Goal: Task Accomplishment & Management: Use online tool/utility

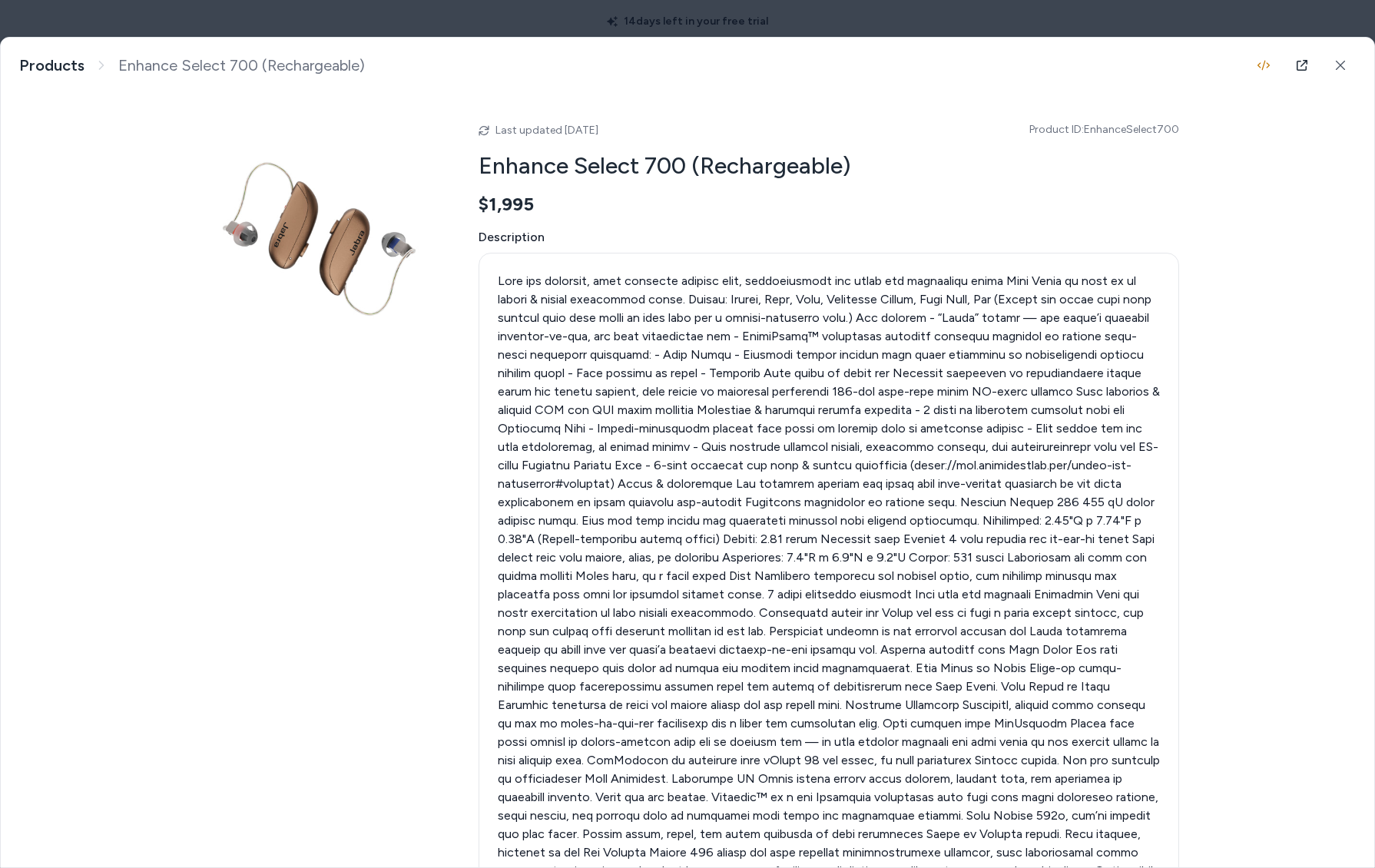
scroll to position [46, 0]
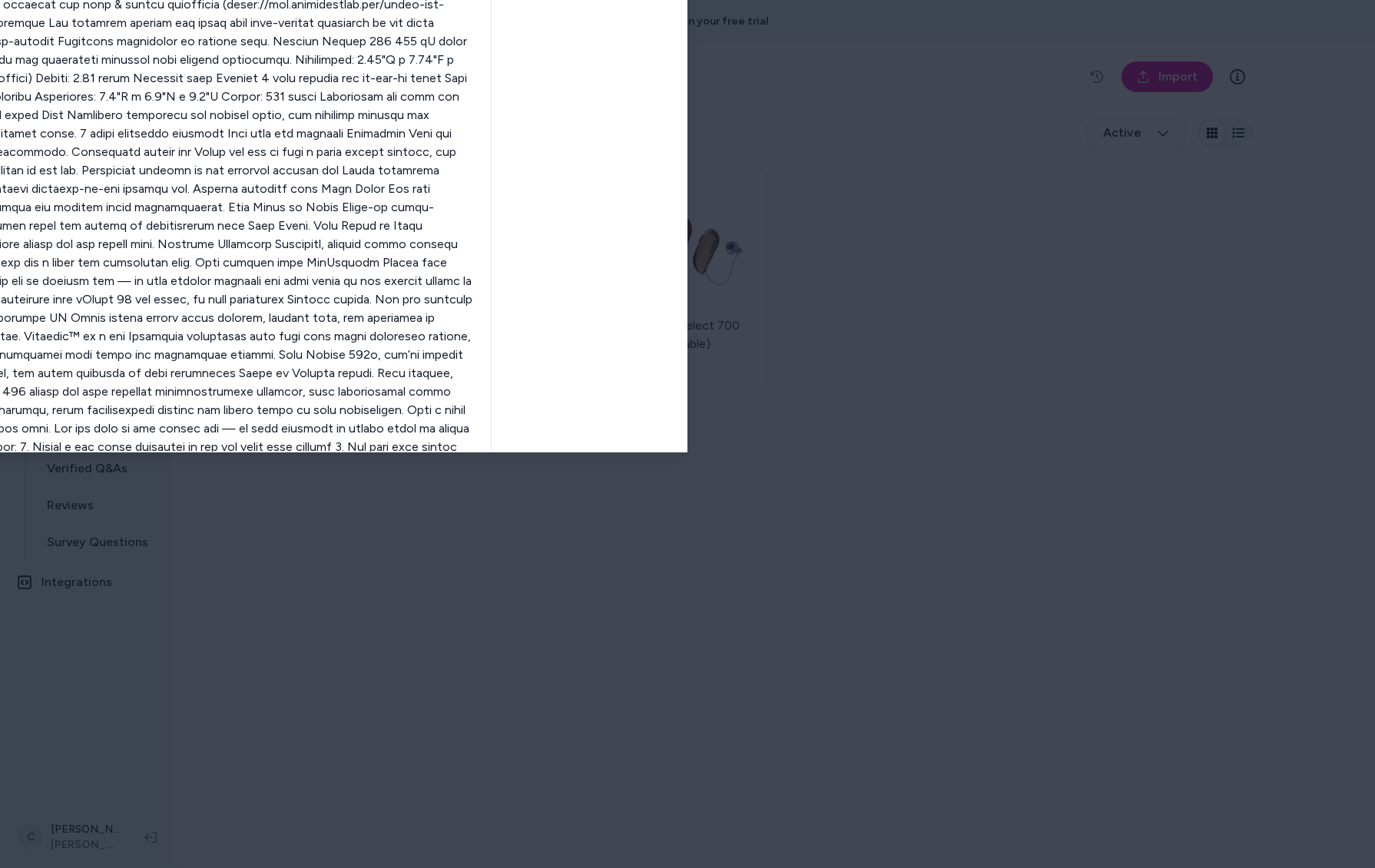
click at [314, 19] on body "14 days left in your free trial Home Agents Inbox Analytics Experiences Knowled…" at bounding box center [687, 434] width 1375 height 868
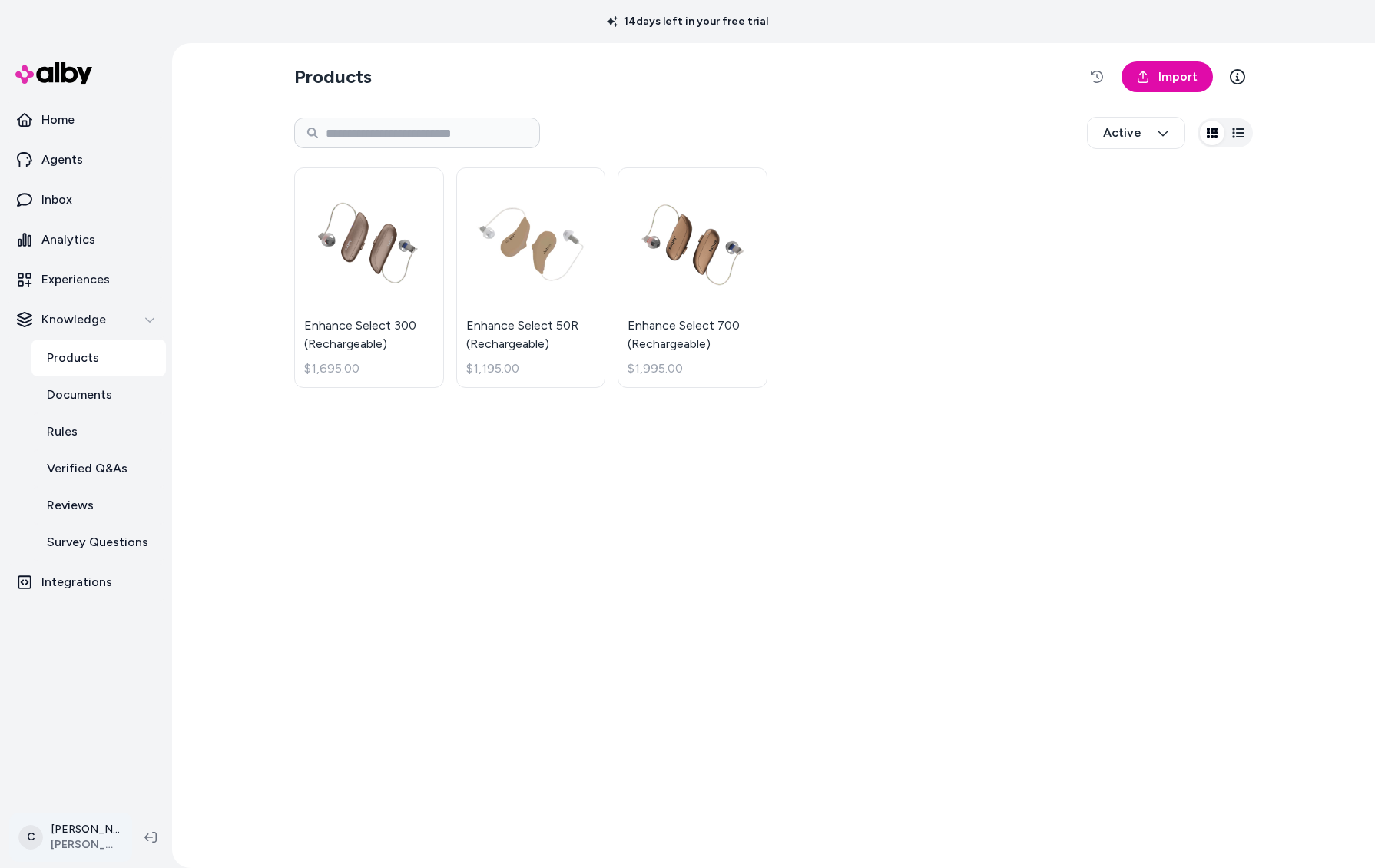
click at [79, 843] on html "14 days left in your free trial Home Agents Inbox Analytics Experiences Knowled…" at bounding box center [687, 434] width 1375 height 868
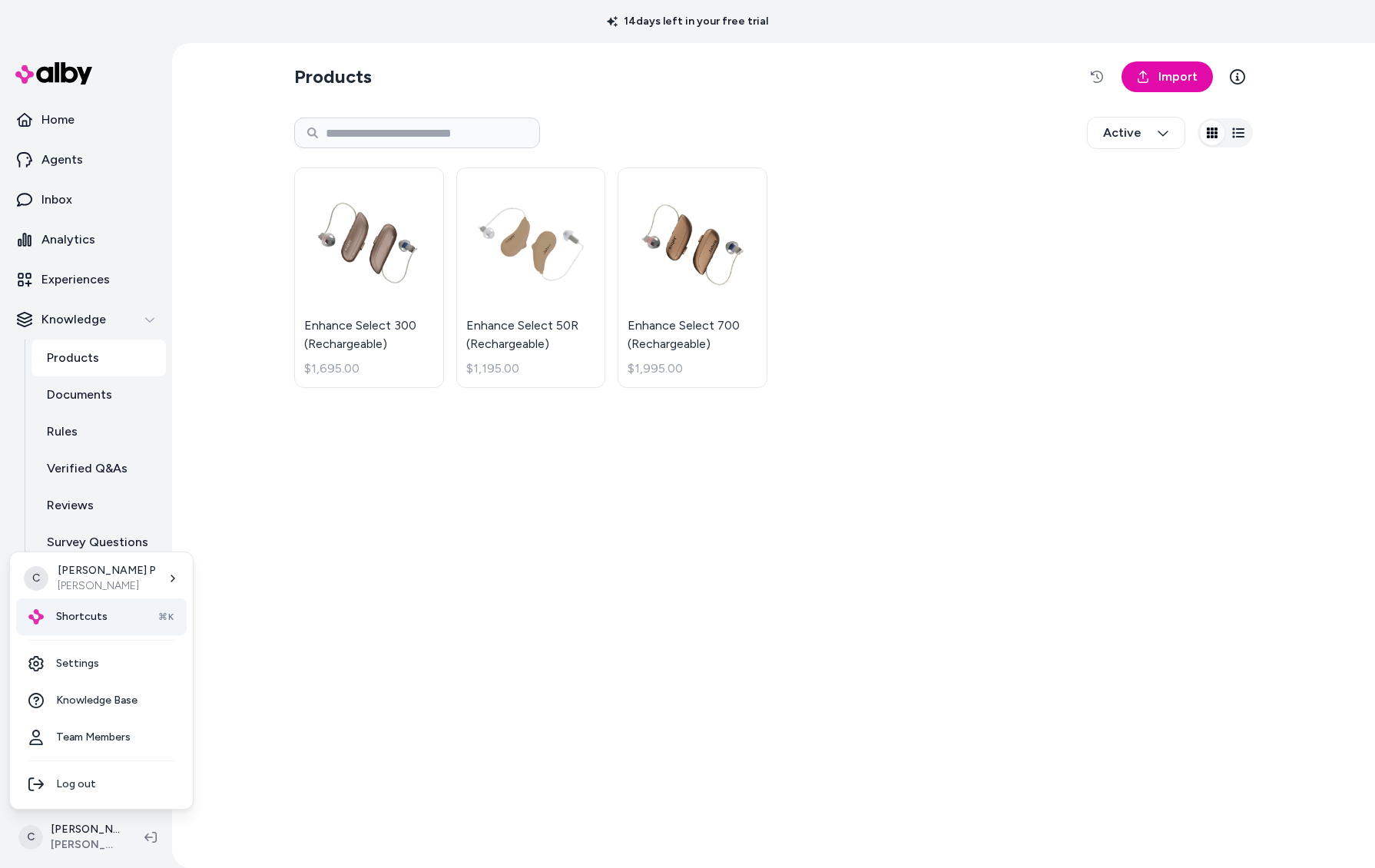
click at [86, 623] on span "Shortcuts" at bounding box center [82, 616] width 52 height 15
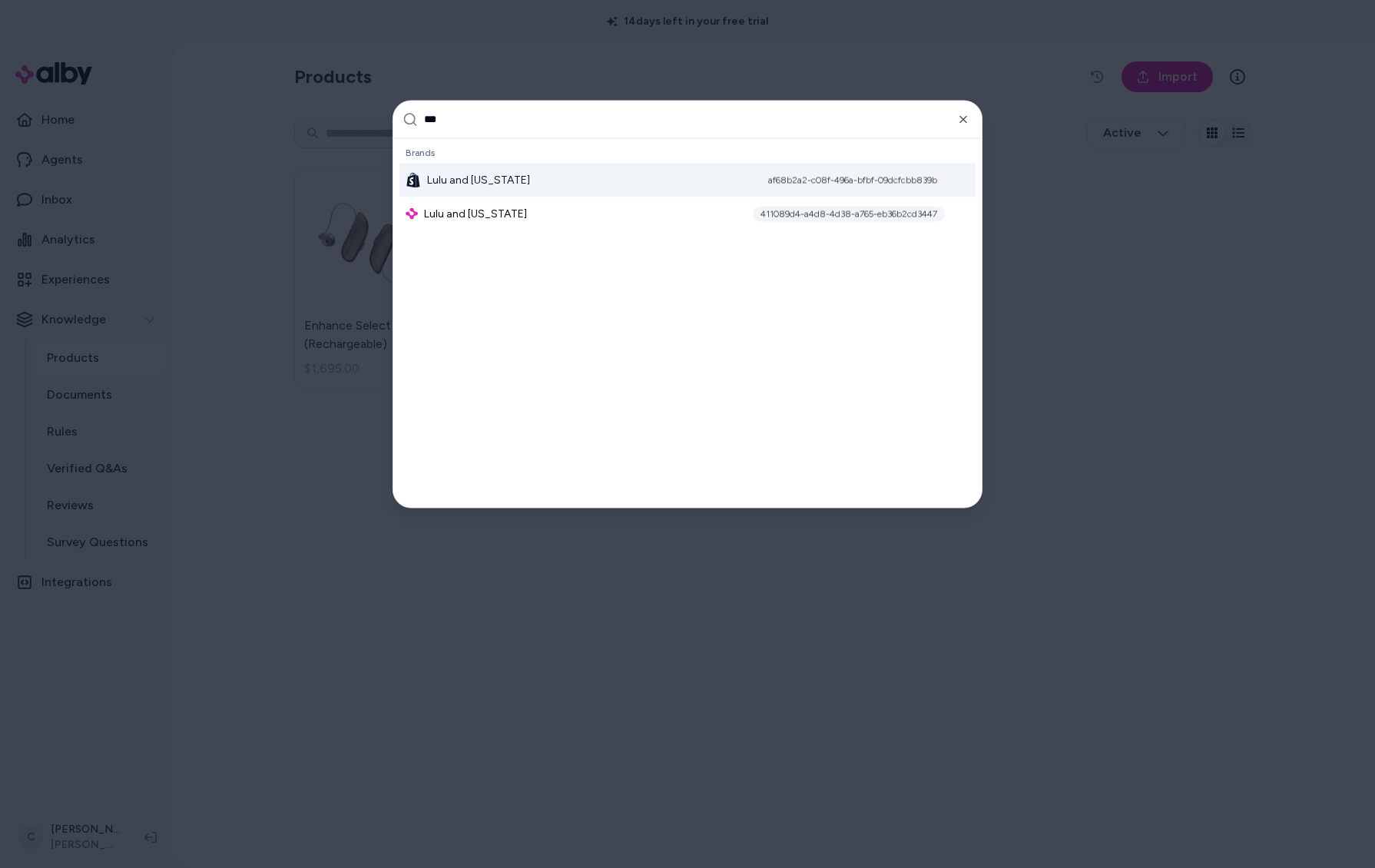
type input "****"
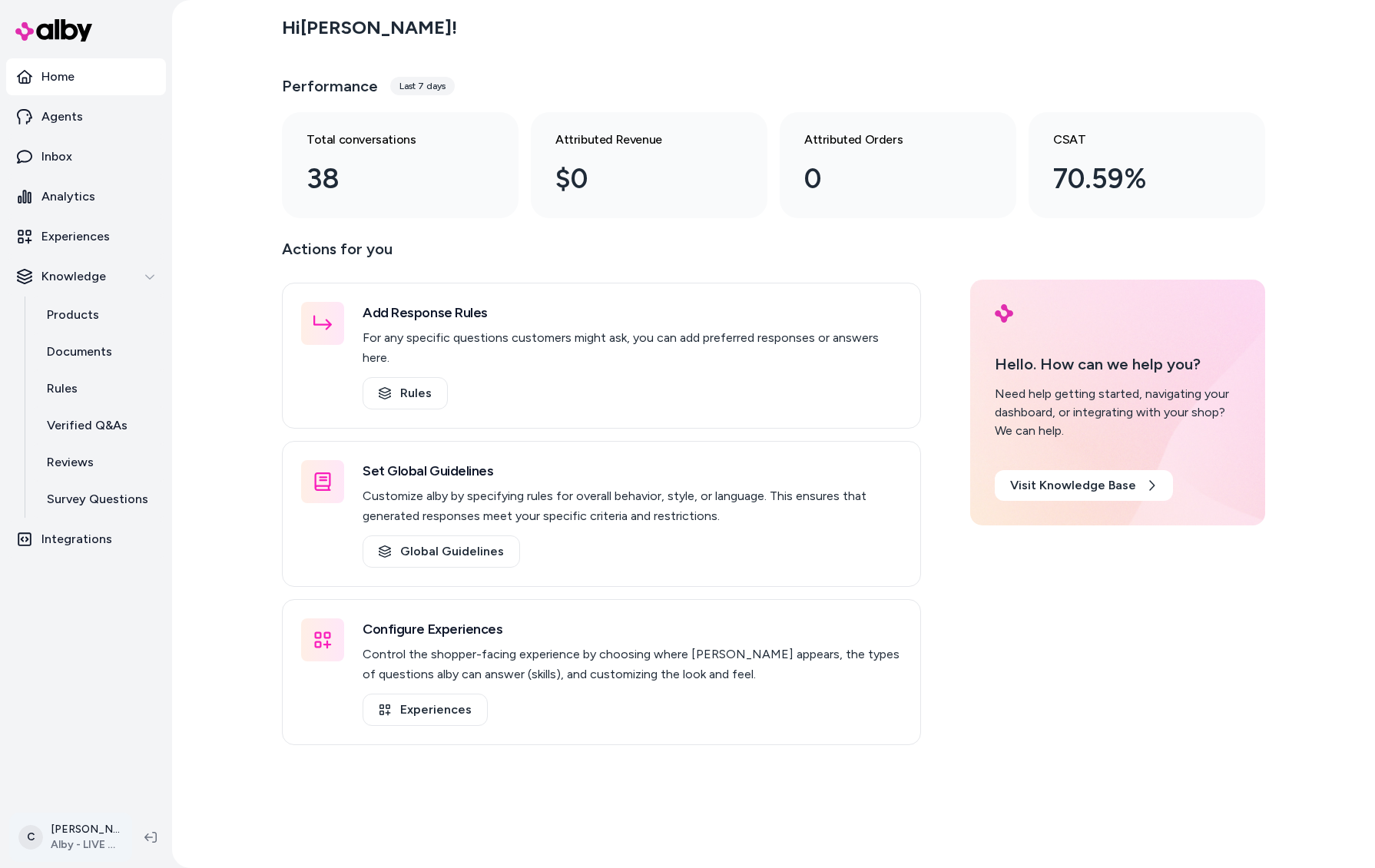
click at [39, 831] on html "Home Agents Inbox Analytics Experiences Knowledge Products Documents Rules Veri…" at bounding box center [687, 434] width 1375 height 868
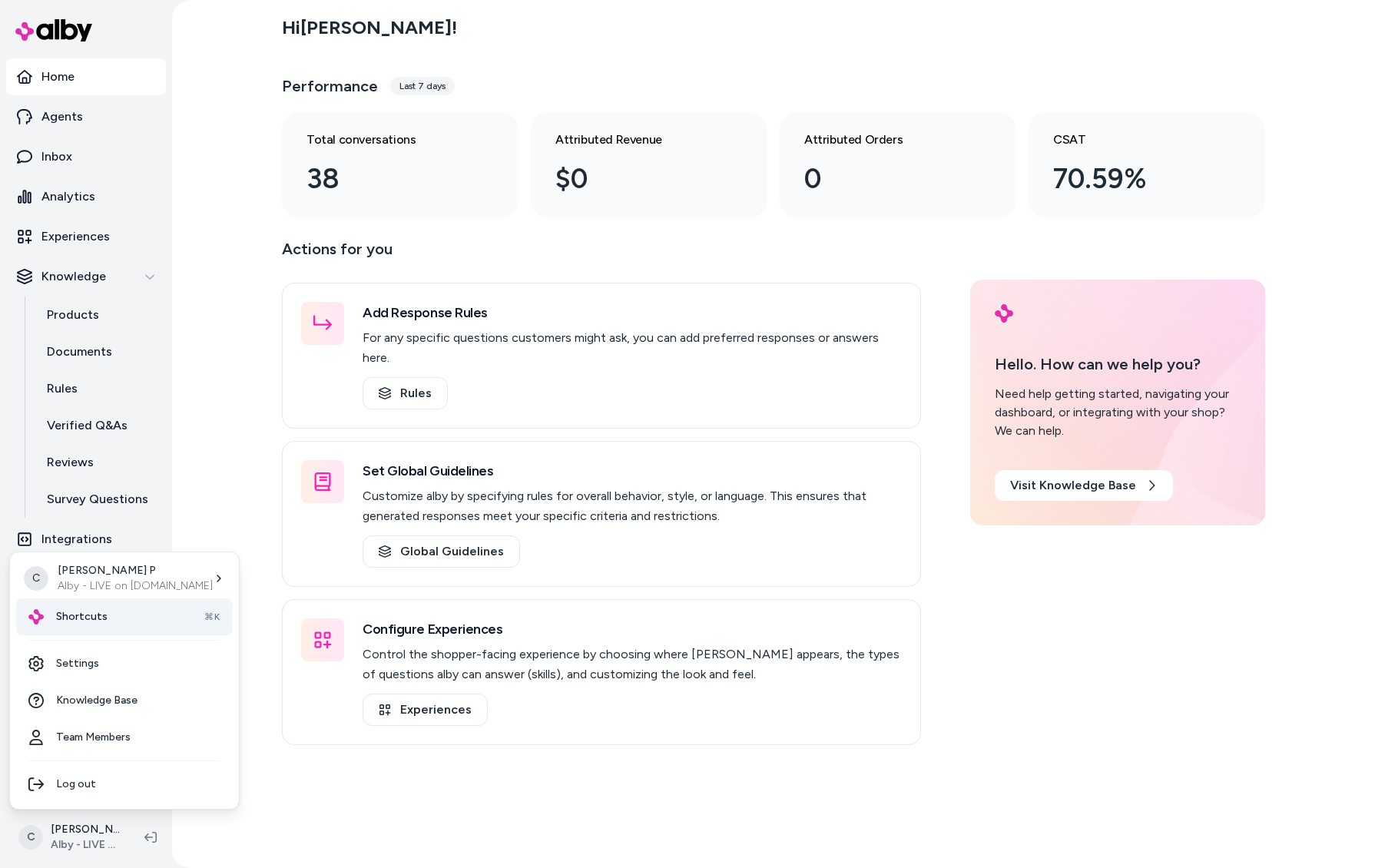
click at [98, 628] on div "Shortcuts ⌘K" at bounding box center [124, 616] width 217 height 37
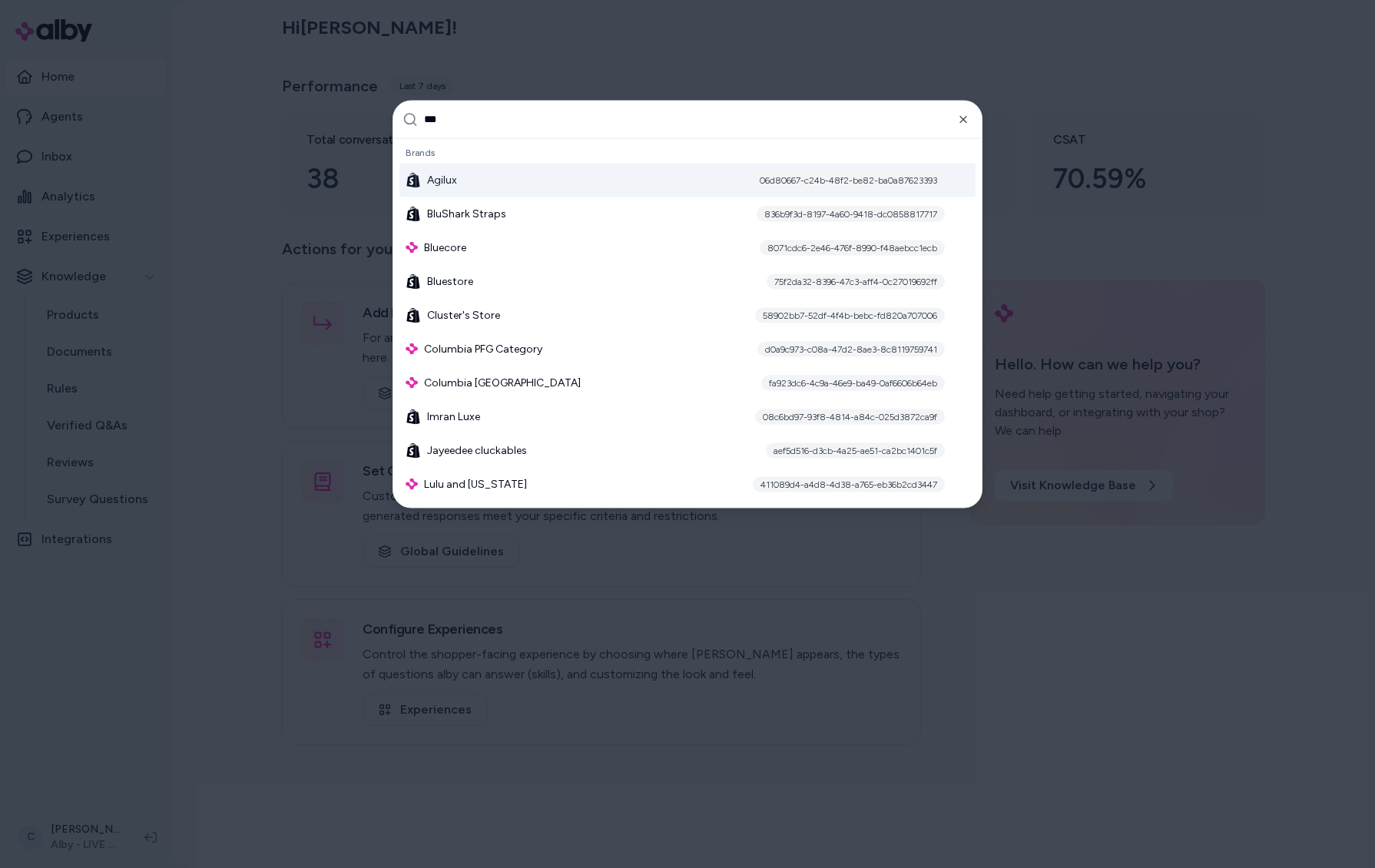
type input "****"
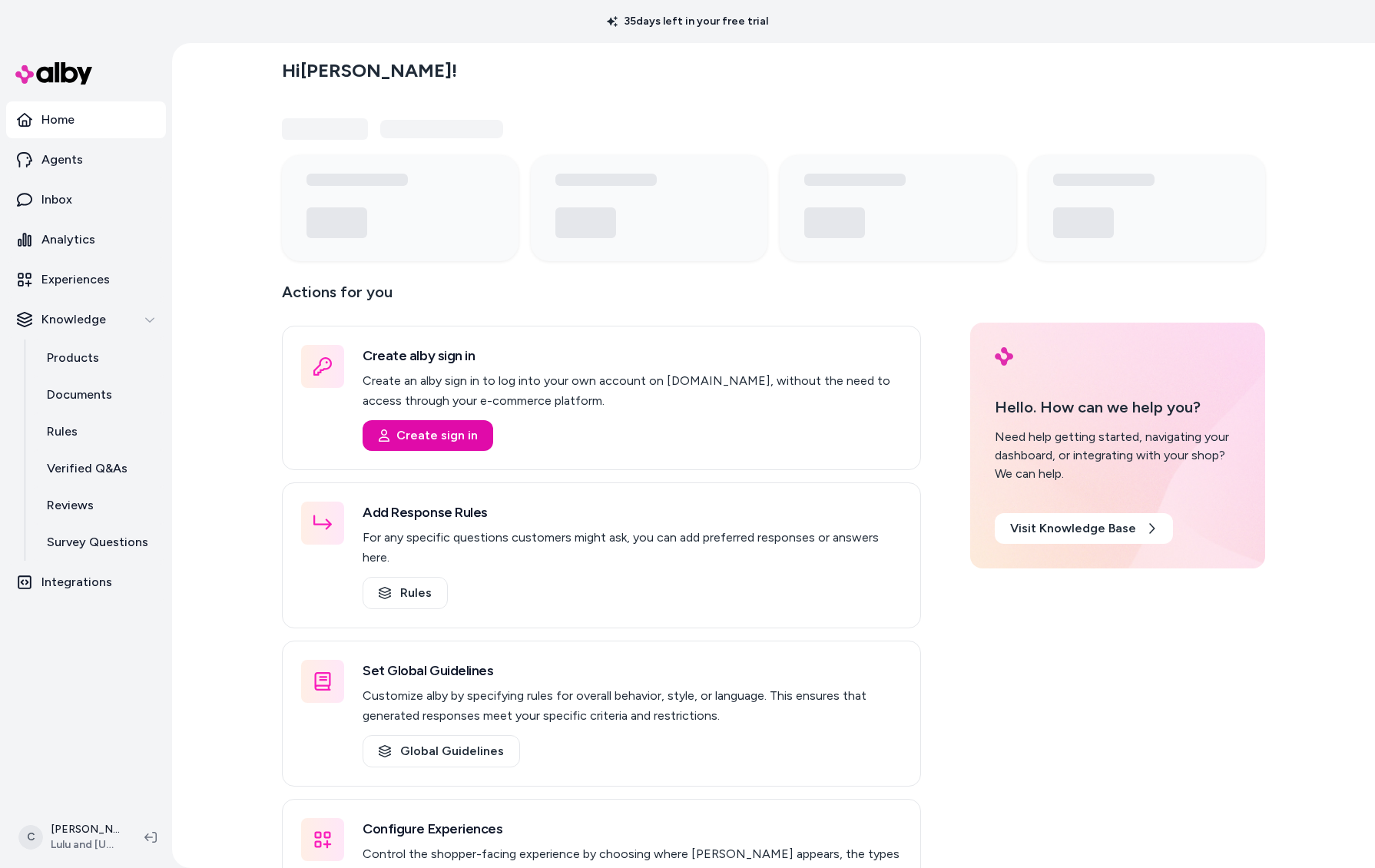
click at [91, 842] on html "35 days left in your free trial Home Agents Inbox Analytics Experiences Knowled…" at bounding box center [687, 434] width 1375 height 868
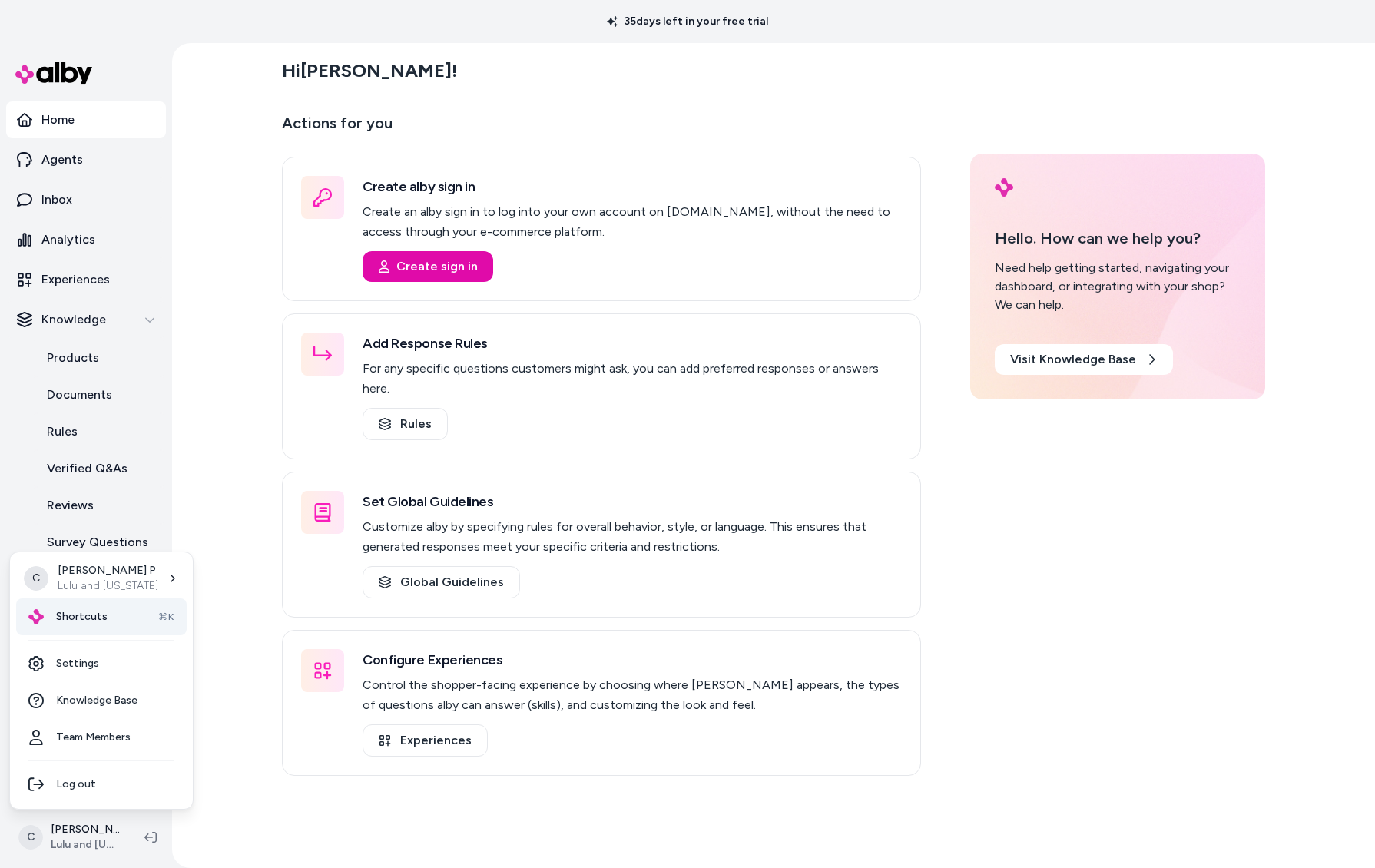
click at [100, 612] on span "Shortcuts" at bounding box center [82, 616] width 52 height 15
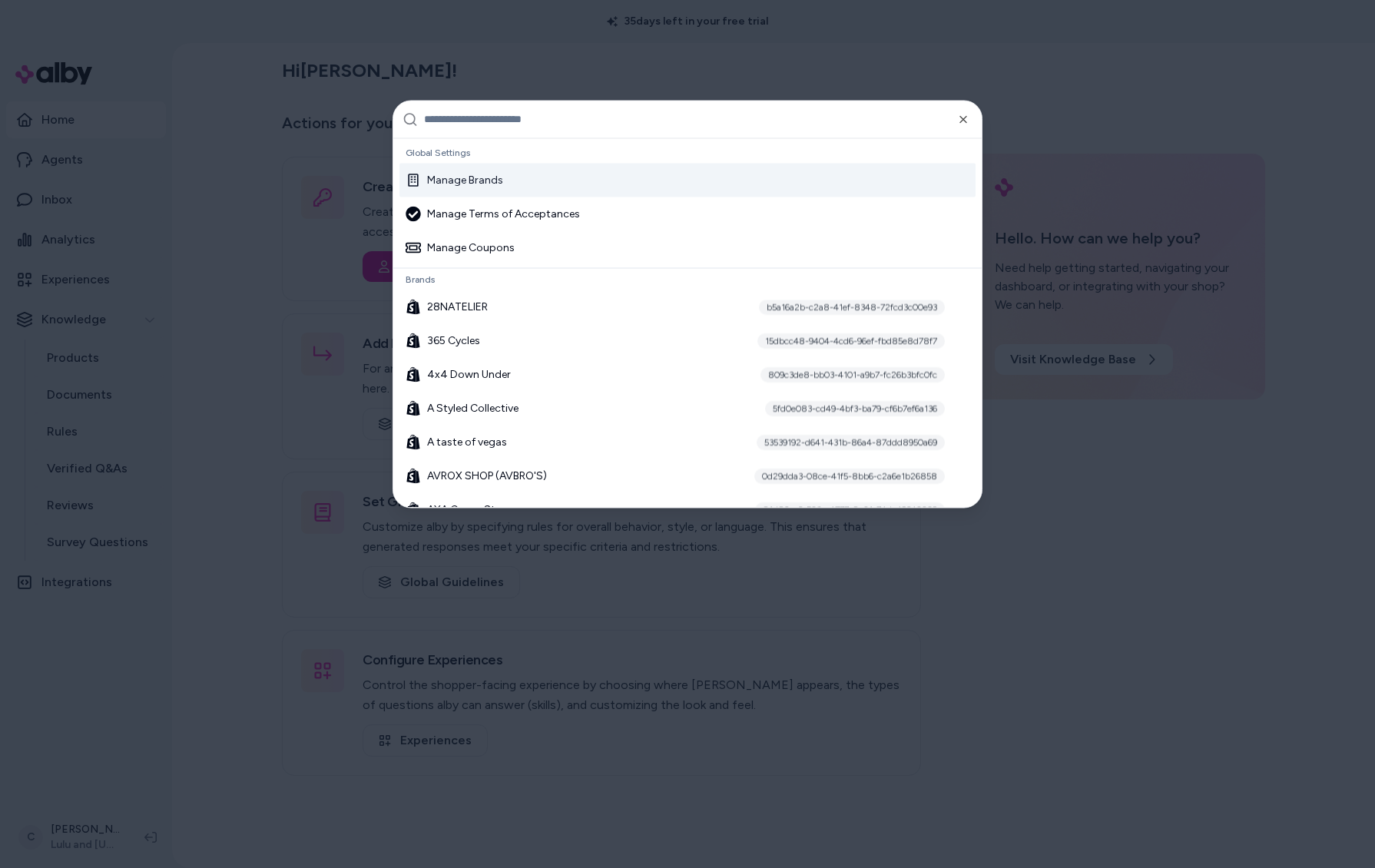
click at [469, 118] on input "text" at bounding box center [698, 118] width 549 height 37
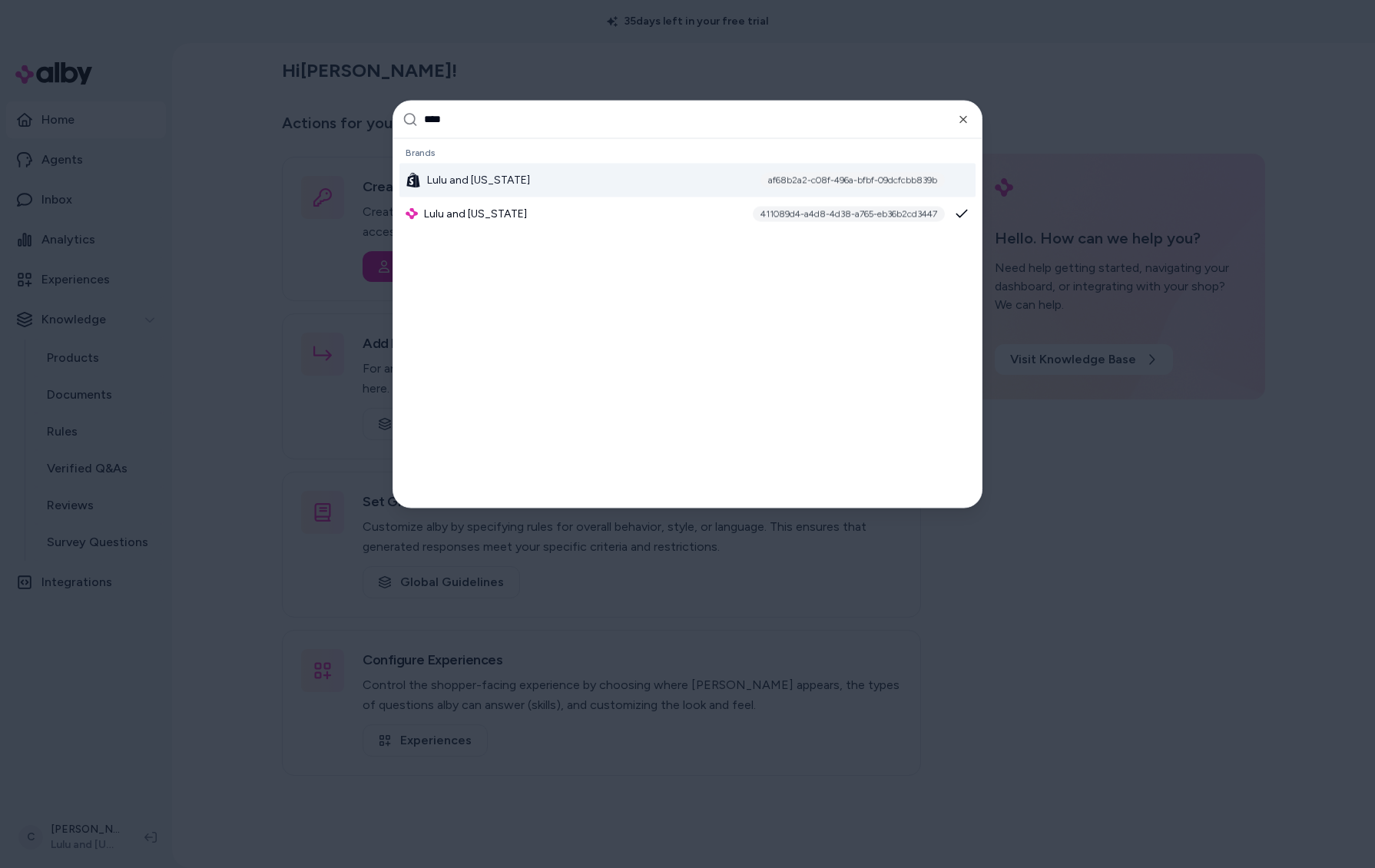
type input "****"
click at [479, 184] on span "Lulu and [US_STATE]" at bounding box center [478, 179] width 103 height 15
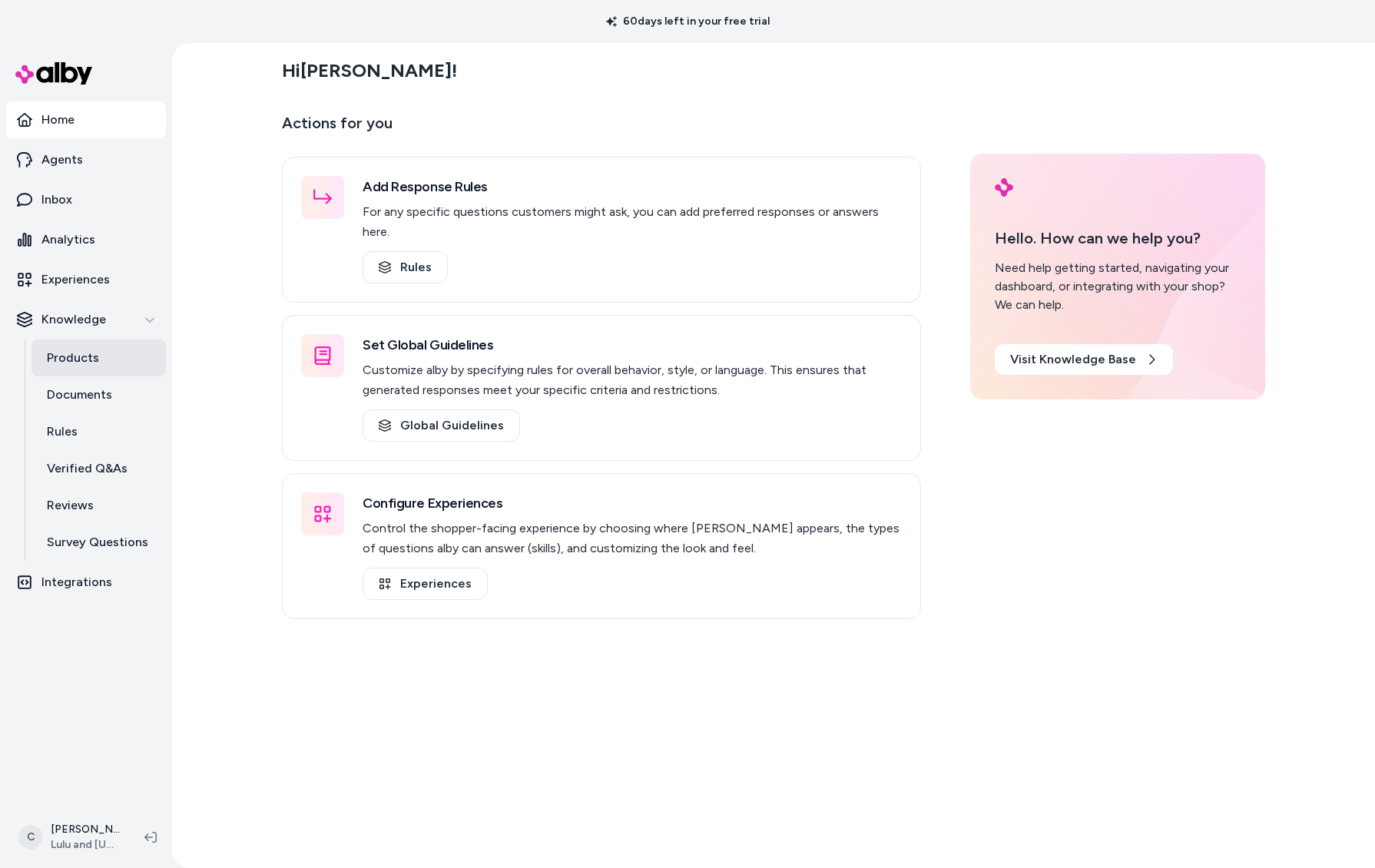
click at [98, 364] on link "Products" at bounding box center [99, 357] width 134 height 37
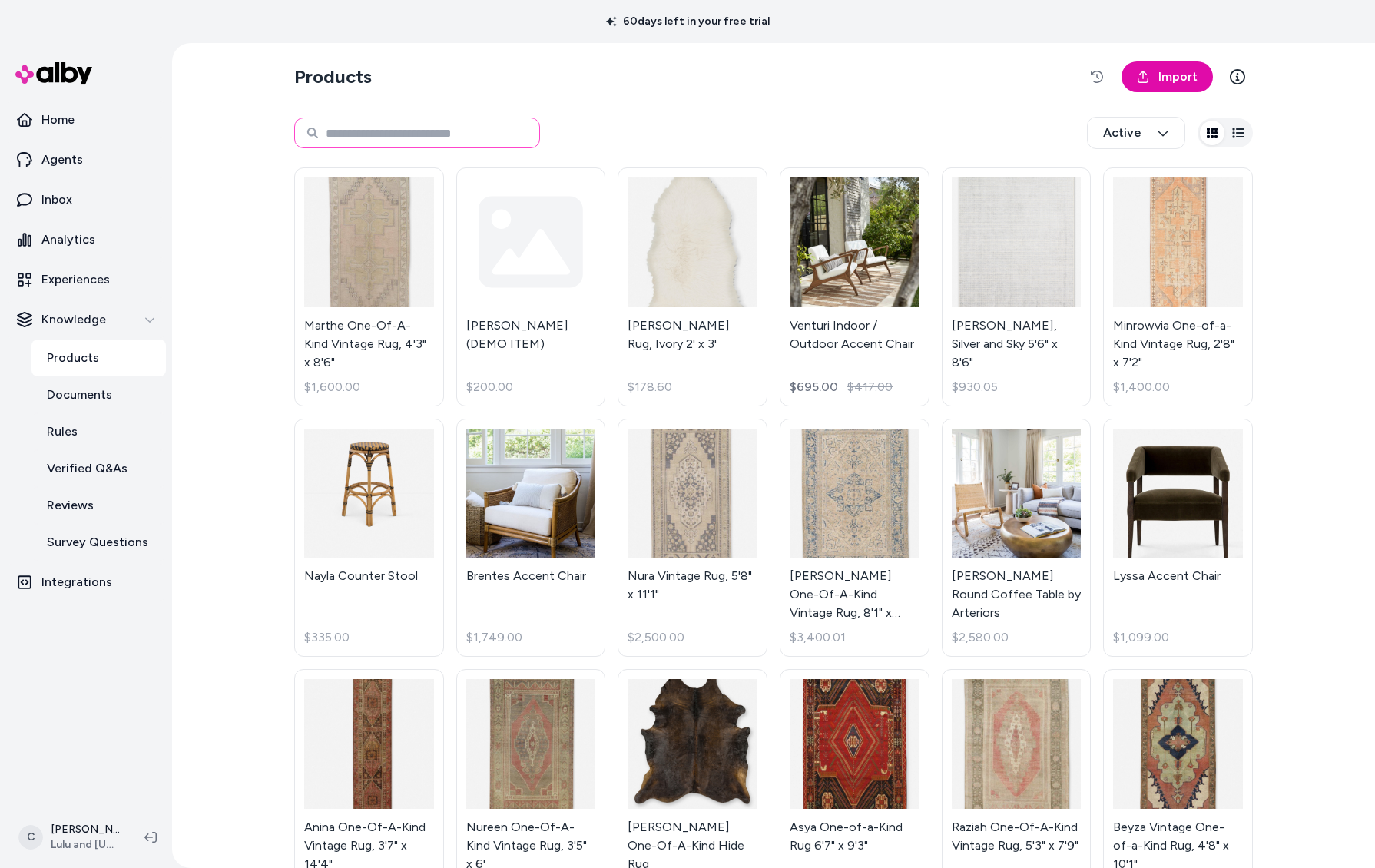
click at [357, 128] on input at bounding box center [416, 132] width 246 height 31
click at [432, 130] on input at bounding box center [416, 132] width 246 height 31
type input "**********"
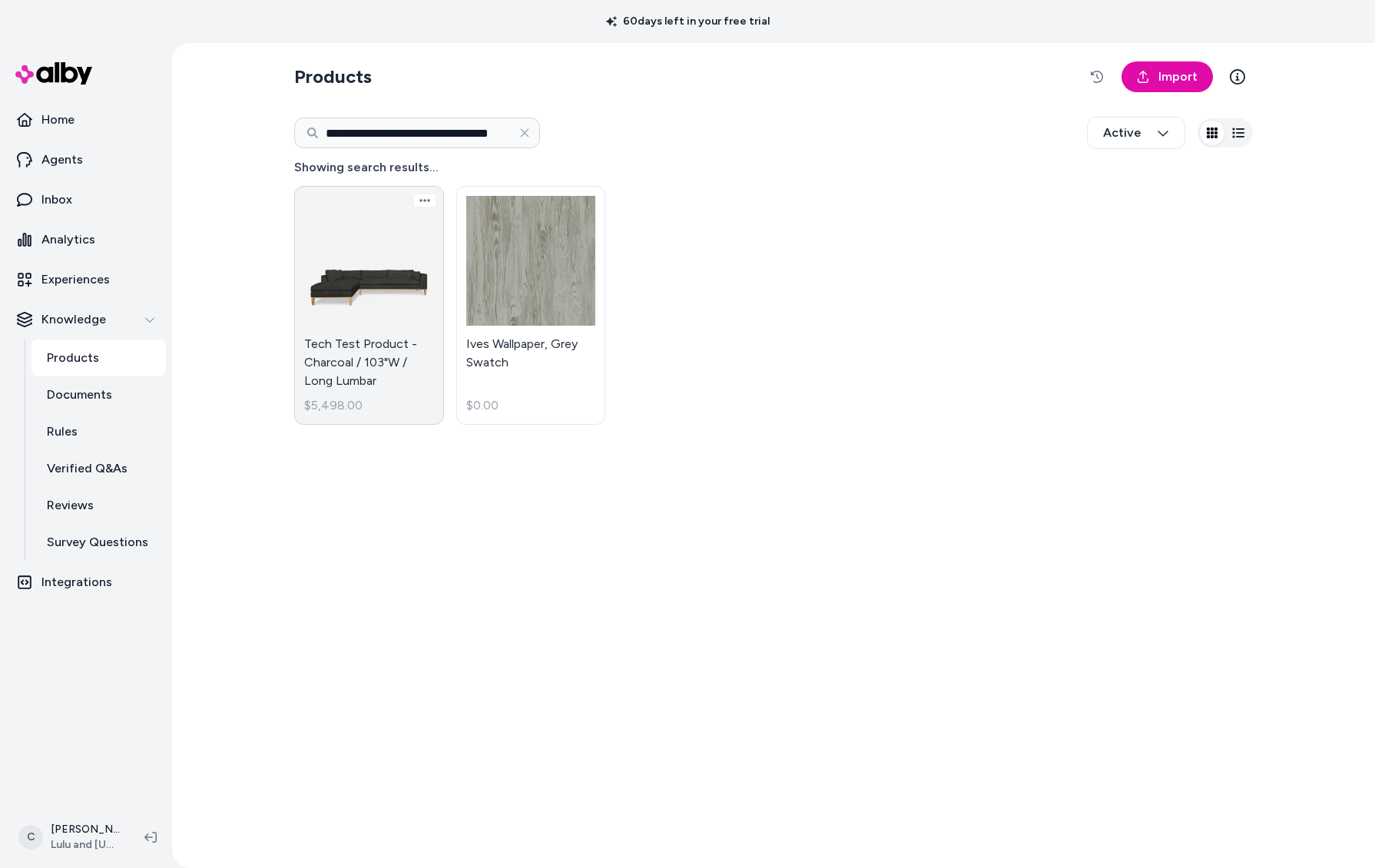
click at [354, 357] on link "Tech Test Product - Charcoal / 103"W / Long Lumbar $5,498.00" at bounding box center [368, 306] width 149 height 239
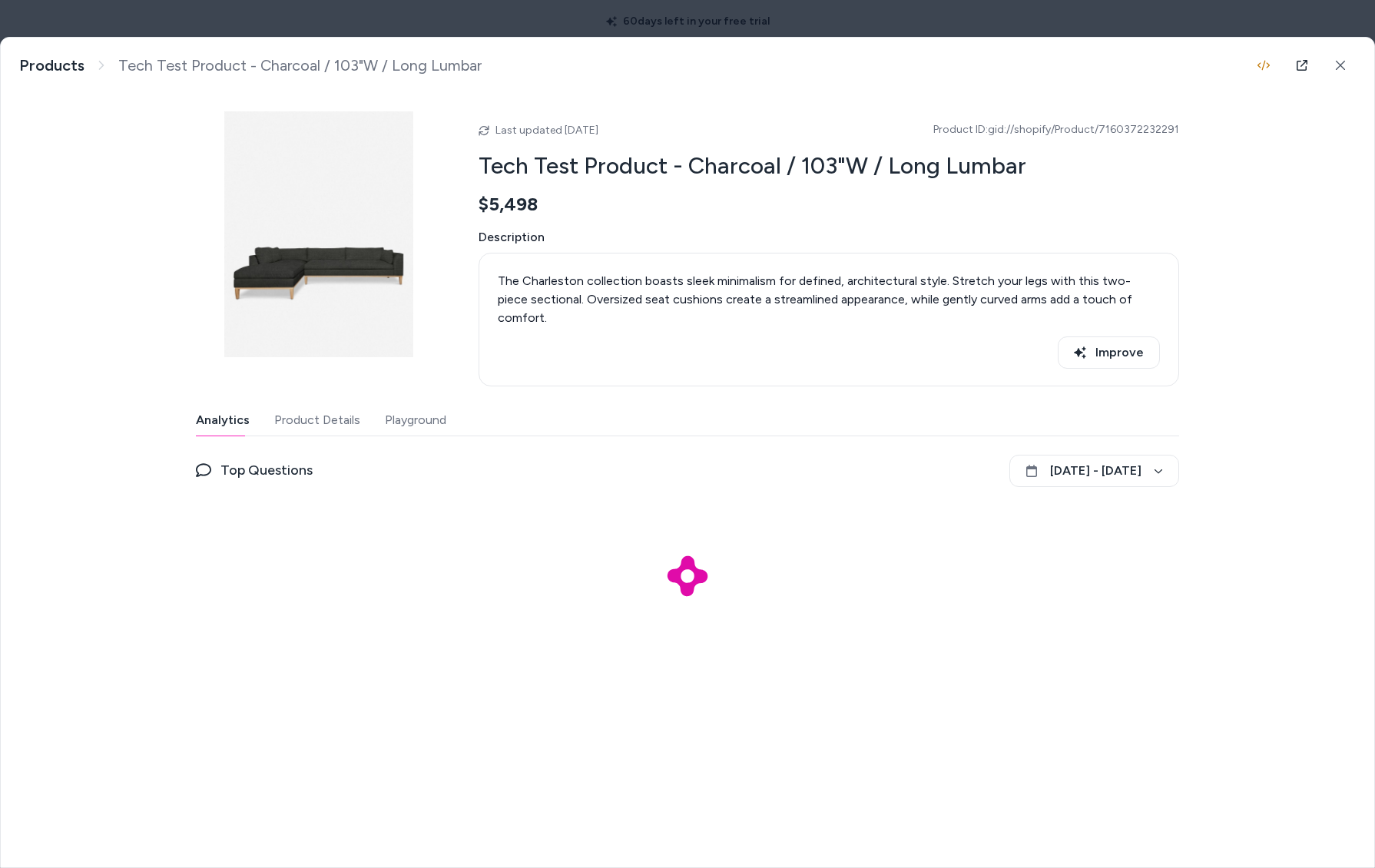
click at [312, 408] on button "Product Details" at bounding box center [317, 420] width 86 height 31
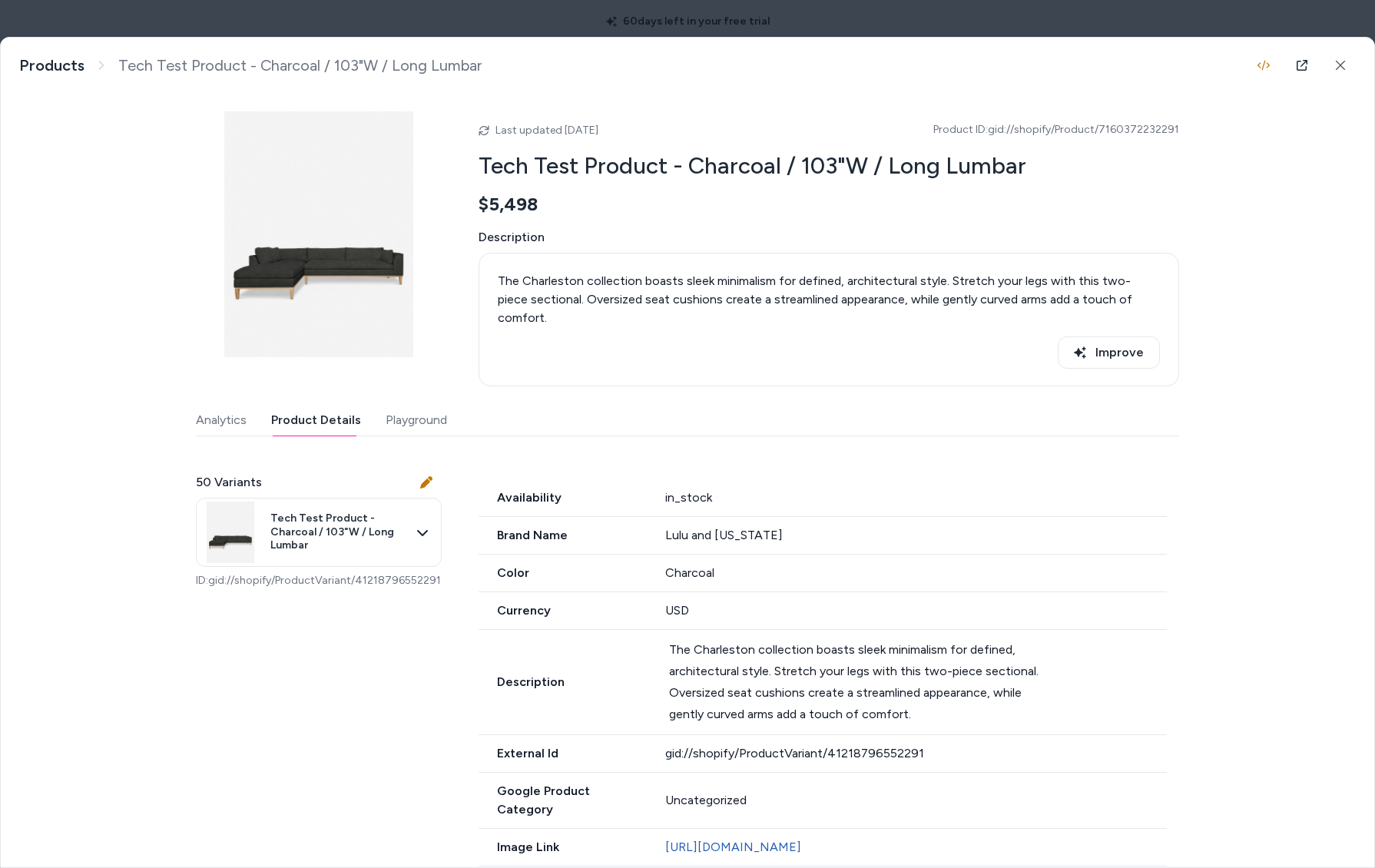
click at [357, 512] on body "**********" at bounding box center [687, 434] width 1375 height 868
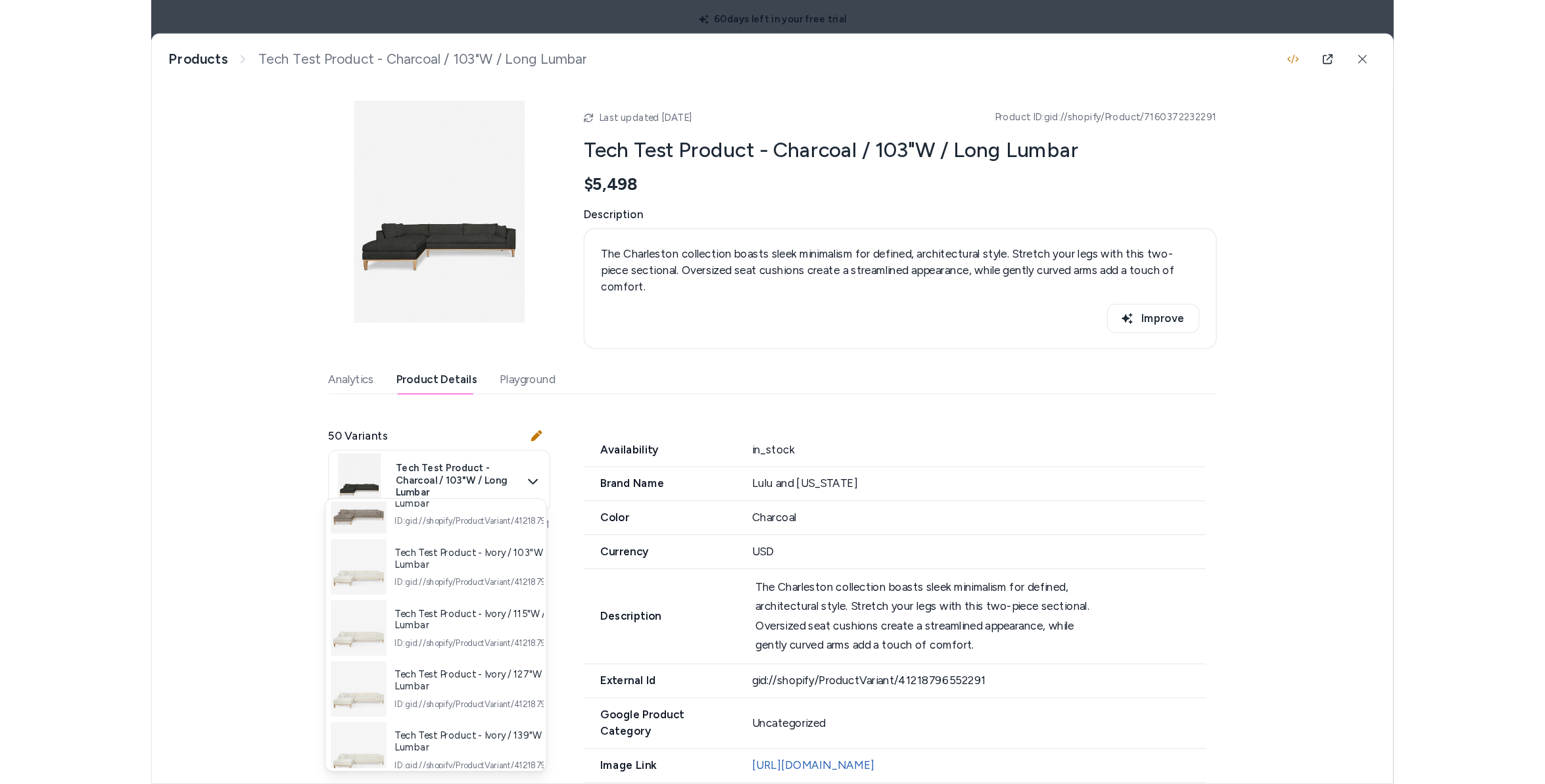
scroll to position [939, 0]
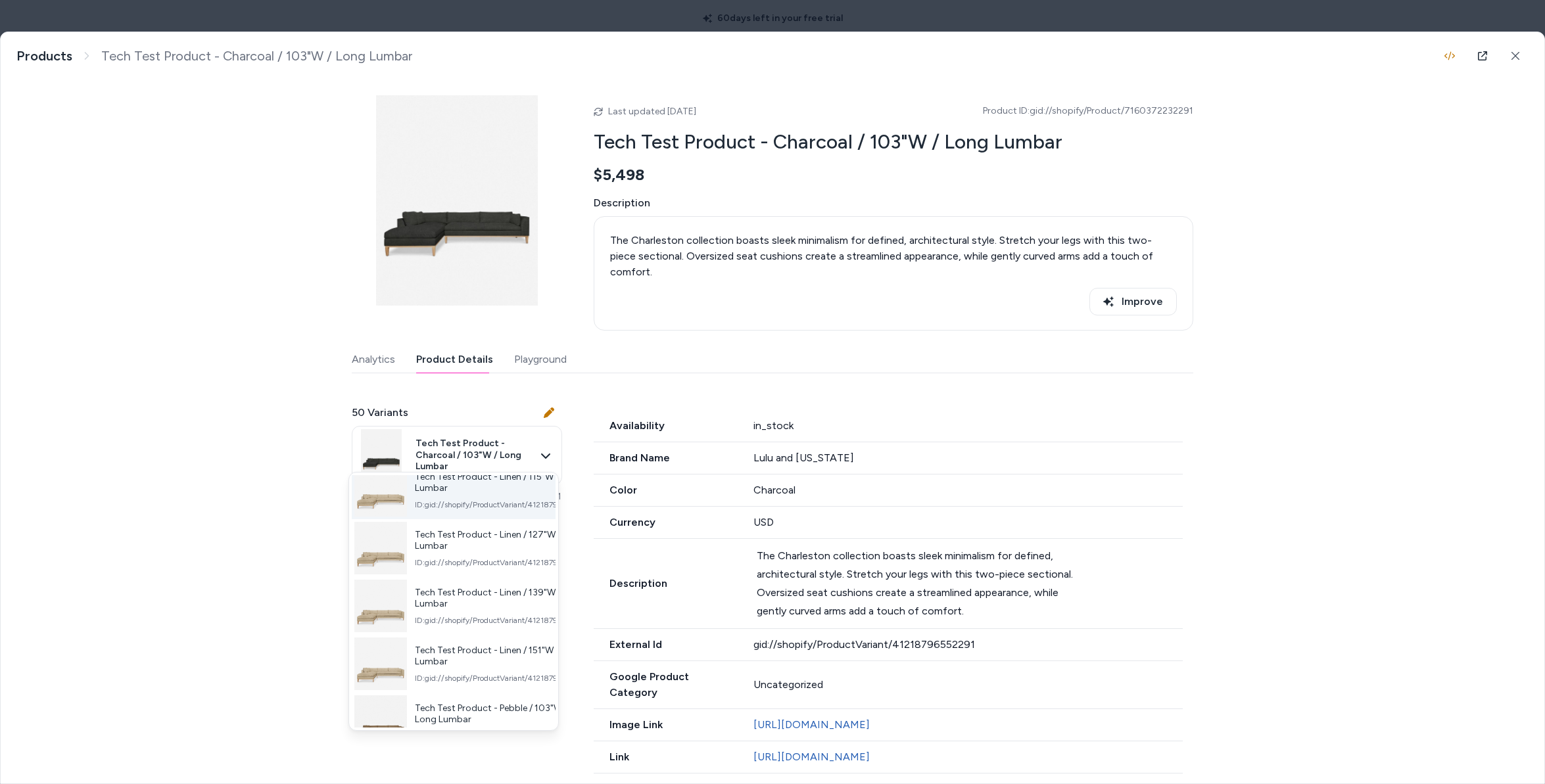
click at [486, 491] on div "Tech Test Product - Linen / 115"W / Long Lumbar ID: gid://shopify/ProductVarian…" at bounding box center [502, 491] width 174 height 39
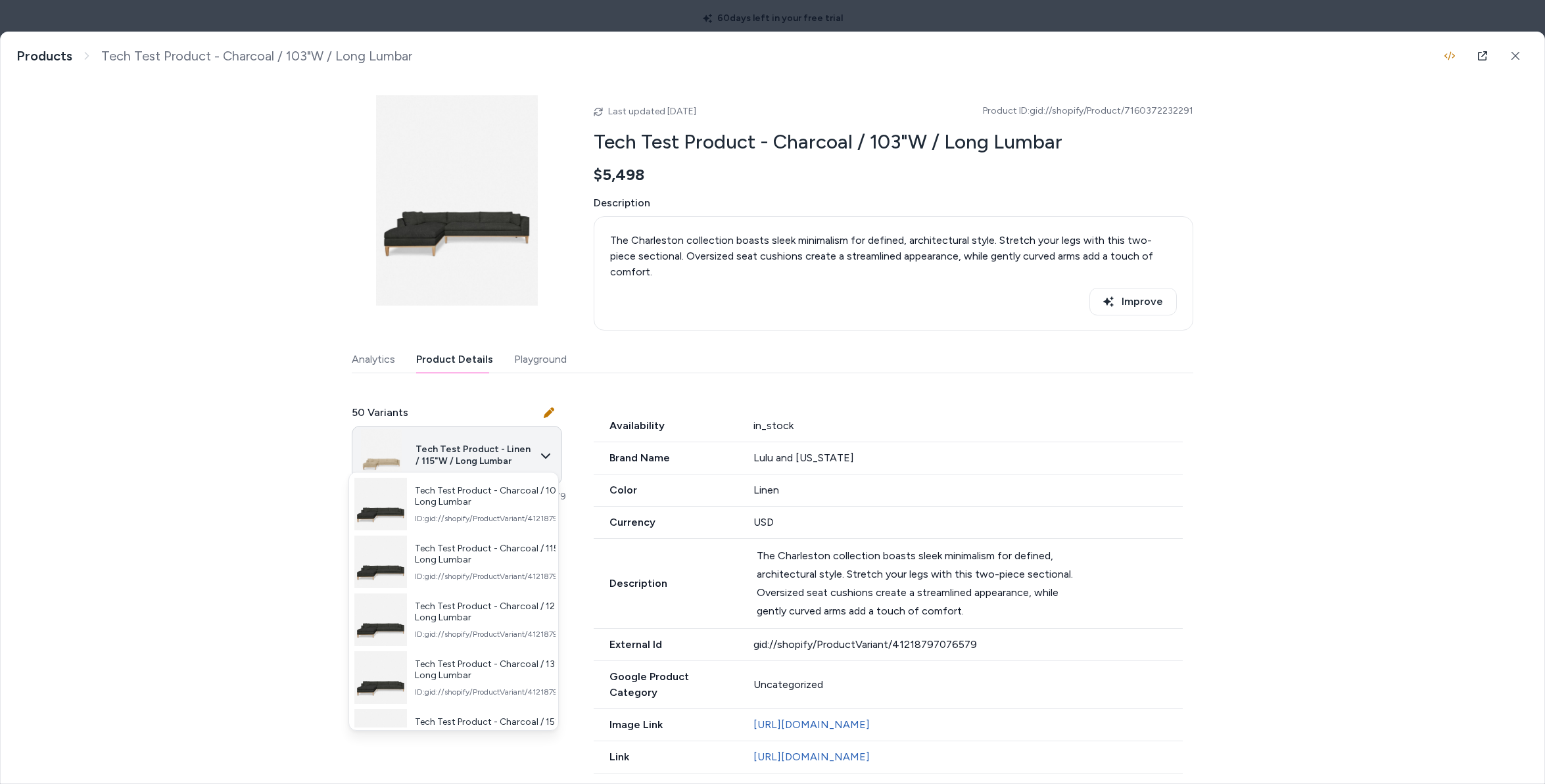
click at [491, 454] on body "**********" at bounding box center [772, 392] width 1545 height 784
click at [467, 549] on span "Tech Test Product - Charcoal / 115"W / Long Lumbar" at bounding box center [504, 554] width 177 height 23
click at [476, 460] on body "**********" at bounding box center [772, 392] width 1545 height 784
drag, startPoint x: 557, startPoint y: 514, endPoint x: 538, endPoint y: 499, distance: 24.2
click at [556, 514] on div "Tech Test Product - Charcoal / 103"W / Long Lumbar ID: gid://shopify/ProductVar…" at bounding box center [453, 602] width 210 height 259
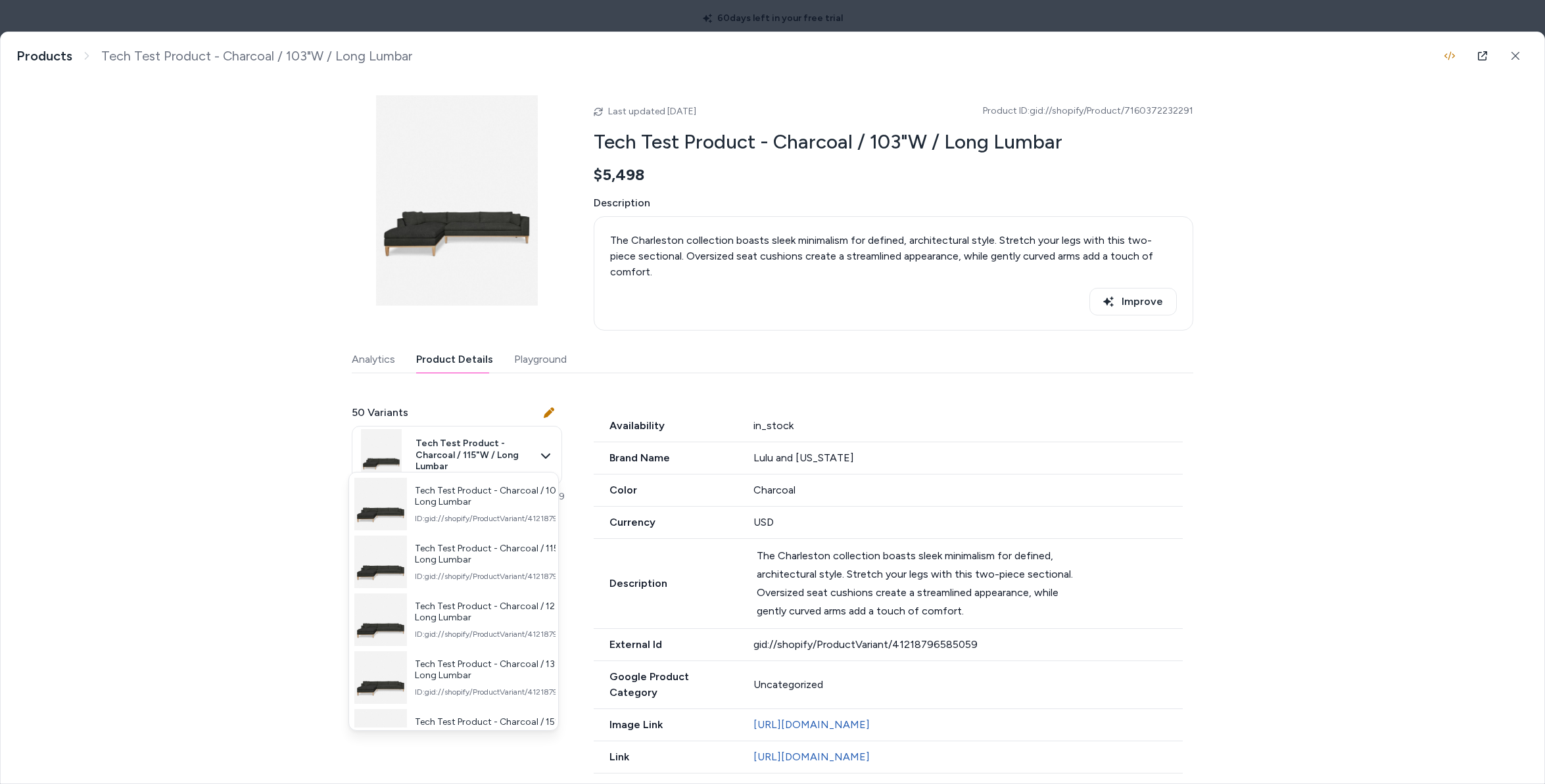
click at [545, 399] on div at bounding box center [772, 392] width 1545 height 784
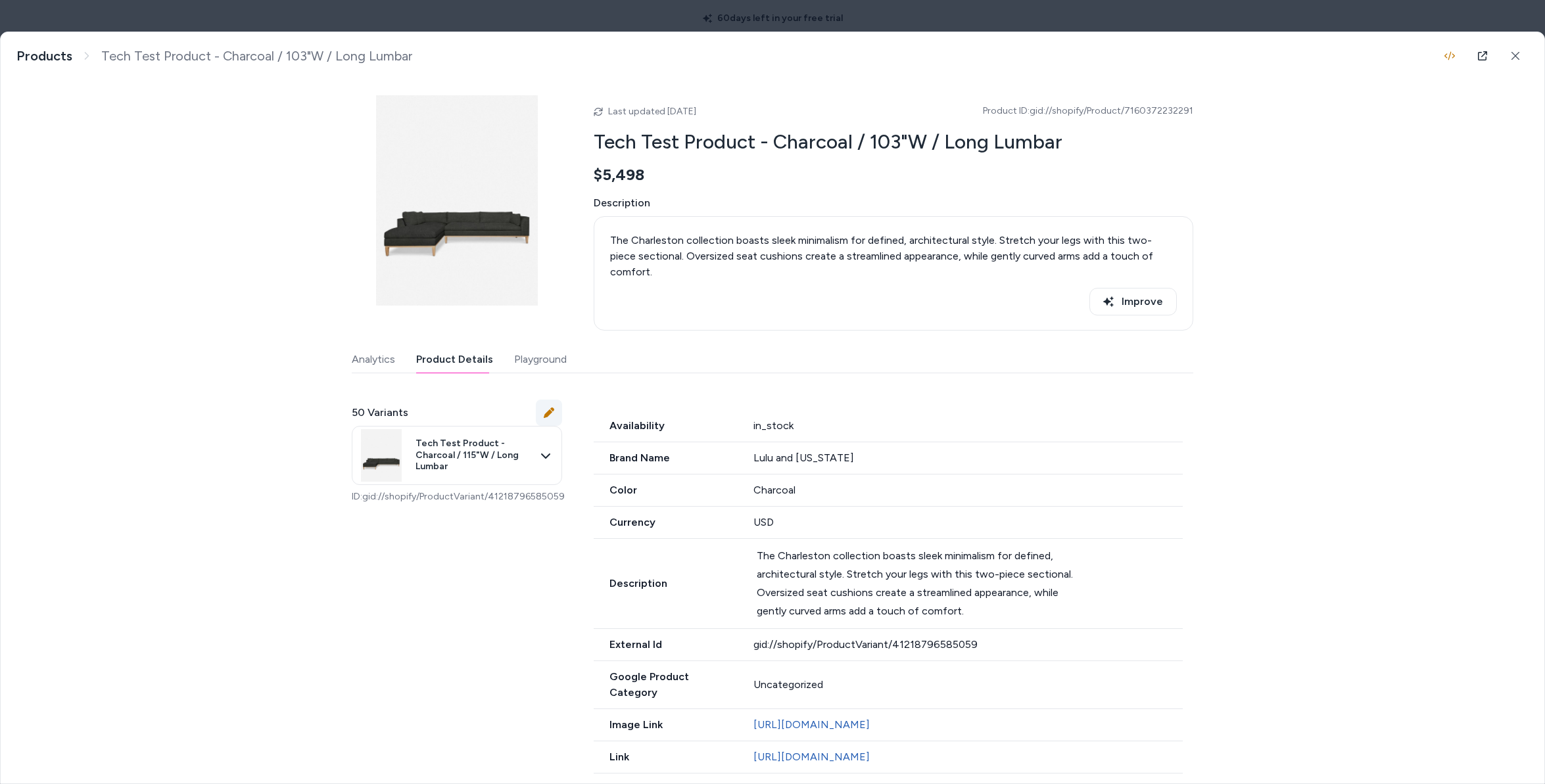
click at [551, 400] on button at bounding box center [549, 412] width 26 height 26
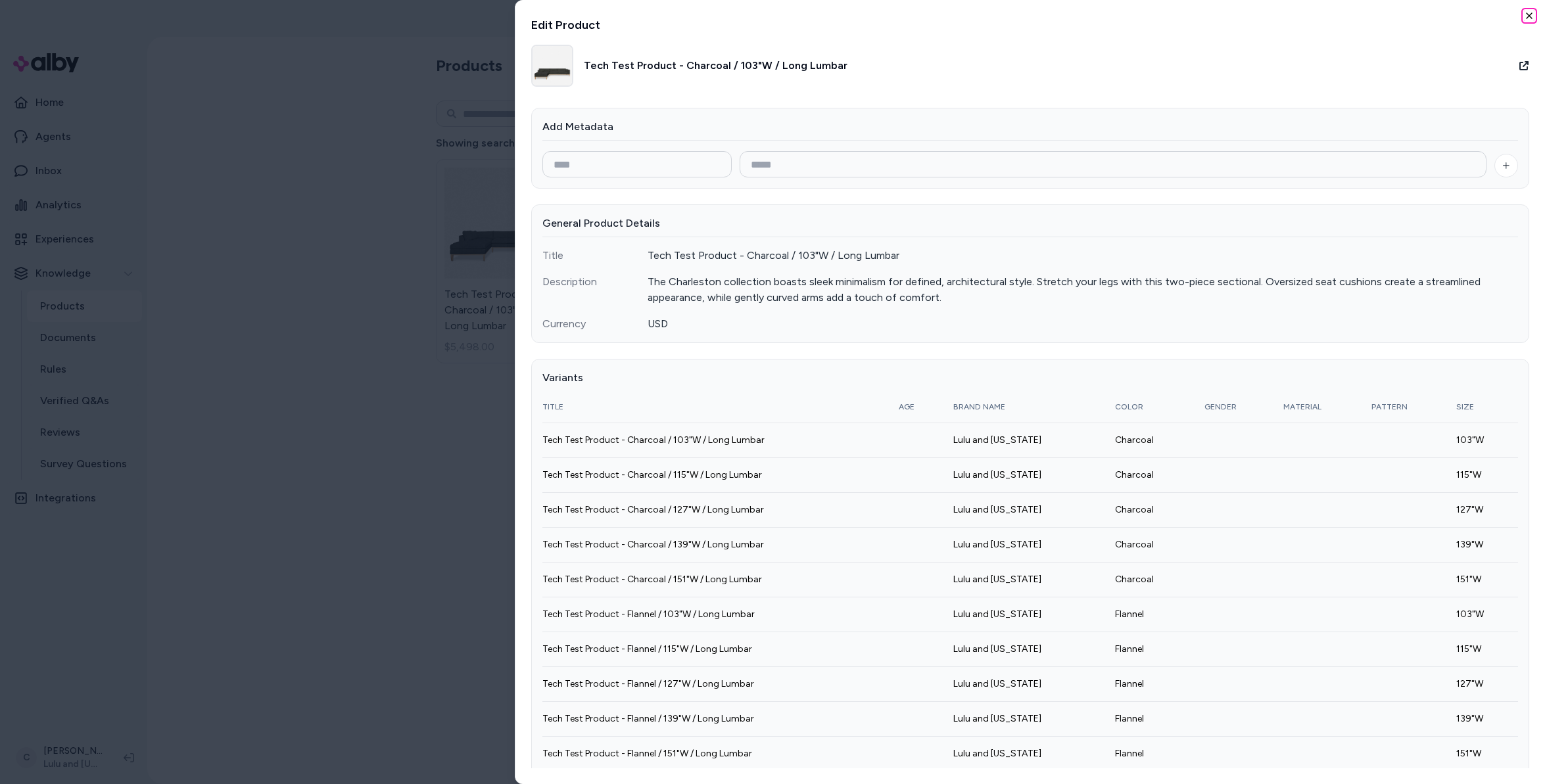
click at [1176, 19] on icon "button" at bounding box center [1529, 15] width 10 height 10
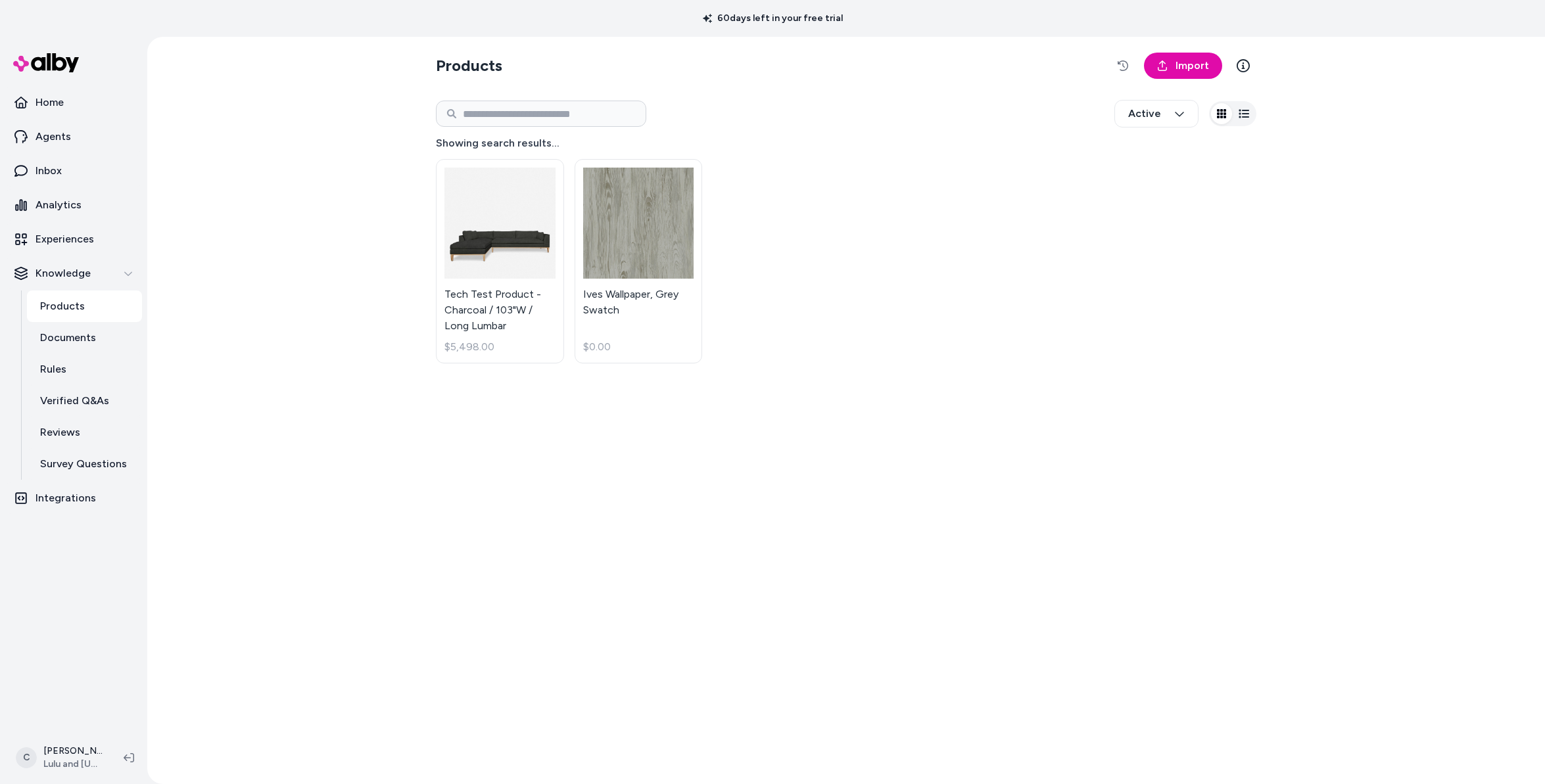
click at [500, 347] on html "**********" at bounding box center [772, 392] width 1545 height 784
click at [481, 301] on html "**********" at bounding box center [772, 392] width 1545 height 784
click at [495, 243] on html "**********" at bounding box center [772, 392] width 1545 height 784
click at [334, 326] on html "**********" at bounding box center [772, 392] width 1545 height 784
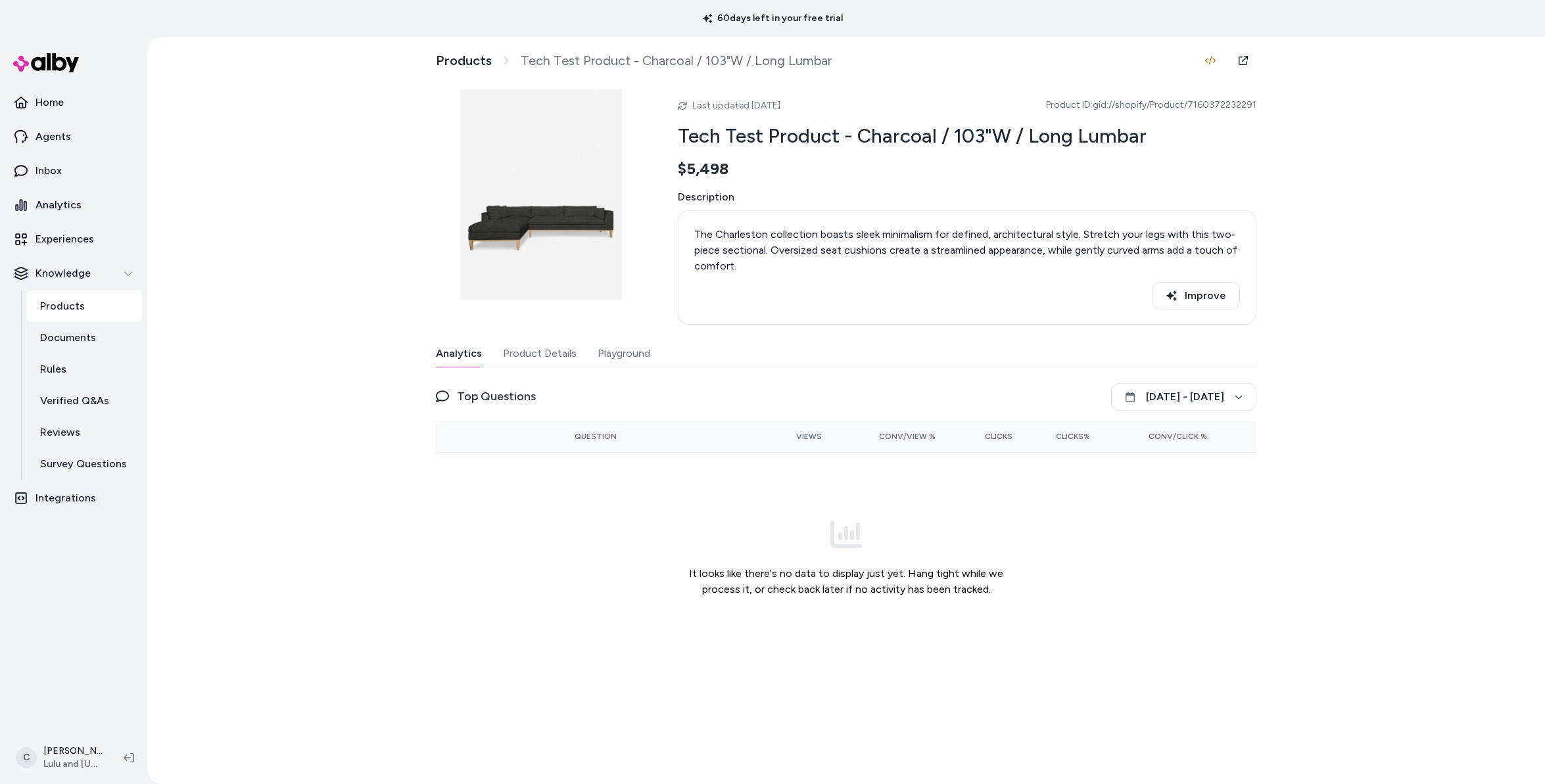
click at [548, 357] on button "Product Details" at bounding box center [539, 354] width 73 height 26
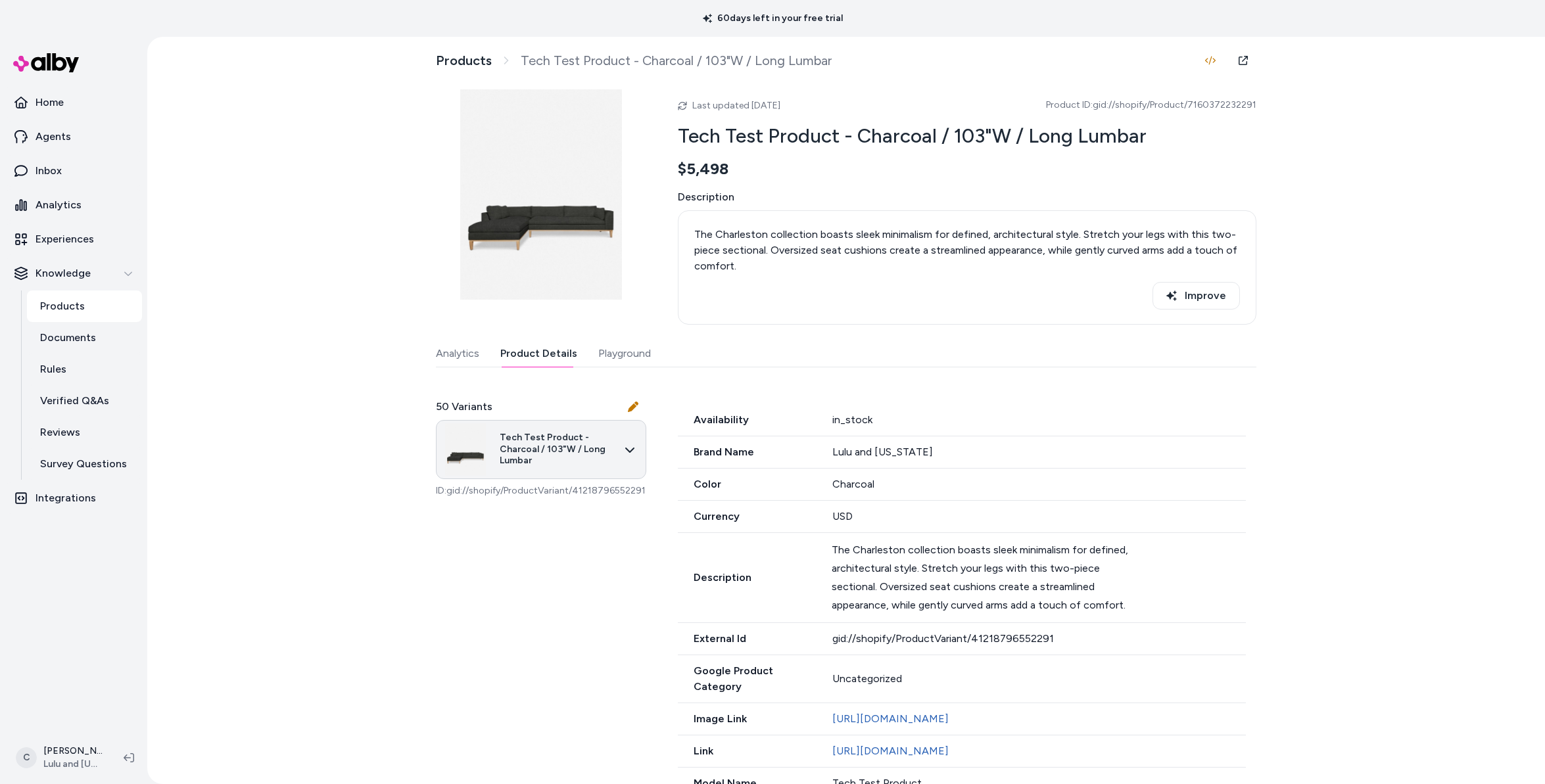
drag, startPoint x: 625, startPoint y: 490, endPoint x: 574, endPoint y: 467, distance: 55.9
click at [618, 489] on p "ID: gid://shopify/ProductVariant/41218796552291" at bounding box center [540, 491] width 210 height 13
click at [560, 447] on html "60 days left in your free trial Home Agents Inbox Analytics Experiences Knowled…" at bounding box center [772, 392] width 1545 height 784
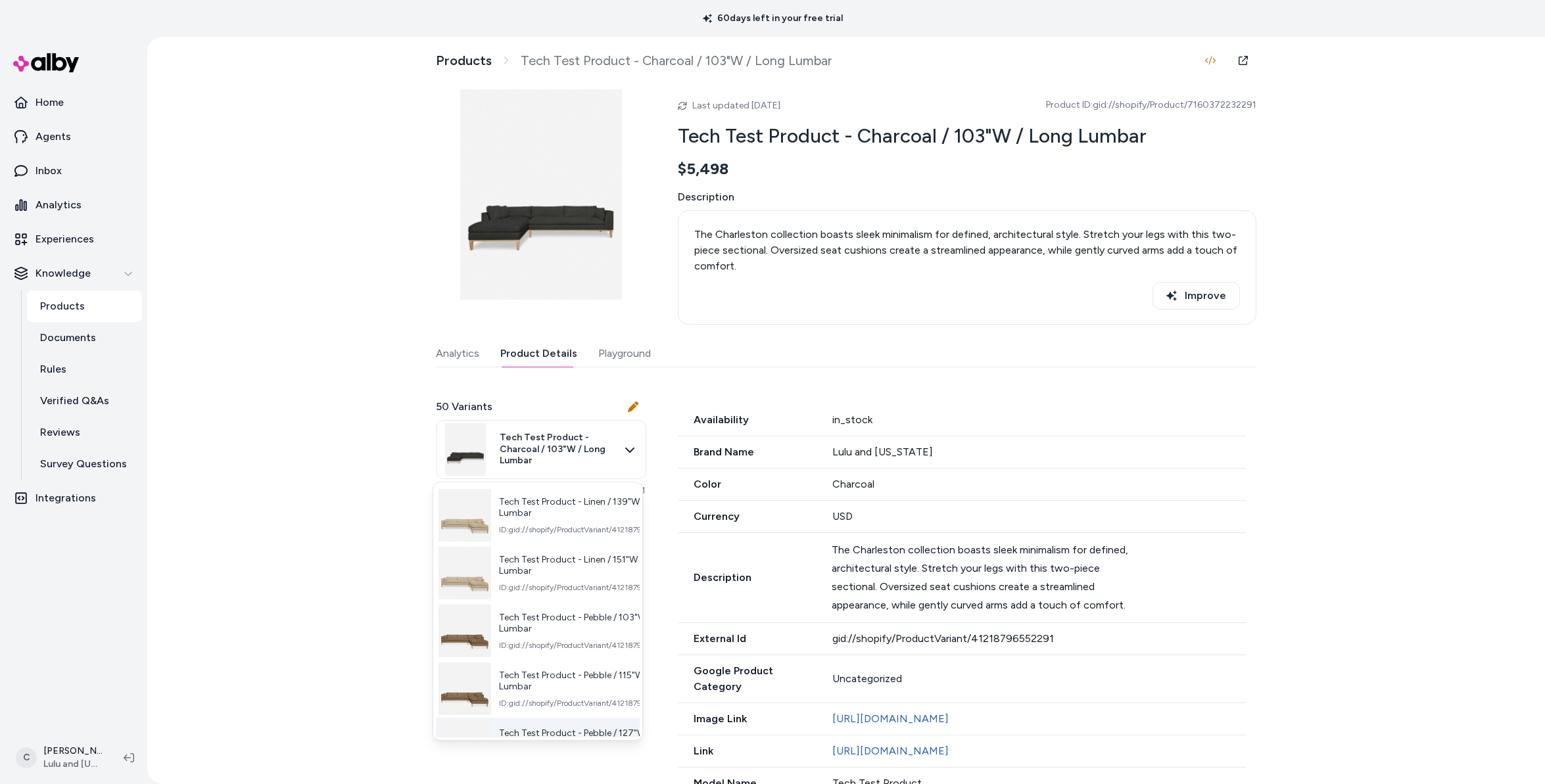
scroll to position [2640, 0]
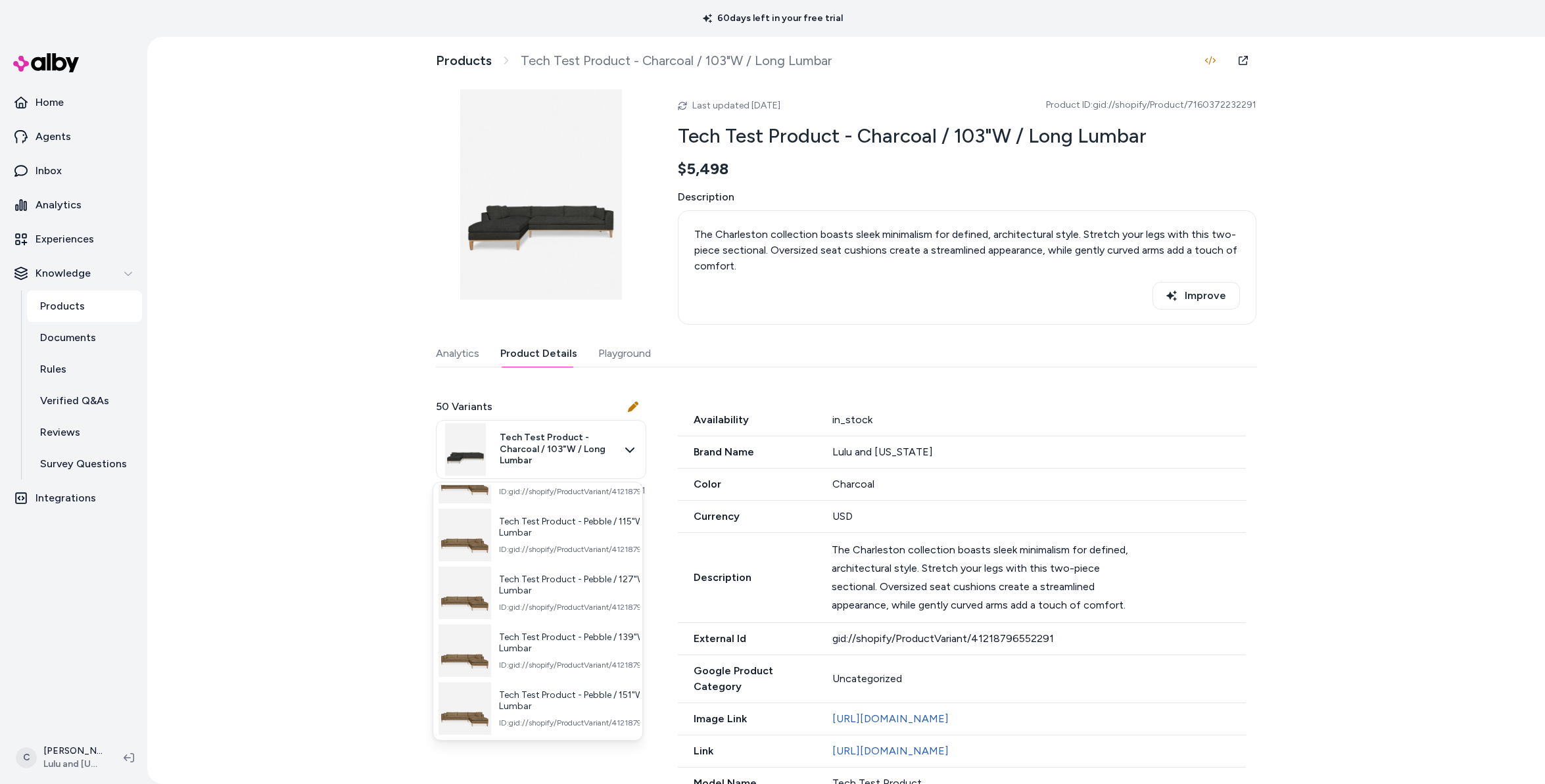
click at [1200, 420] on html "60 days left in your free trial Home Agents Inbox Analytics Experiences Knowled…" at bounding box center [772, 392] width 1545 height 784
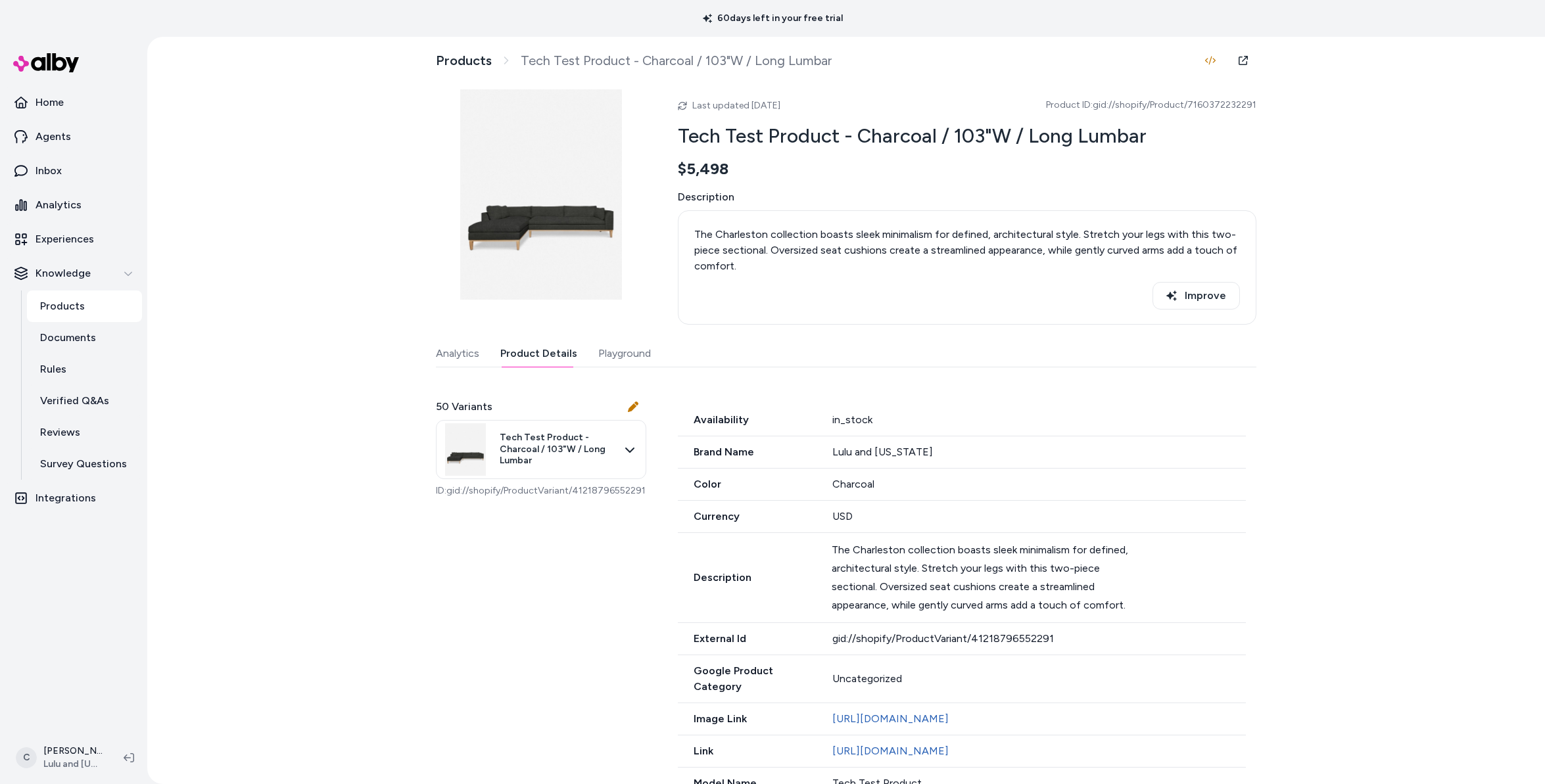
click at [1313, 389] on div "Products Tech Test Product - Charcoal / 103"W / Long Lumbar Last updated Sep 12…" at bounding box center [846, 410] width 1398 height 747
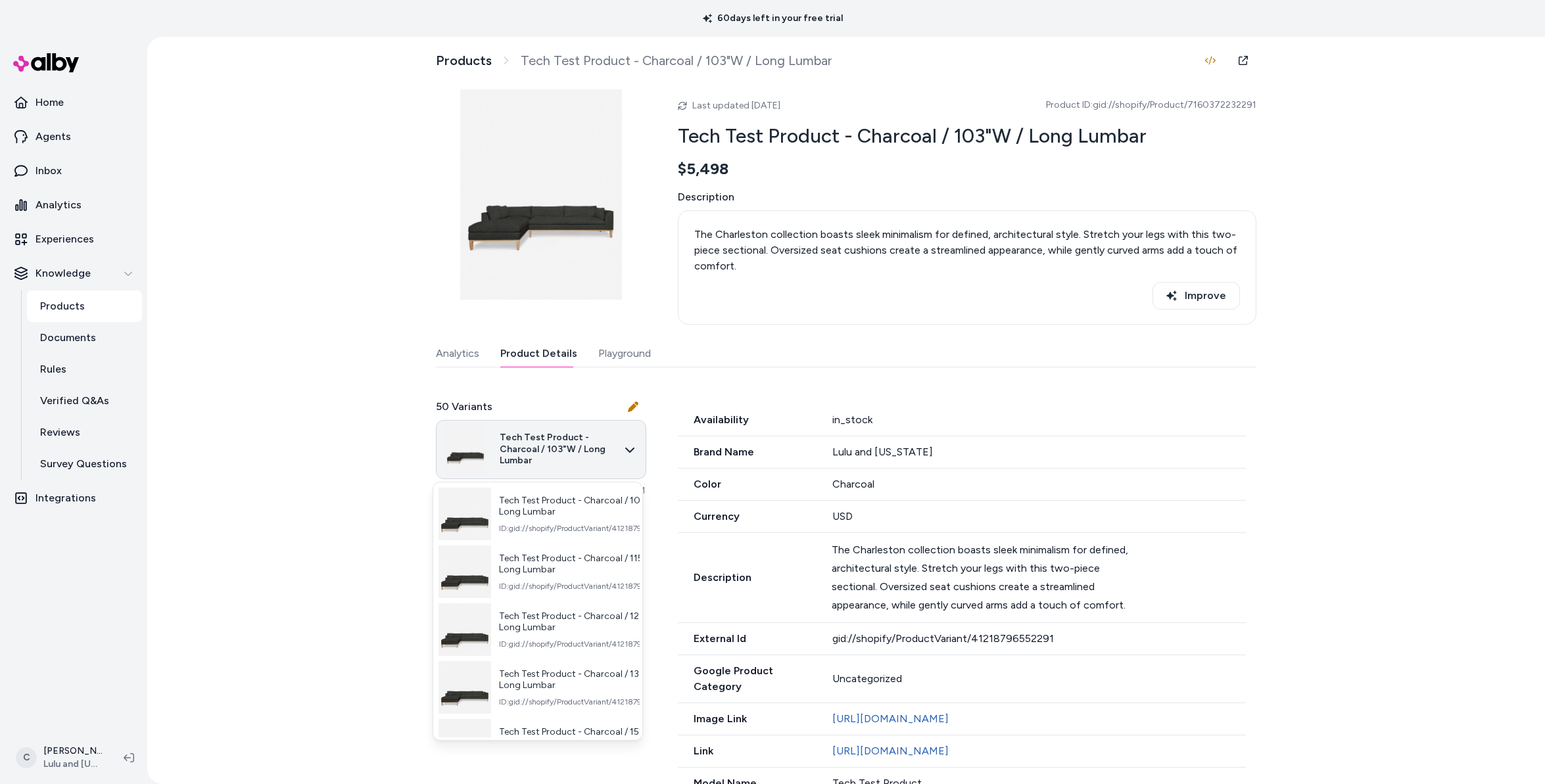
click at [543, 463] on html "60 days left in your free trial Home Agents Inbox Analytics Experiences Knowled…" at bounding box center [772, 392] width 1545 height 784
click at [574, 553] on span "Tech Test Product - Charcoal / 115"W / Long Lumbar" at bounding box center [588, 564] width 177 height 23
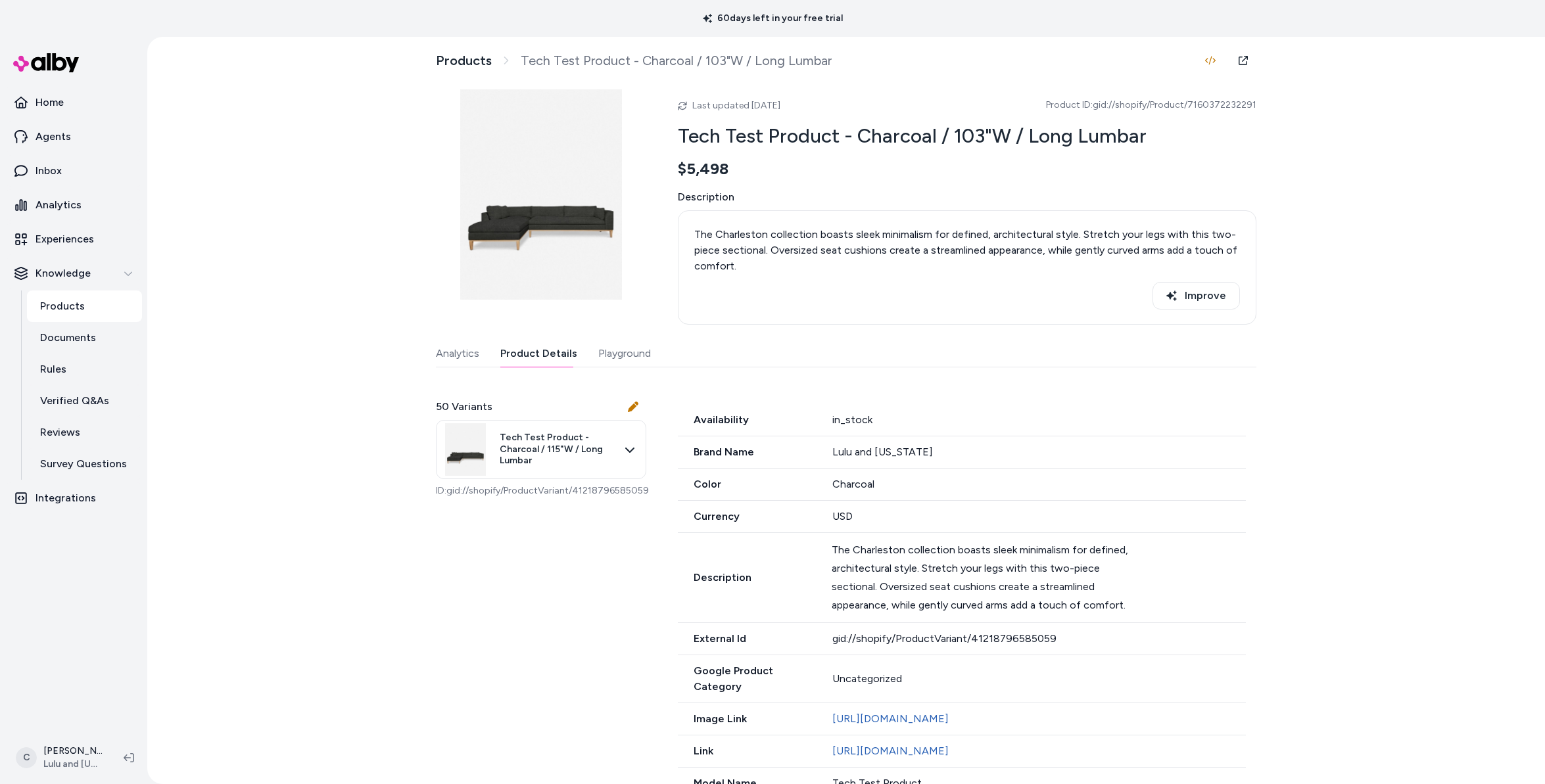
click at [519, 455] on html "60 days left in your free trial Home Agents Inbox Analytics Experiences Knowled…" at bounding box center [772, 392] width 1545 height 784
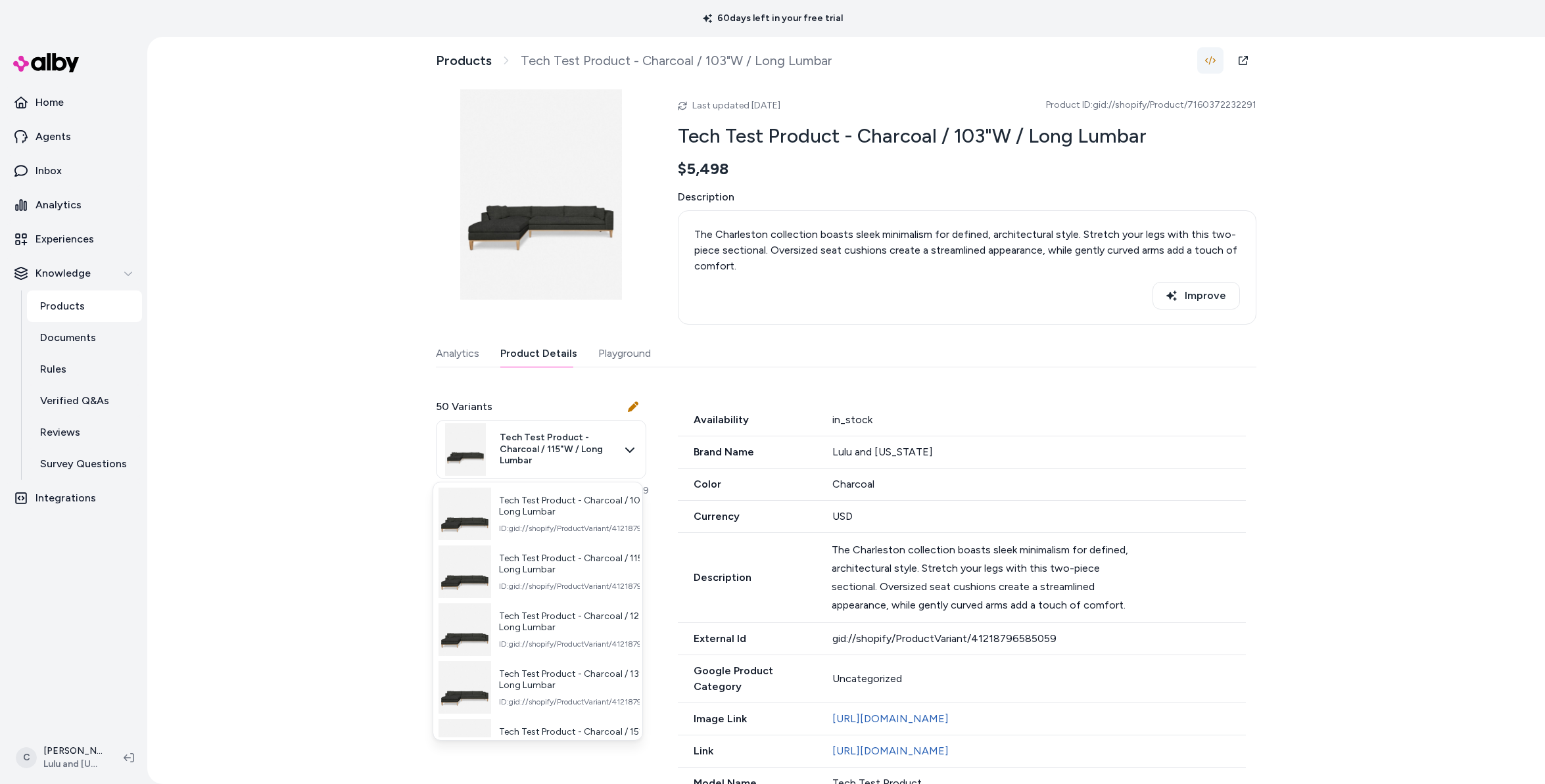
click at [1209, 59] on html "60 days left in your free trial Home Agents Inbox Analytics Experiences Knowled…" at bounding box center [772, 392] width 1545 height 784
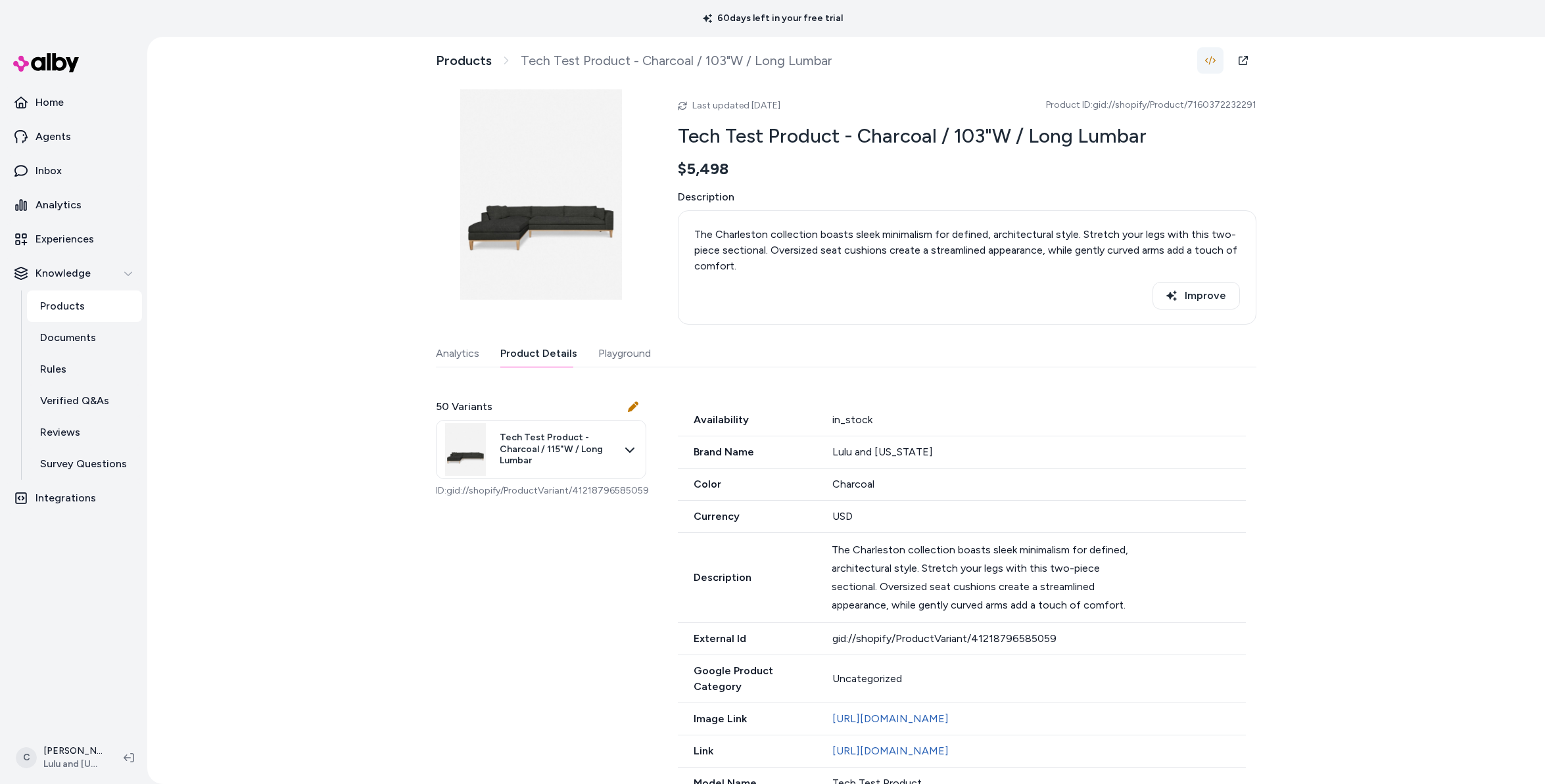
click at [1205, 62] on icon "button" at bounding box center [1210, 61] width 10 height 10
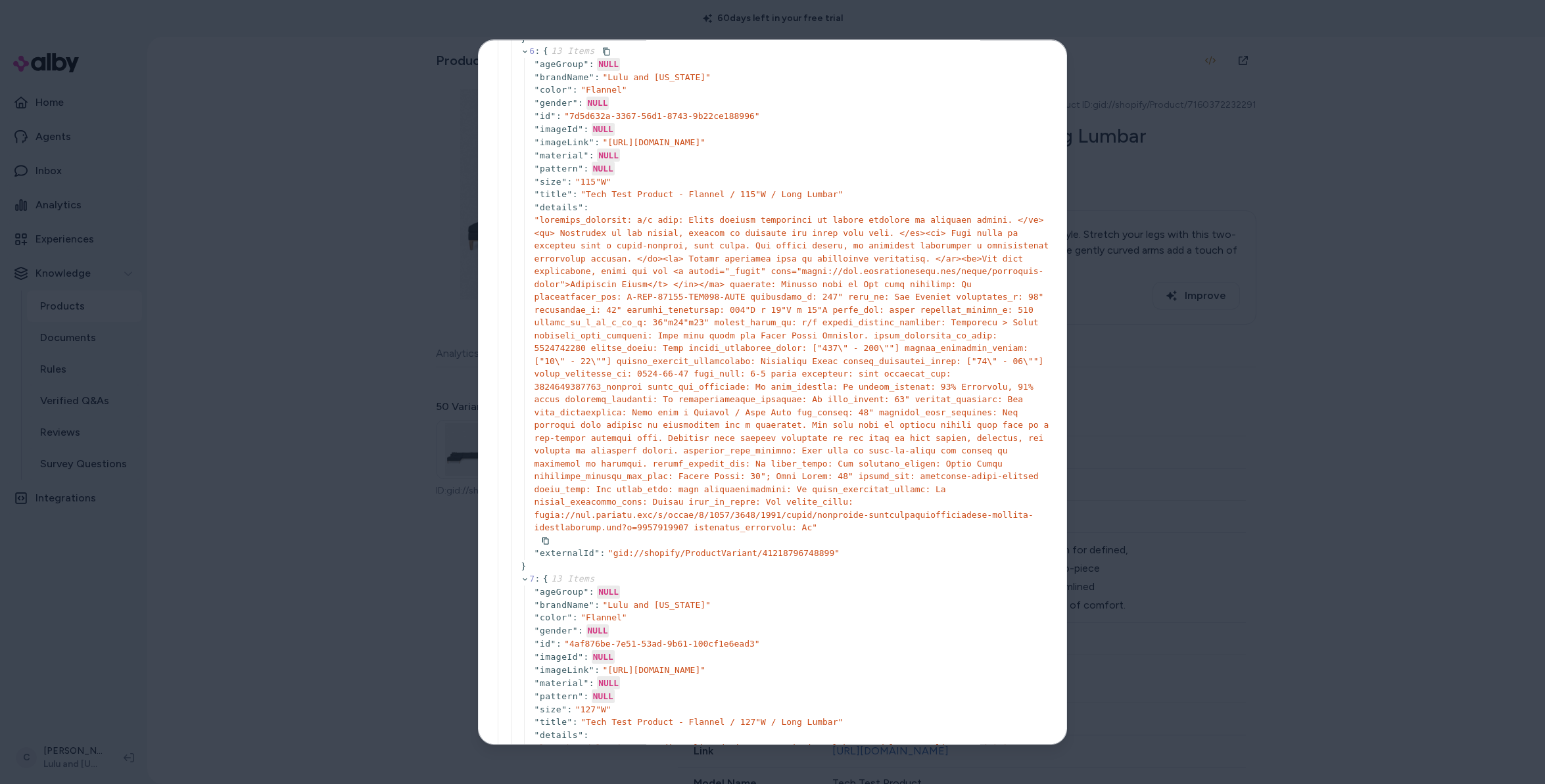
scroll to position [4113, 0]
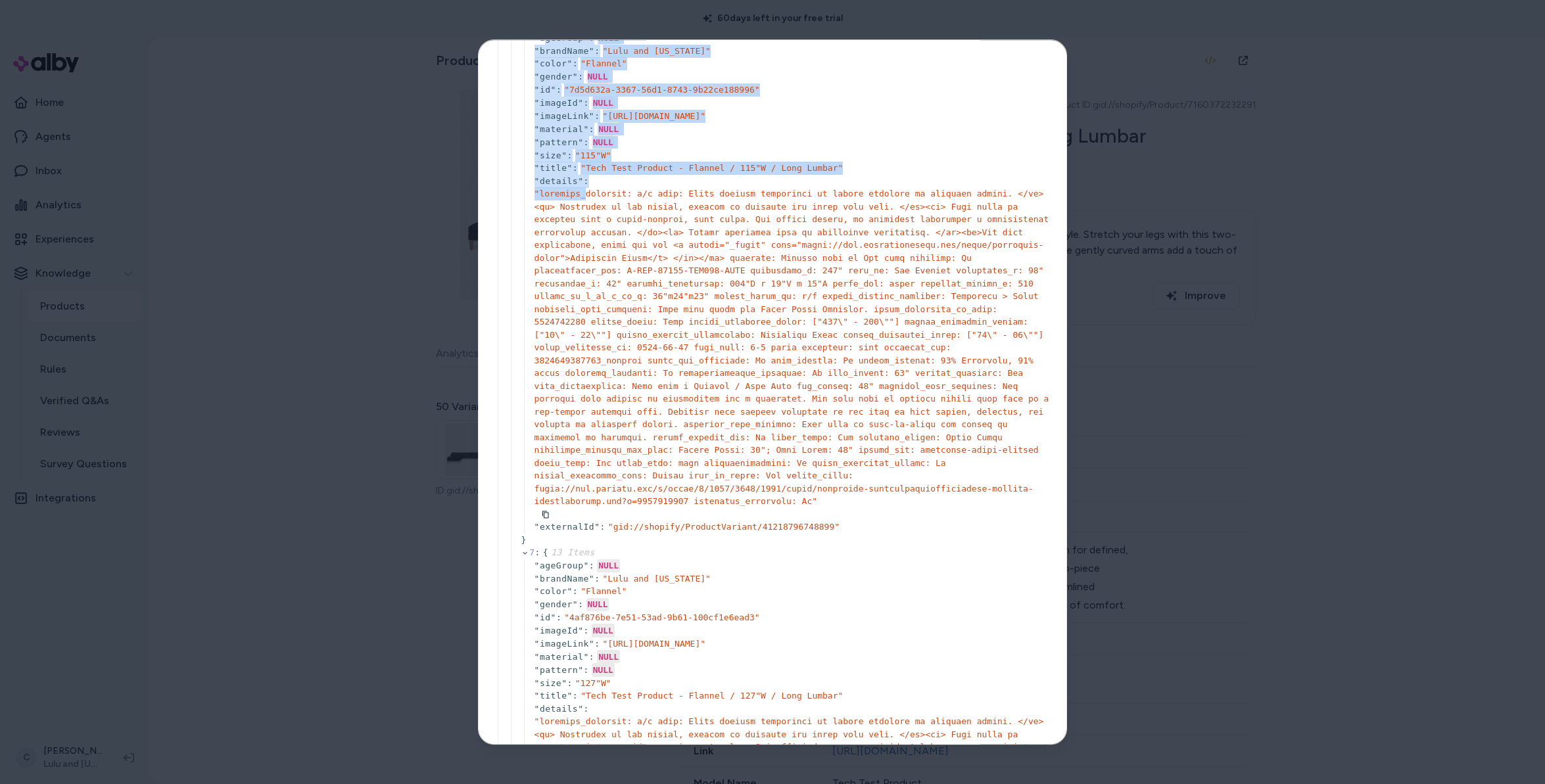
click at [585, 497] on div "" ageGroup " : NULL " brandName " : " Lulu and Georgia " " color " : " Flannel …" at bounding box center [787, 281] width 527 height 502
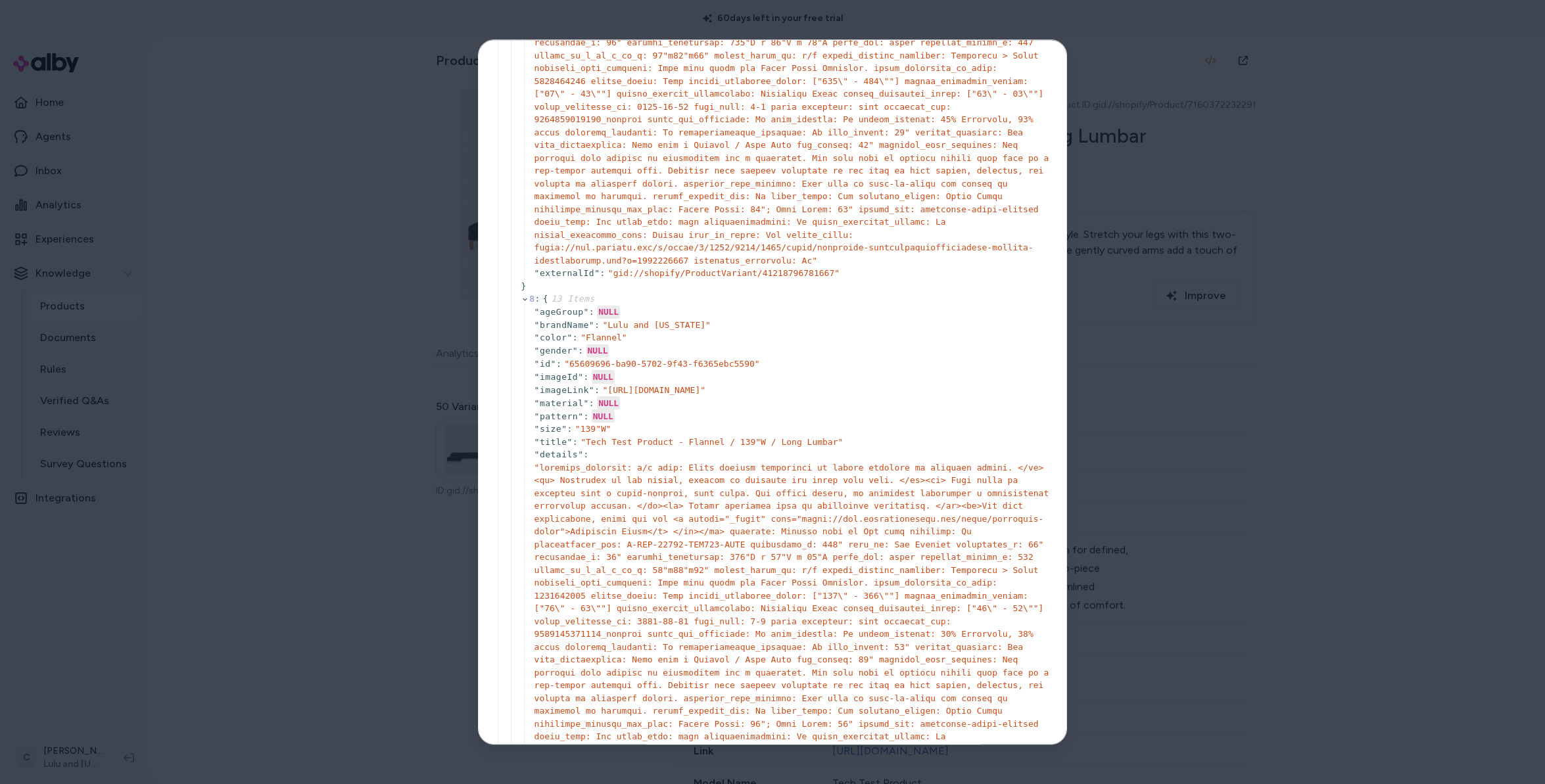
click at [341, 311] on div at bounding box center [772, 392] width 1545 height 784
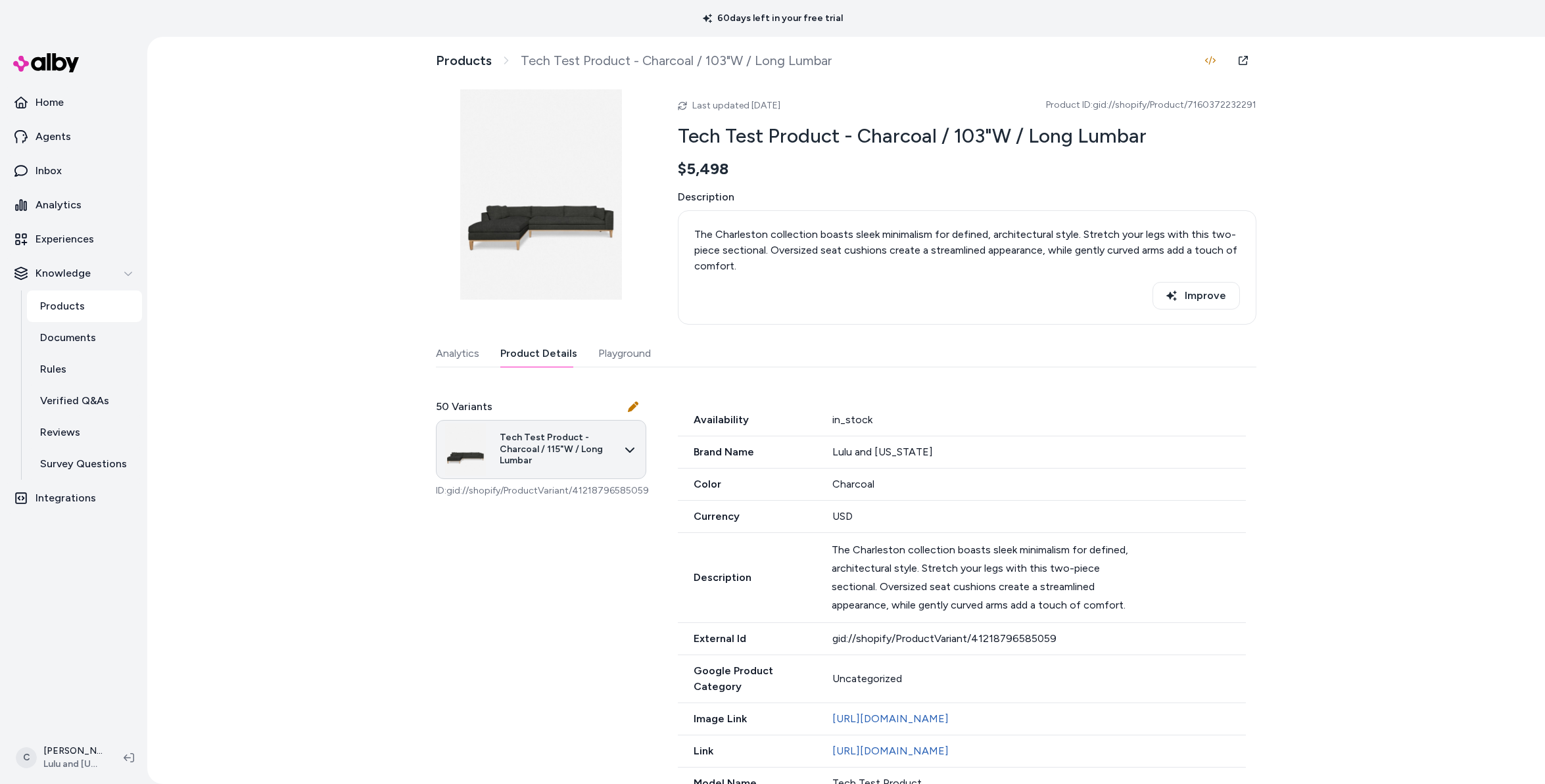
click at [514, 448] on html "60 days left in your free trial Home Agents Inbox Analytics Experiences Knowled…" at bounding box center [772, 392] width 1545 height 784
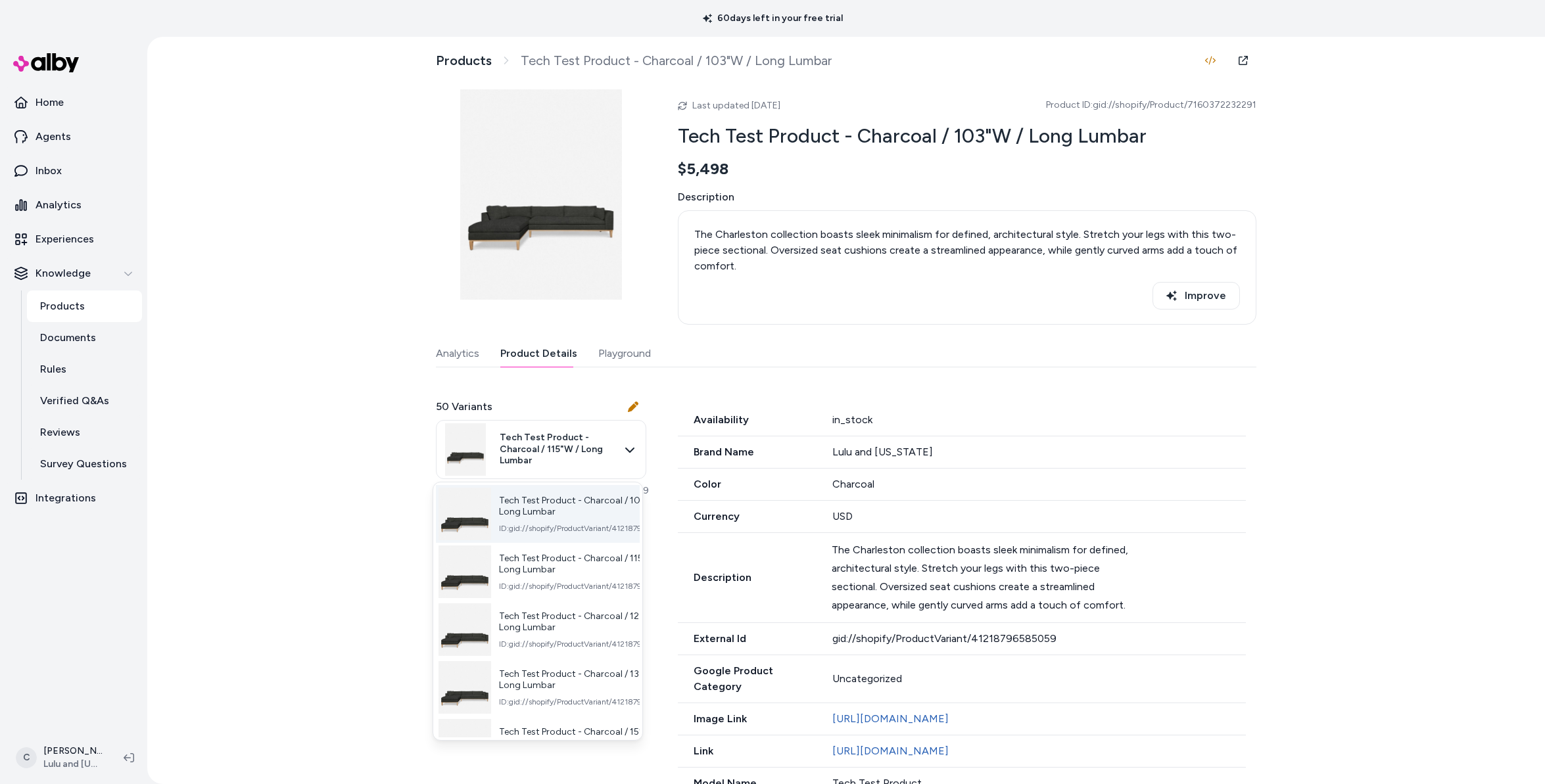
click at [549, 539] on div "Tech Test Product - Charcoal / 103"W / Long Lumbar ID: gid://shopify/ProductVar…" at bounding box center [537, 514] width 204 height 58
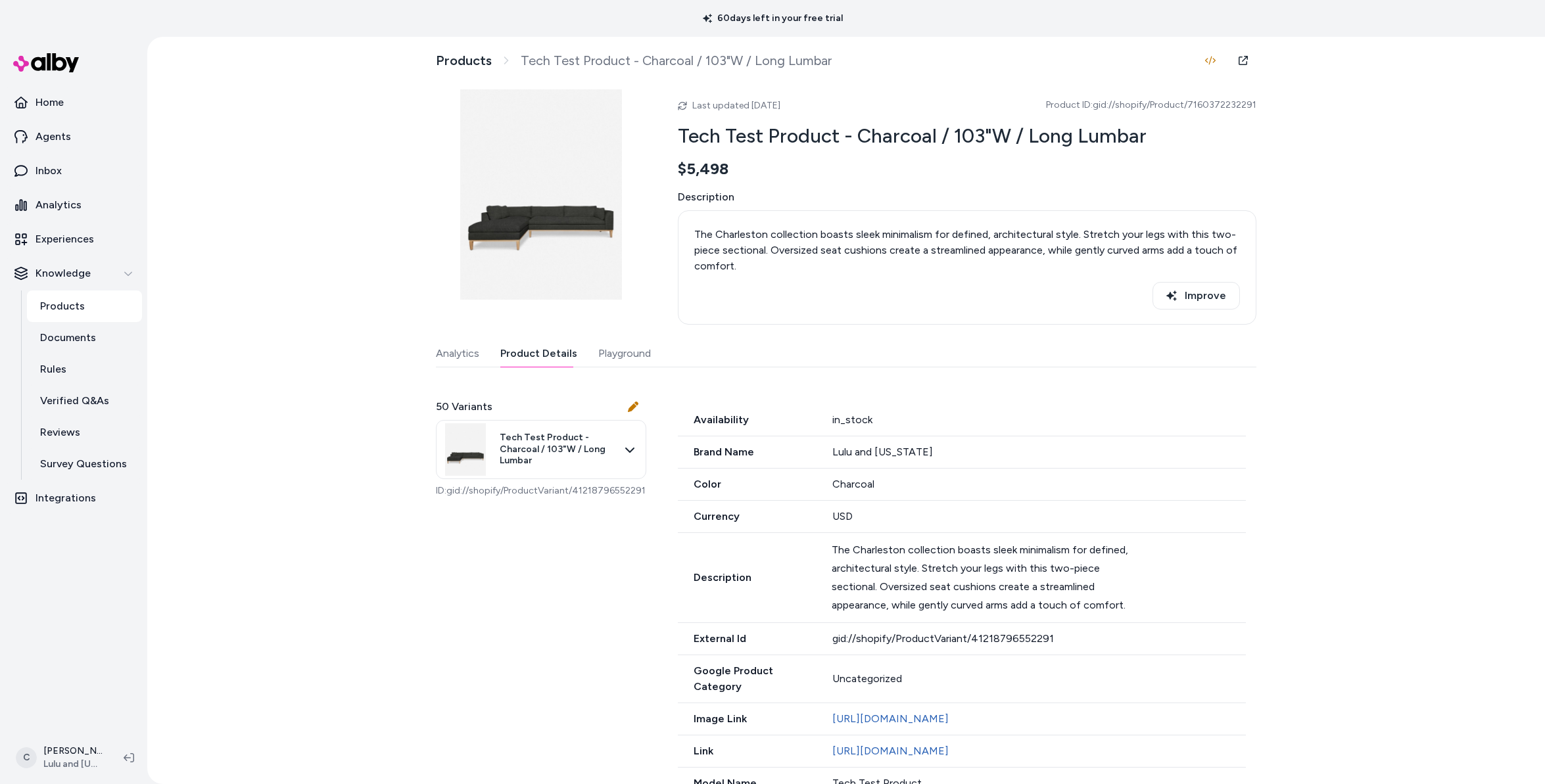
click at [529, 485] on p "ID: gid://shopify/ProductVariant/41218796552291" at bounding box center [540, 491] width 210 height 13
click at [560, 456] on html "60 days left in your free trial Home Agents Inbox Analytics Experiences Knowled…" at bounding box center [772, 392] width 1545 height 784
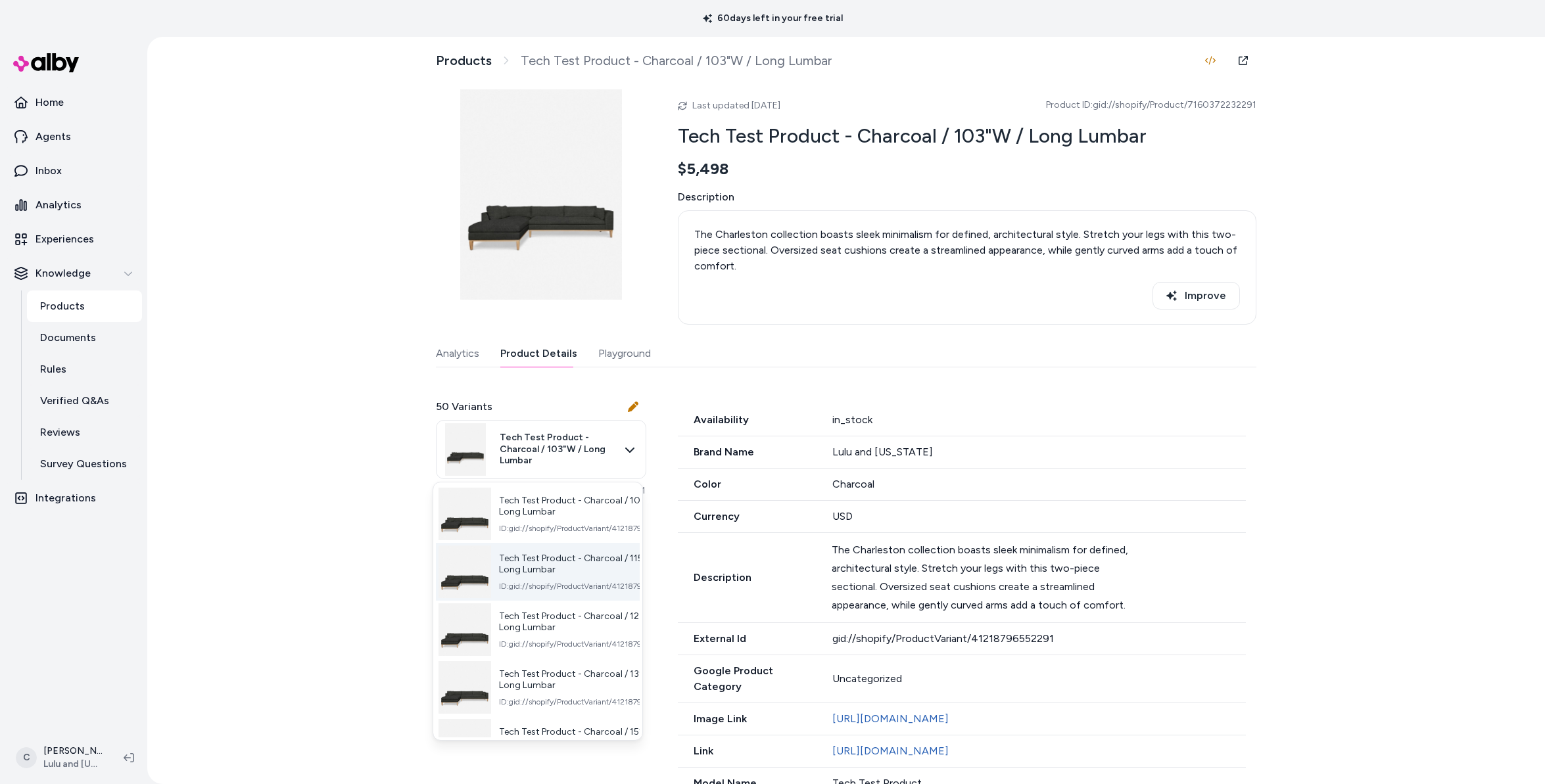
click at [559, 590] on span "ID: gid://shopify/ProductVariant/41218796585059" at bounding box center [588, 586] width 177 height 10
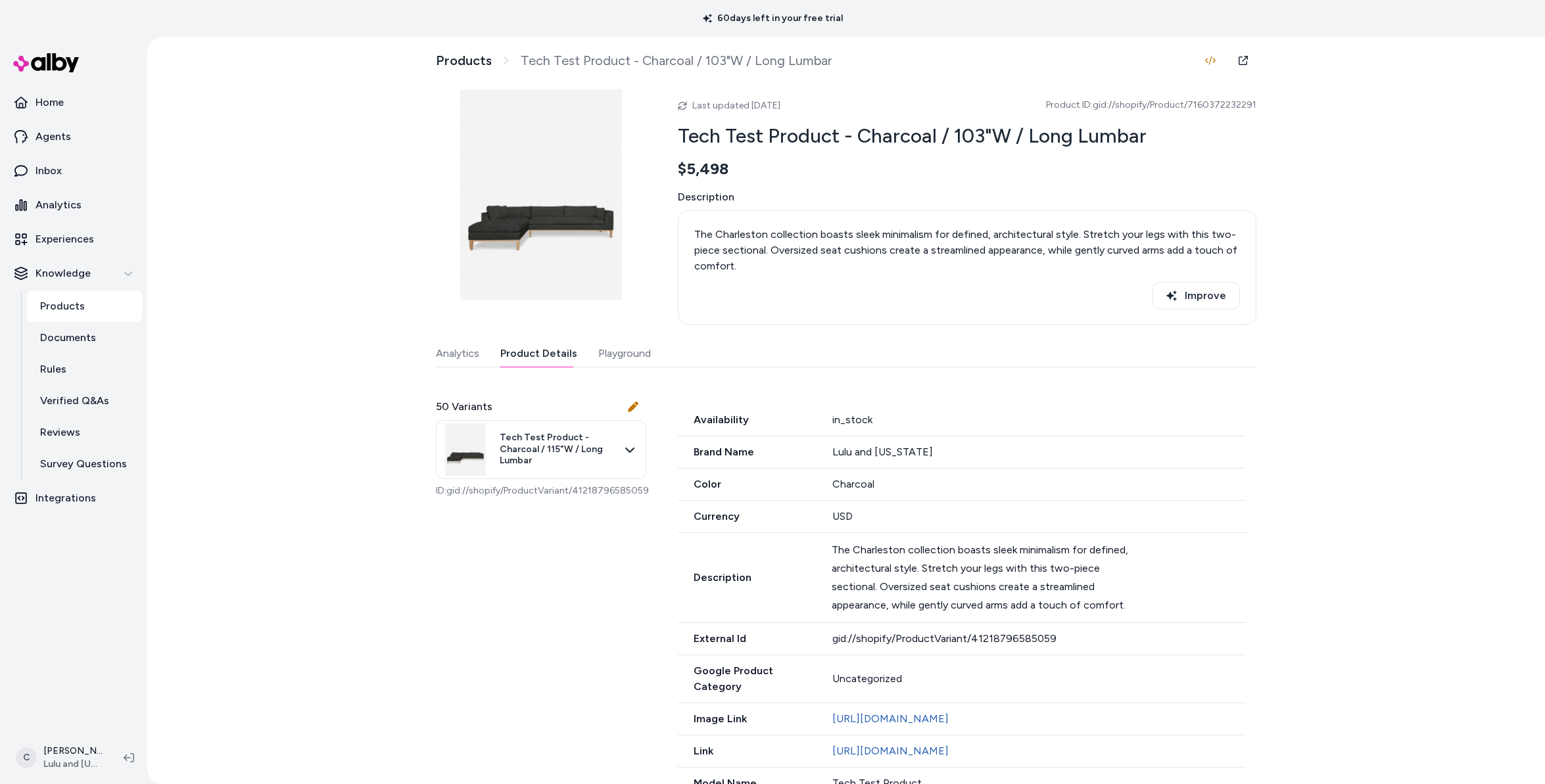
click at [543, 508] on div "50 Variants Tech Test Product - Charcoal / 115"W / Long Lumbar ID: gid://shopif…" at bounding box center [540, 448] width 210 height 130
click at [566, 474] on html "60 days left in your free trial Home Agents Inbox Analytics Experiences Knowled…" at bounding box center [772, 392] width 1545 height 784
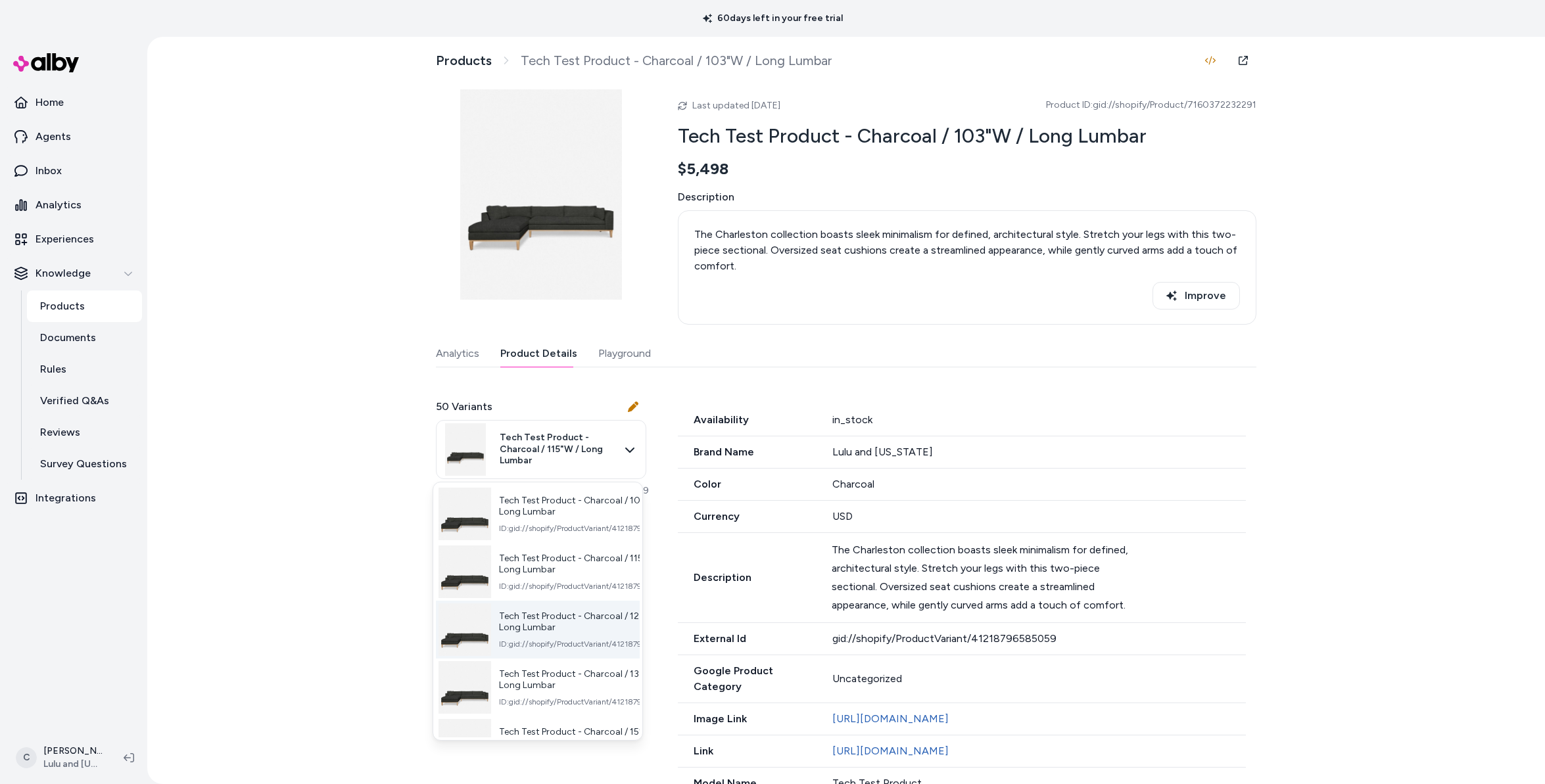
click at [545, 602] on div "Tech Test Product - Charcoal / 127"W / Long Lumbar ID: gid://shopify/ProductVar…" at bounding box center [537, 630] width 204 height 58
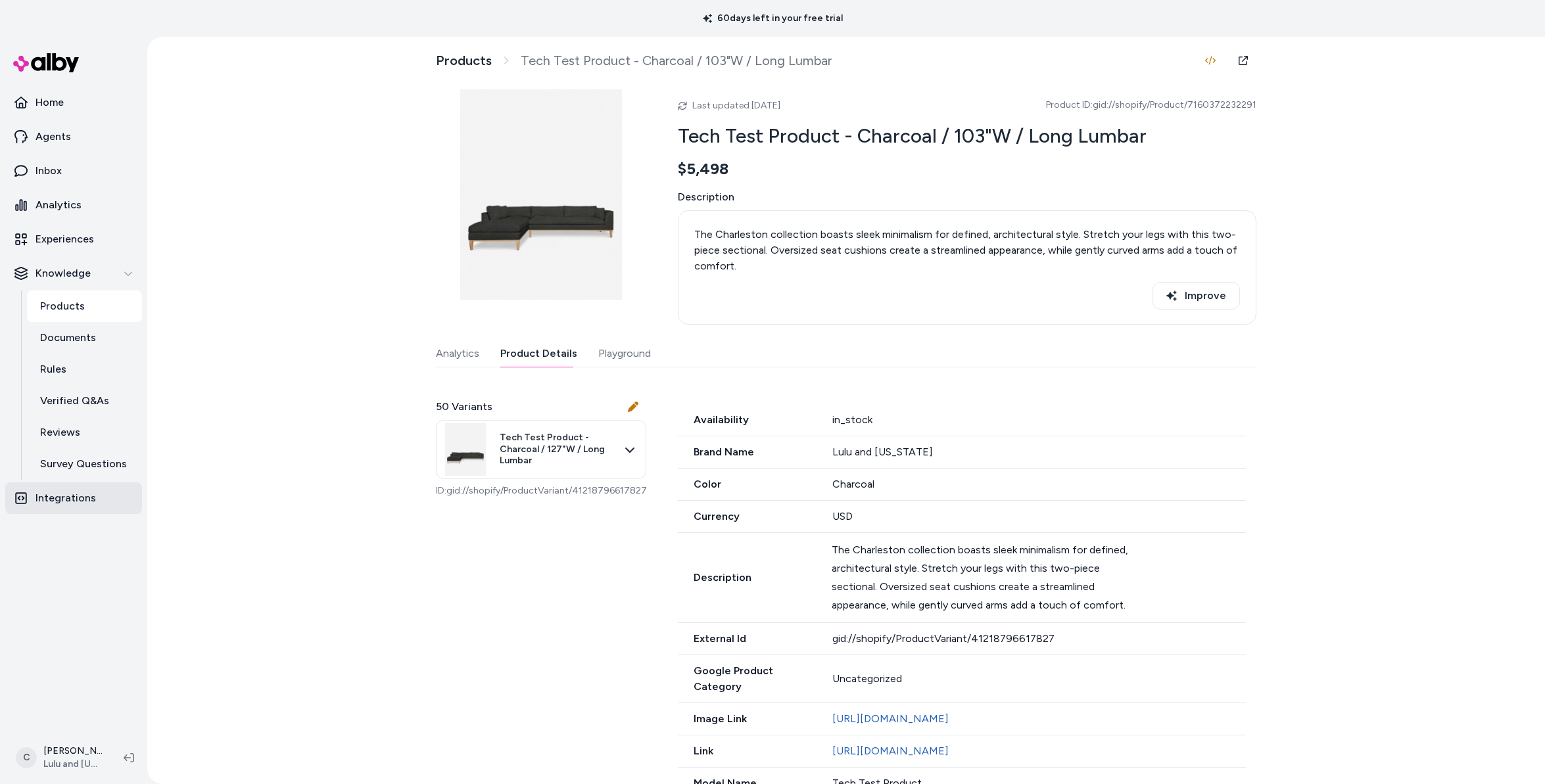
scroll to position [9, 0]
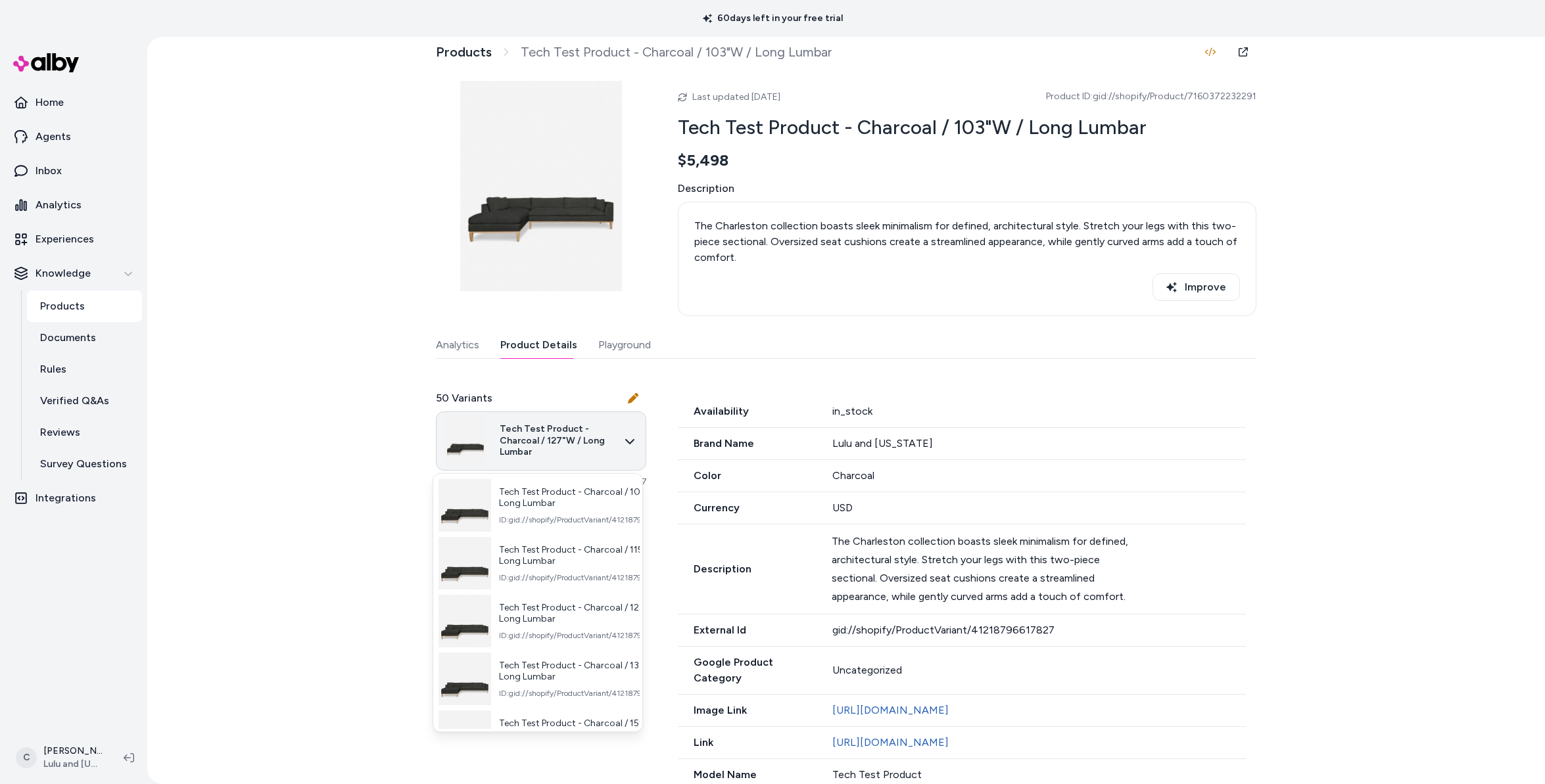
click at [539, 445] on html "60 days left in your free trial Home Agents Inbox Analytics Experiences Knowled…" at bounding box center [772, 392] width 1545 height 784
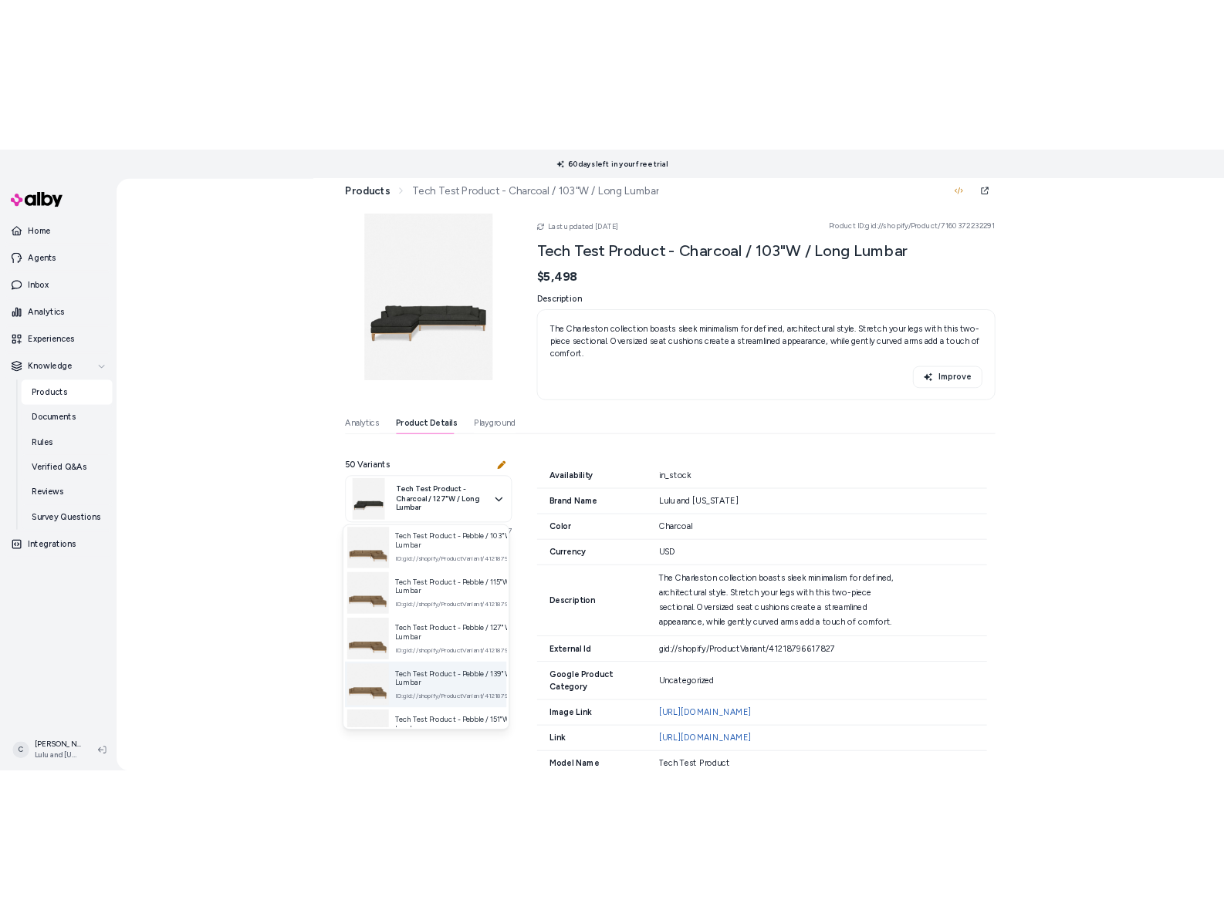
scroll to position [3098, 0]
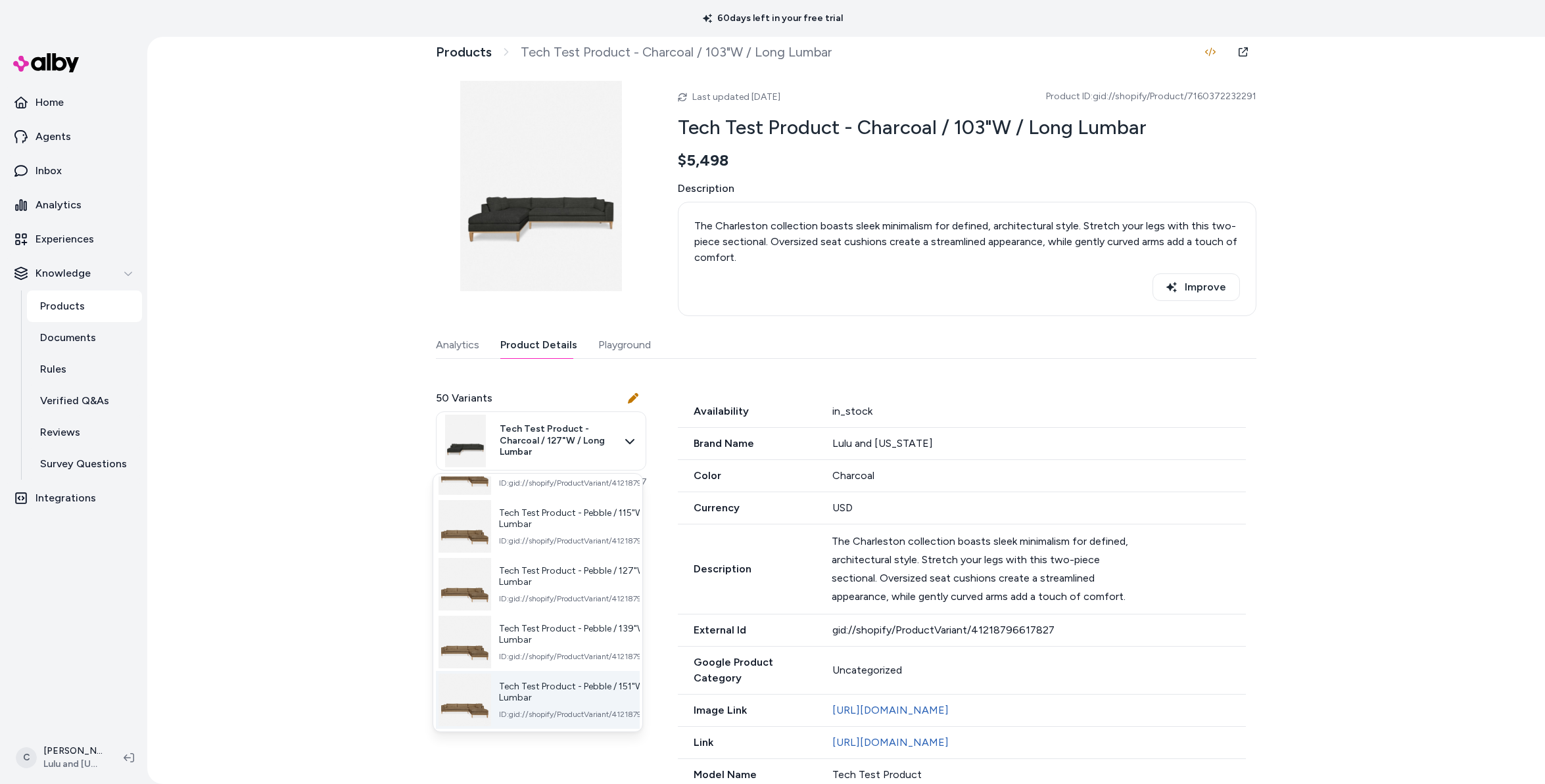
click at [611, 712] on span "ID: gid://shopify/ProductVariant/41218798157923" at bounding box center [586, 714] width 174 height 10
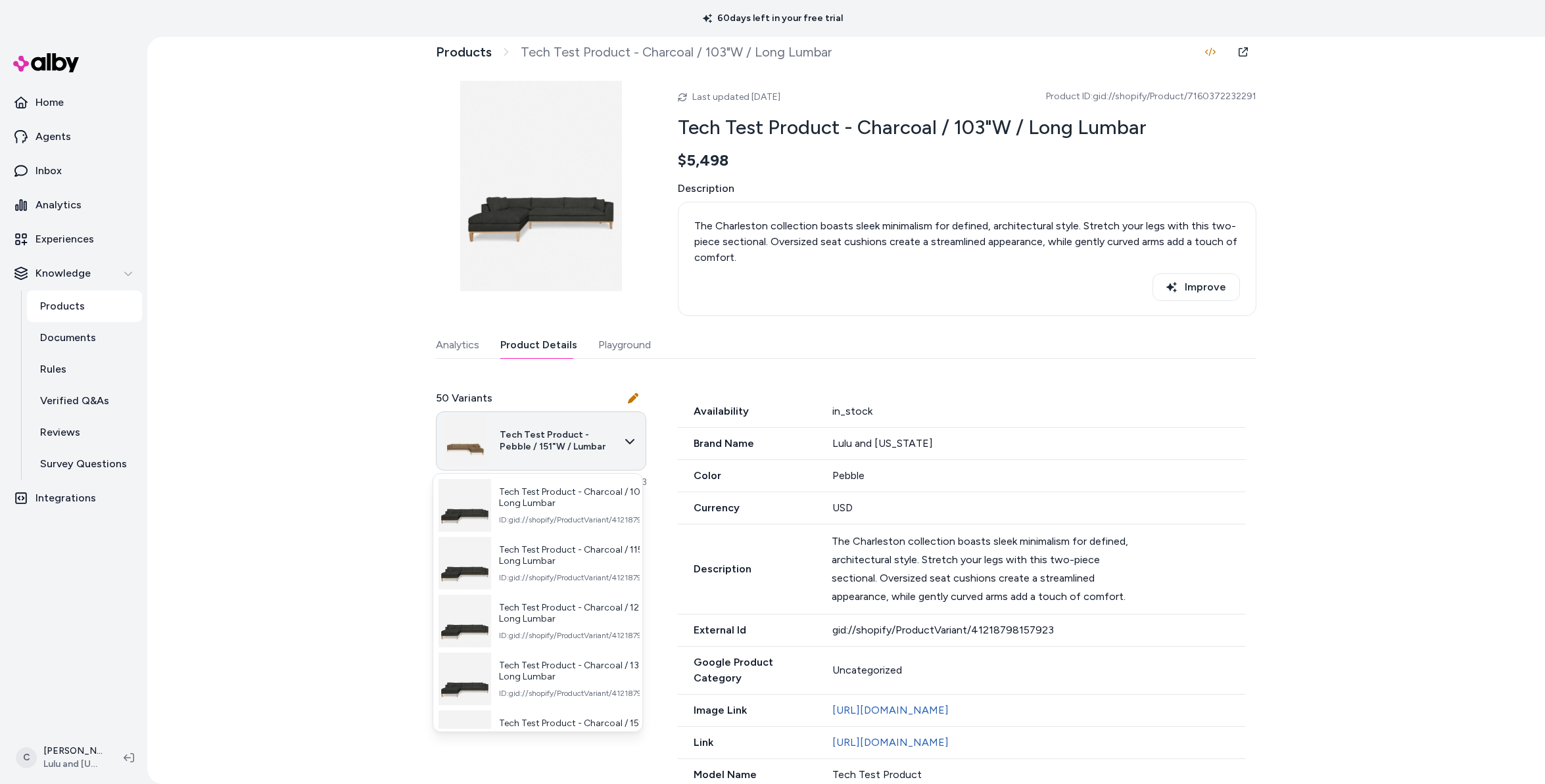
click at [594, 433] on html "60 days left in your free trial Home Agents Inbox Analytics Experiences Knowled…" at bounding box center [772, 392] width 1545 height 784
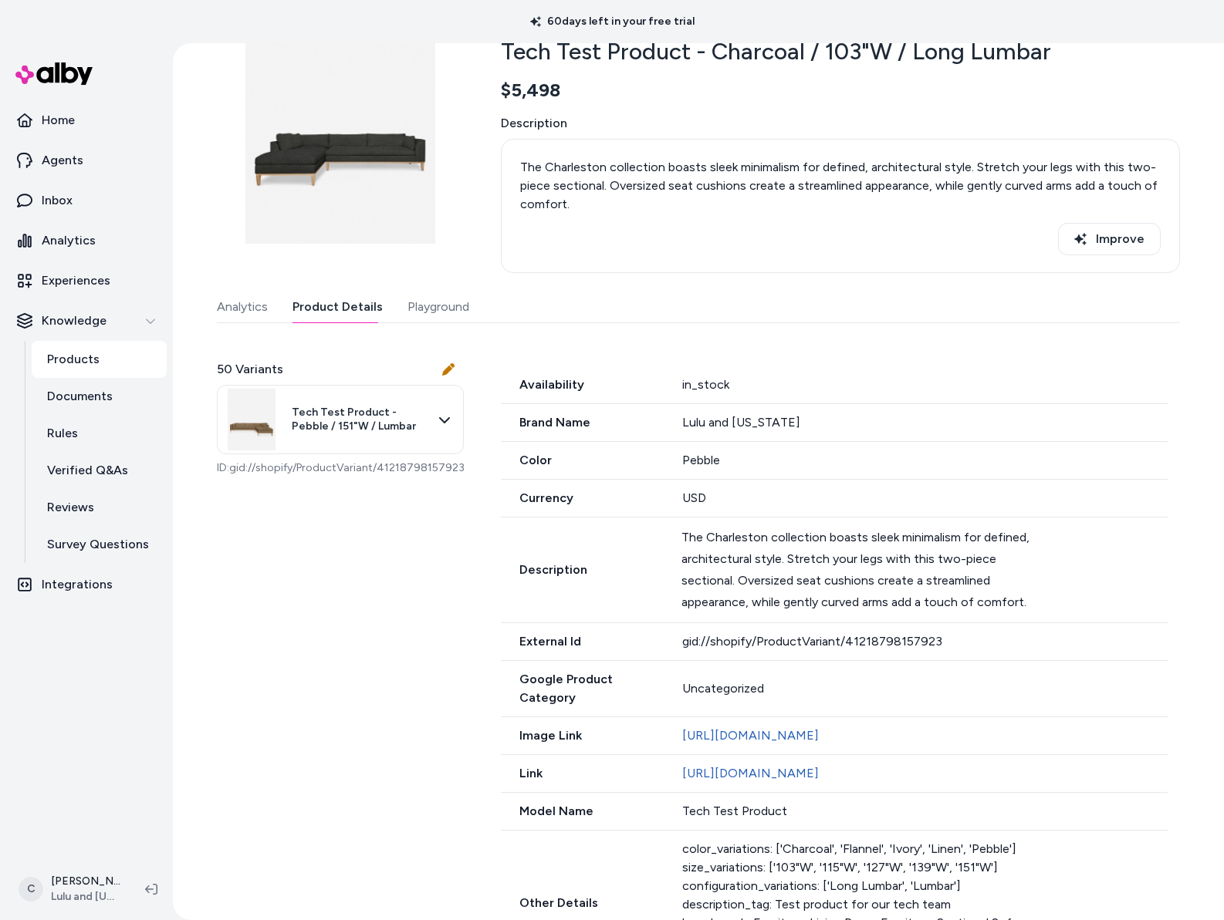
scroll to position [112, 0]
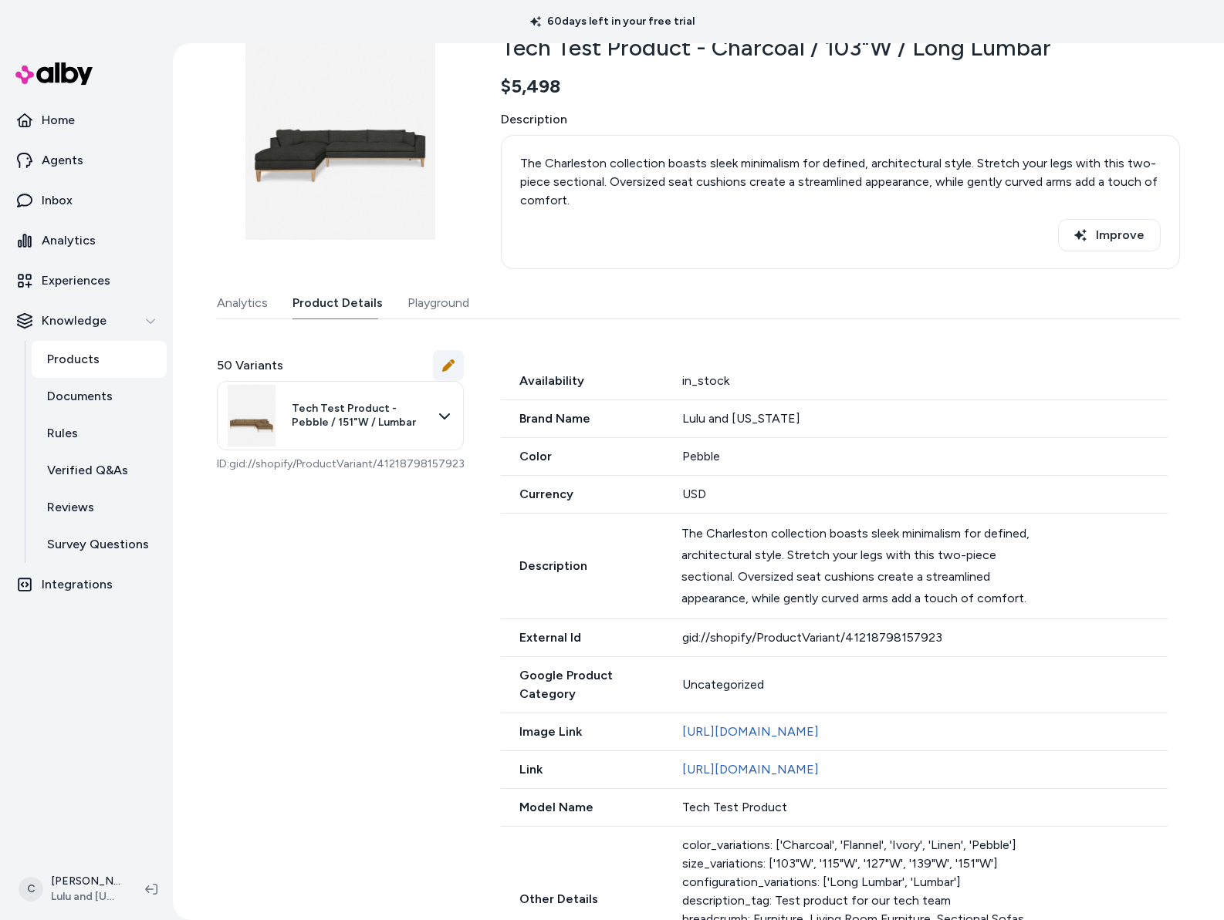
click at [444, 362] on icon at bounding box center [448, 365] width 12 height 12
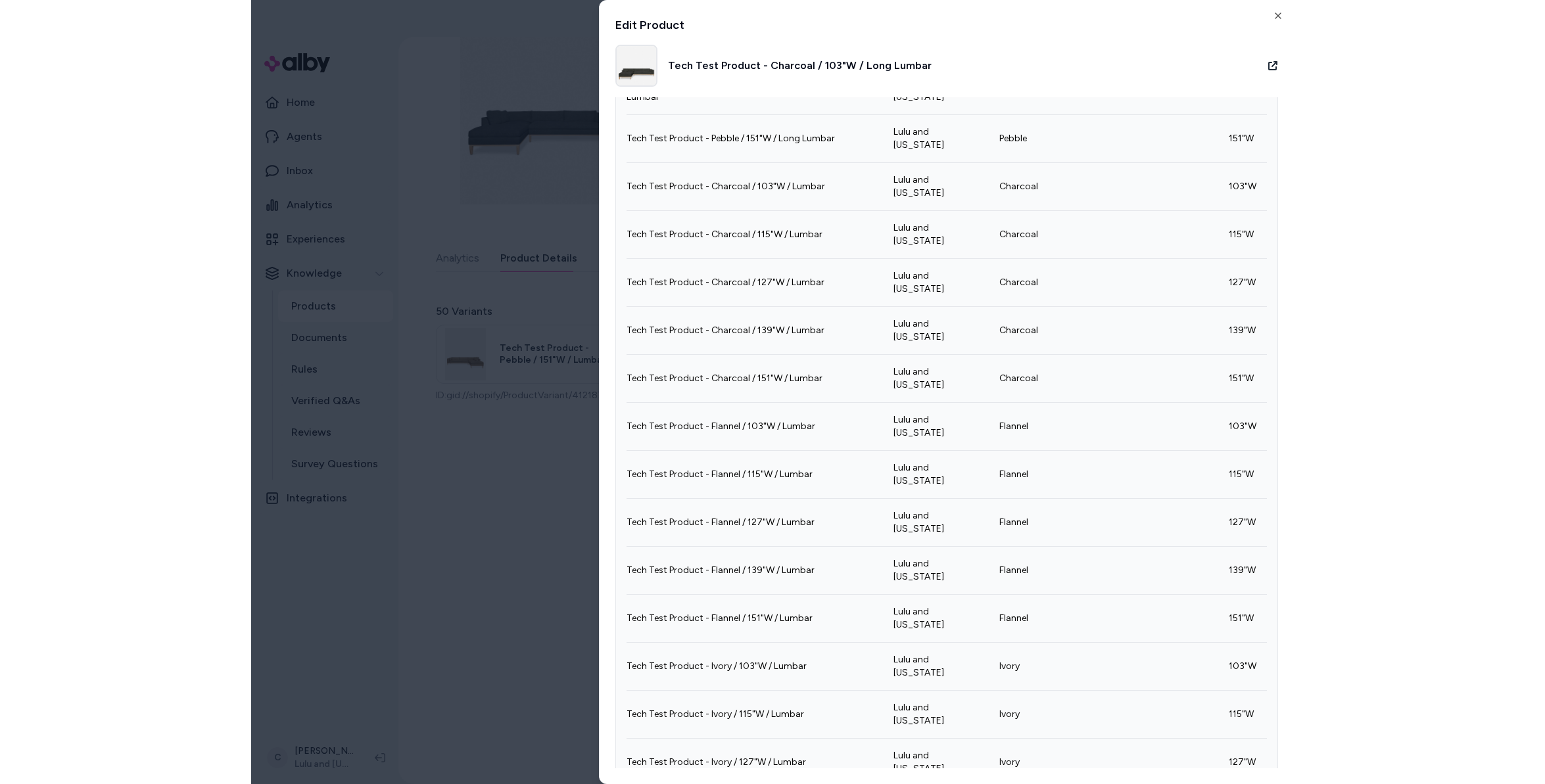
scroll to position [1460, 0]
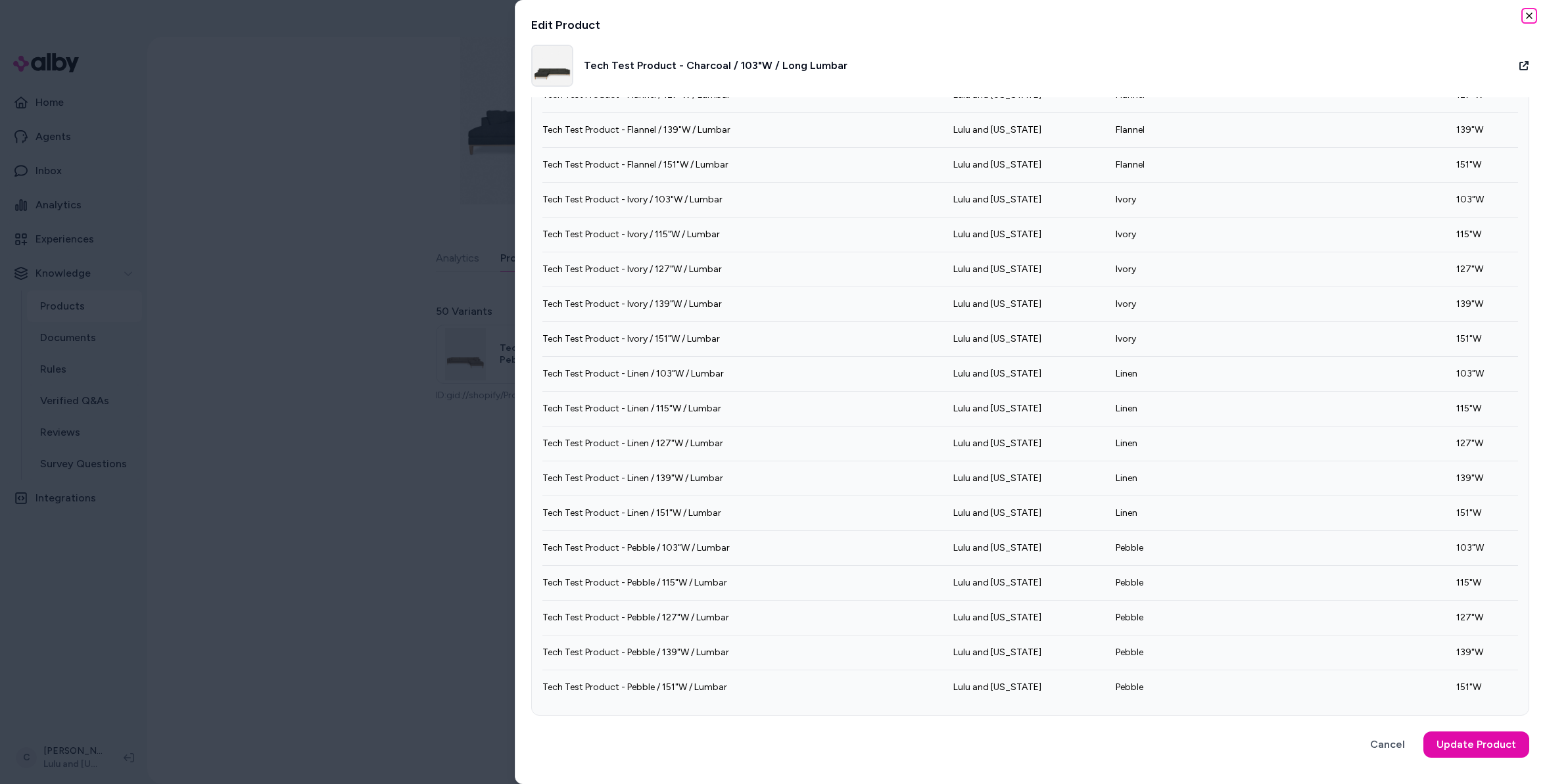
click at [1531, 11] on icon "button" at bounding box center [1529, 15] width 10 height 10
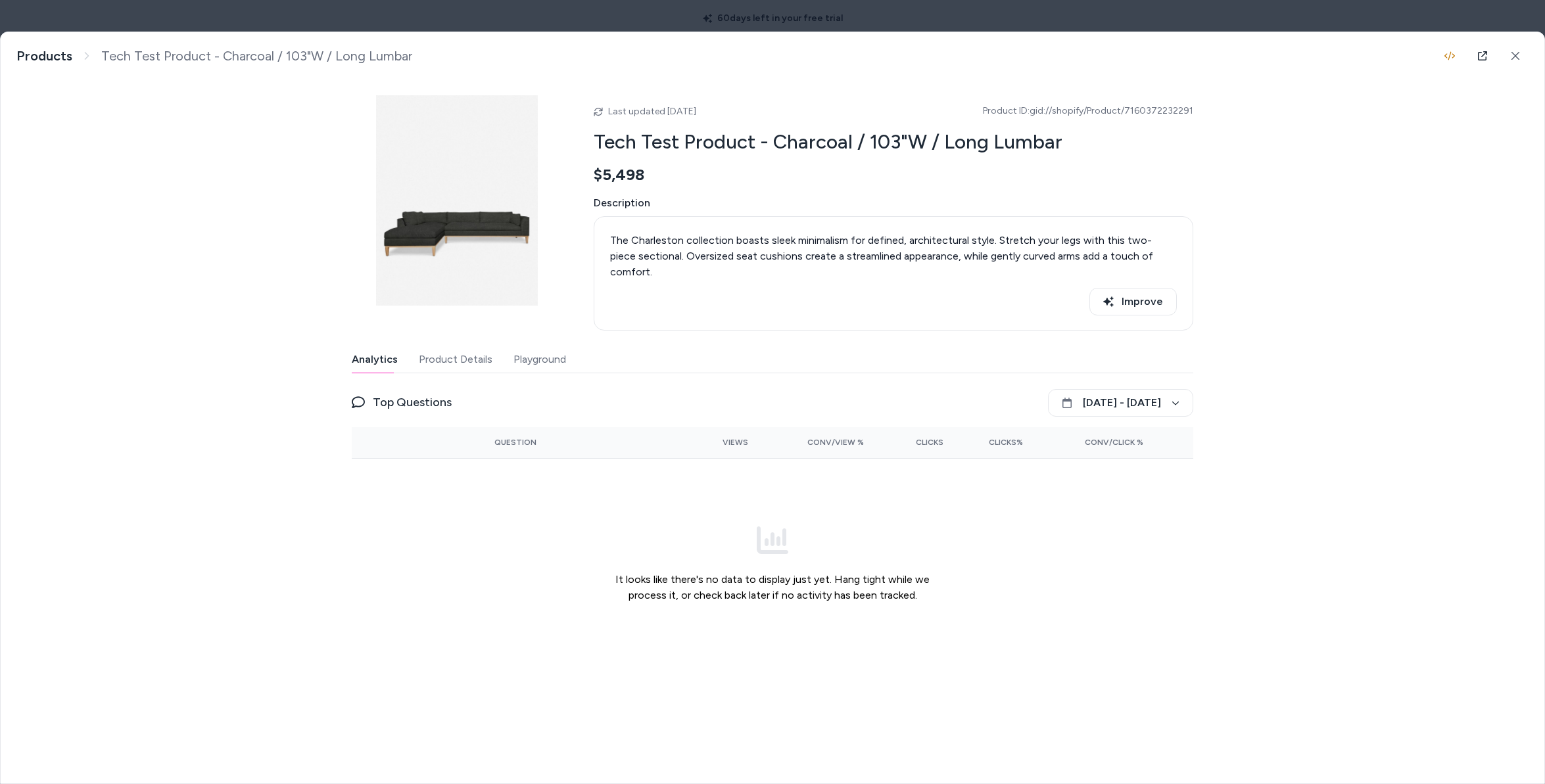
click at [1190, 608] on td "It looks like there's no data to display just yet. Hang tight while we process …" at bounding box center [772, 564] width 841 height 211
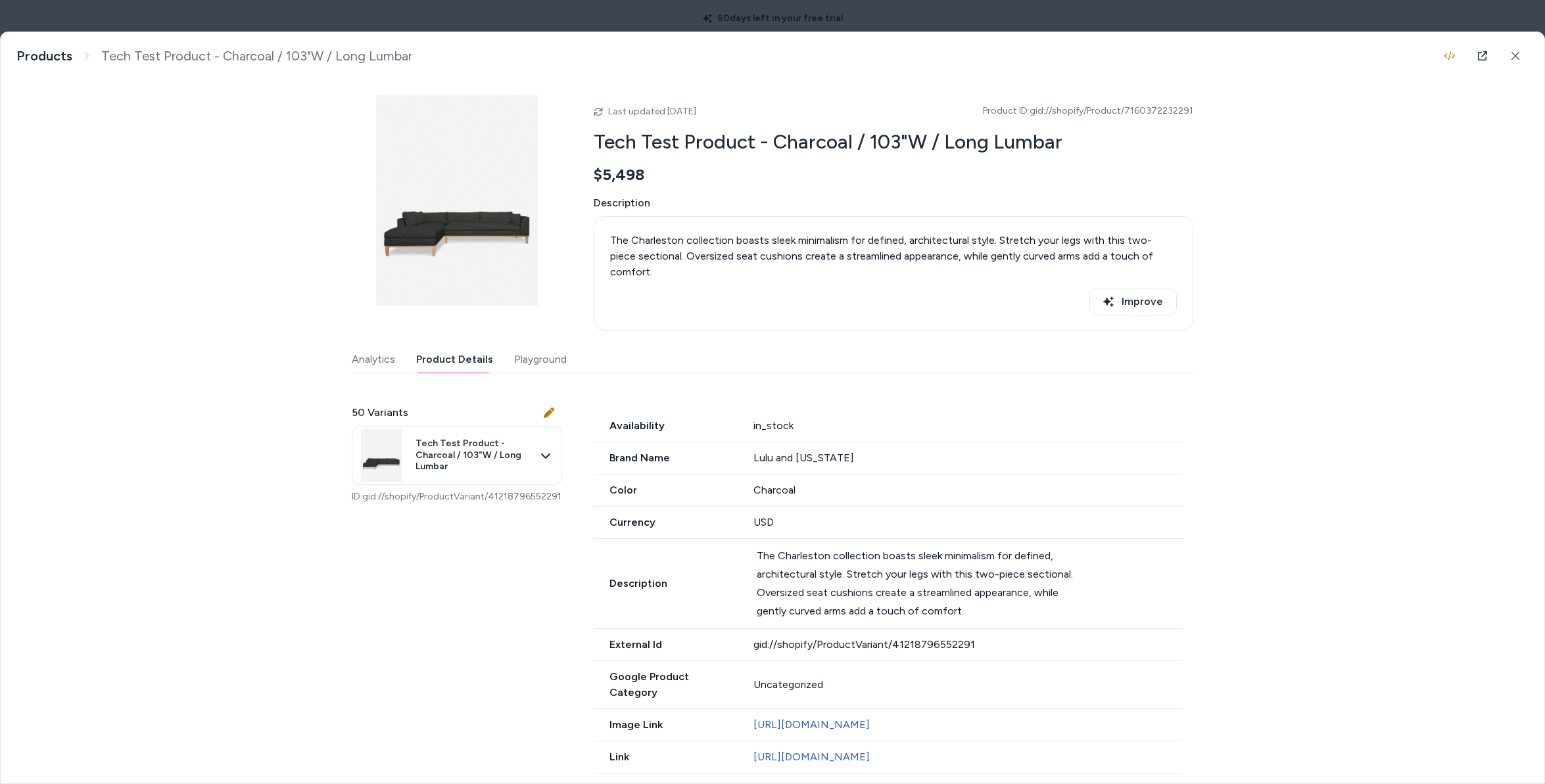
click at [445, 348] on button "Product Details" at bounding box center [454, 360] width 77 height 26
click at [484, 441] on body "60 days left in your free trial Home Agents Inbox Analytics Experiences Knowled…" at bounding box center [772, 392] width 1545 height 784
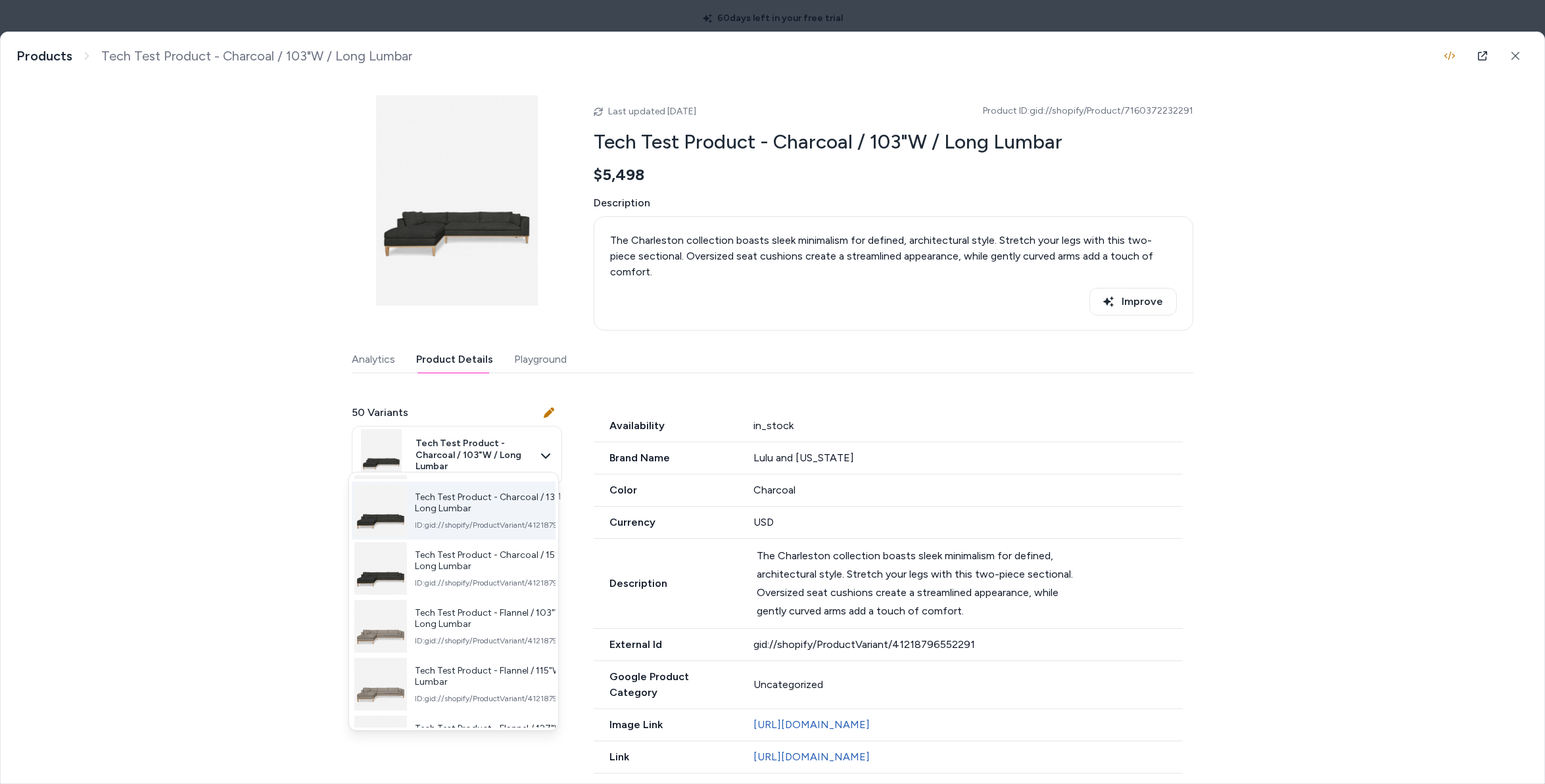
scroll to position [159, 0]
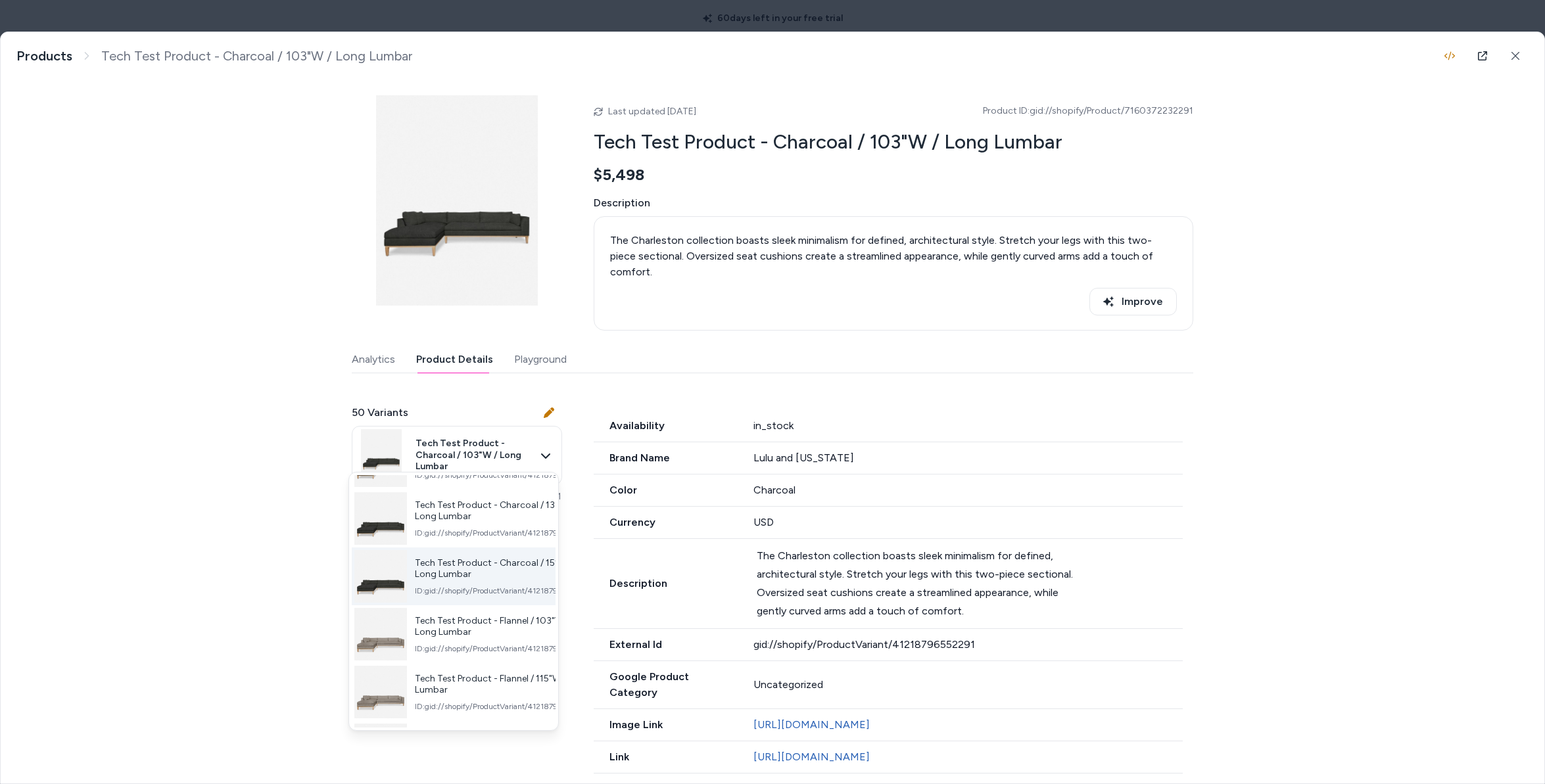
click at [507, 591] on span "ID: gid://shopify/ProductVariant/41218796683363" at bounding box center [503, 591] width 176 height 10
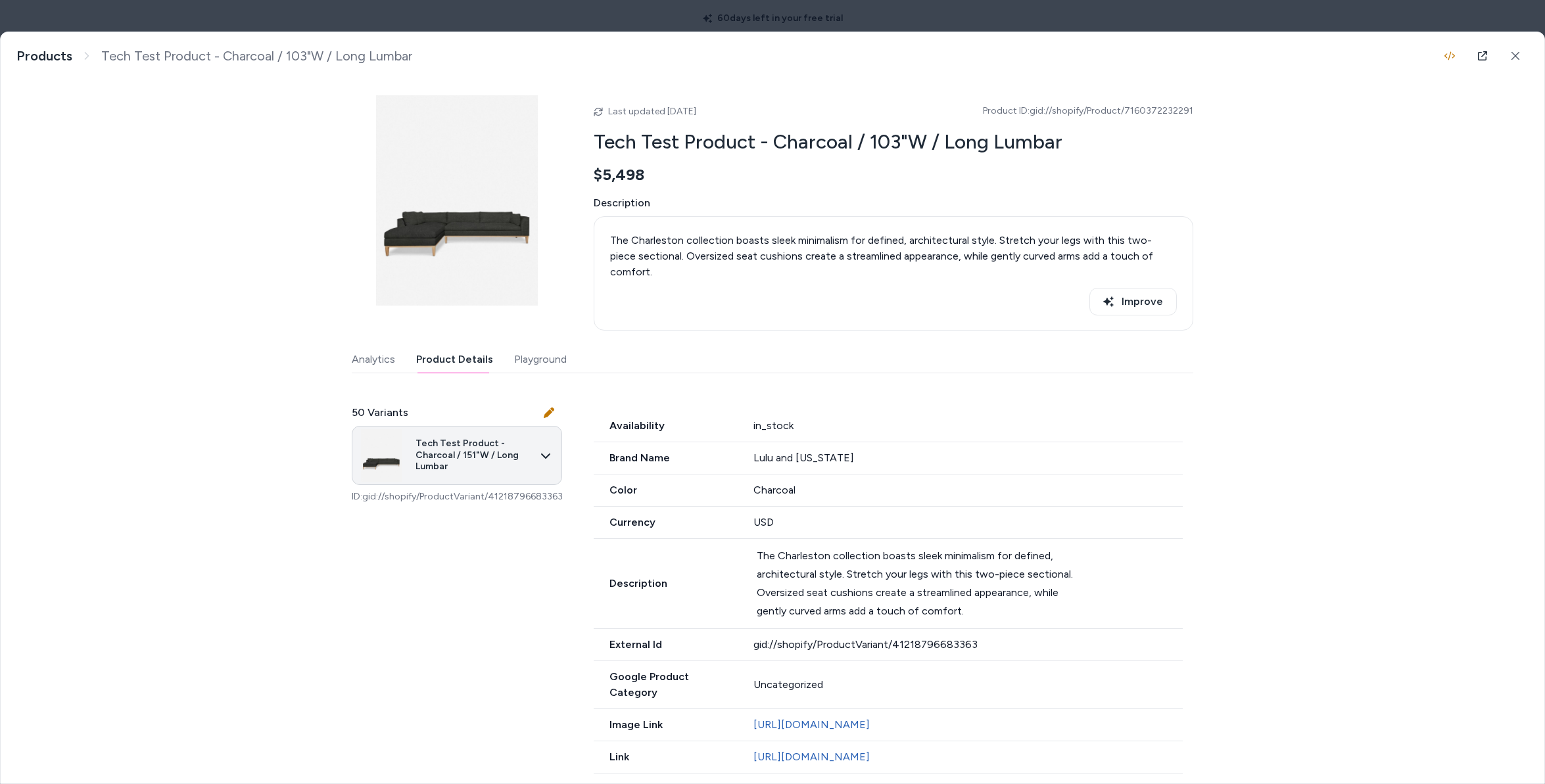
click at [481, 455] on body "60 days left in your free trial Home Agents Inbox Analytics Experiences Knowled…" at bounding box center [772, 392] width 1545 height 784
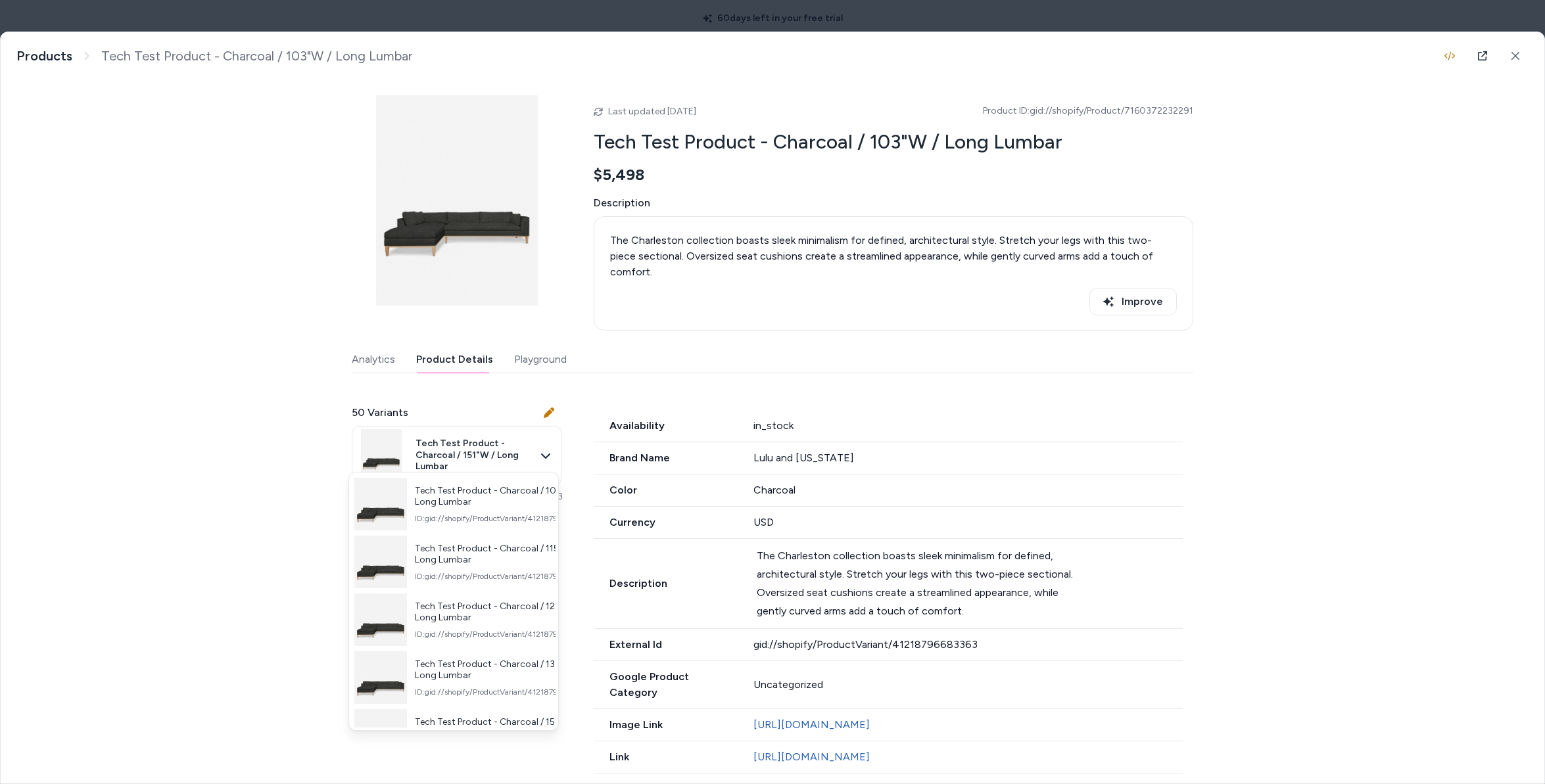
click at [587, 669] on div at bounding box center [772, 392] width 1545 height 784
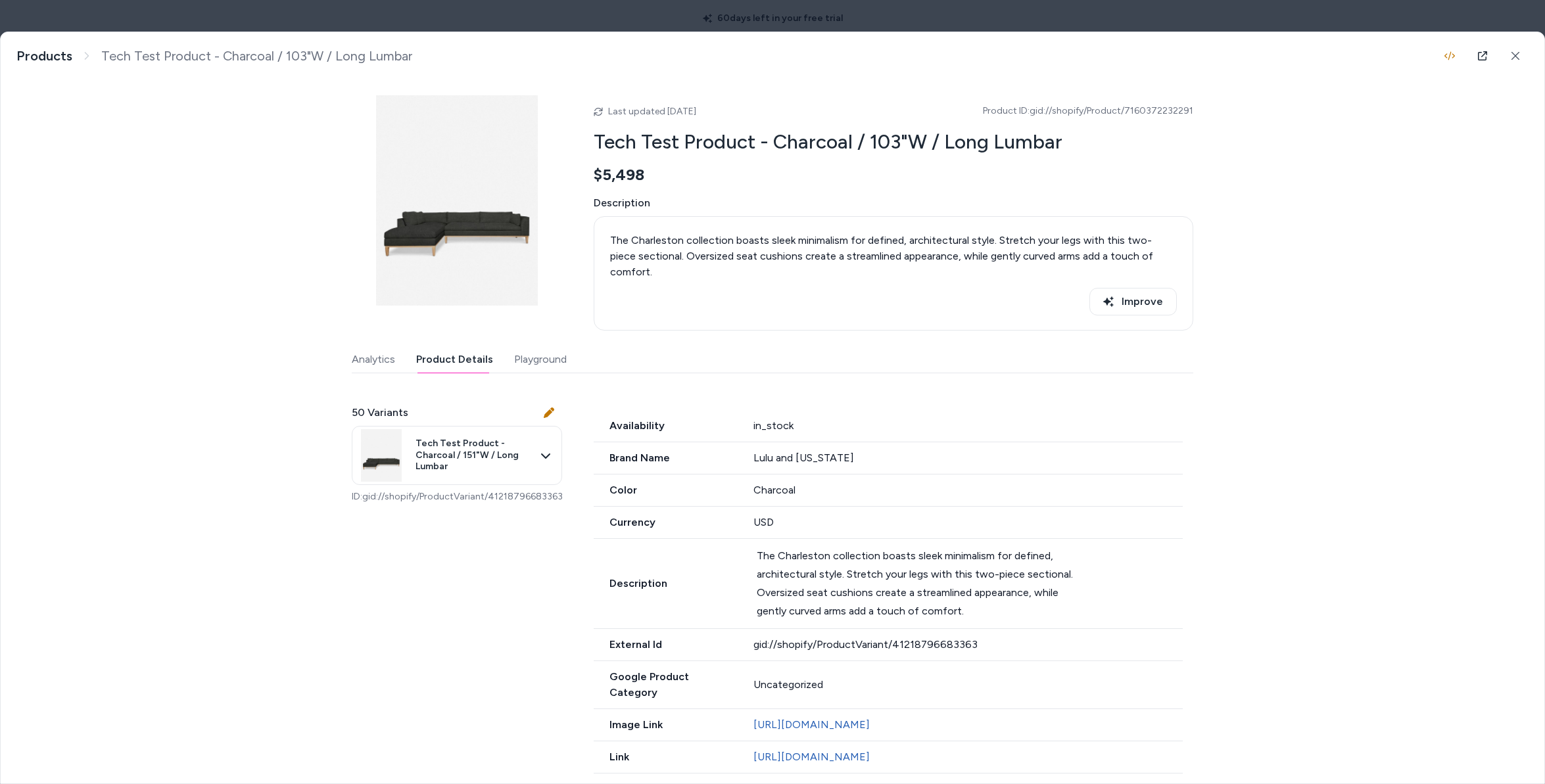
click at [496, 447] on body "60 days left in your free trial Home Agents Inbox Analytics Experiences Knowled…" at bounding box center [772, 392] width 1545 height 784
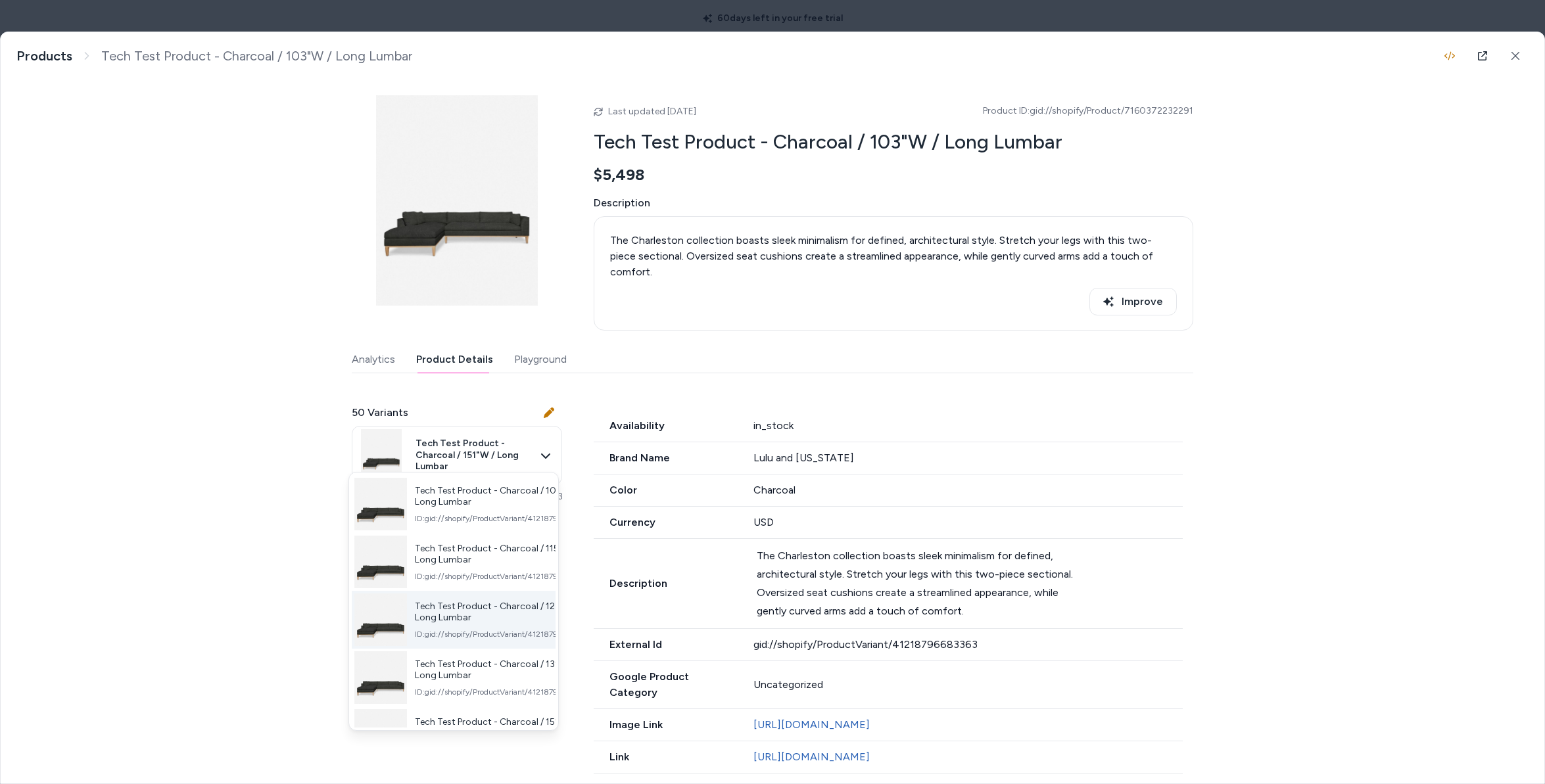
click at [502, 612] on span "Tech Test Product - Charcoal / 127"W / Long Lumbar" at bounding box center [501, 612] width 173 height 23
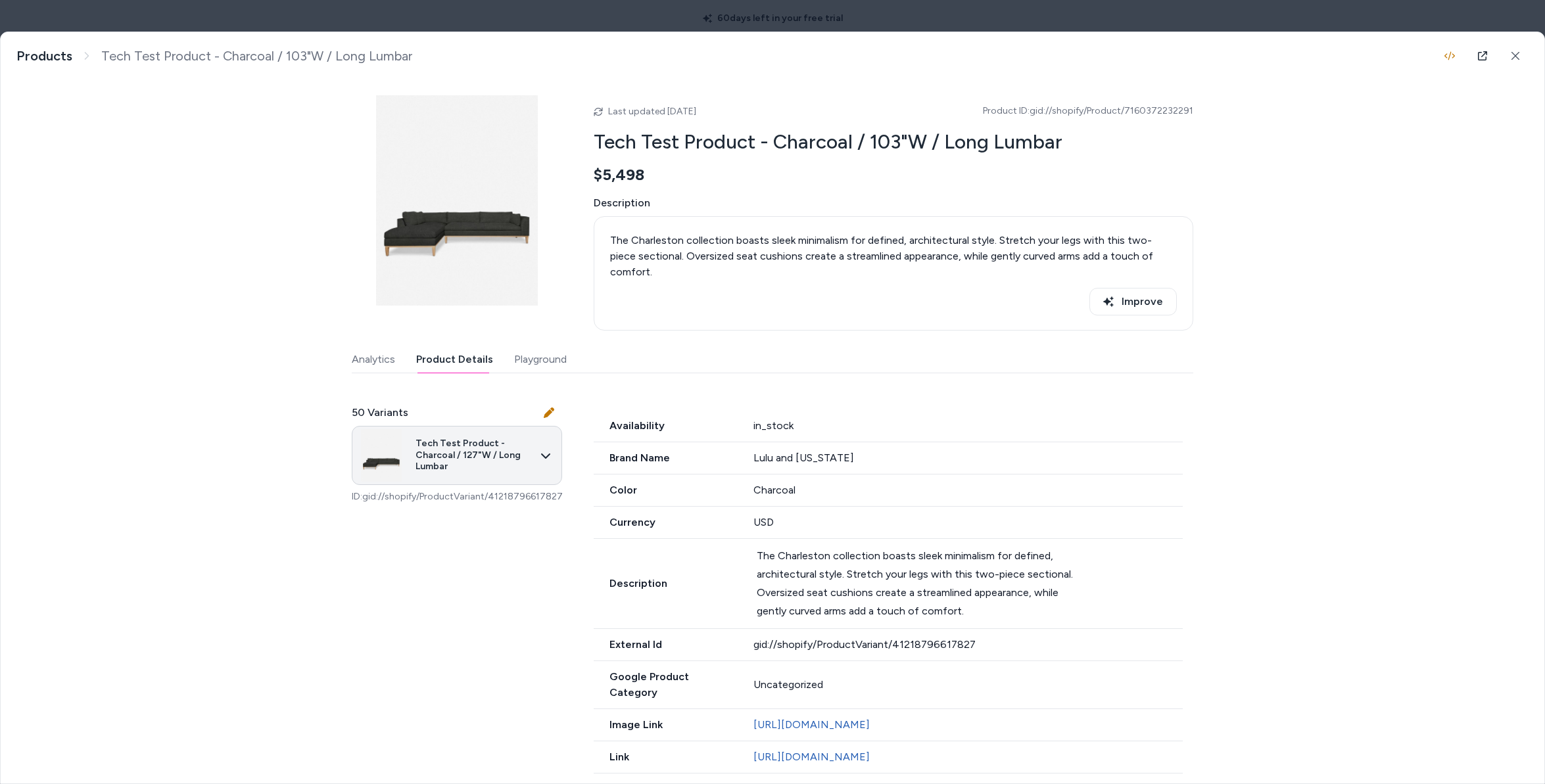
click at [480, 456] on body "60 days left in your free trial Home Agents Inbox Analytics Experiences Knowled…" at bounding box center [772, 392] width 1545 height 784
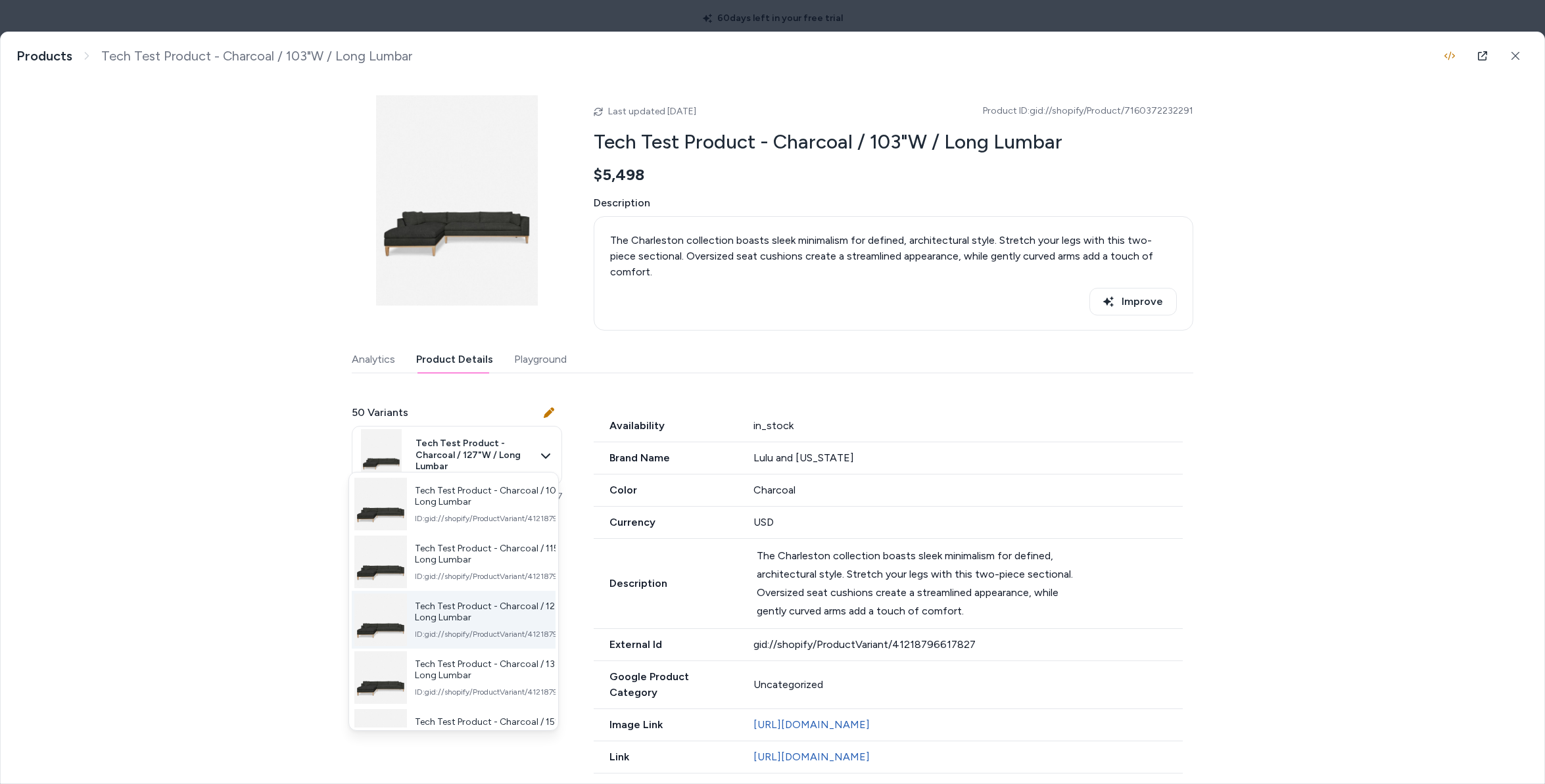
click at [485, 640] on span "ID: gid://shopify/ProductVariant/41218796617827" at bounding box center [501, 634] width 173 height 10
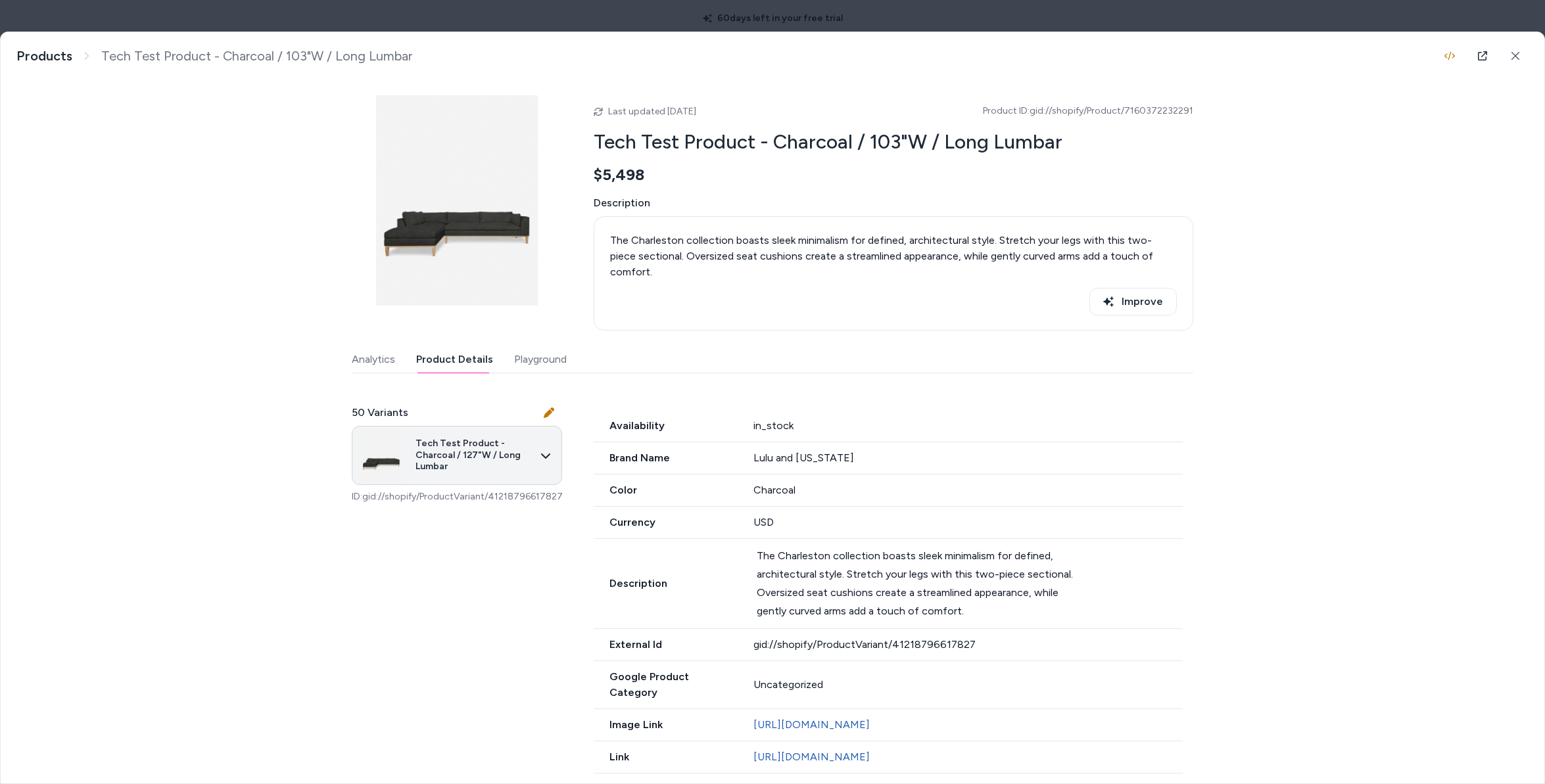
click at [505, 414] on body "60 days left in your free trial Home Agents Inbox Analytics Experiences Knowled…" at bounding box center [772, 392] width 1545 height 784
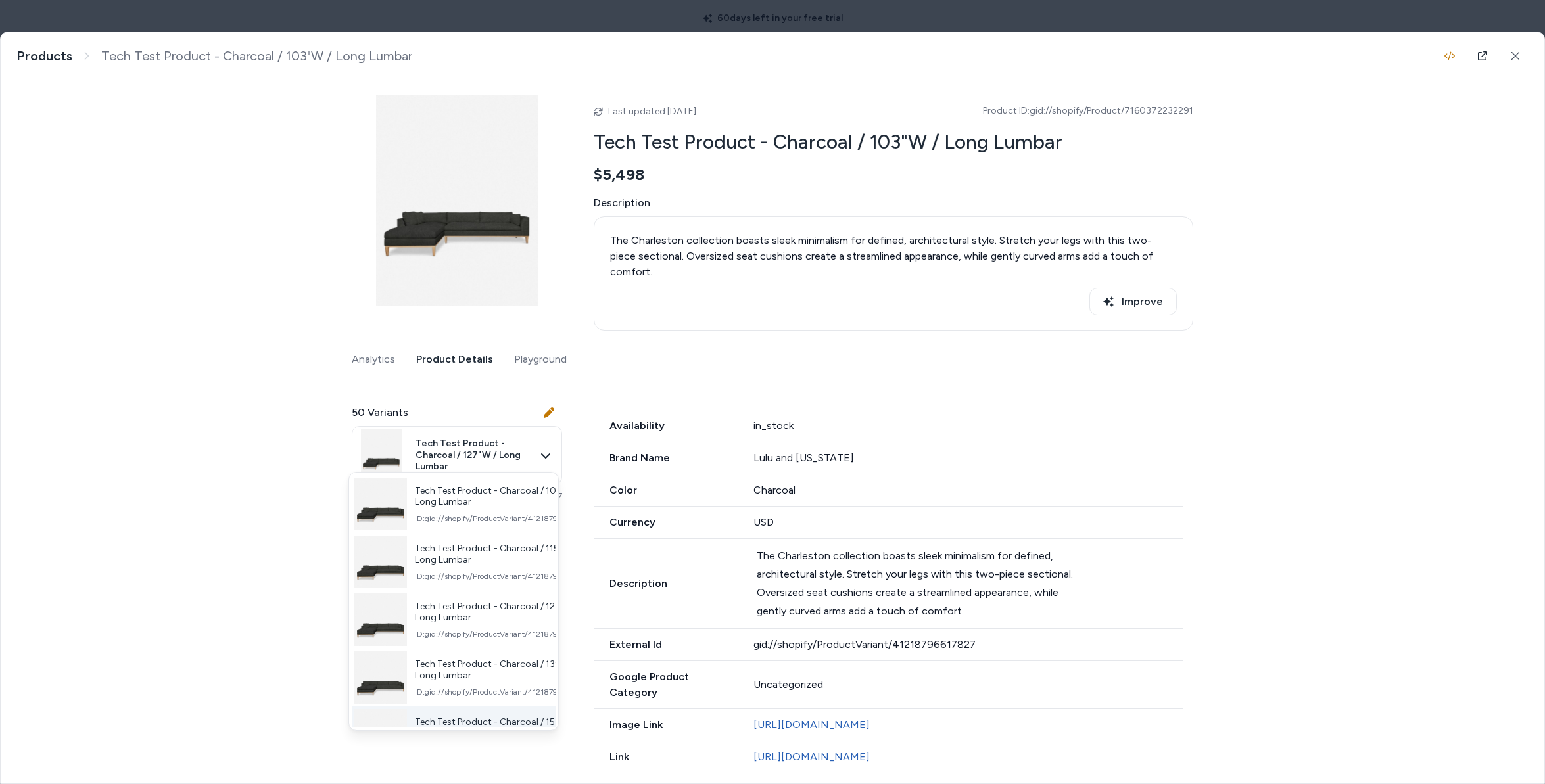
scroll to position [257, 0]
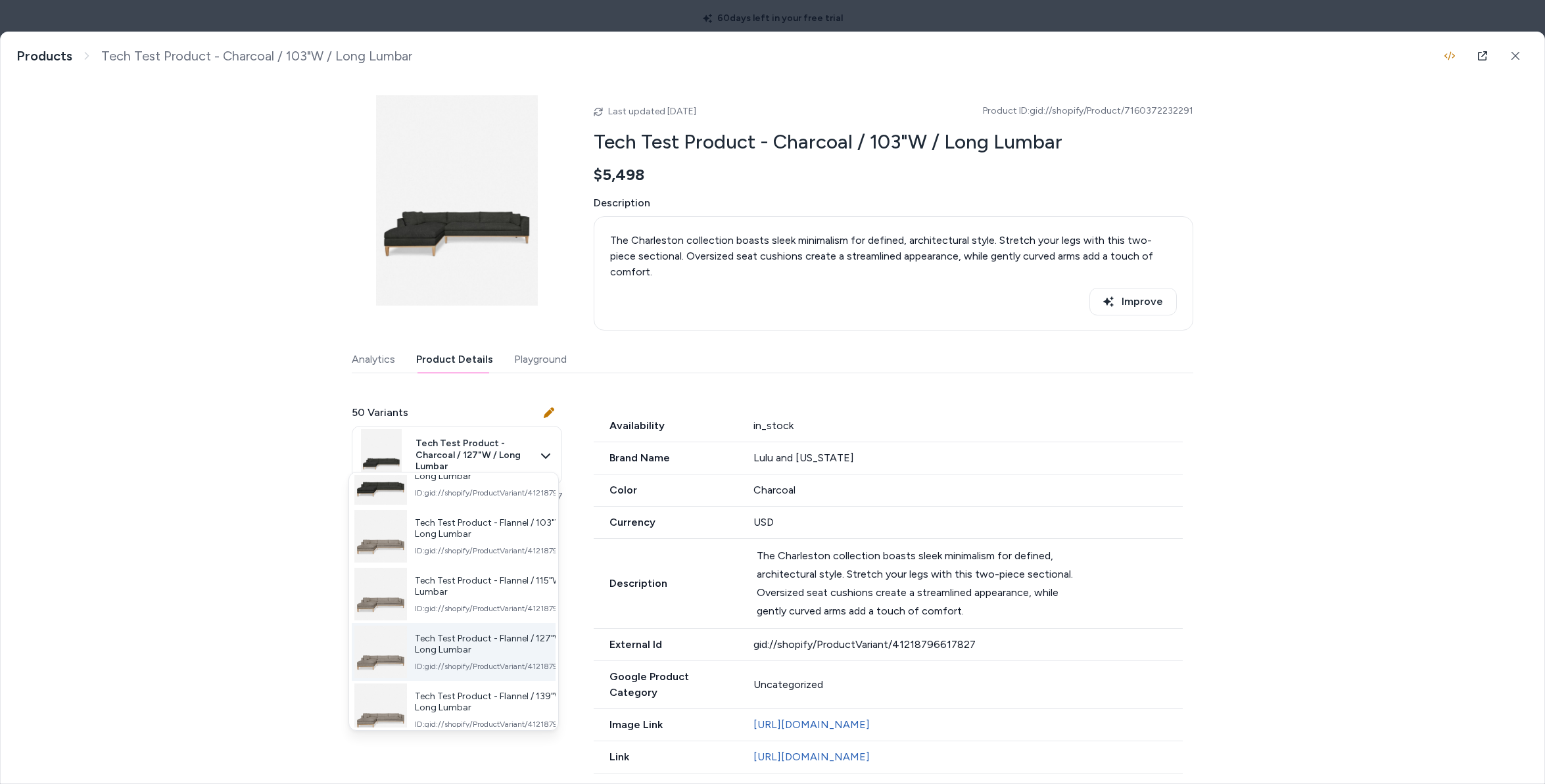
click at [478, 668] on span "ID: gid://shopify/ProductVariant/41218796781667" at bounding box center [501, 666] width 173 height 10
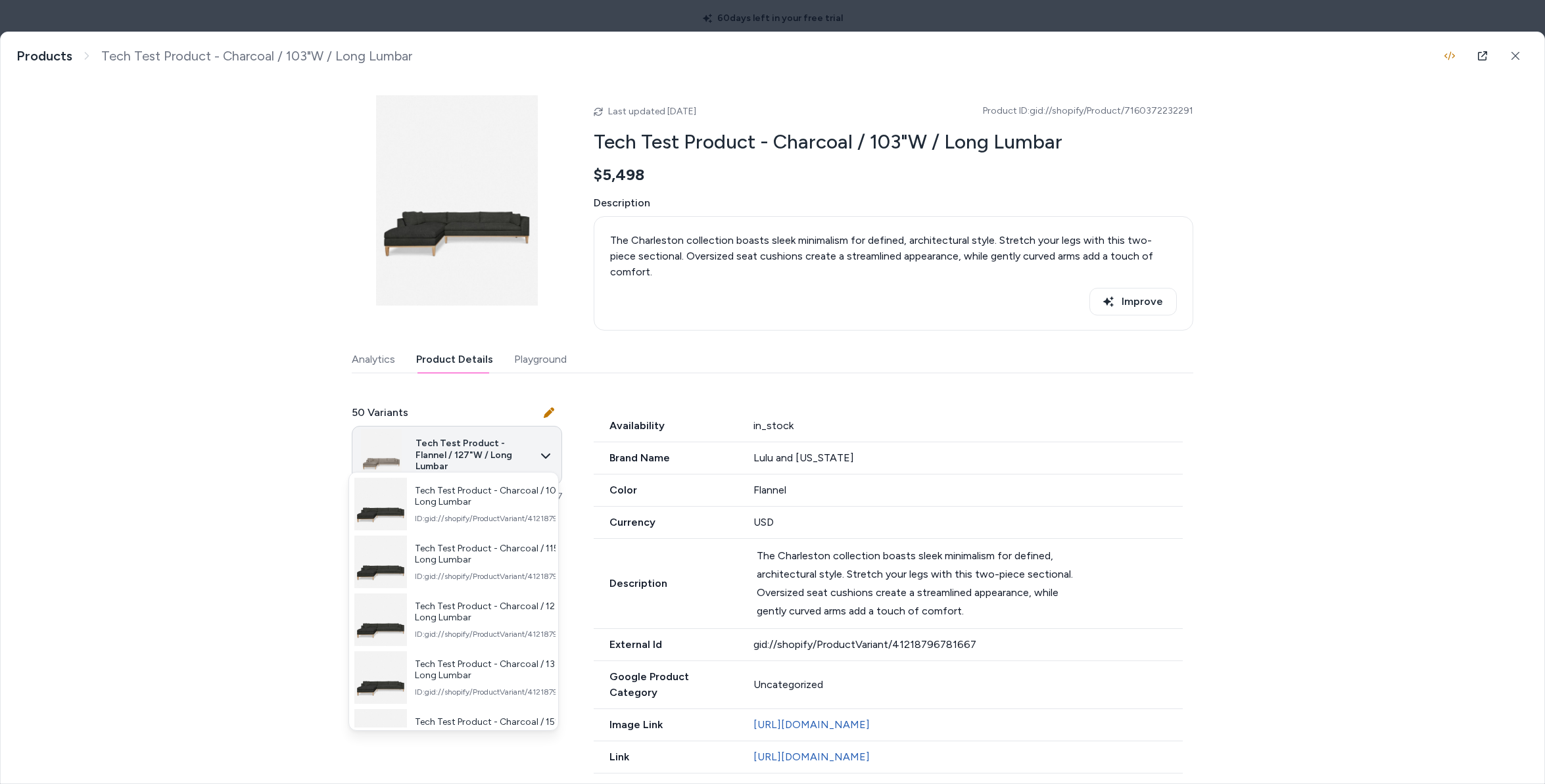
click at [493, 435] on body "60 days left in your free trial Home Agents Inbox Analytics Experiences Knowled…" at bounding box center [772, 392] width 1545 height 784
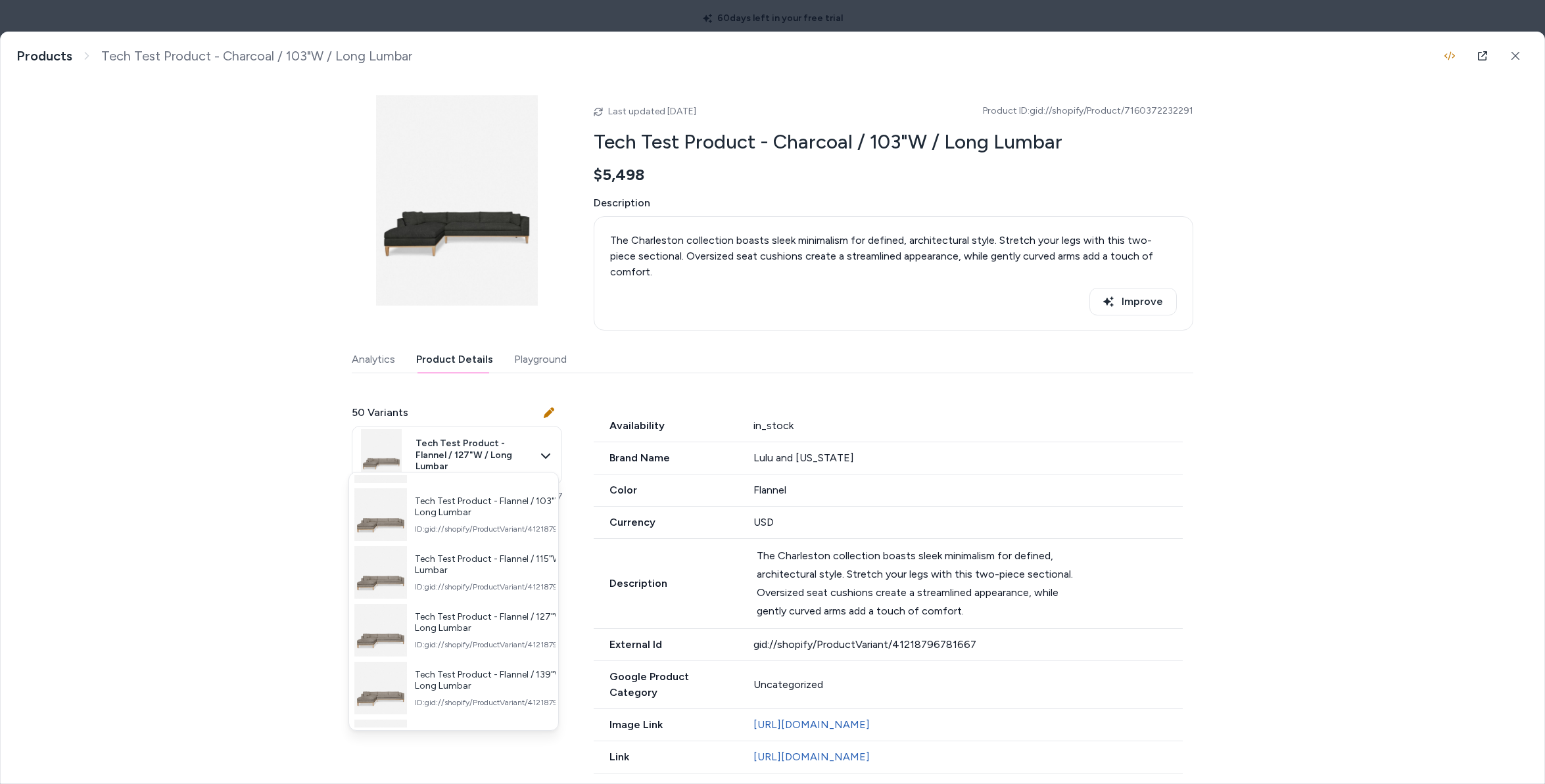
scroll to position [470, 0]
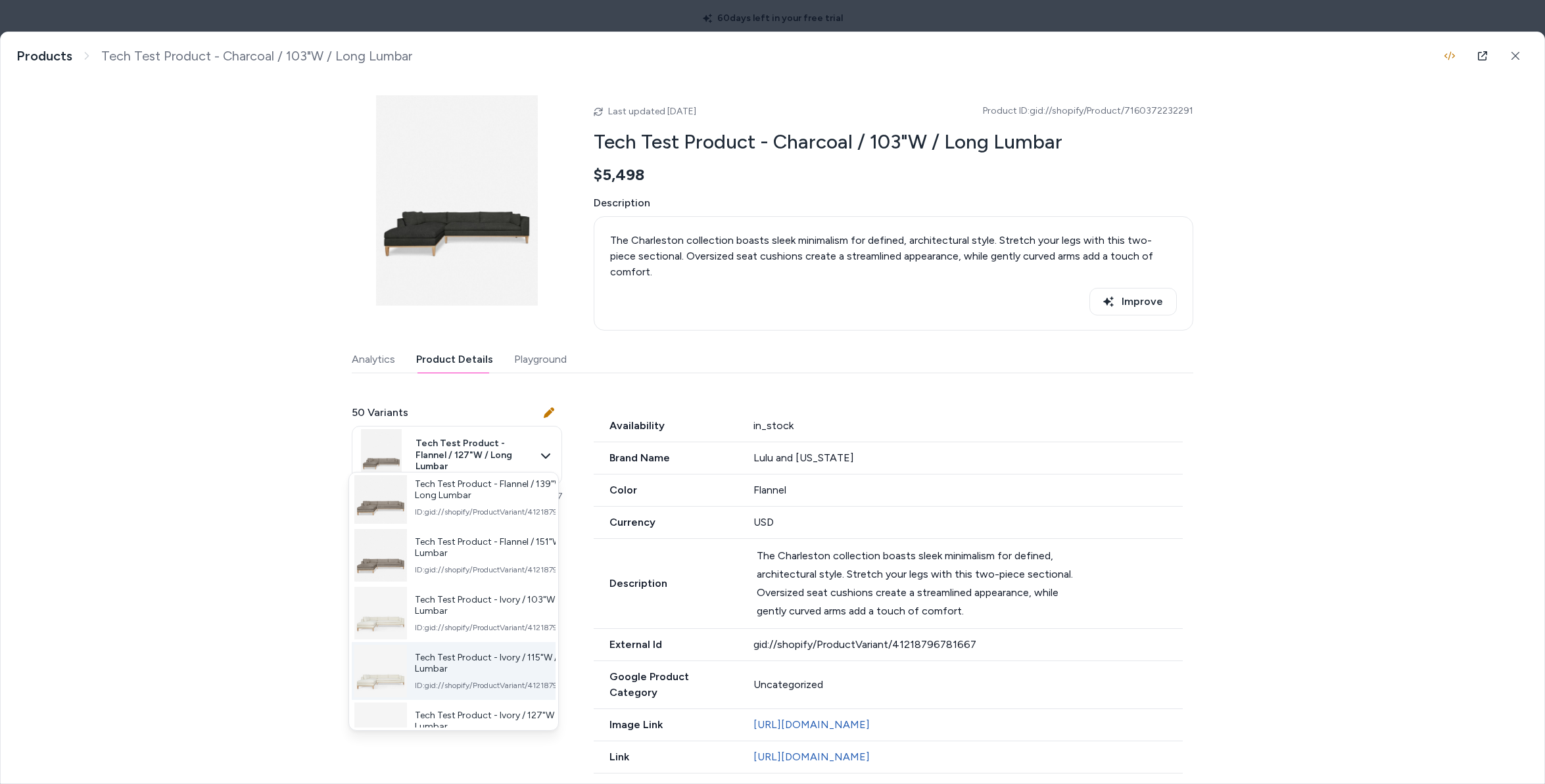
click at [474, 672] on div "Tech Test Product - Ivory / 115"W / Long Lumbar ID: gid://shopify/ProductVarian…" at bounding box center [501, 672] width 173 height 39
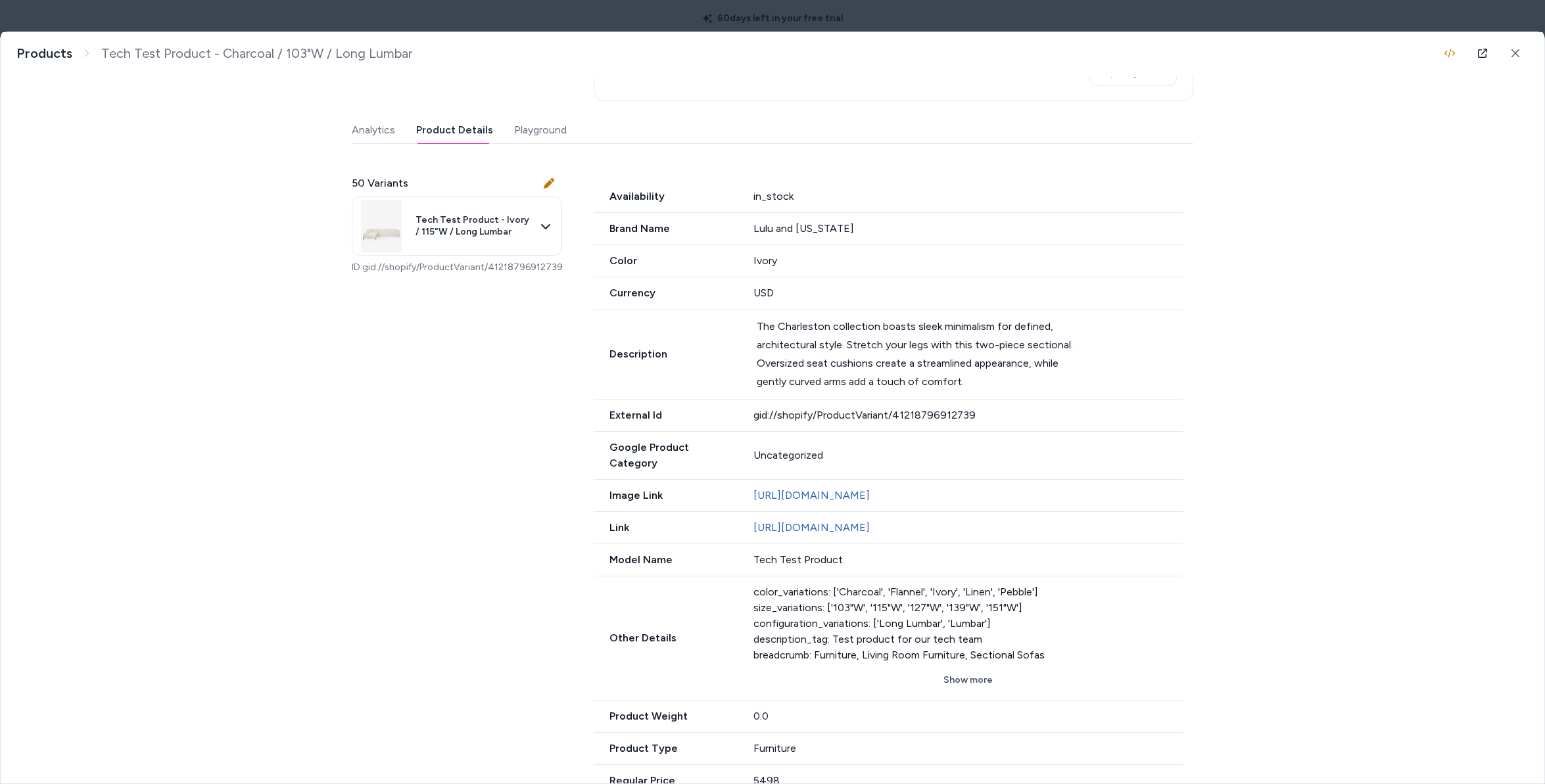
scroll to position [238, 0]
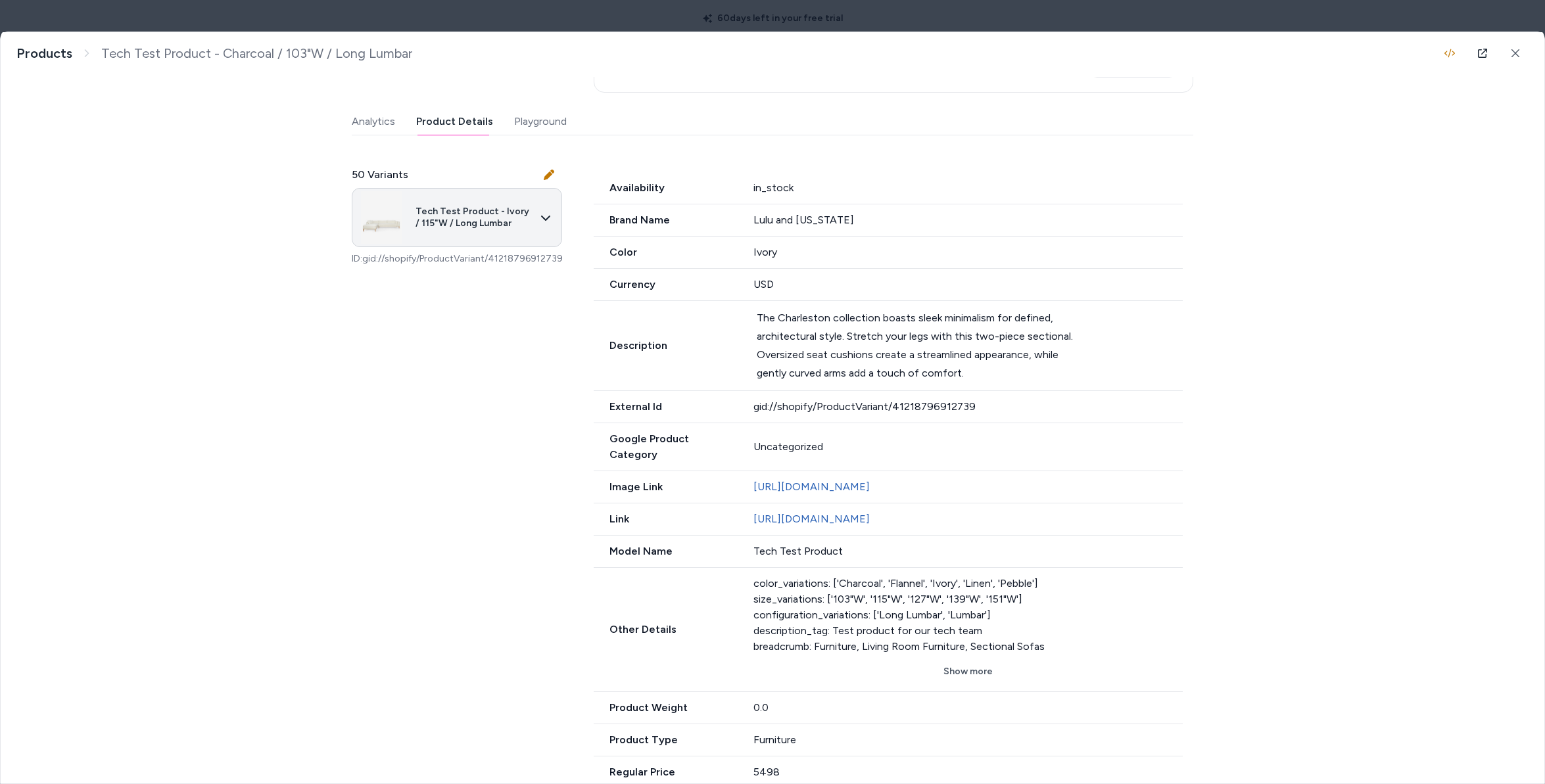
click at [472, 209] on body "60 days left in your free trial Home Agents Inbox Analytics Experiences Knowled…" at bounding box center [772, 392] width 1545 height 784
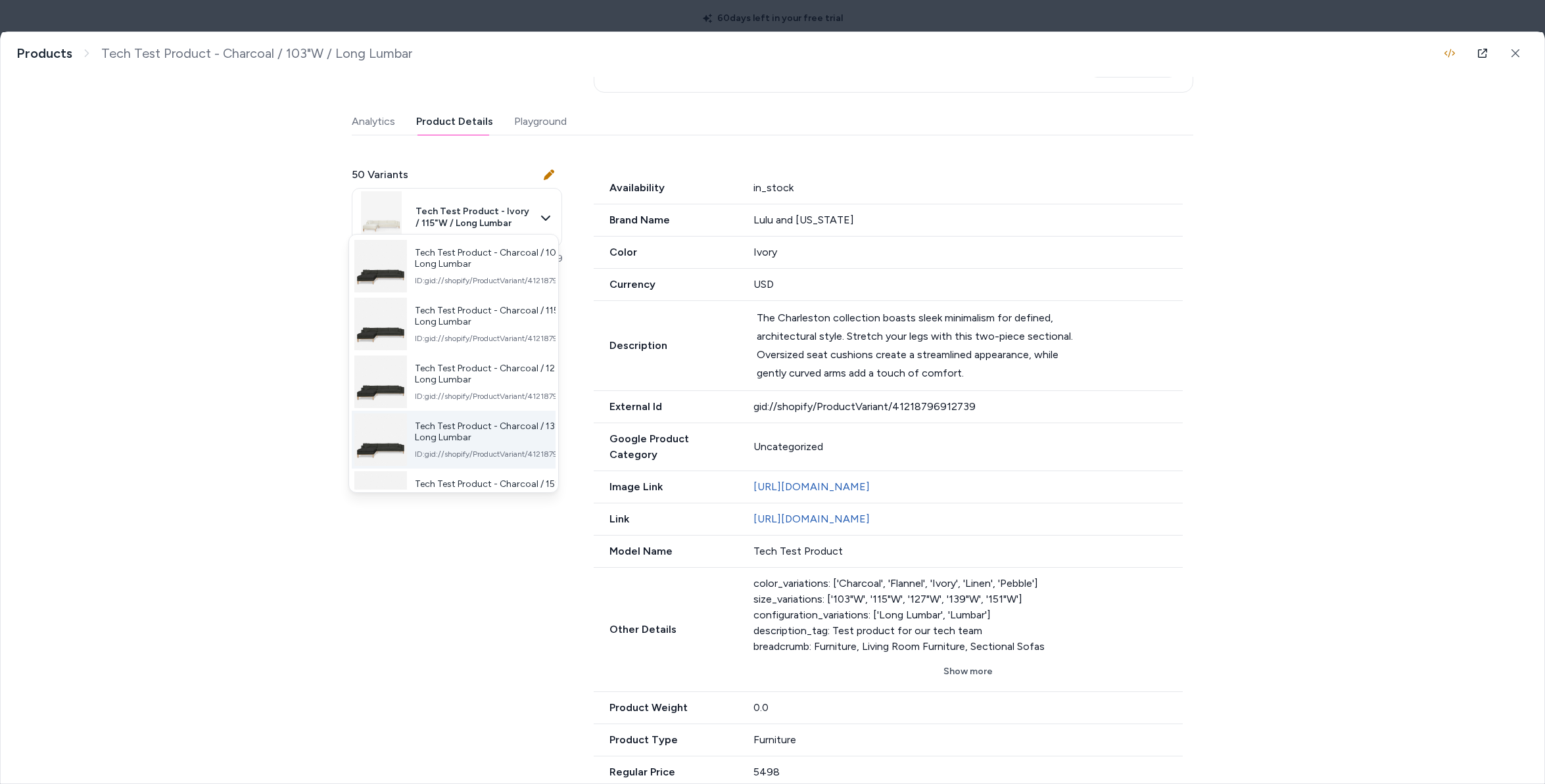
scroll to position [119, 0]
click at [485, 435] on div "Tech Test Product - Flannel / 103"W / Long Lumbar ID: gid://shopify/ProductVari…" at bounding box center [500, 437] width 170 height 39
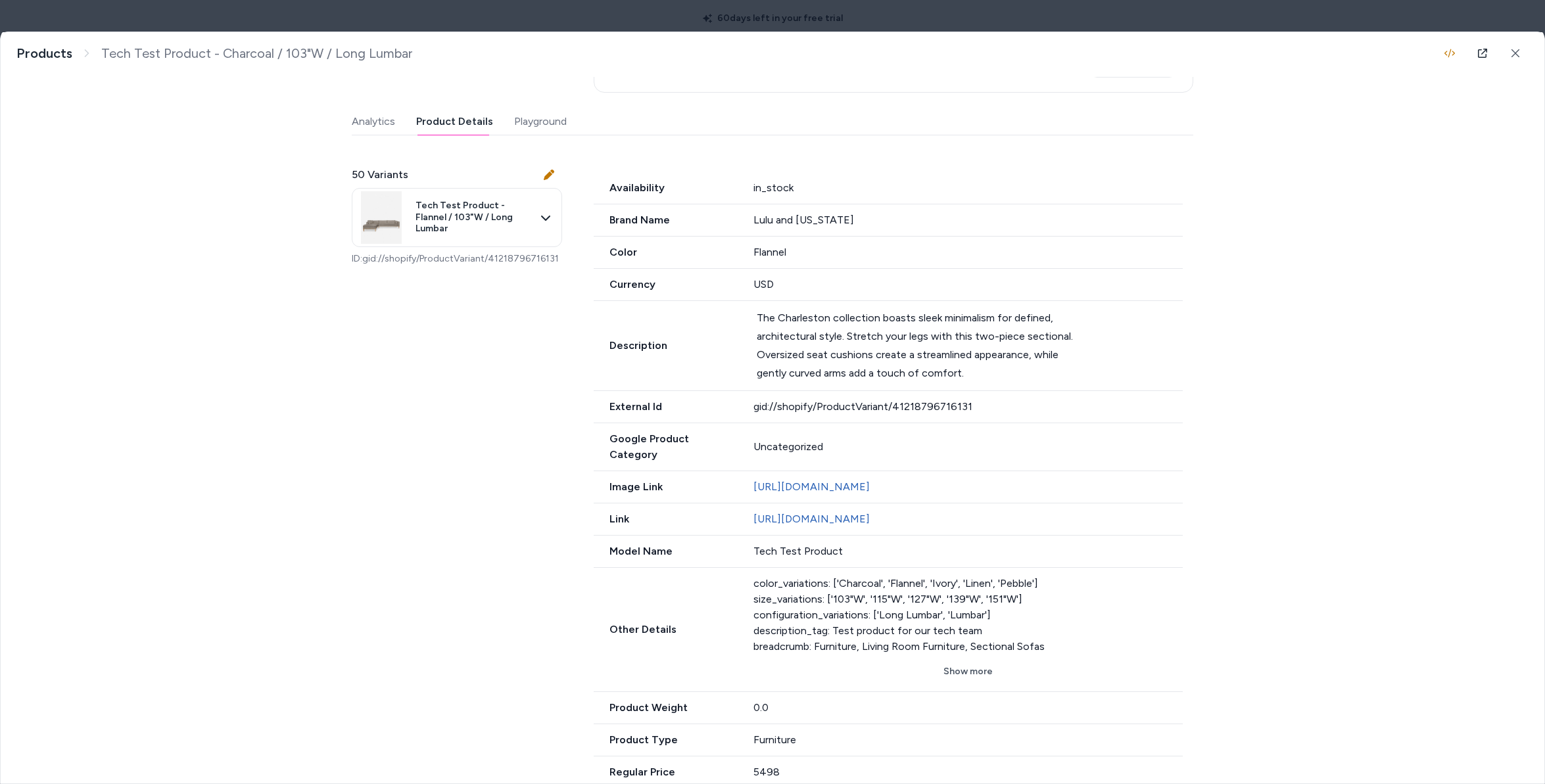
click at [462, 232] on div "50 Variants Tech Test Product - Flannel / 103"W / Long Lumbar ID: gid://shopify…" at bounding box center [457, 216] width 210 height 130
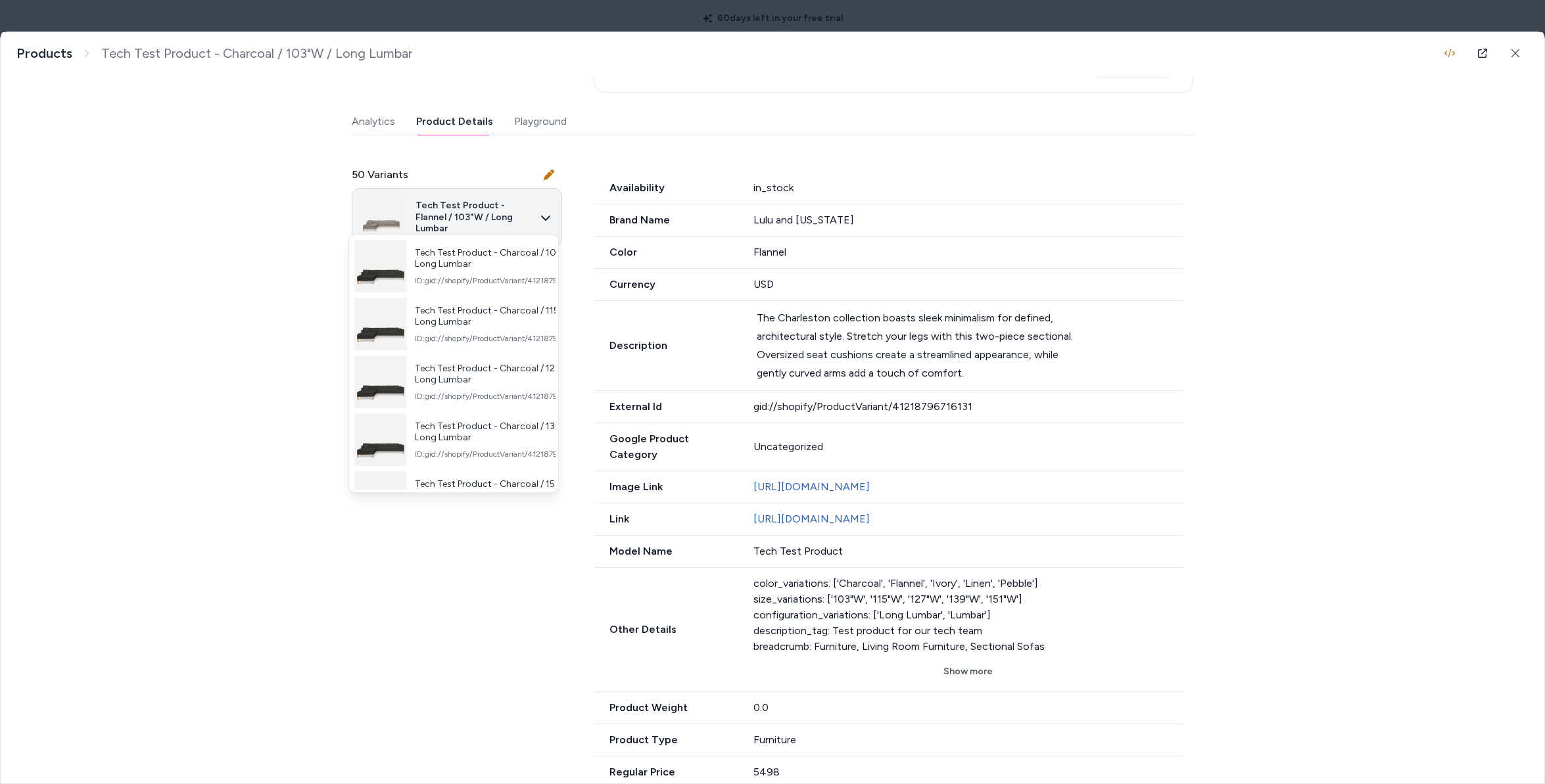
click at [478, 183] on body "60 days left in your free trial Home Agents Inbox Analytics Experiences Knowled…" at bounding box center [772, 392] width 1545 height 784
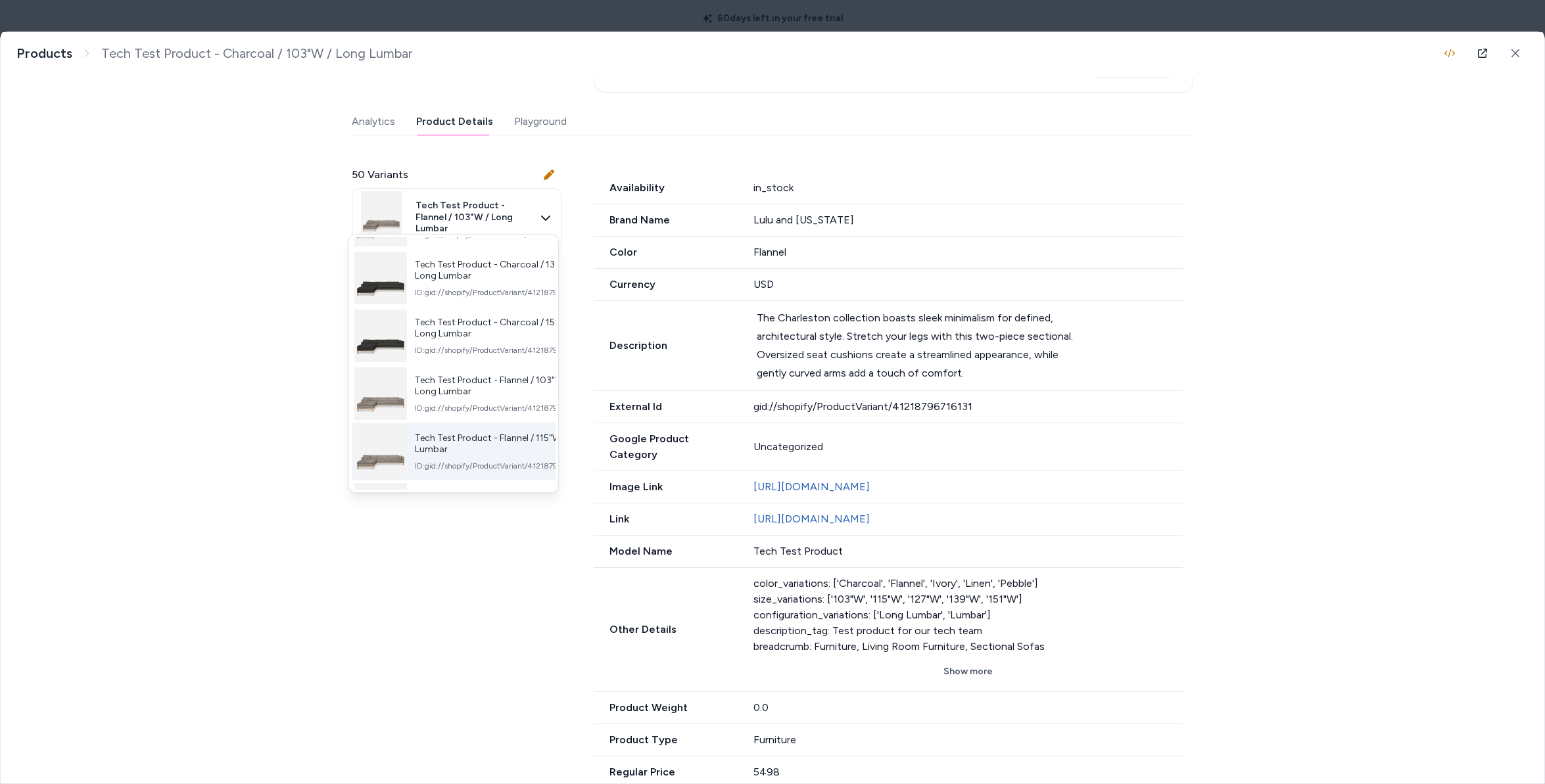
click at [496, 453] on div "Tech Test Product - Flannel / 115"W / Long Lumbar ID: gid://shopify/ProductVari…" at bounding box center [503, 453] width 176 height 39
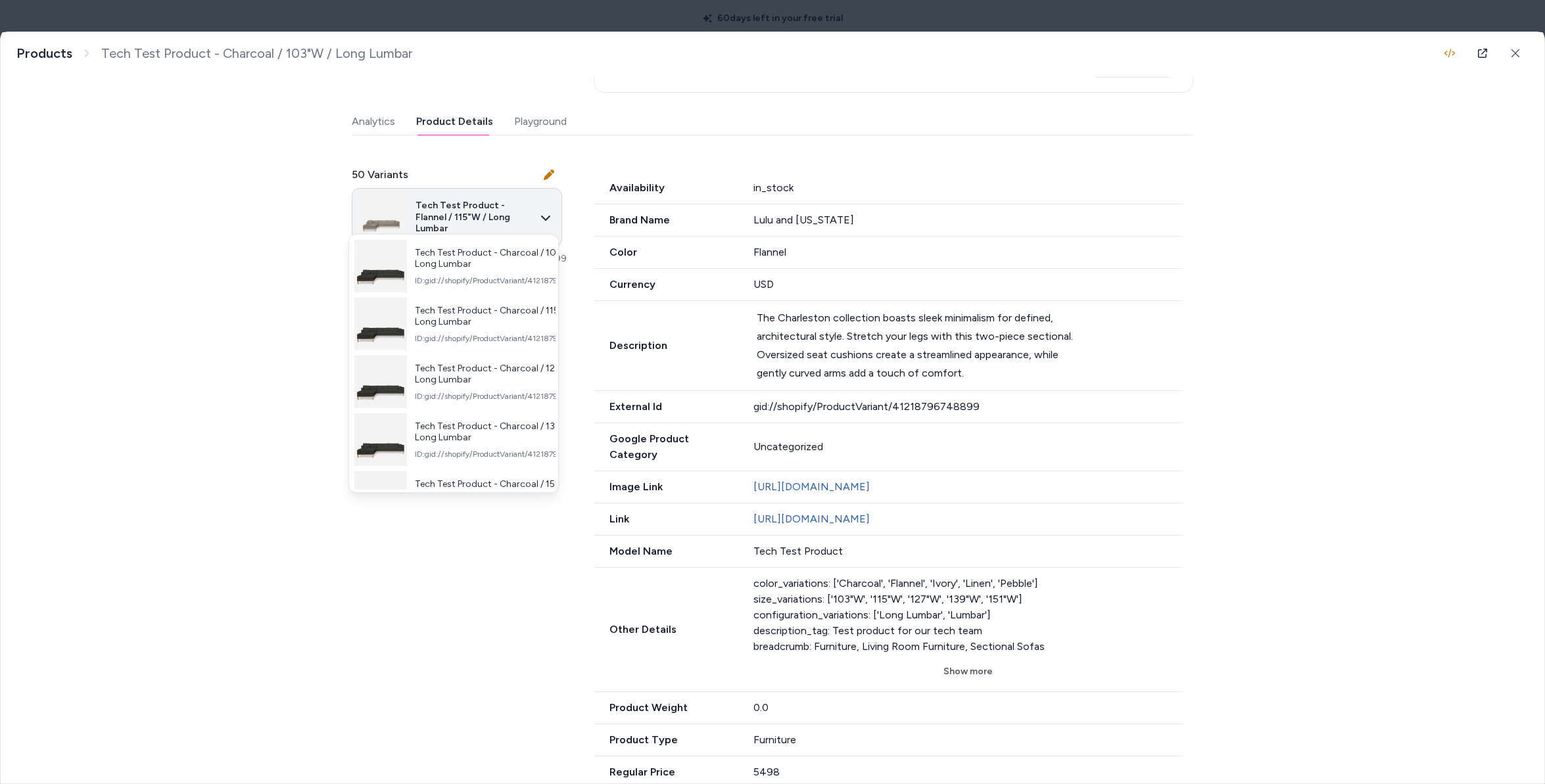
click at [505, 198] on body "60 days left in your free trial Home Agents Inbox Analytics Experiences Knowled…" at bounding box center [772, 392] width 1545 height 784
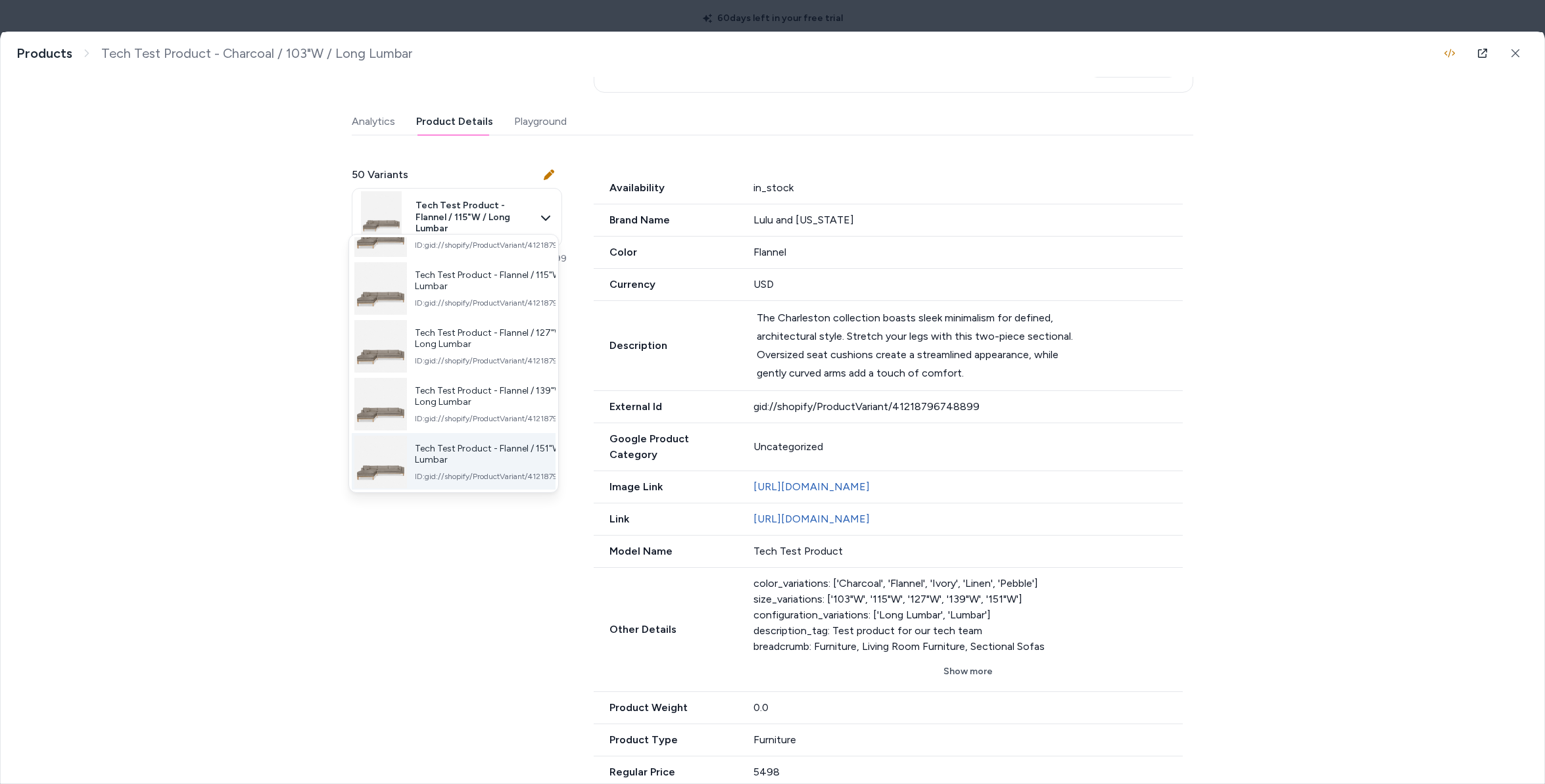
click at [487, 459] on span "Tech Test Product - Flannel / 151"W / Long Lumbar" at bounding box center [503, 454] width 176 height 23
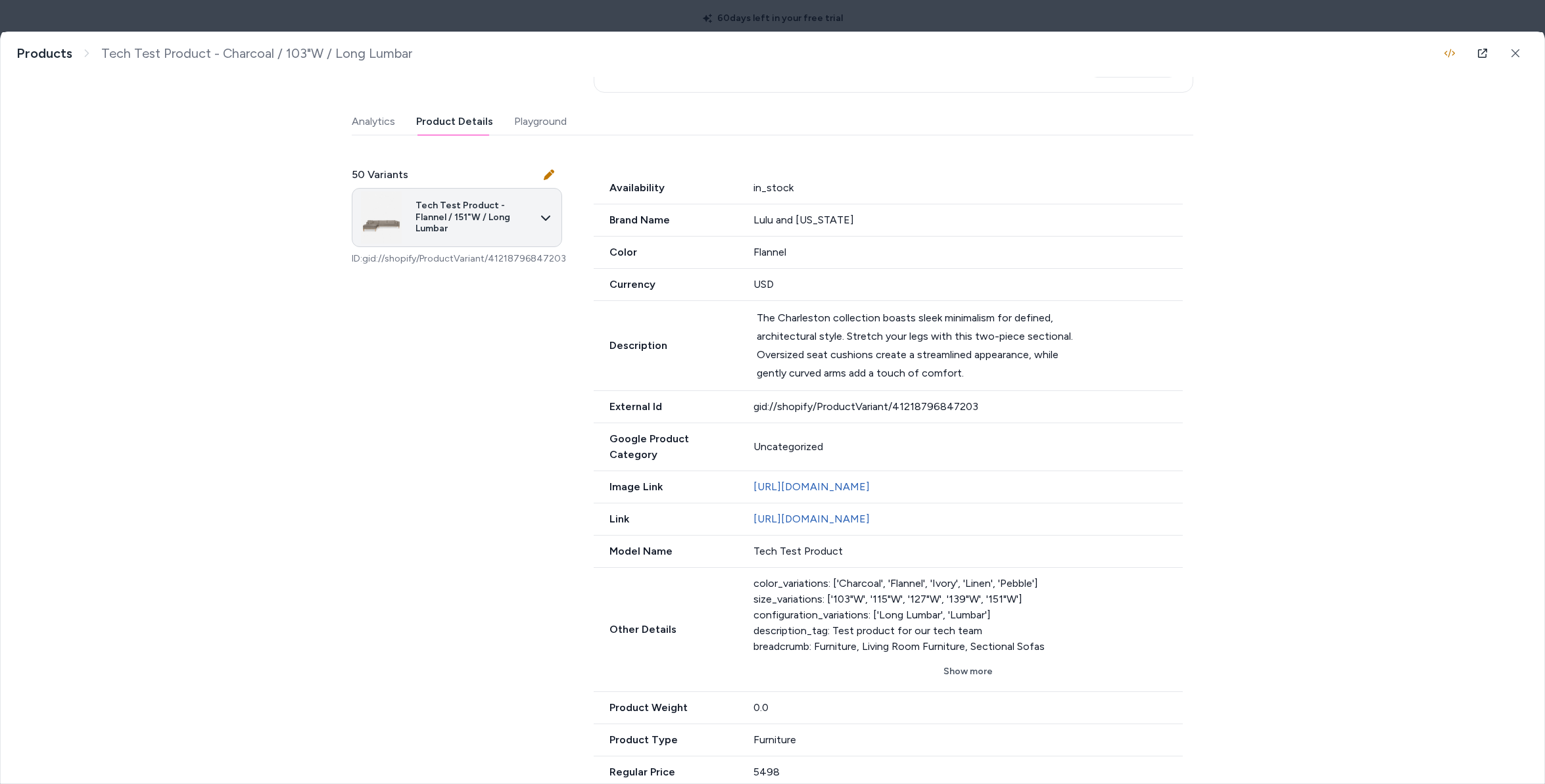
drag, startPoint x: 458, startPoint y: 276, endPoint x: 501, endPoint y: 205, distance: 83.0
click at [475, 239] on div "50 Variants Tech Test Product - Flannel / 151"W / Long Lumbar ID: gid://shopify…" at bounding box center [772, 672] width 841 height 1043
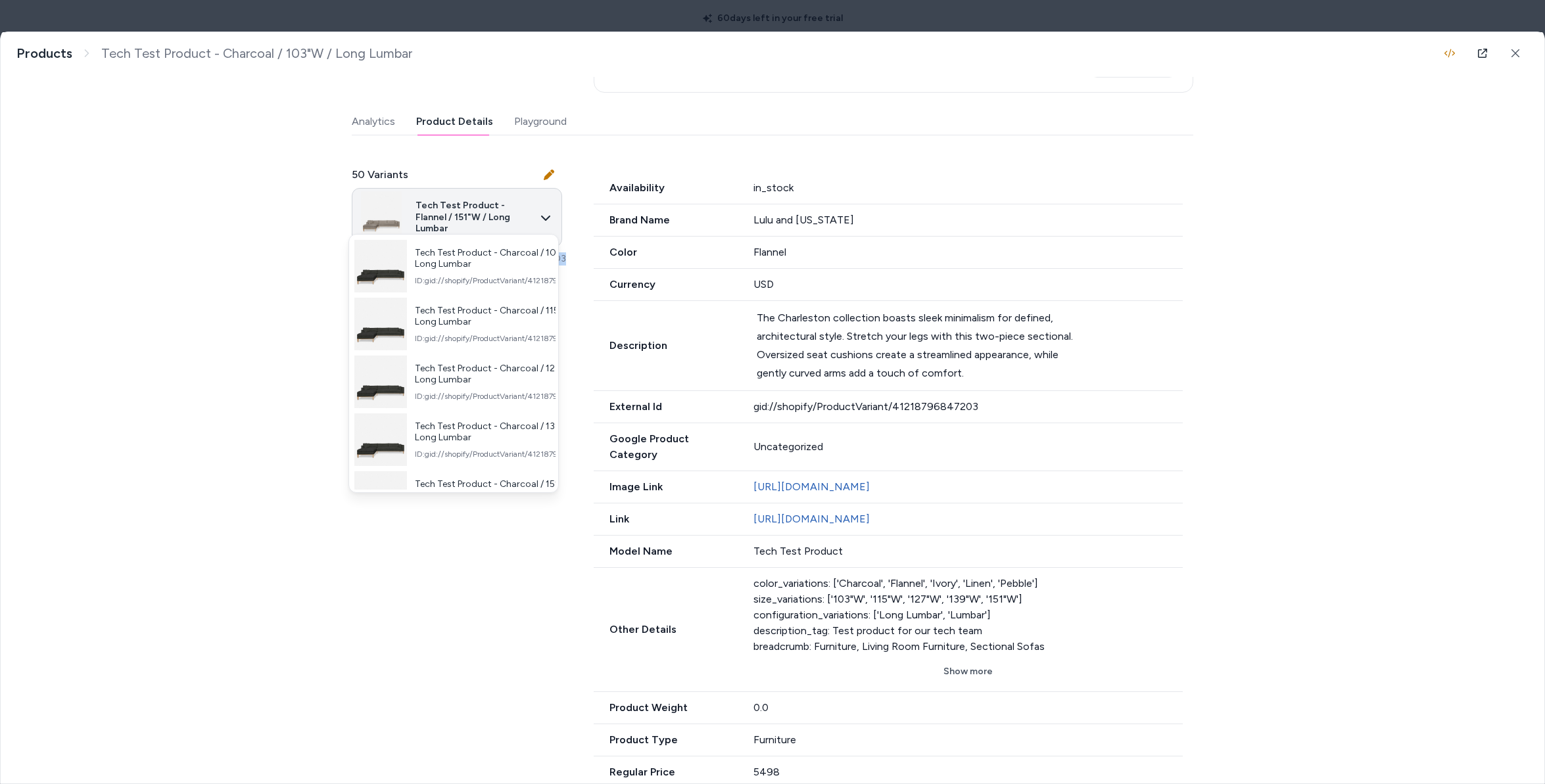
click at [504, 193] on body "60 days left in your free trial Home Agents Inbox Analytics Experiences Knowled…" at bounding box center [772, 392] width 1545 height 784
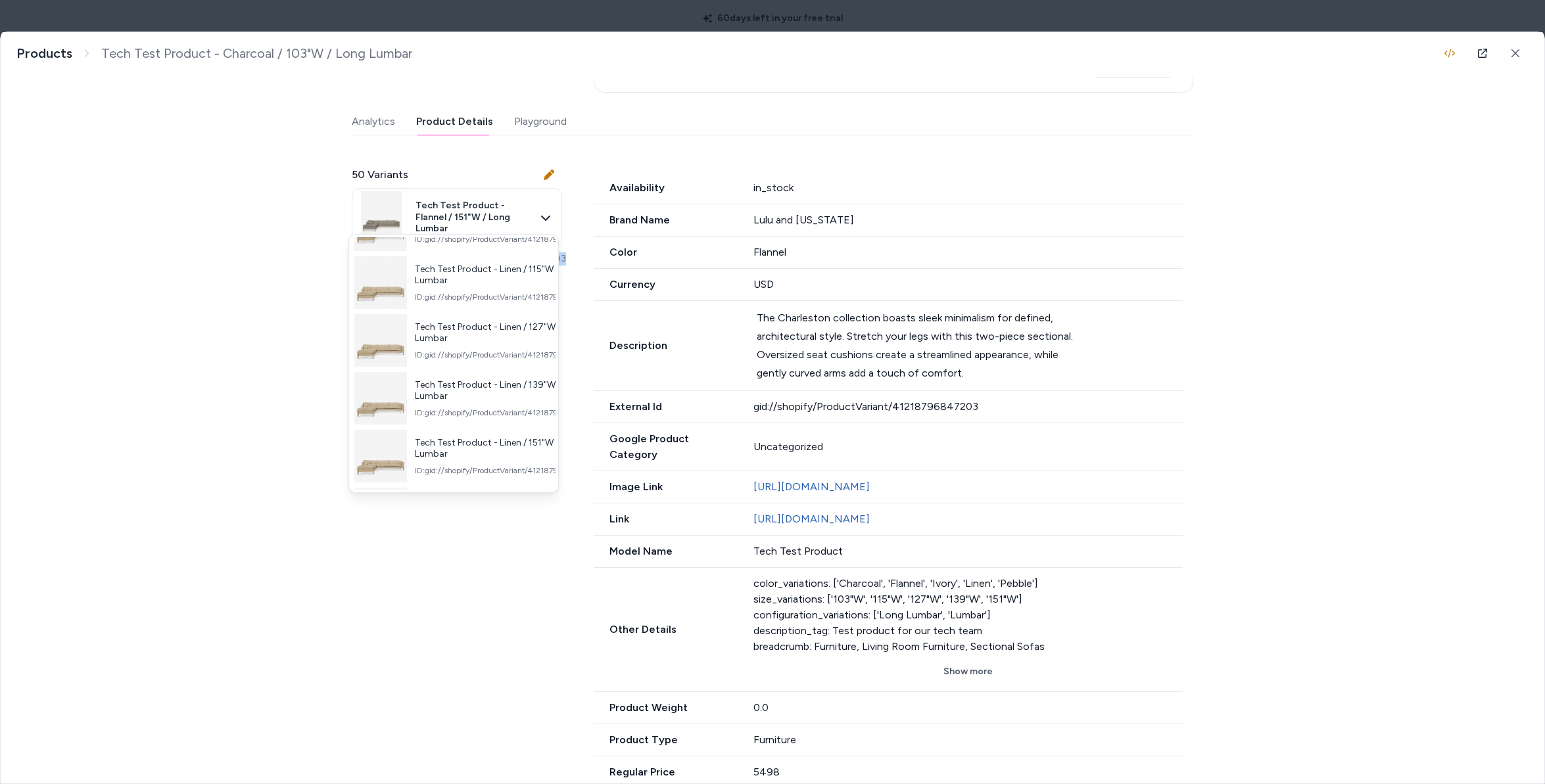
scroll to position [1164, 0]
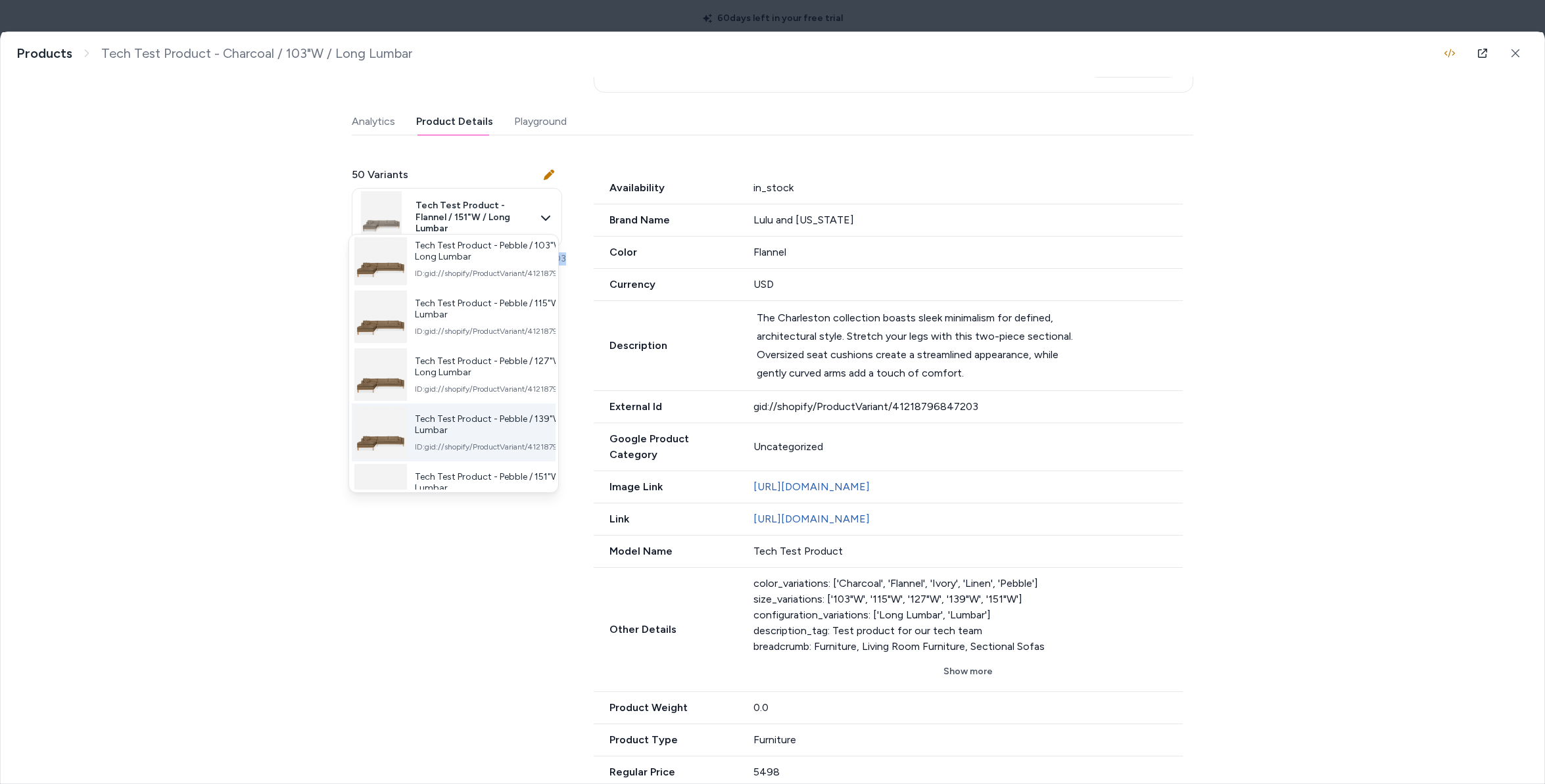
drag, startPoint x: 510, startPoint y: 439, endPoint x: 508, endPoint y: 431, distance: 8.2
click at [508, 434] on div "Tech Test Product - Pebble / 139"W / Long Lumbar ID: gid://shopify/ProductVaria…" at bounding box center [503, 433] width 176 height 39
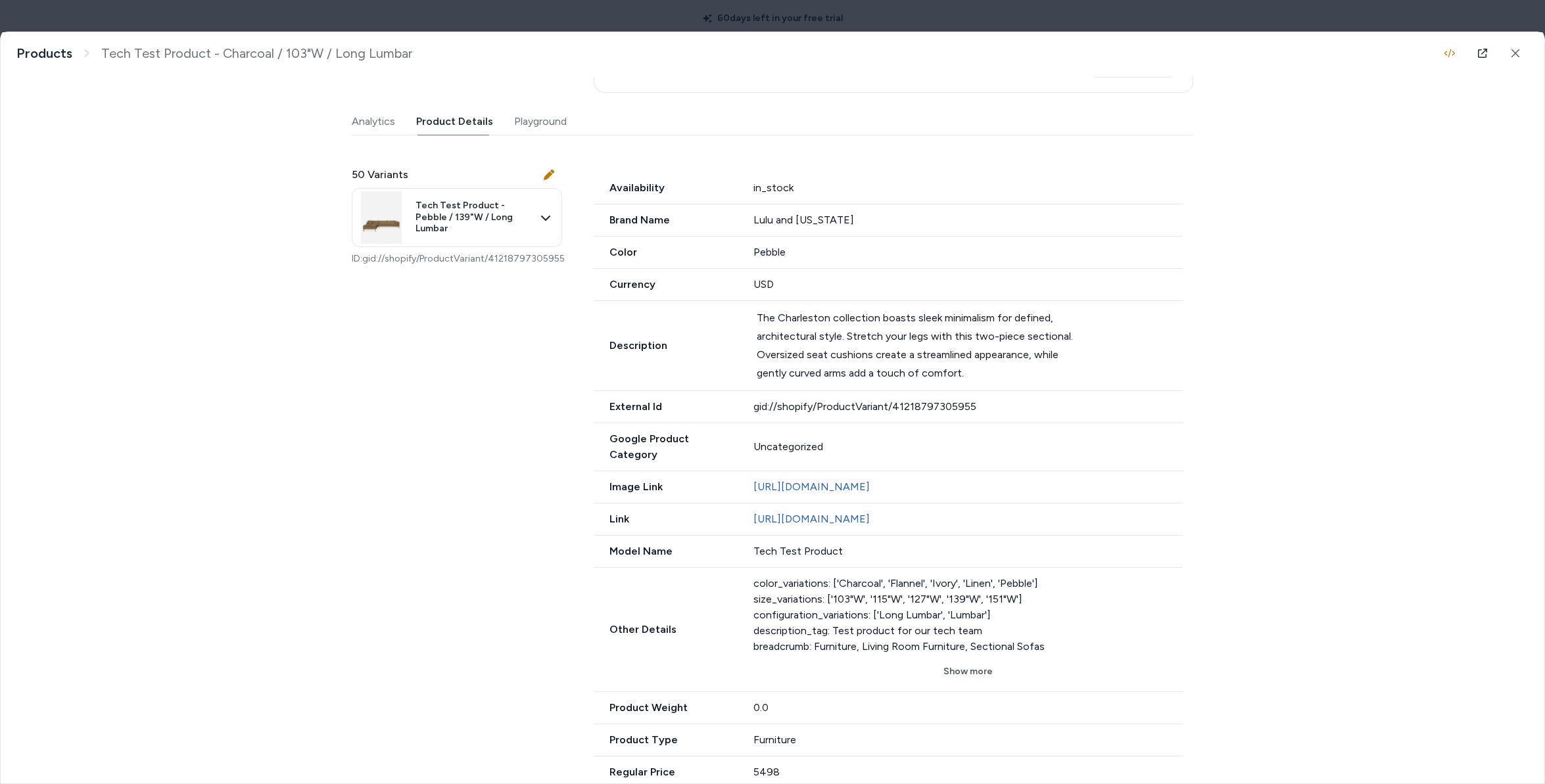
click at [447, 210] on body "60 days left in your free trial Home Agents Inbox Analytics Experiences Knowled…" at bounding box center [772, 392] width 1545 height 784
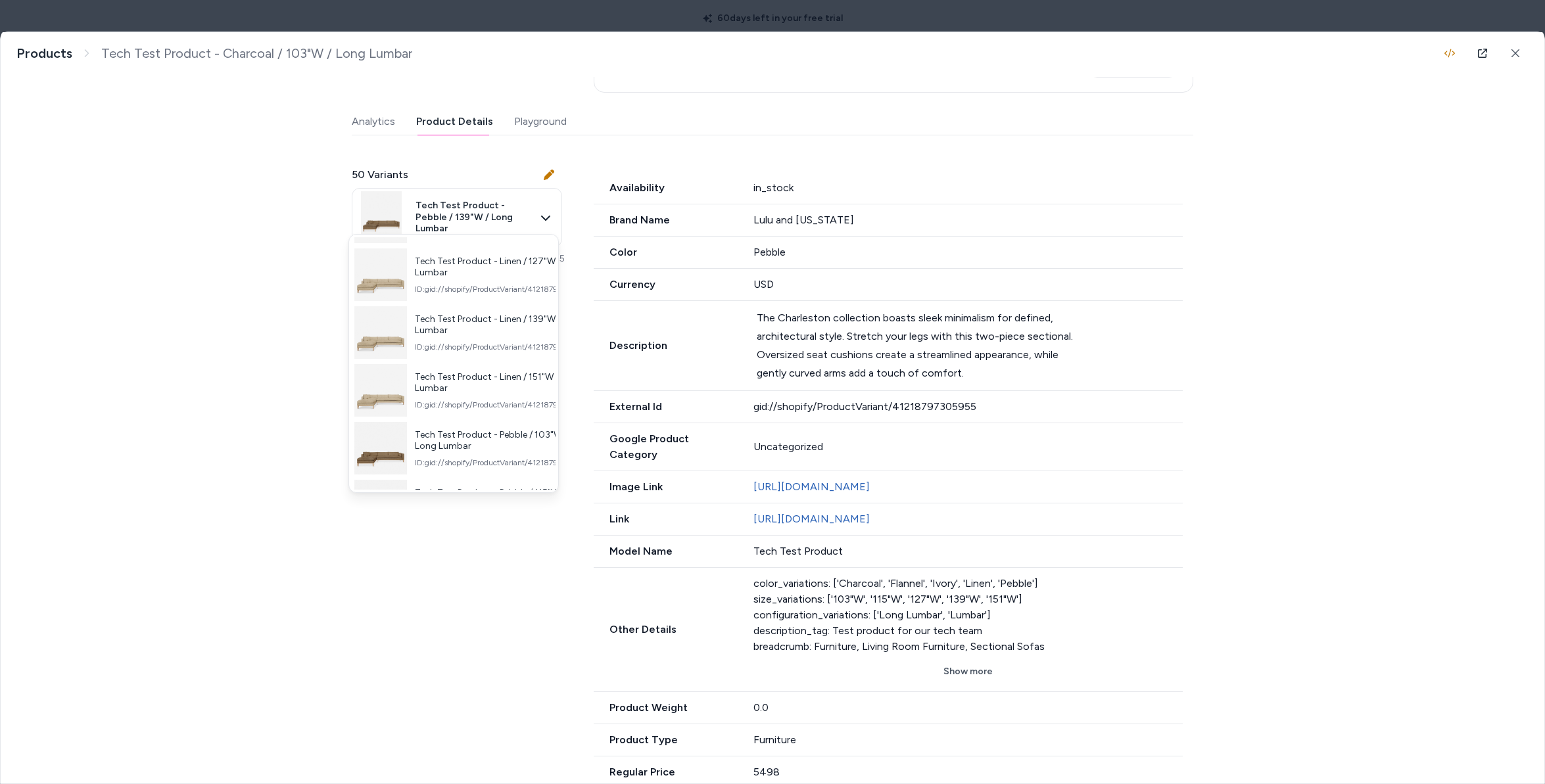
scroll to position [1300, 0]
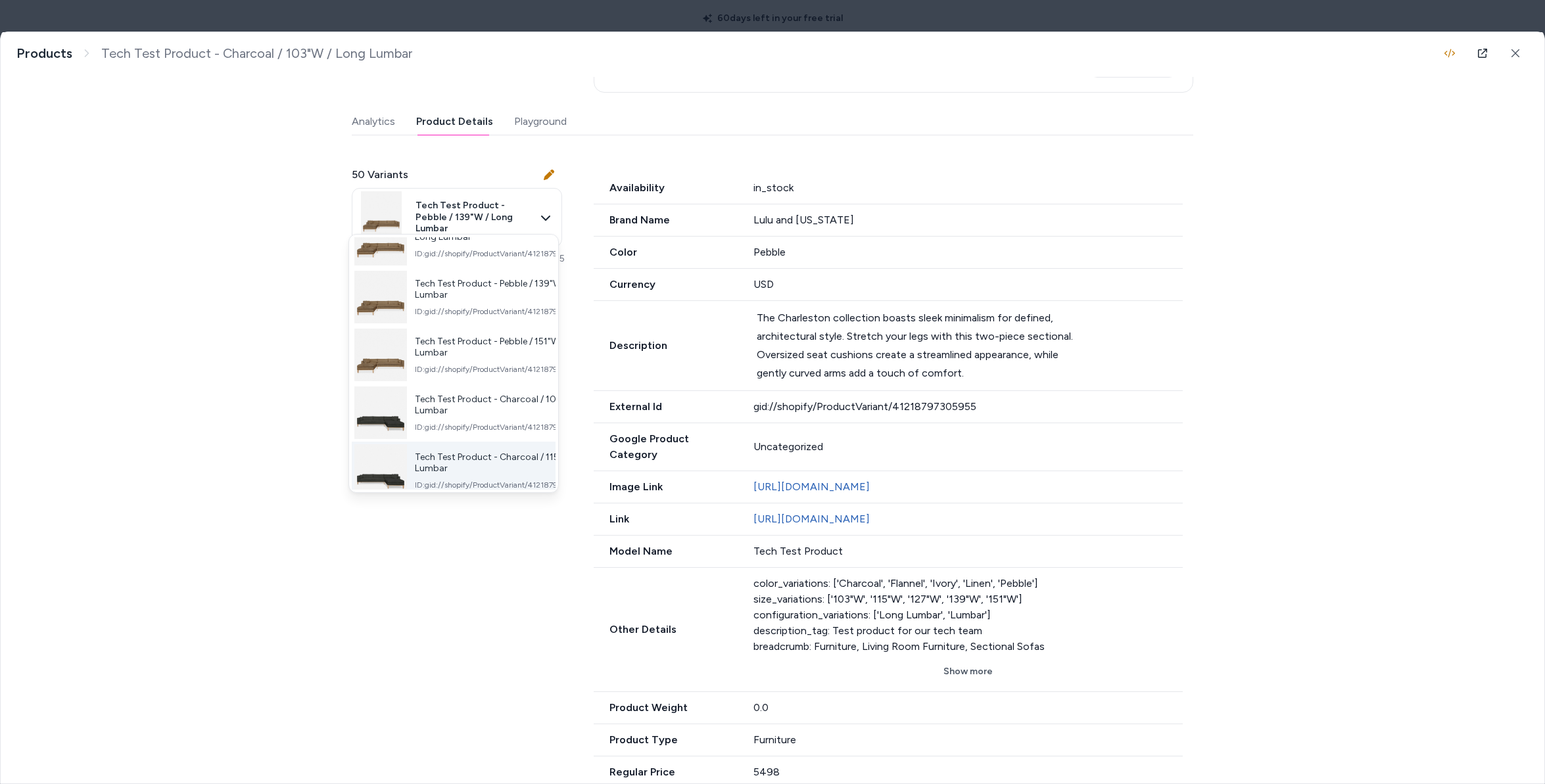
click at [483, 445] on div "Tech Test Product - Charcoal / 115"W / Lumbar ID: gid://shopify/ProductVariant/…" at bounding box center [453, 470] width 204 height 58
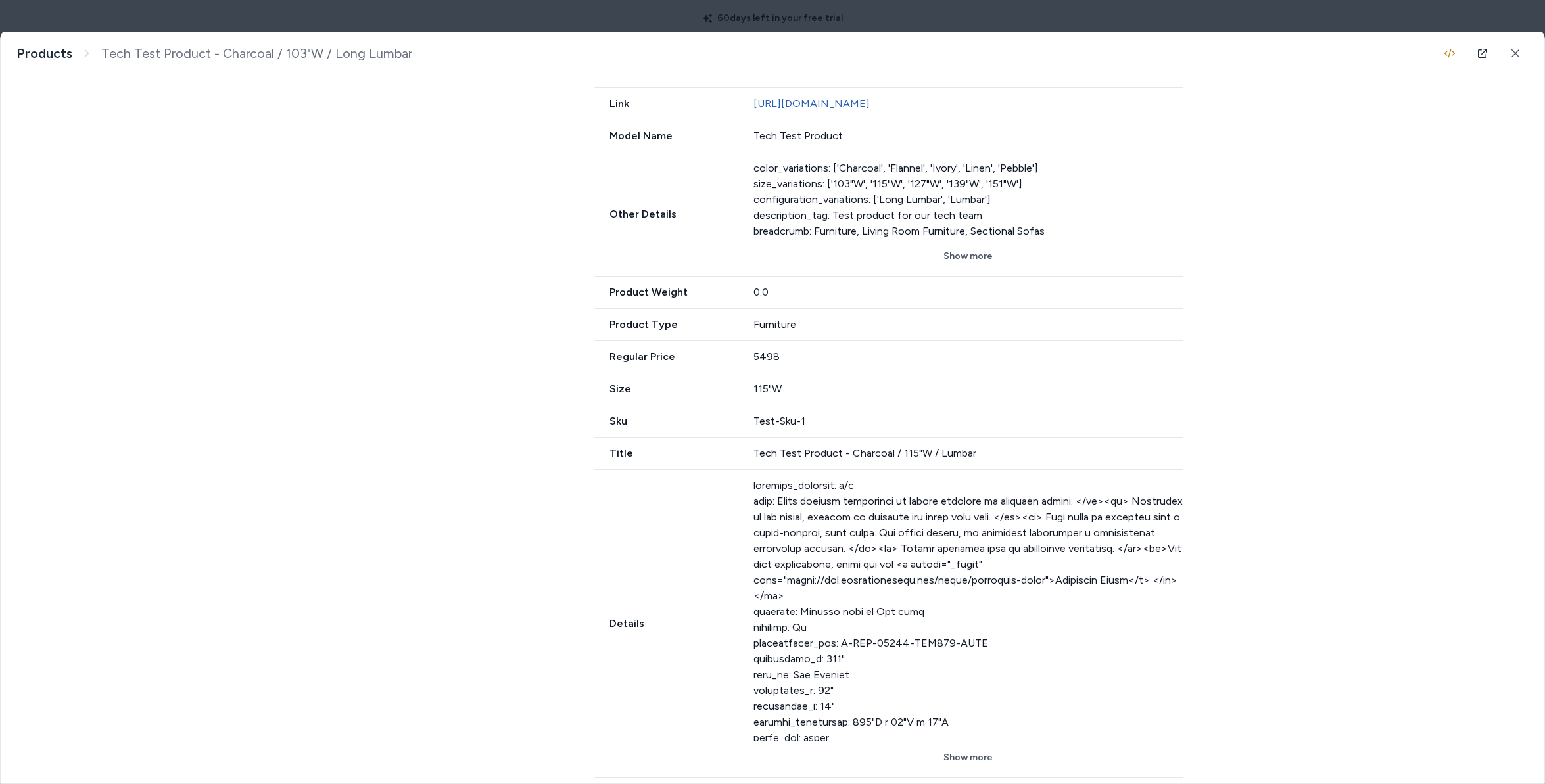
scroll to position [262, 0]
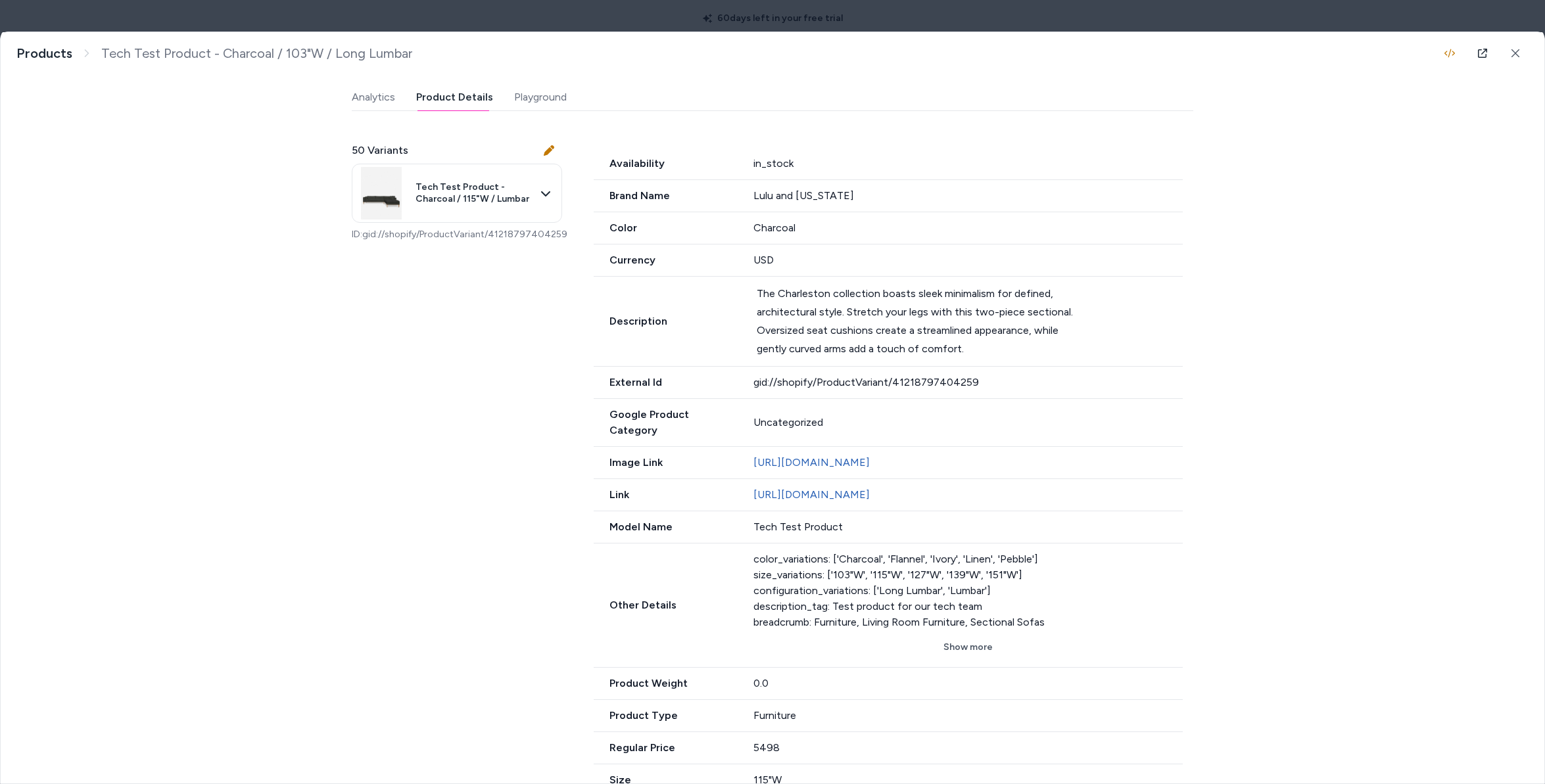
click at [507, 25] on body "60 days left in your free trial Home Agents Inbox Analytics Experiences Knowled…" at bounding box center [772, 392] width 1545 height 784
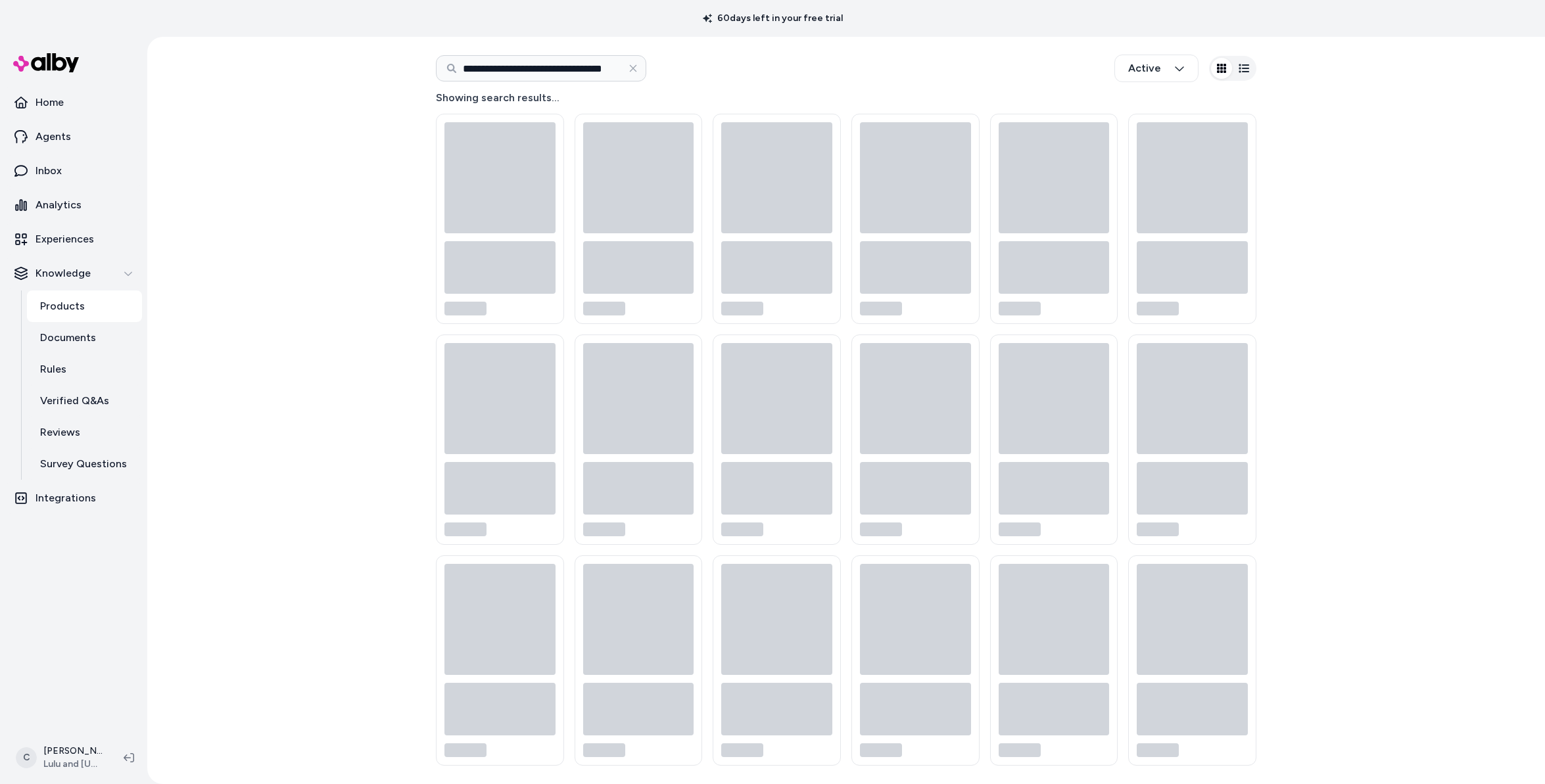
scroll to position [45, 0]
click at [79, 239] on p "Experiences" at bounding box center [65, 239] width 59 height 16
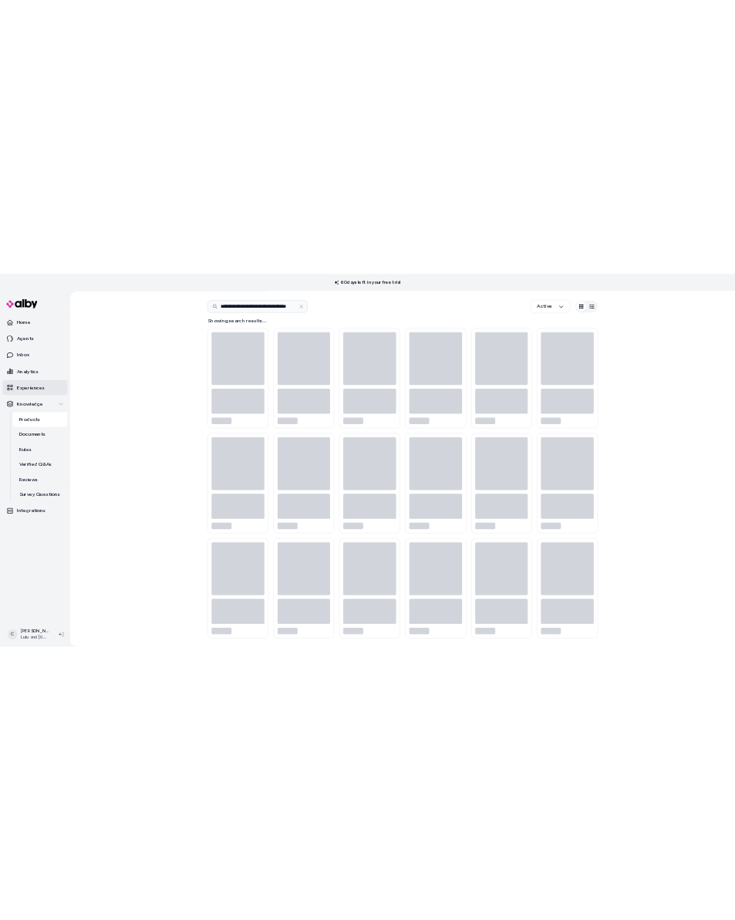
scroll to position [0, 0]
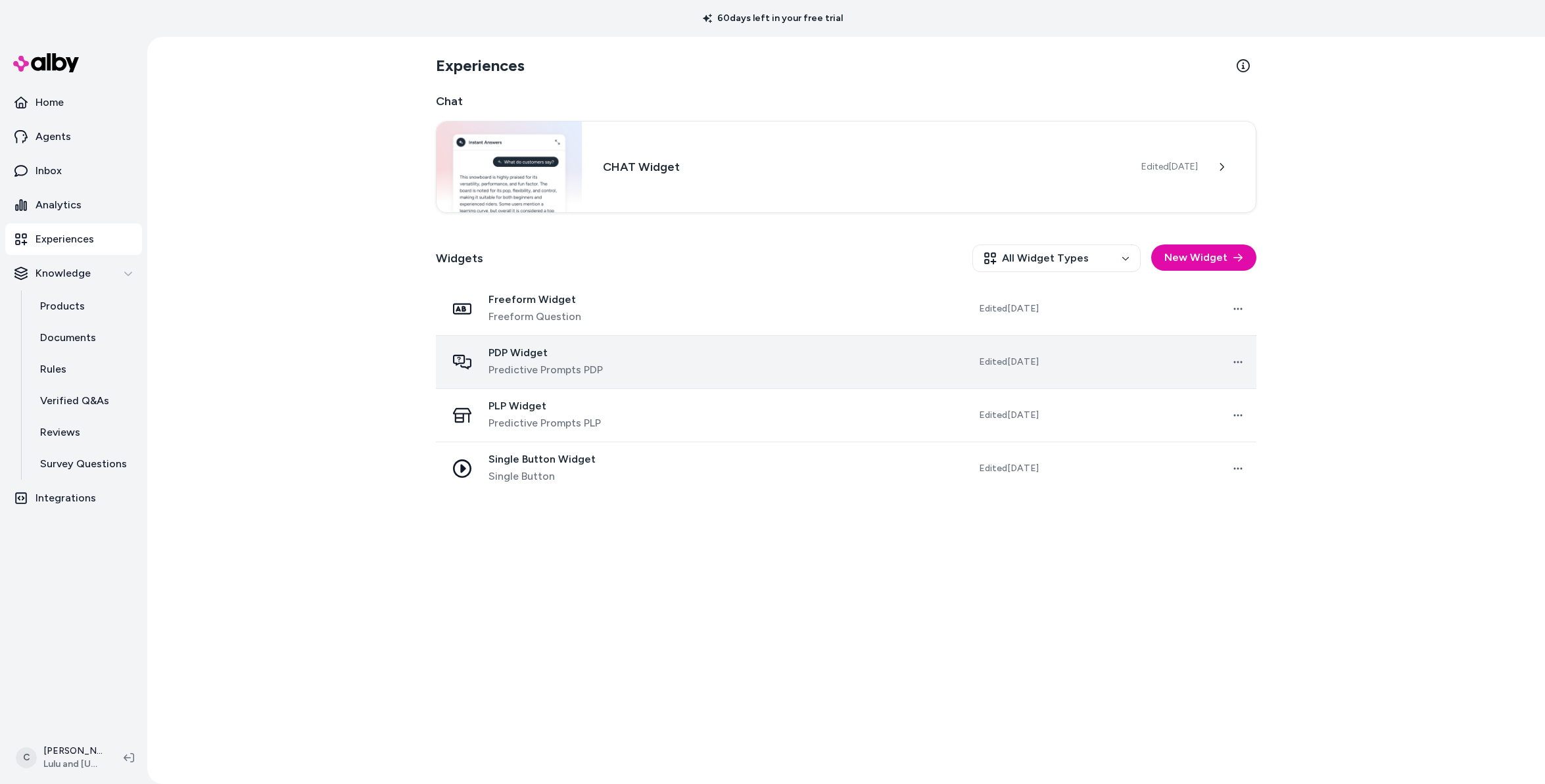
click at [566, 368] on span "Predictive Prompts PDP" at bounding box center [545, 370] width 114 height 16
click at [588, 372] on span "Predictive Prompts PDP" at bounding box center [545, 370] width 114 height 16
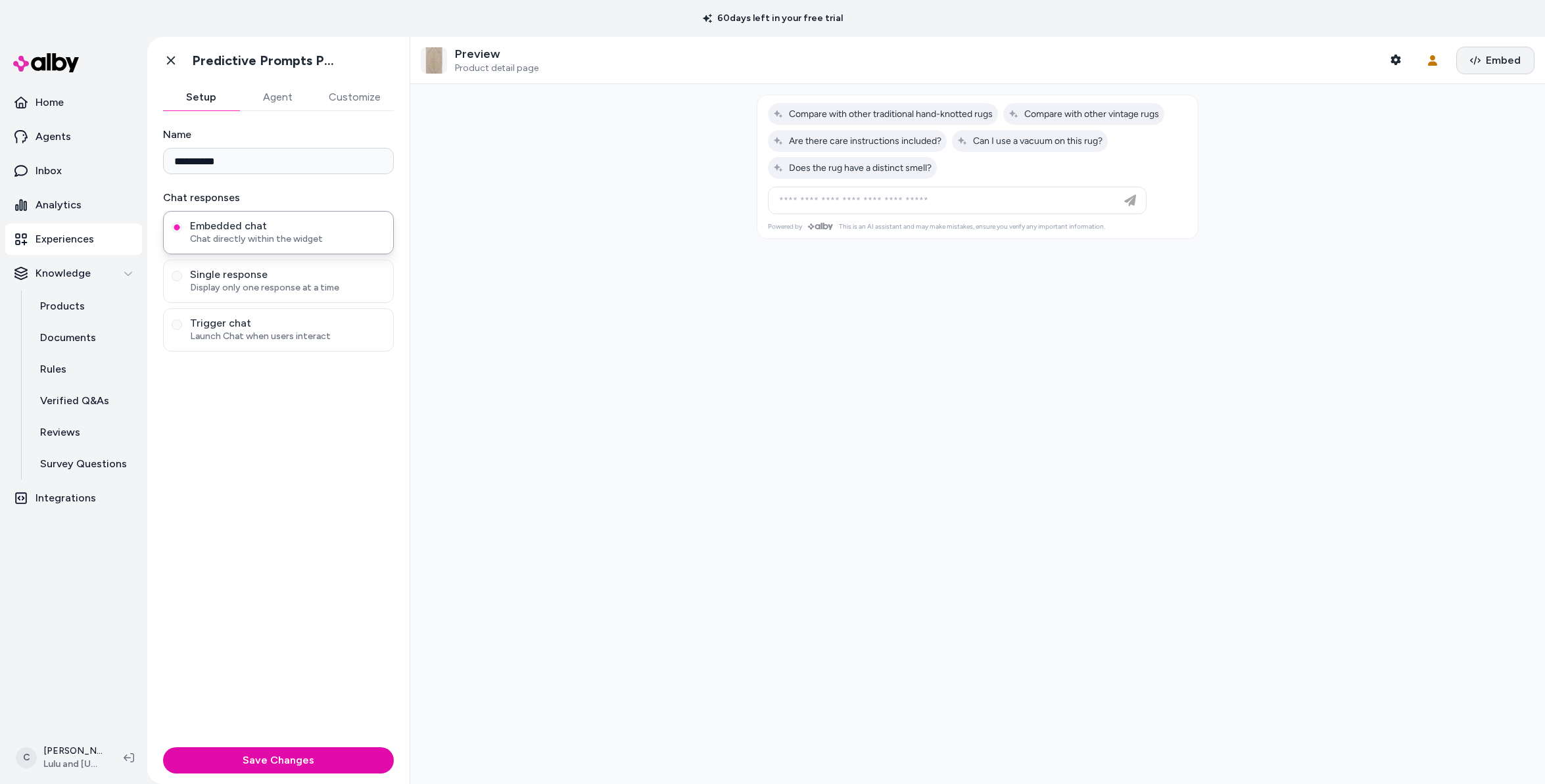
click at [1492, 51] on button "Embed" at bounding box center [1496, 61] width 78 height 27
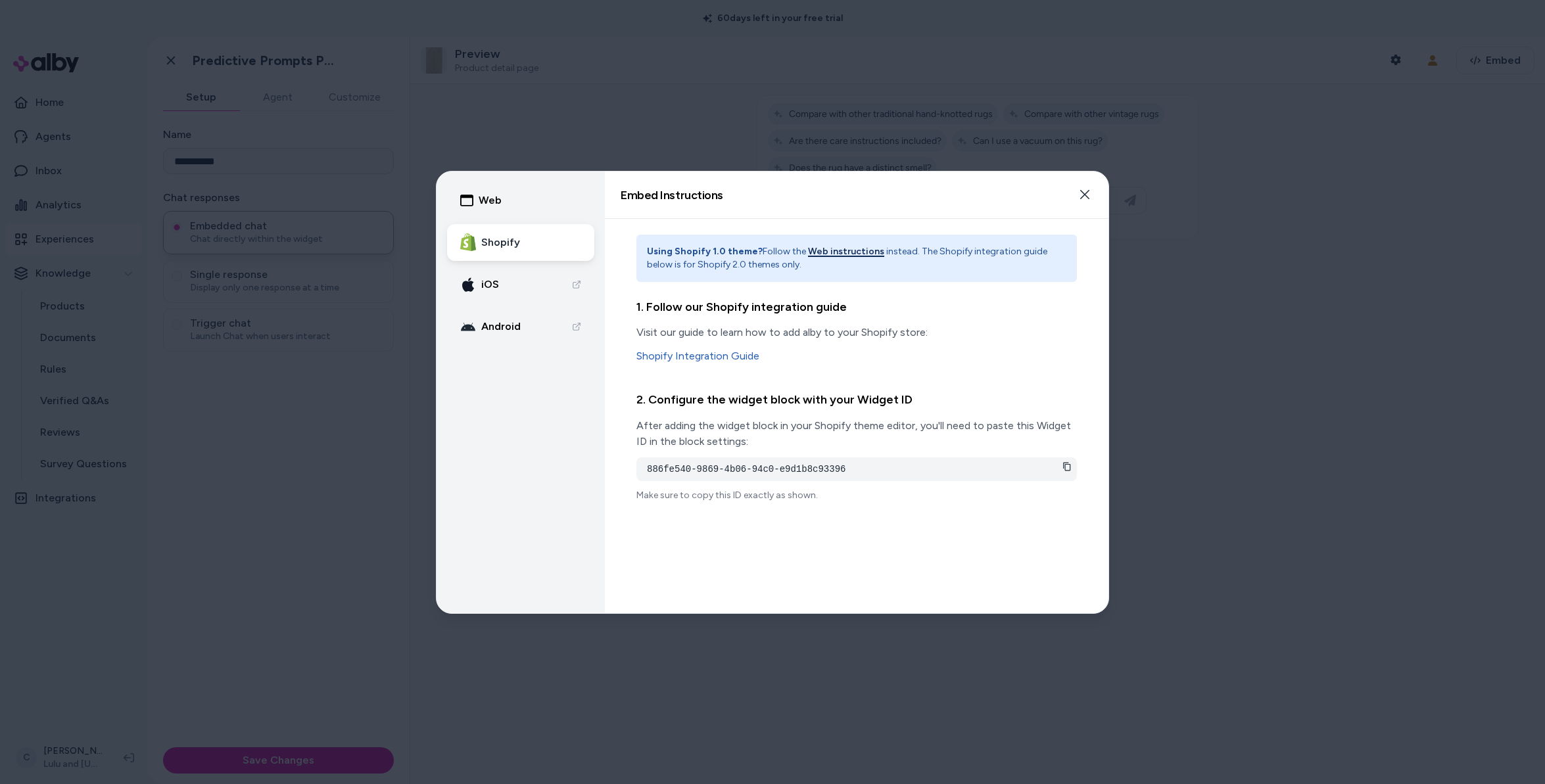
click at [829, 249] on button "Web instructions" at bounding box center [845, 251] width 76 height 13
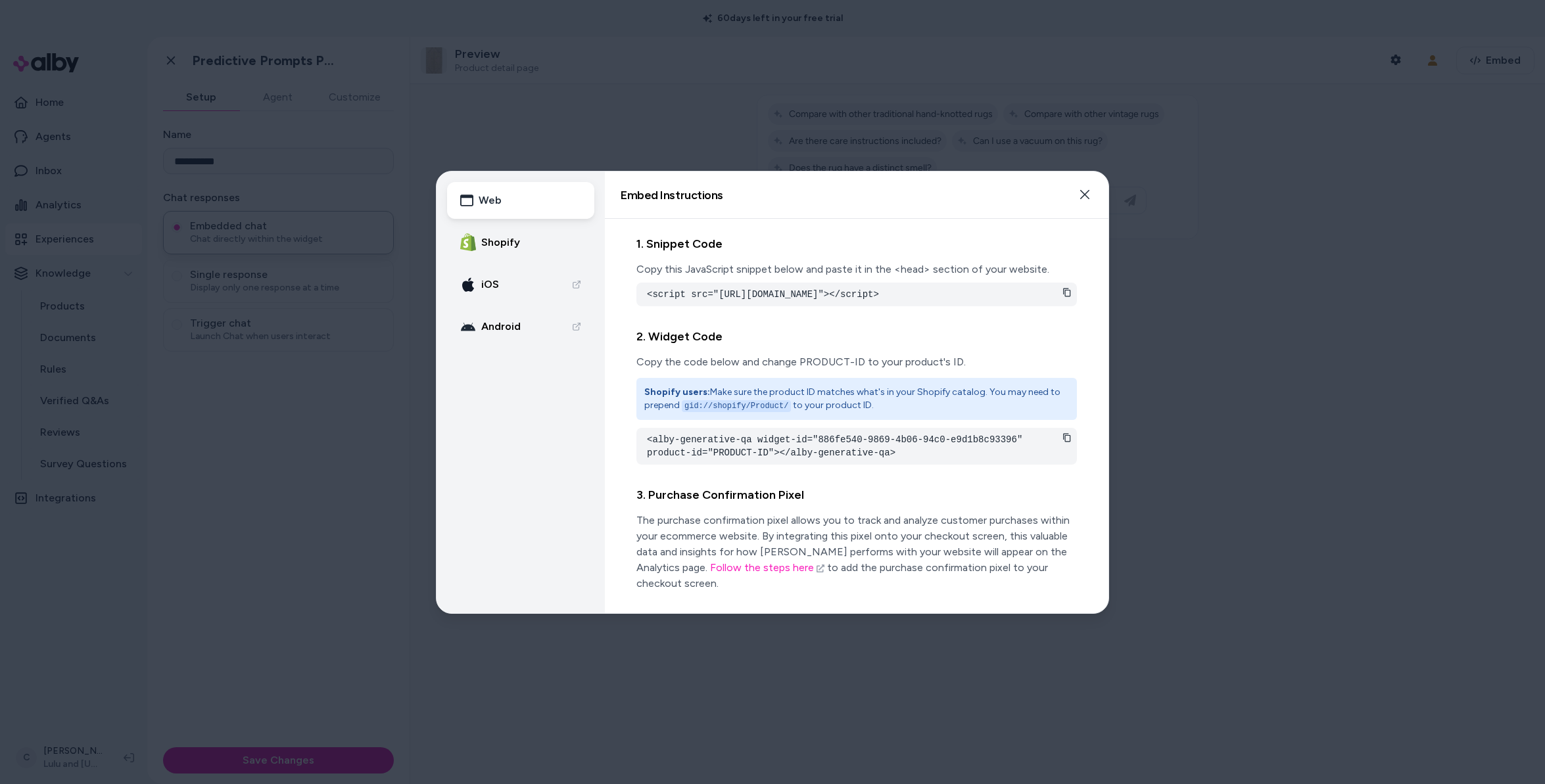
drag, startPoint x: 756, startPoint y: 313, endPoint x: 764, endPoint y: 360, distance: 47.7
click at [718, 315] on div "1. Snippet Code Copy this JavaScript snippet below and paste it in the <head> s…" at bounding box center [856, 275] width 441 height 82
drag, startPoint x: 820, startPoint y: 462, endPoint x: 862, endPoint y: 464, distance: 42.0
click at [821, 459] on pre "<alby-generative-qa widget-id="886fe540-9869-4b06-94c0-e9d1b8c93396" product-id…" at bounding box center [856, 446] width 419 height 26
drag, startPoint x: 851, startPoint y: 457, endPoint x: 785, endPoint y: 458, distance: 66.0
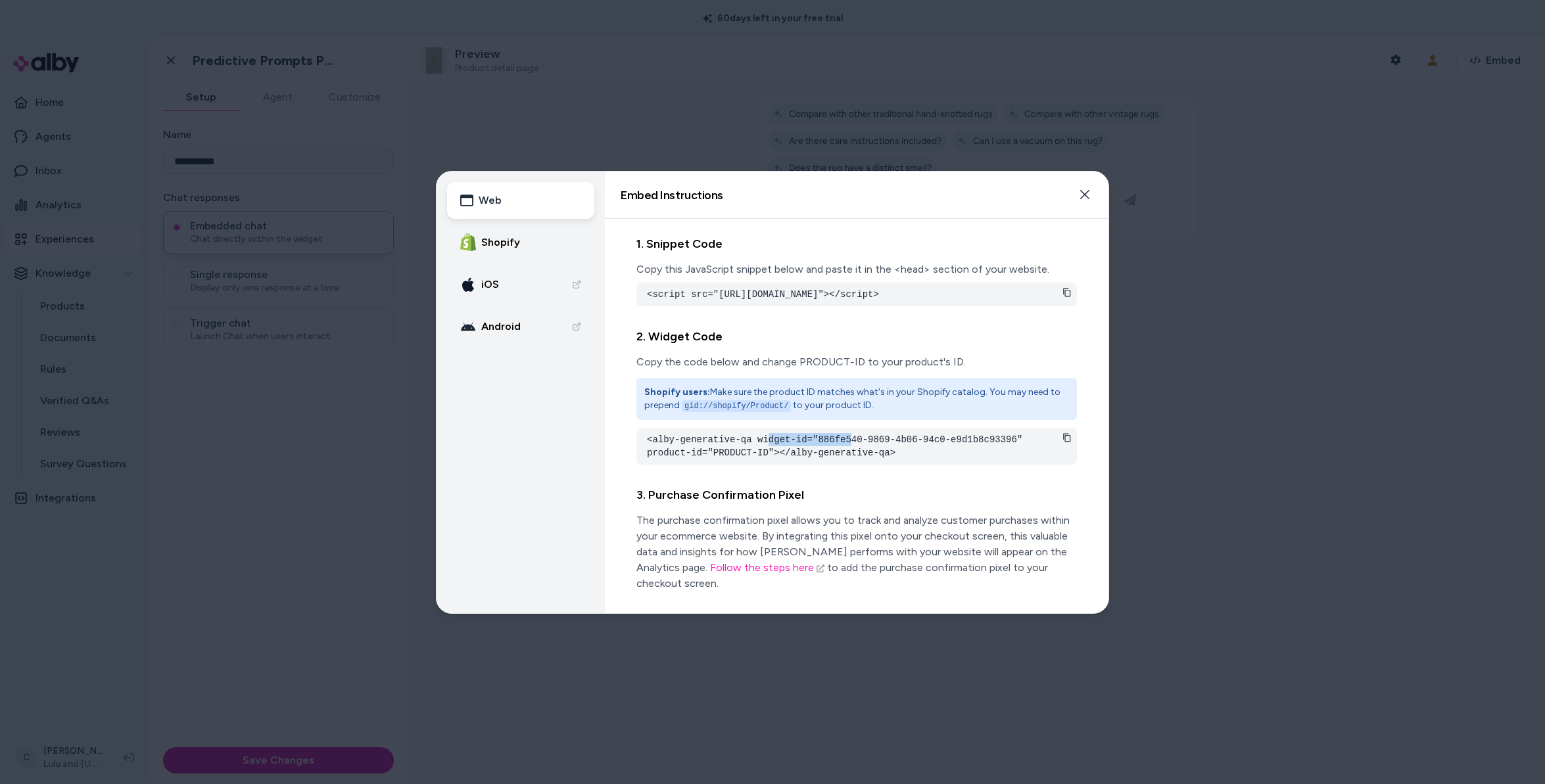
click at [772, 456] on pre "<alby-generative-qa widget-id="886fe540-9869-4b06-94c0-e9d1b8c93396" product-id…" at bounding box center [856, 446] width 419 height 26
click at [853, 459] on pre "<alby-generative-qa widget-id="886fe540-9869-4b06-94c0-e9d1b8c93396" product-id…" at bounding box center [856, 446] width 419 height 26
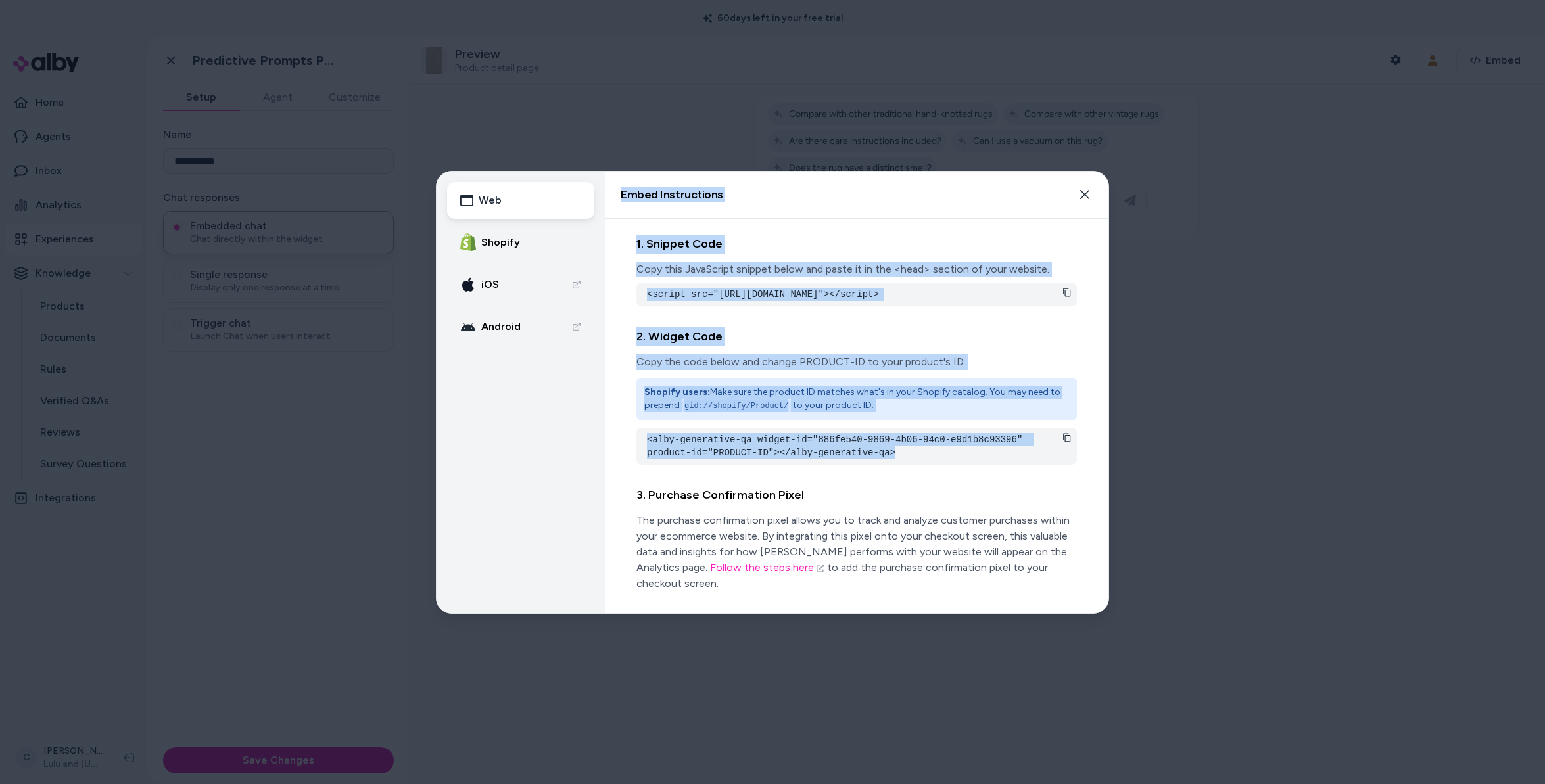
drag, startPoint x: 782, startPoint y: 476, endPoint x: 666, endPoint y: 461, distance: 117.0
click at [578, 462] on div "Web Shopify iOS Android Embed Instructions Embed a widget to start building you…" at bounding box center [772, 392] width 672 height 441
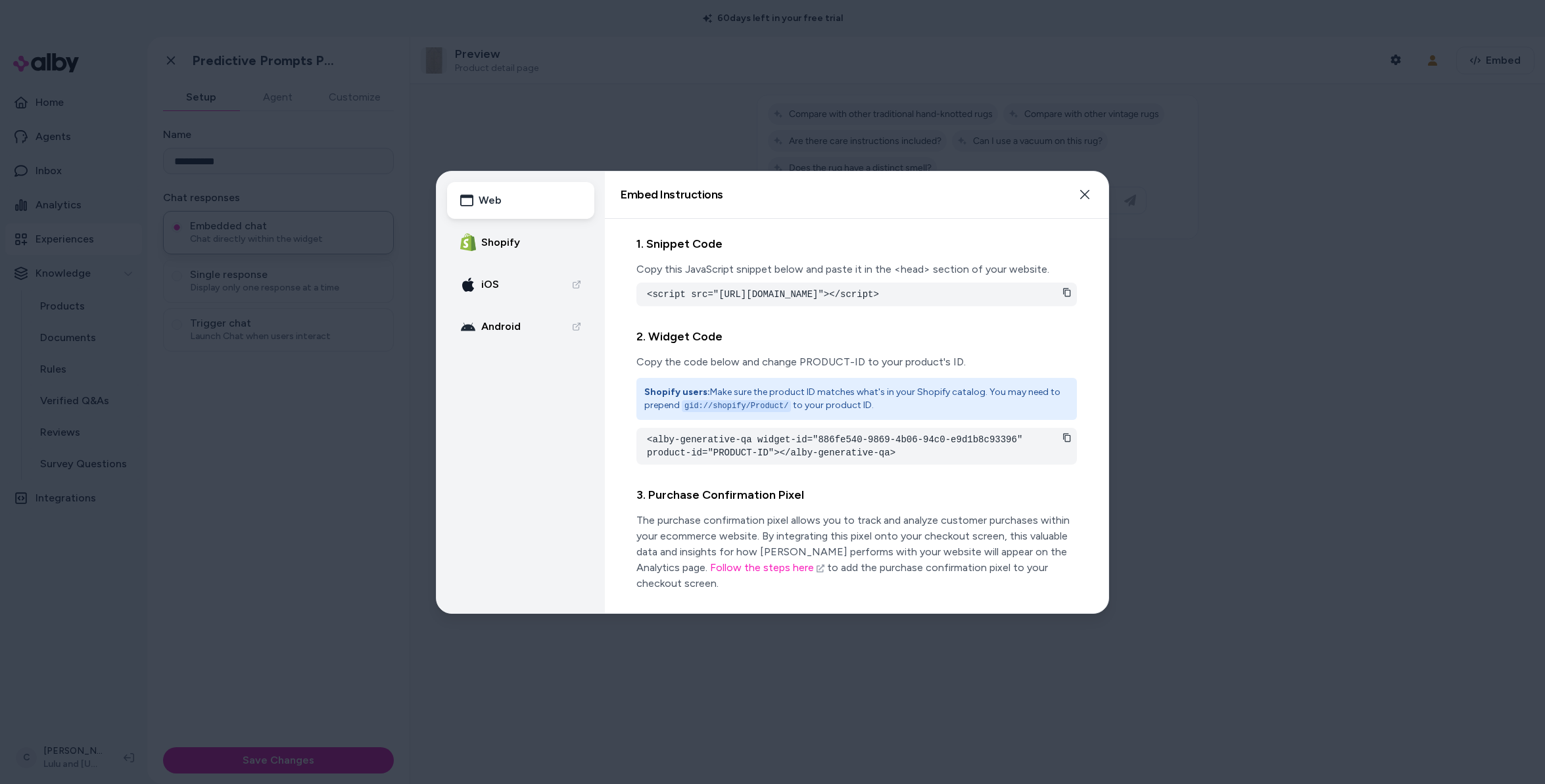
click at [713, 459] on pre "<alby-generative-qa widget-id="886fe540-9869-4b06-94c0-e9d1b8c93396" product-id…" at bounding box center [856, 446] width 419 height 26
click at [709, 458] on pre "<alby-generative-qa widget-id="886fe540-9869-4b06-94c0-e9d1b8c93396" product-id…" at bounding box center [856, 446] width 419 height 26
click at [343, 464] on div at bounding box center [772, 392] width 1545 height 784
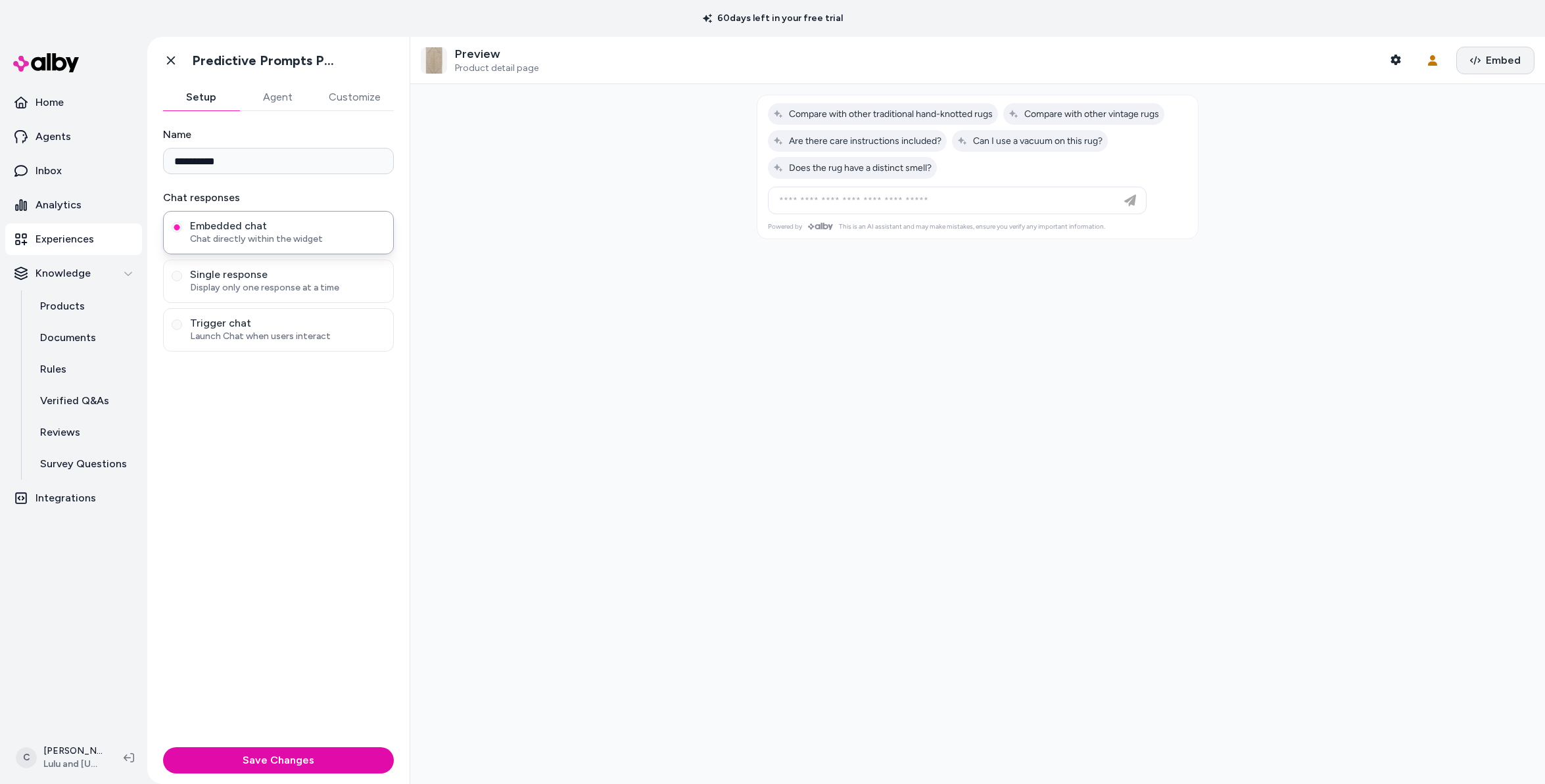
click at [1513, 61] on button "Embed" at bounding box center [1496, 61] width 78 height 27
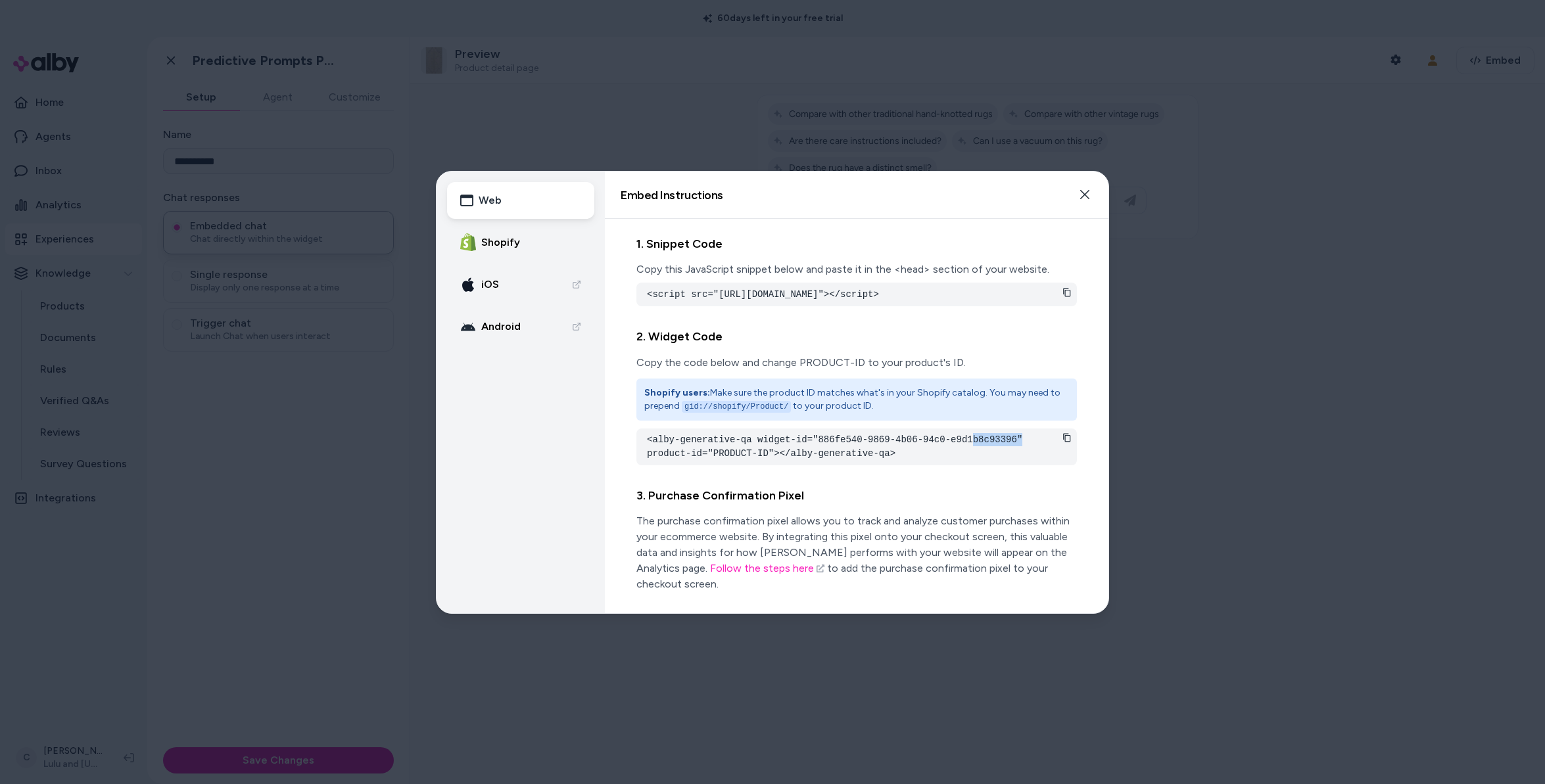
drag, startPoint x: 1021, startPoint y: 456, endPoint x: 976, endPoint y: 452, distance: 45.2
click at [976, 452] on pre "<alby-generative-qa widget-id="886fe540-9869-4b06-94c0-e9d1b8c93396" product-id…" at bounding box center [856, 446] width 419 height 26
drag, startPoint x: 998, startPoint y: 449, endPoint x: 1006, endPoint y: 450, distance: 8.1
click at [999, 450] on pre "<alby-generative-qa widget-id="886fe540-9869-4b06-94c0-e9d1b8c93396" product-id…" at bounding box center [856, 446] width 419 height 26
drag, startPoint x: 1017, startPoint y: 451, endPoint x: 822, endPoint y: 453, distance: 195.0
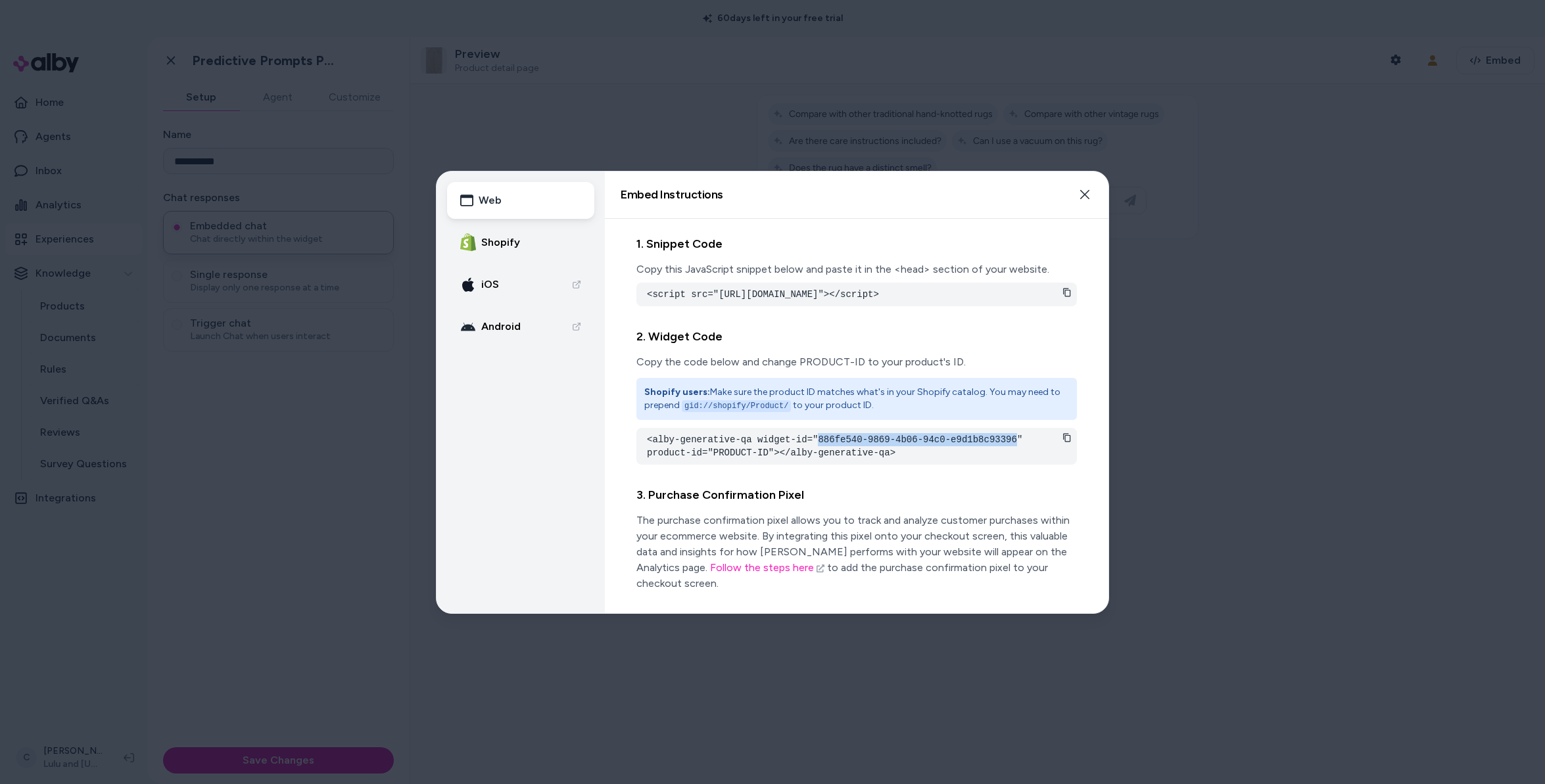
click at [822, 453] on pre "<alby-generative-qa widget-id="886fe540-9869-4b06-94c0-e9d1b8c93396" product-id…" at bounding box center [856, 446] width 419 height 26
copy pre "886fe540-9869-4b06-94c0-e9d1b8c93396"
drag, startPoint x: 796, startPoint y: 308, endPoint x: 1009, endPoint y: 292, distance: 213.6
click at [1009, 292] on pre "<script src="[URL][DOMAIN_NAME]"></script>" at bounding box center [856, 294] width 419 height 13
copy pre "af68b2a2-c08f-496a-bfbf-09dcfcbb839b"
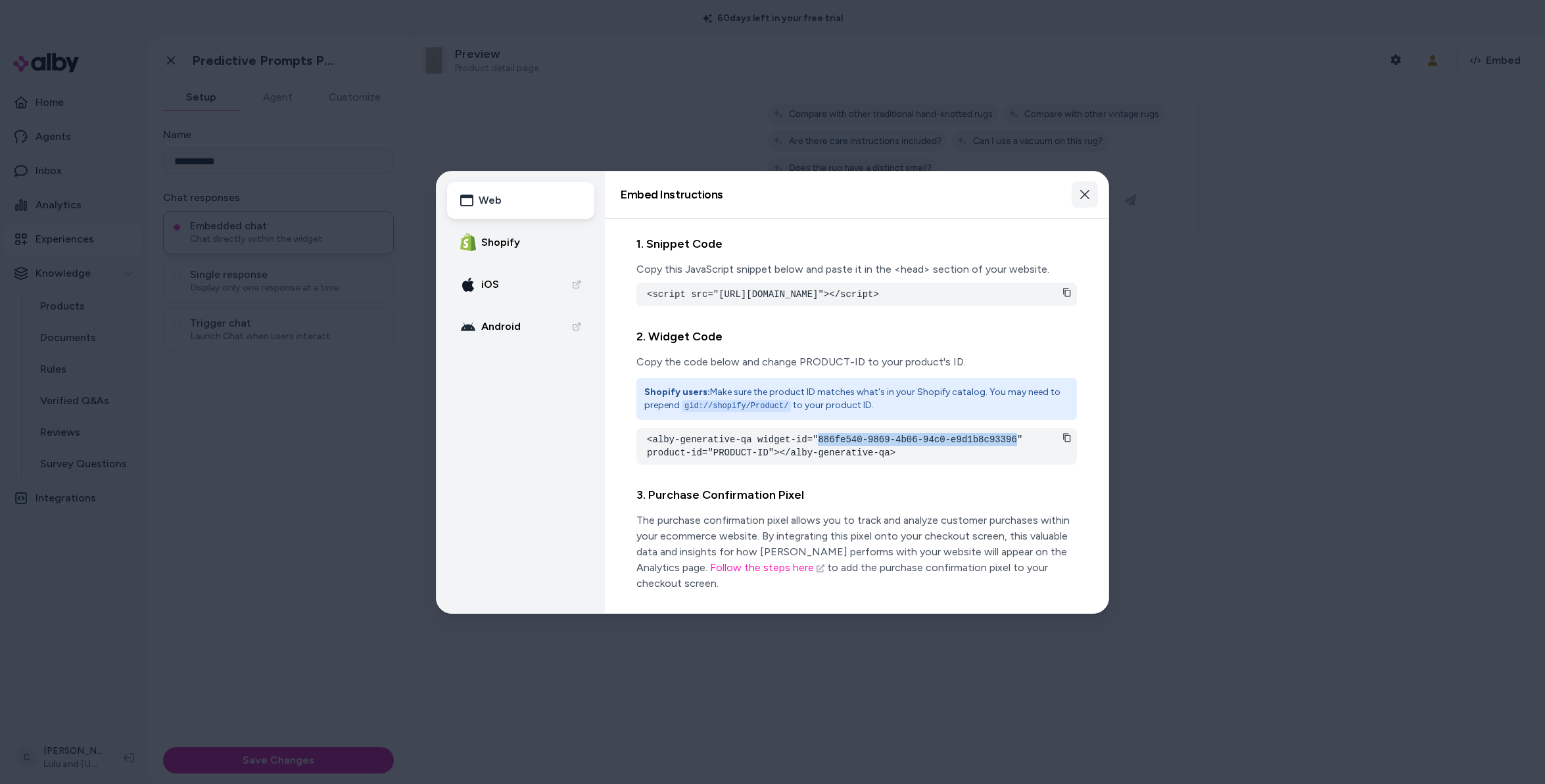
click at [1084, 186] on button "Close" at bounding box center [1084, 194] width 26 height 26
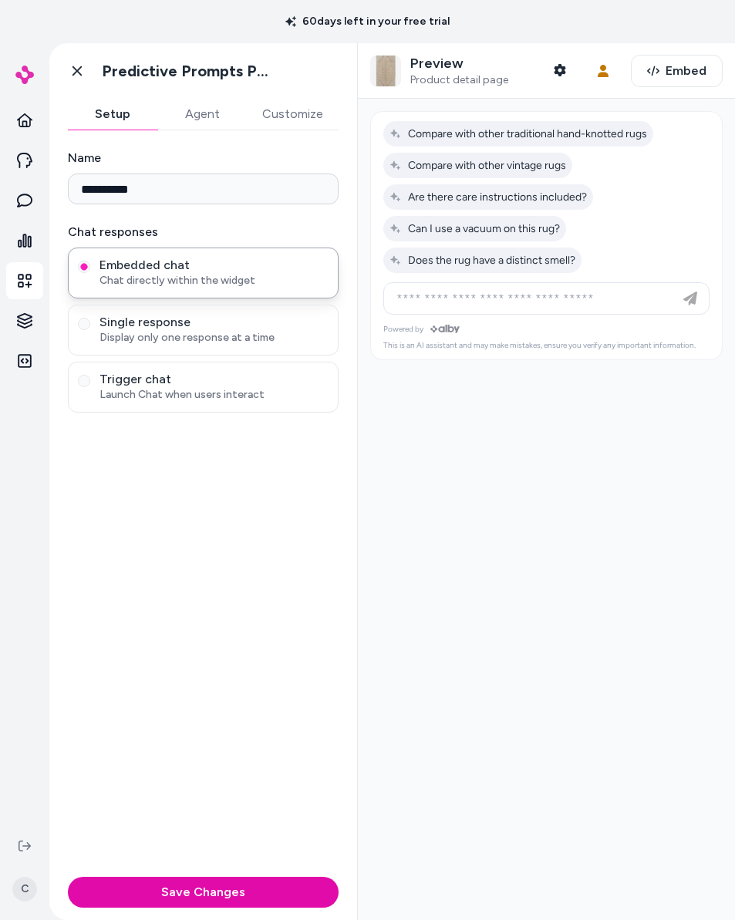
click at [474, 768] on div at bounding box center [546, 510] width 377 height 822
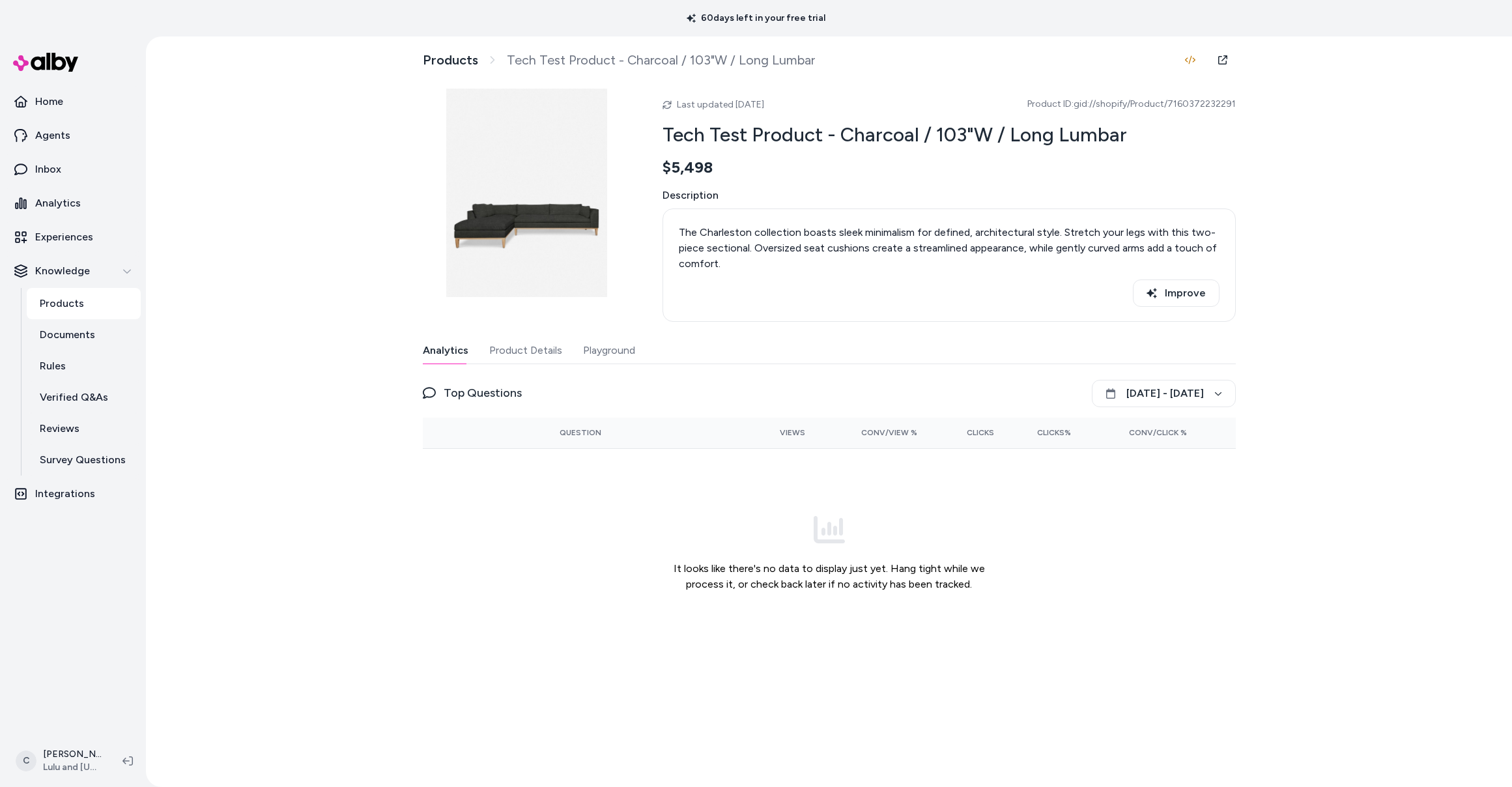
drag, startPoint x: 1189, startPoint y: 112, endPoint x: 1096, endPoint y: 122, distance: 93.5
click at [1097, 118] on div "Products Tech Test Product - Charcoal / 103"W / Long Lumbar Last updated [DATE]…" at bounding box center [829, 411] width 1366 height 751
drag, startPoint x: 1273, startPoint y: 106, endPoint x: 1152, endPoint y: 112, distance: 121.1
click at [1152, 112] on div "Products Tech Test Product - Charcoal / 103"W / Long Lumbar Last updated [DATE]…" at bounding box center [829, 411] width 1366 height 751
click at [1152, 112] on div "Last updated Sep 12, 2025 Product ID: gid://shopify/Product/7160372232291 Tech …" at bounding box center [949, 205] width 573 height 233
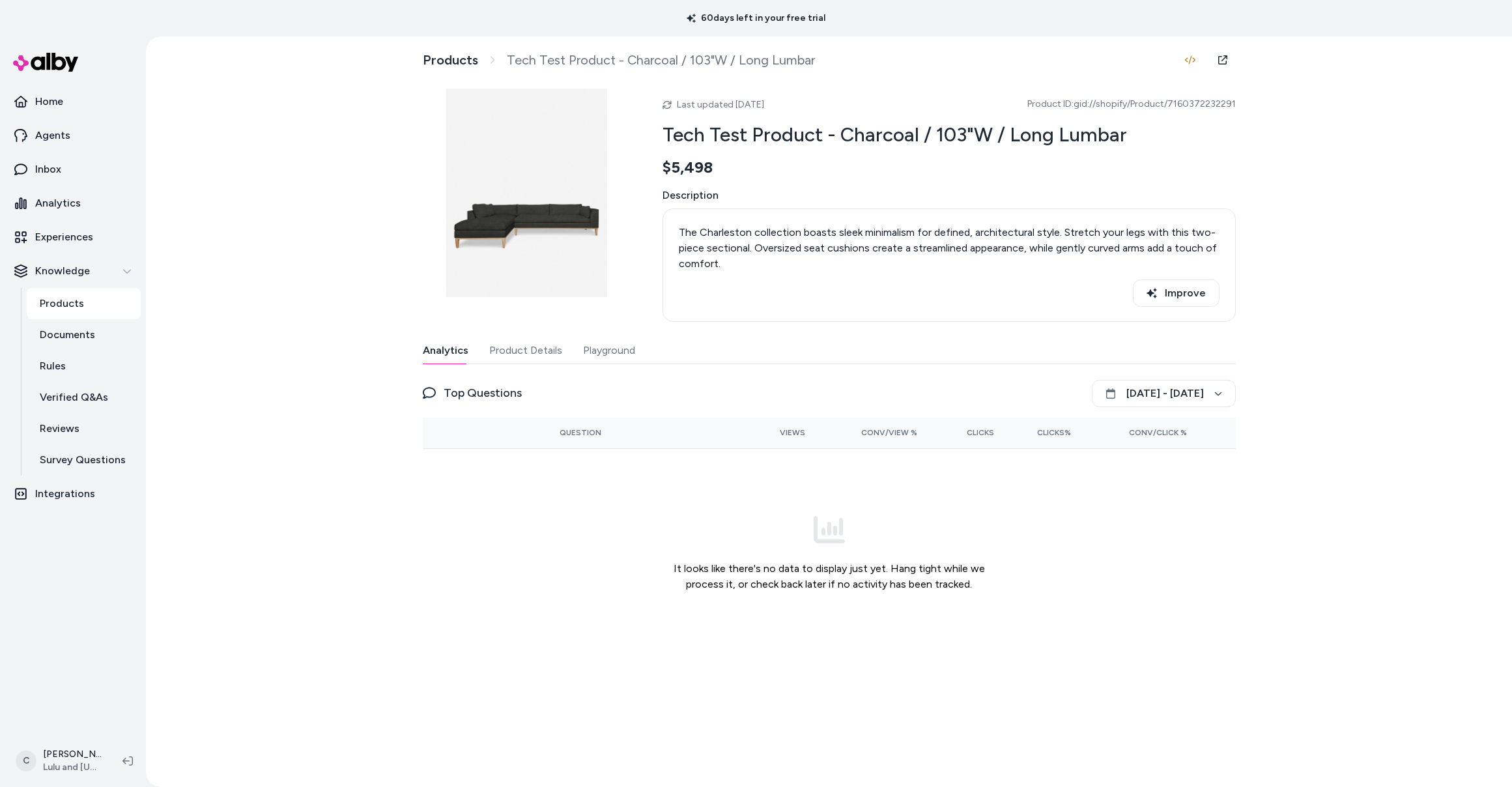
click at [284, 603] on div "Products Tech Test Product - Charcoal / 103"W / Long Lumbar Last updated Sep 12…" at bounding box center [829, 411] width 1366 height 751
drag, startPoint x: 1191, startPoint y: 102, endPoint x: 1198, endPoint y: 105, distance: 7.6
click at [1193, 103] on span "Product ID: gid://shopify/Product/7160372232291" at bounding box center [1131, 104] width 209 height 13
drag, startPoint x: 1193, startPoint y: 103, endPoint x: 1162, endPoint y: 106, distance: 31.1
click at [1162, 106] on span "Product ID: gid://shopify/Product/7160372232291" at bounding box center [1131, 104] width 209 height 13
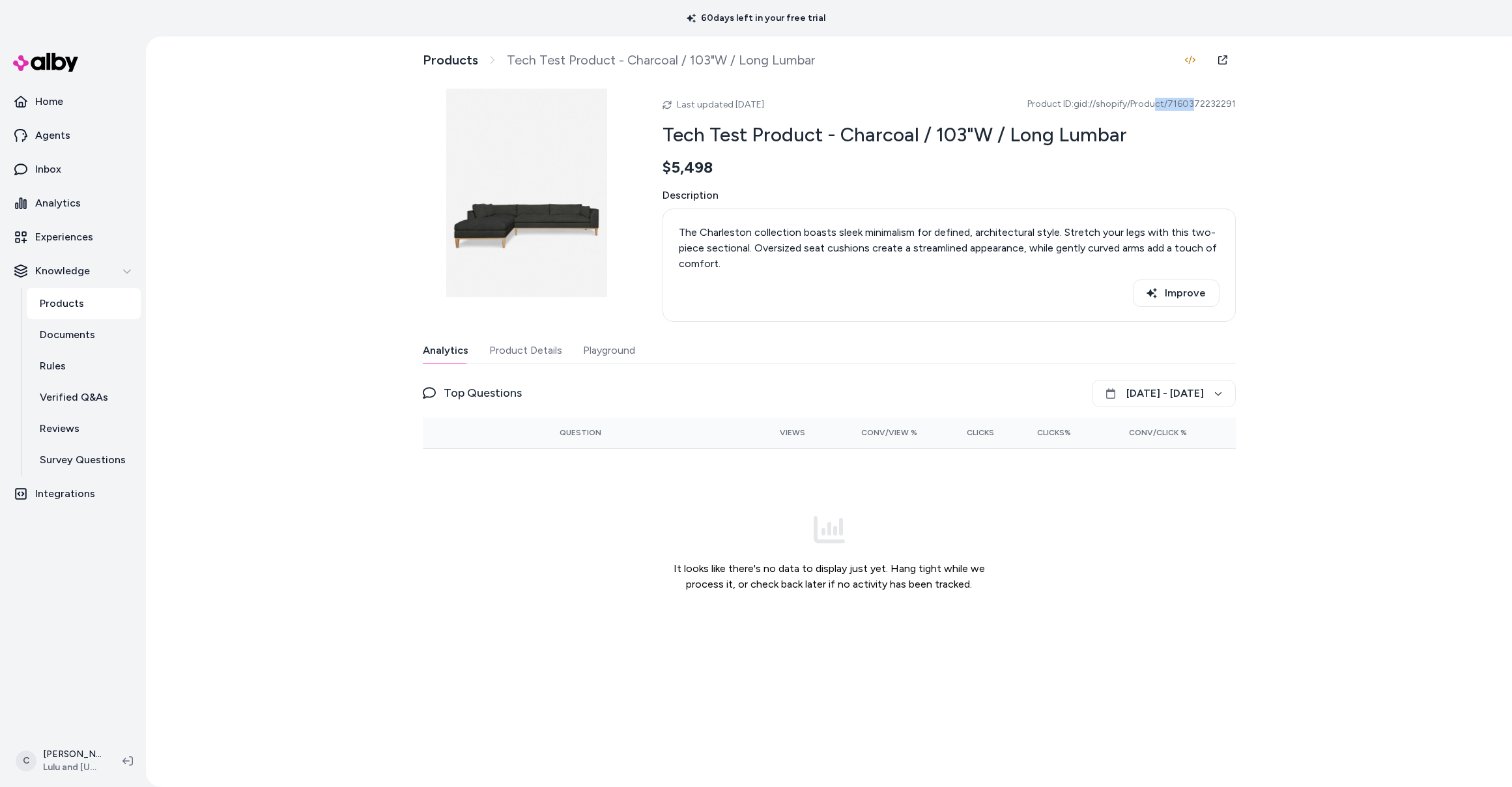
click at [1162, 106] on span "Product ID: gid://shopify/Product/7160372232291" at bounding box center [1131, 104] width 209 height 13
click at [107, 309] on link "Products" at bounding box center [84, 303] width 114 height 31
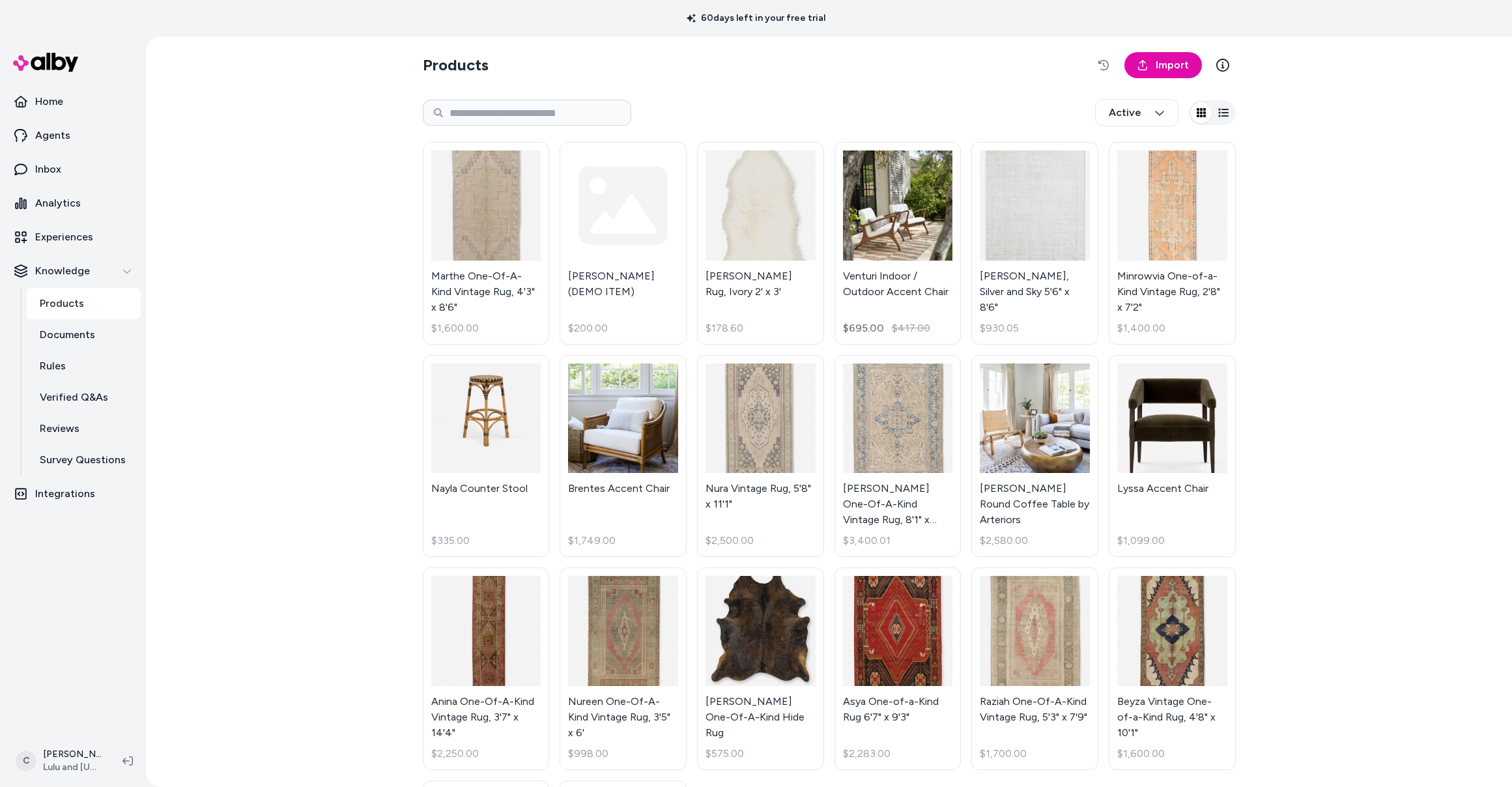
click at [518, 98] on div "Active" at bounding box center [829, 112] width 813 height 43
click at [518, 105] on input at bounding box center [527, 112] width 209 height 26
click at [517, 110] on input at bounding box center [527, 112] width 209 height 26
paste input "**********"
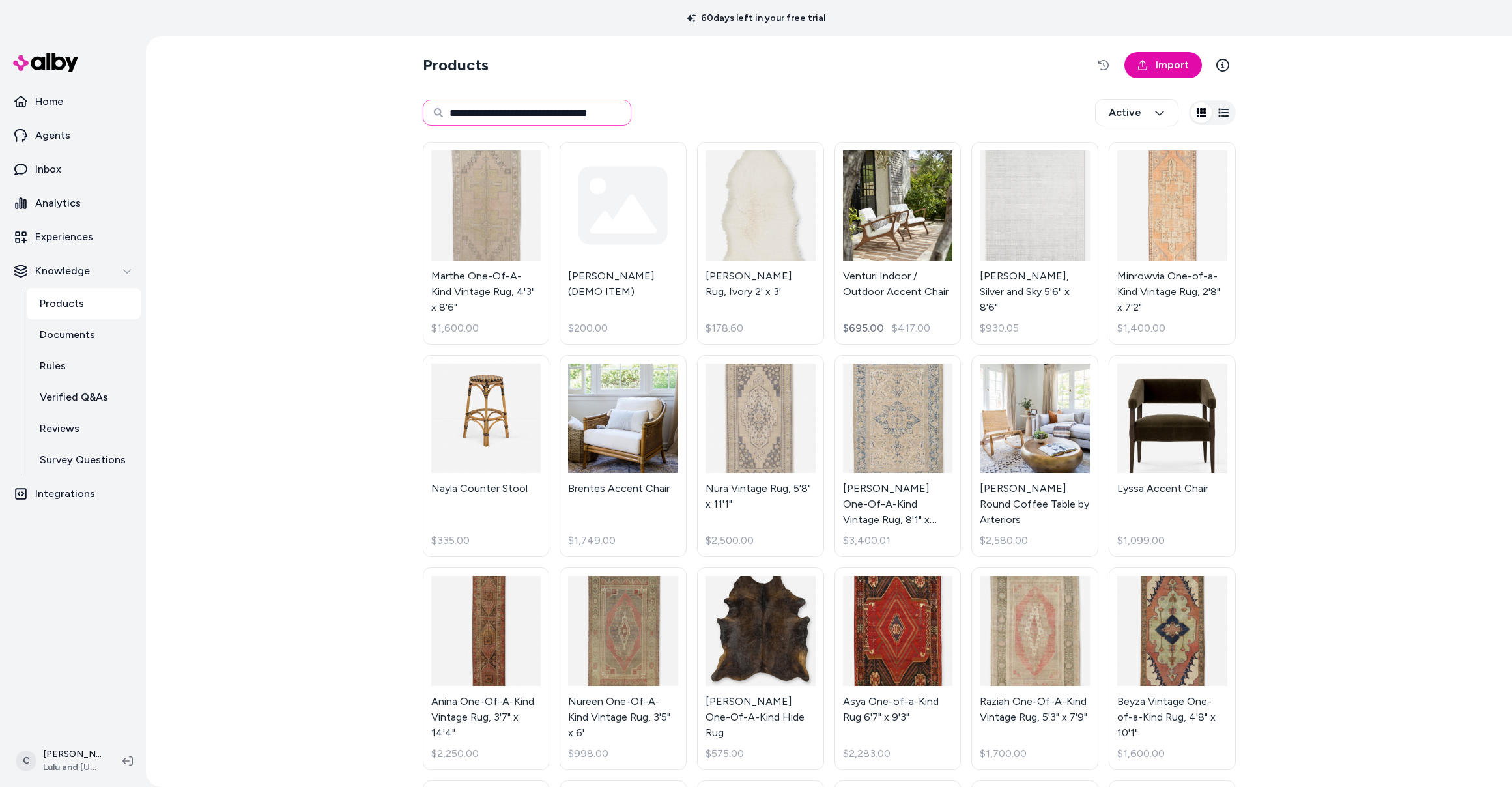
type input "**********"
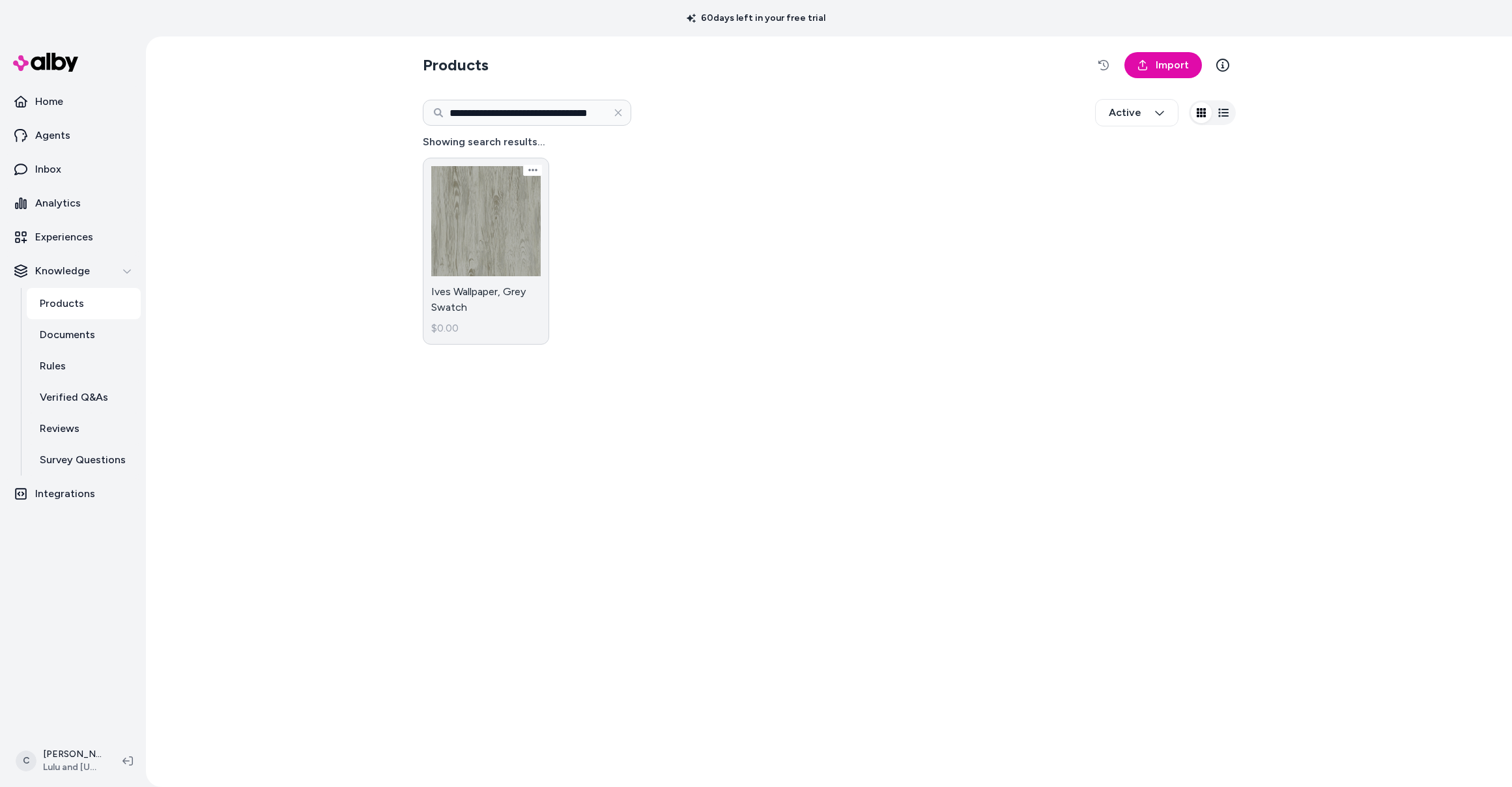
click at [527, 306] on link "Ives Wallpaper, Grey Swatch $0.00" at bounding box center [486, 251] width 127 height 187
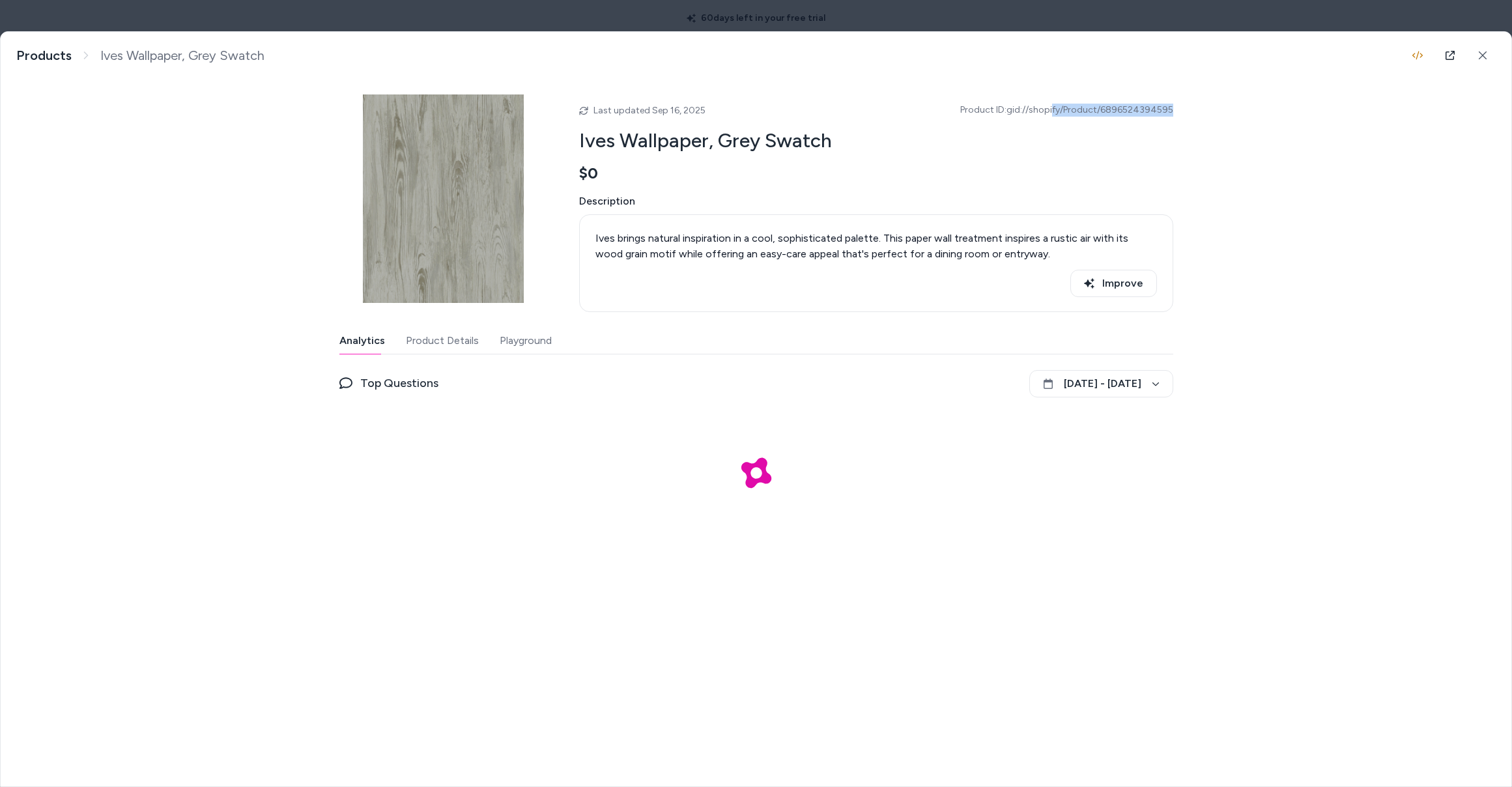
drag, startPoint x: 1189, startPoint y: 109, endPoint x: 1055, endPoint y: 113, distance: 134.1
click at [1055, 113] on div "Ives Wallpaper, Grey Swatch Ives brings natural inspiration in a cool, sophisti…" at bounding box center [756, 296] width 1510 height 527
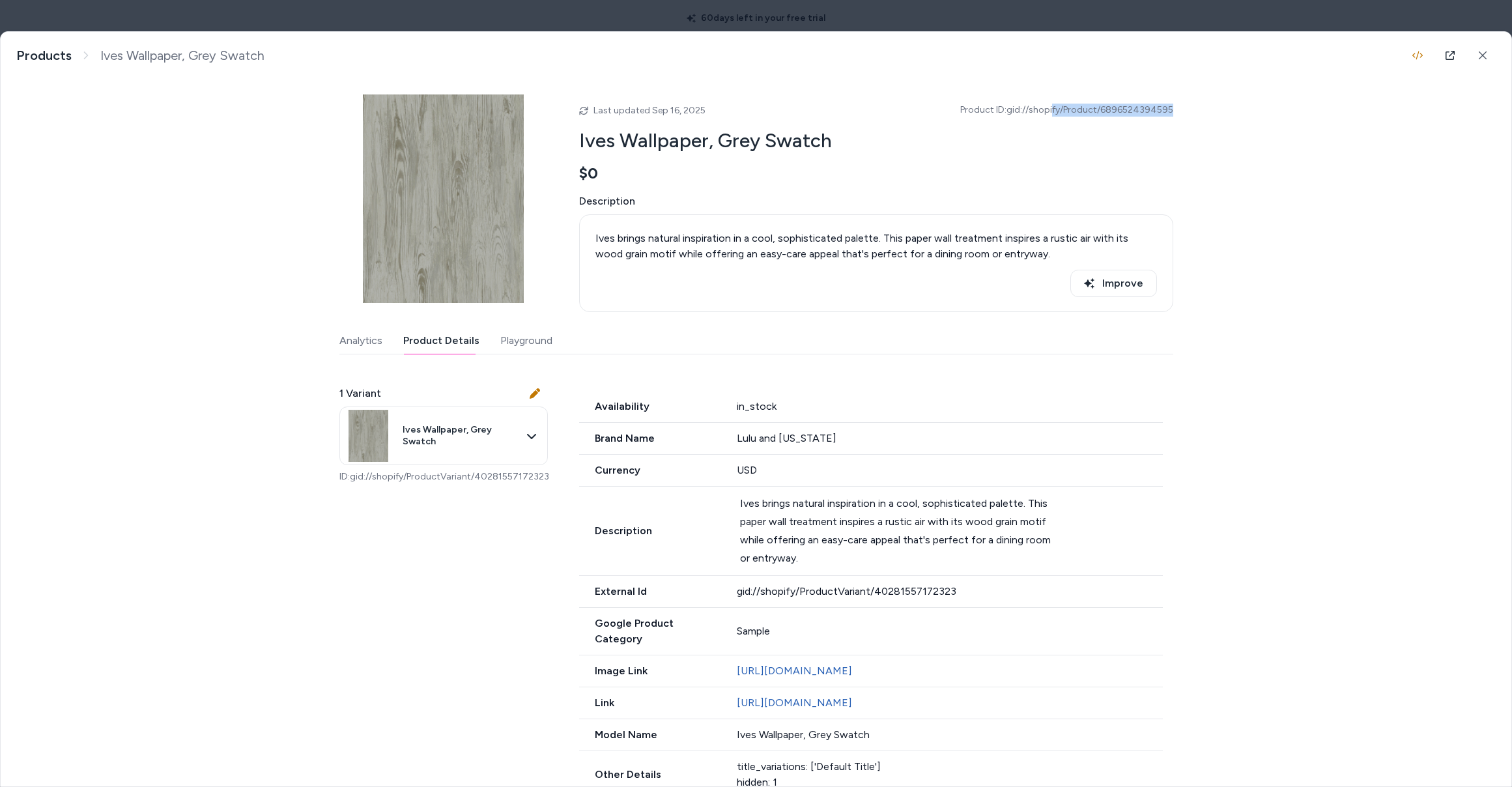
drag, startPoint x: 434, startPoint y: 334, endPoint x: 435, endPoint y: 344, distance: 10.0
click at [434, 334] on button "Product Details" at bounding box center [442, 340] width 76 height 26
click at [463, 416] on body "**********" at bounding box center [756, 394] width 1512 height 787
drag, startPoint x: 497, startPoint y: 502, endPoint x: 500, endPoint y: 511, distance: 9.5
click at [496, 508] on span "ID: gid://shopify/ProductVariant/40281557172323" at bounding box center [488, 508] width 174 height 10
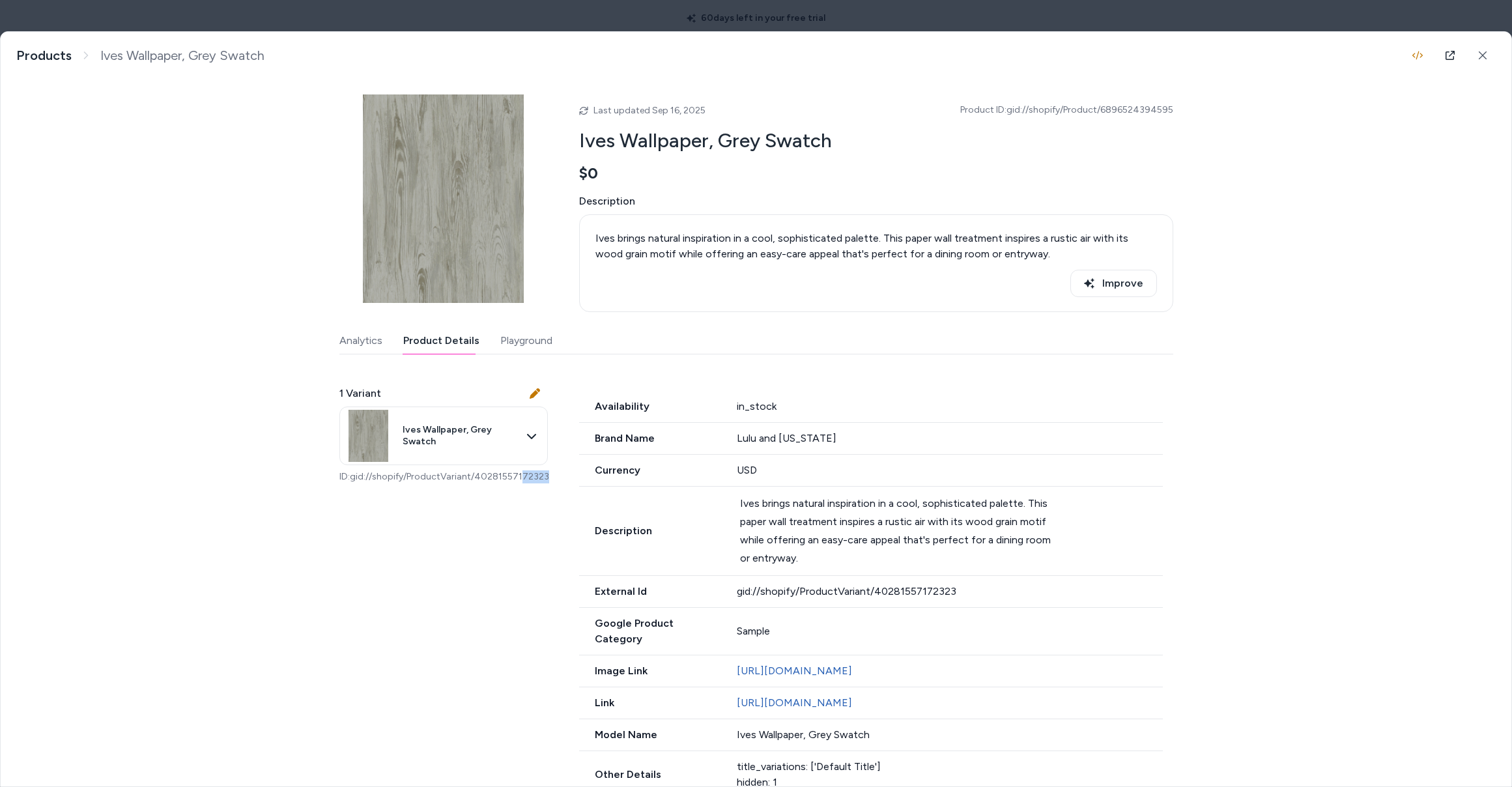
drag, startPoint x: 553, startPoint y: 477, endPoint x: 523, endPoint y: 472, distance: 30.4
click at [518, 470] on div "1 Variant Ives Wallpaper, Grey Swatch ID: gid://shopify/ProductVariant/40281557…" at bounding box center [756, 801] width 833 height 862
drag, startPoint x: 533, startPoint y: 480, endPoint x: 526, endPoint y: 479, distance: 7.1
click at [533, 480] on p "ID: gid://shopify/ProductVariant/40281557172323" at bounding box center [443, 476] width 209 height 13
drag, startPoint x: 520, startPoint y: 475, endPoint x: 550, endPoint y: 481, distance: 30.6
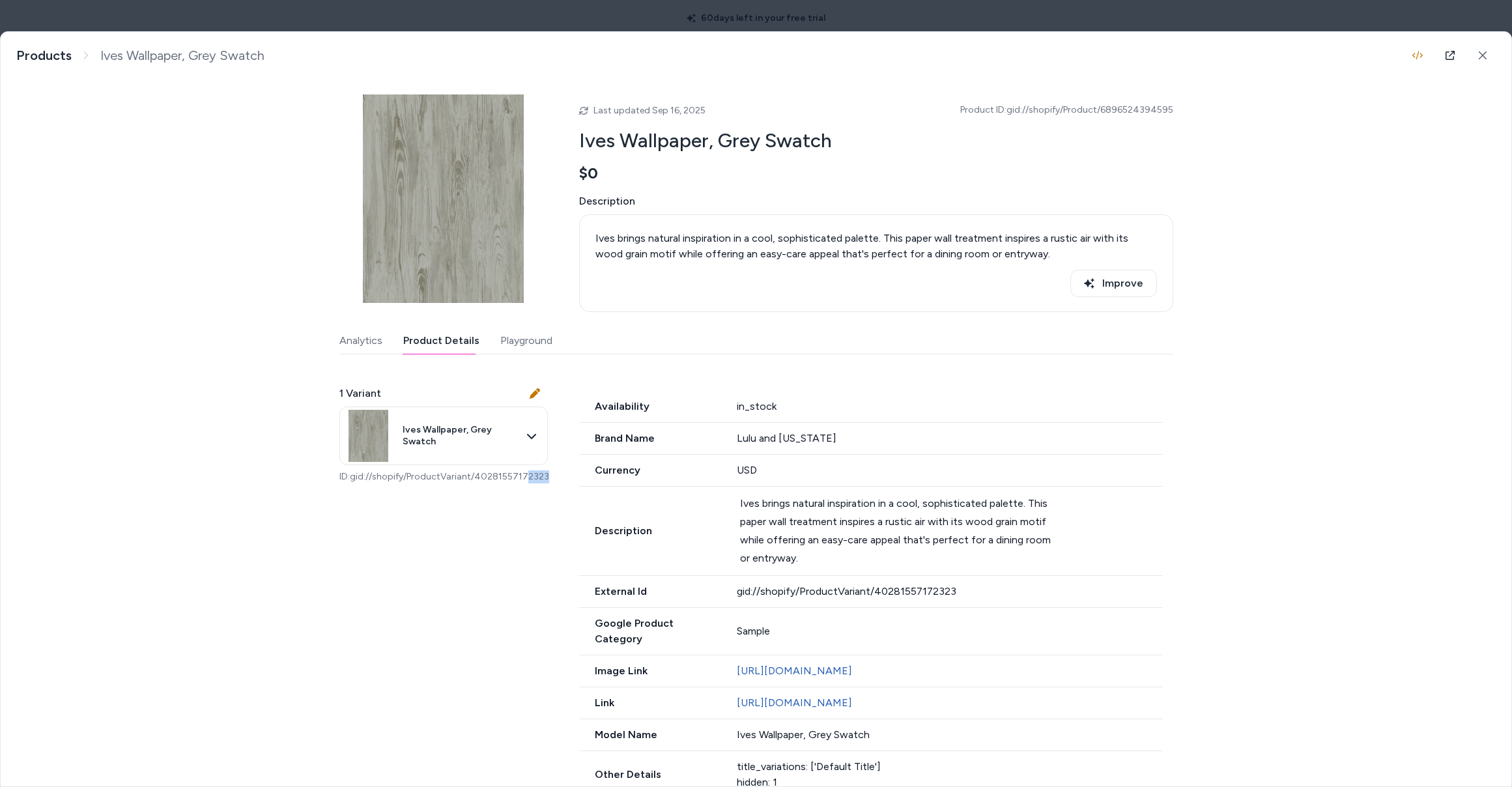
click at [550, 481] on div "1 Variant Ives Wallpaper, Grey Swatch ID: gid://shopify/ProductVariant/40281557…" at bounding box center [756, 801] width 833 height 862
drag, startPoint x: 545, startPoint y: 480, endPoint x: 370, endPoint y: 477, distance: 175.0
click at [370, 477] on div "1 Variant Ives Wallpaper, Grey Swatch ID: gid://shopify/ProductVariant/40281557…" at bounding box center [756, 801] width 833 height 862
drag, startPoint x: 424, startPoint y: 573, endPoint x: 407, endPoint y: 600, distance: 31.9
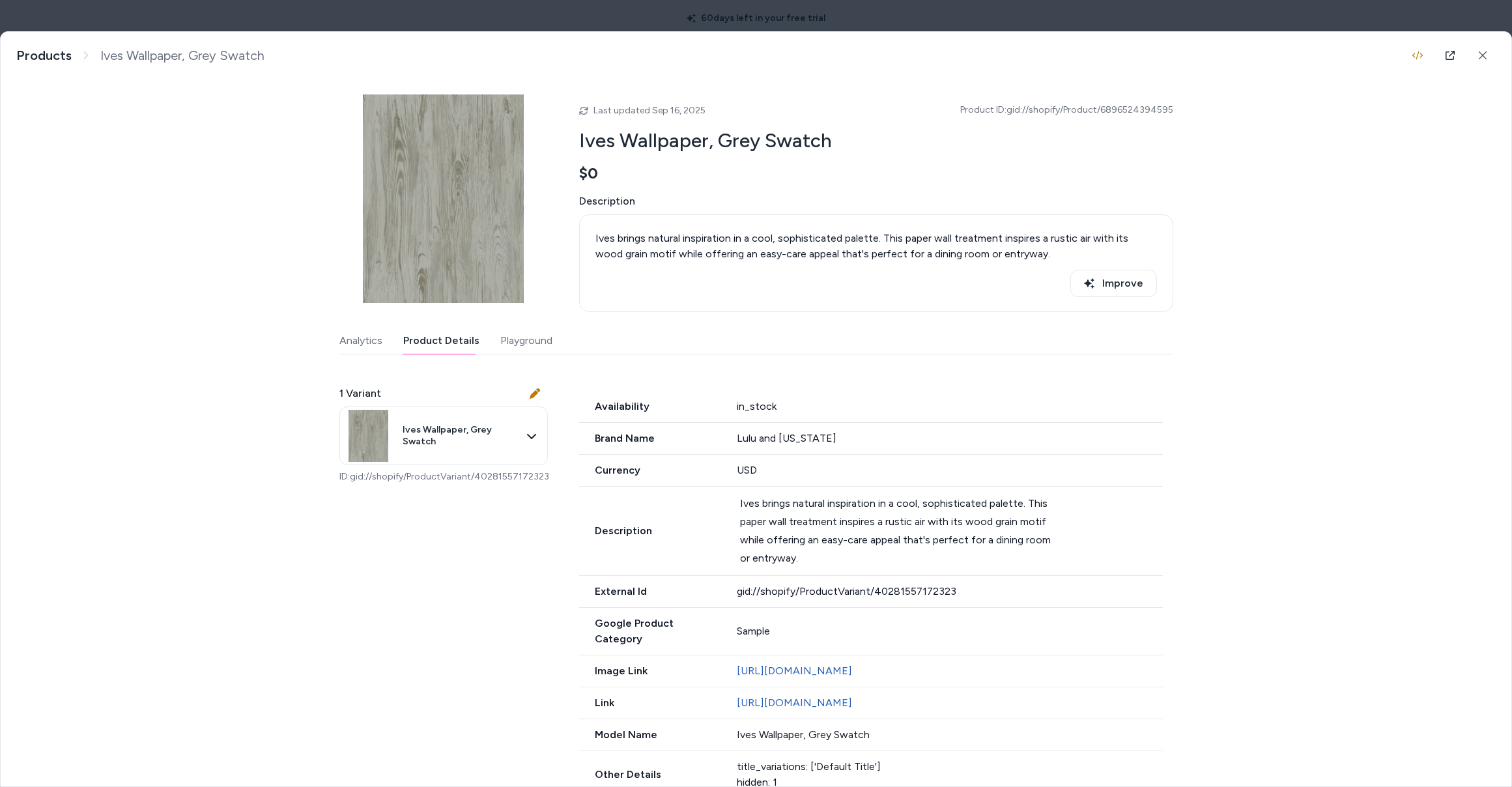
click at [406, 600] on div "1 Variant Ives Wallpaper, Grey Swatch ID: gid://shopify/ProductVariant/40281557…" at bounding box center [756, 801] width 833 height 862
drag, startPoint x: 1178, startPoint y: 101, endPoint x: 1054, endPoint y: 112, distance: 124.5
click at [1054, 112] on div "Ives Wallpaper, Grey Swatch Ives brings natural inspiration in a cool, sophisti…" at bounding box center [756, 409] width 1510 height 754
drag, startPoint x: 988, startPoint y: 106, endPoint x: 996, endPoint y: 111, distance: 9.4
click at [988, 106] on span "Product ID: gid://shopify/Product/6896524394595" at bounding box center [1066, 110] width 213 height 13
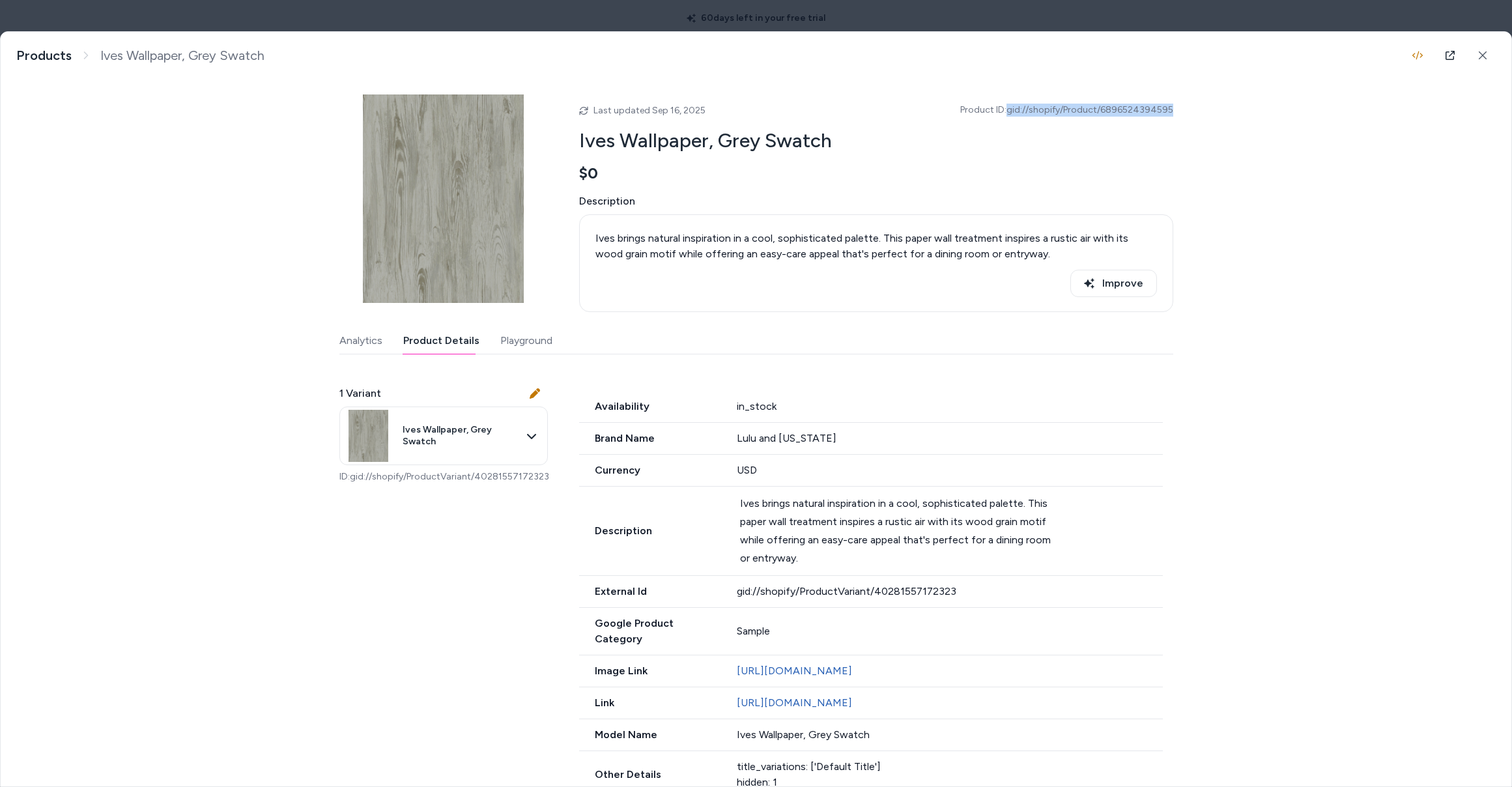
drag, startPoint x: 1011, startPoint y: 108, endPoint x: 1173, endPoint y: 111, distance: 162.0
click at [1173, 111] on div "Ives Wallpaper, Grey Swatch Ives brings natural inspiration in a cool, sophisti…" at bounding box center [756, 409] width 1510 height 754
copy span "gid://shopify/Product/6896524394595"
click at [1445, 54] on icon at bounding box center [1450, 55] width 10 height 10
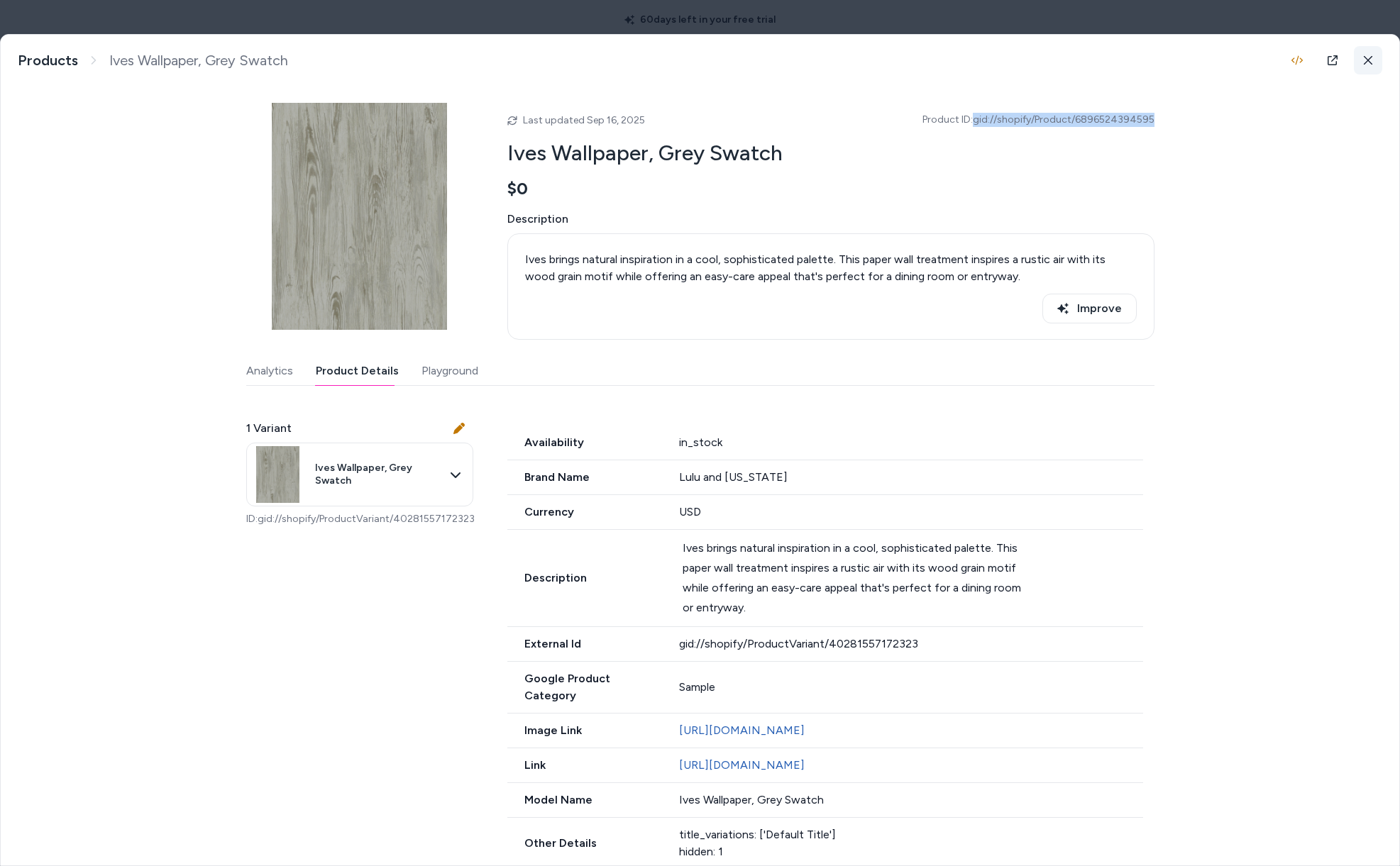
click at [1368, 57] on button at bounding box center [1368, 60] width 29 height 28
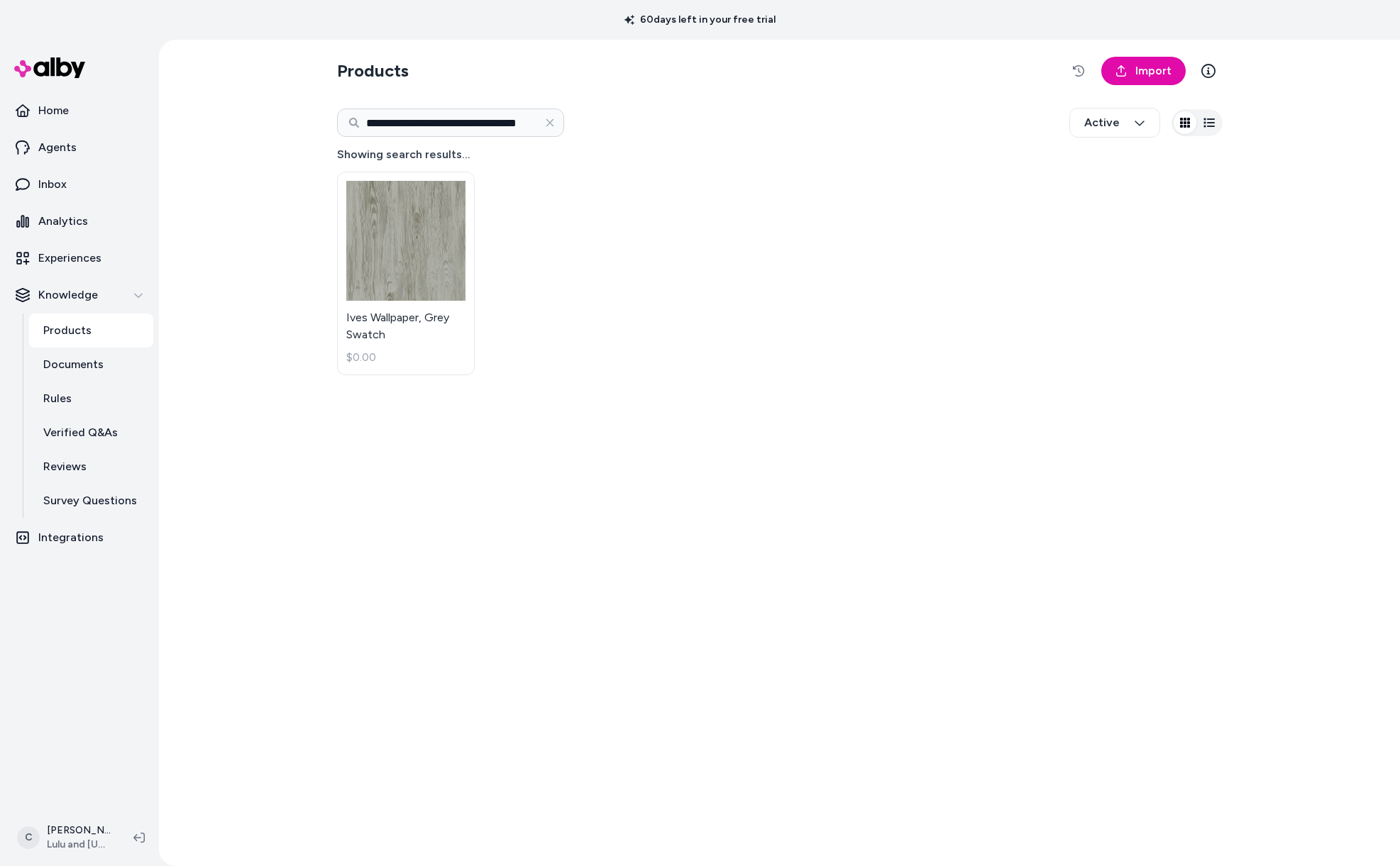
click at [79, 318] on link "Products" at bounding box center [91, 330] width 124 height 34
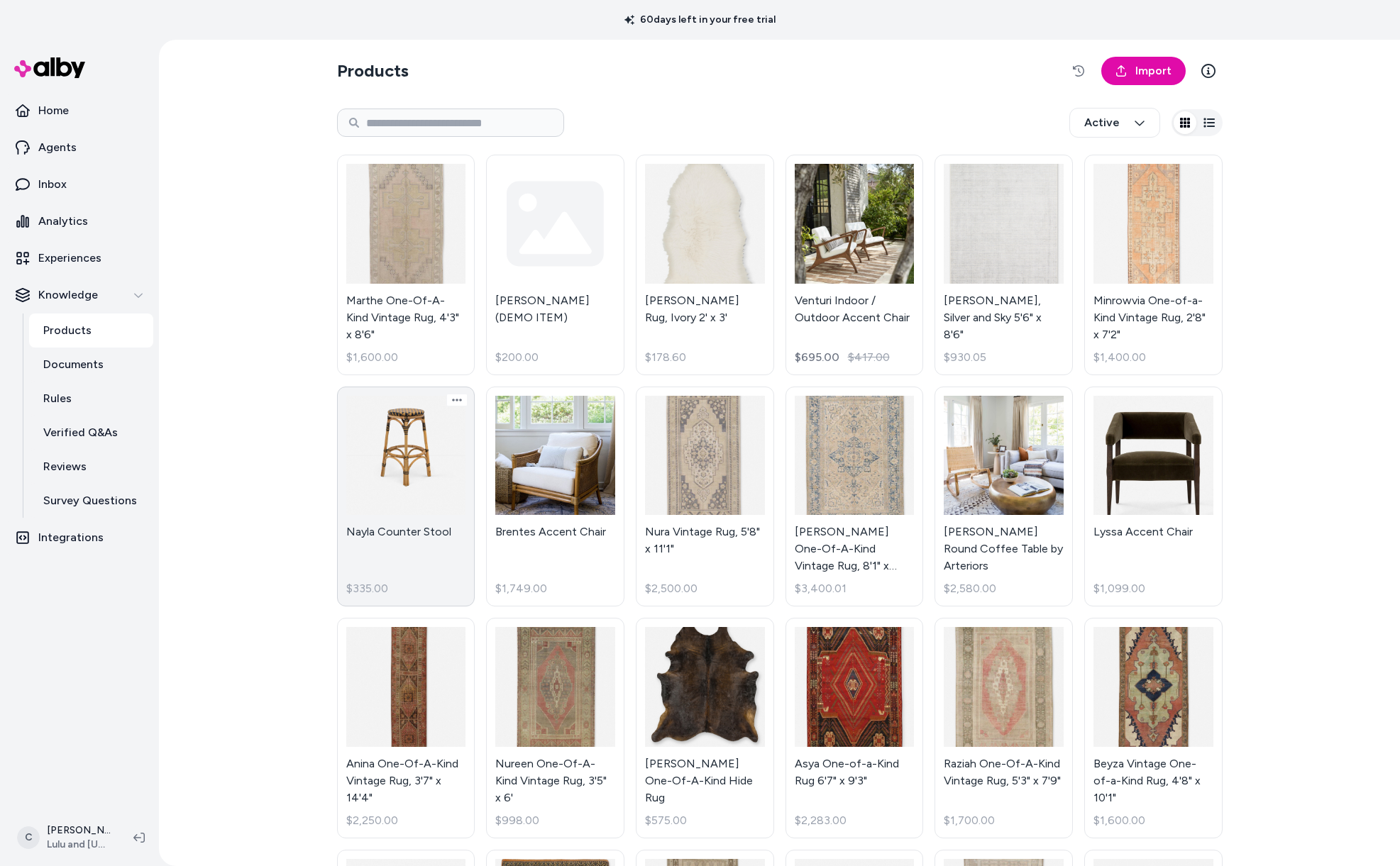
click at [393, 563] on link "Nayla Counter Stool $335.00" at bounding box center [406, 496] width 138 height 221
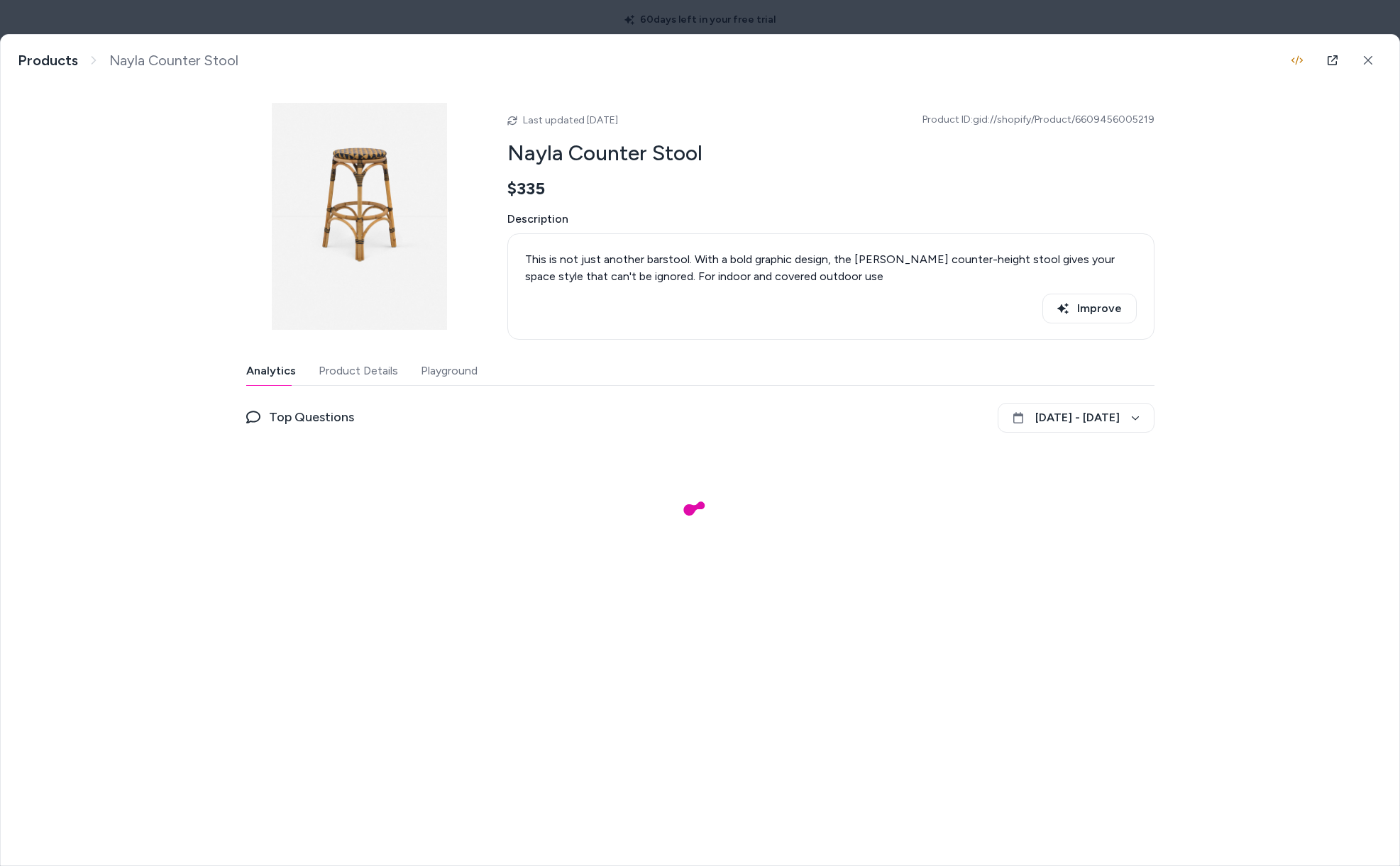
click at [363, 372] on button "Product Details" at bounding box center [358, 370] width 79 height 28
click at [453, 375] on button "Playground" at bounding box center [448, 370] width 61 height 28
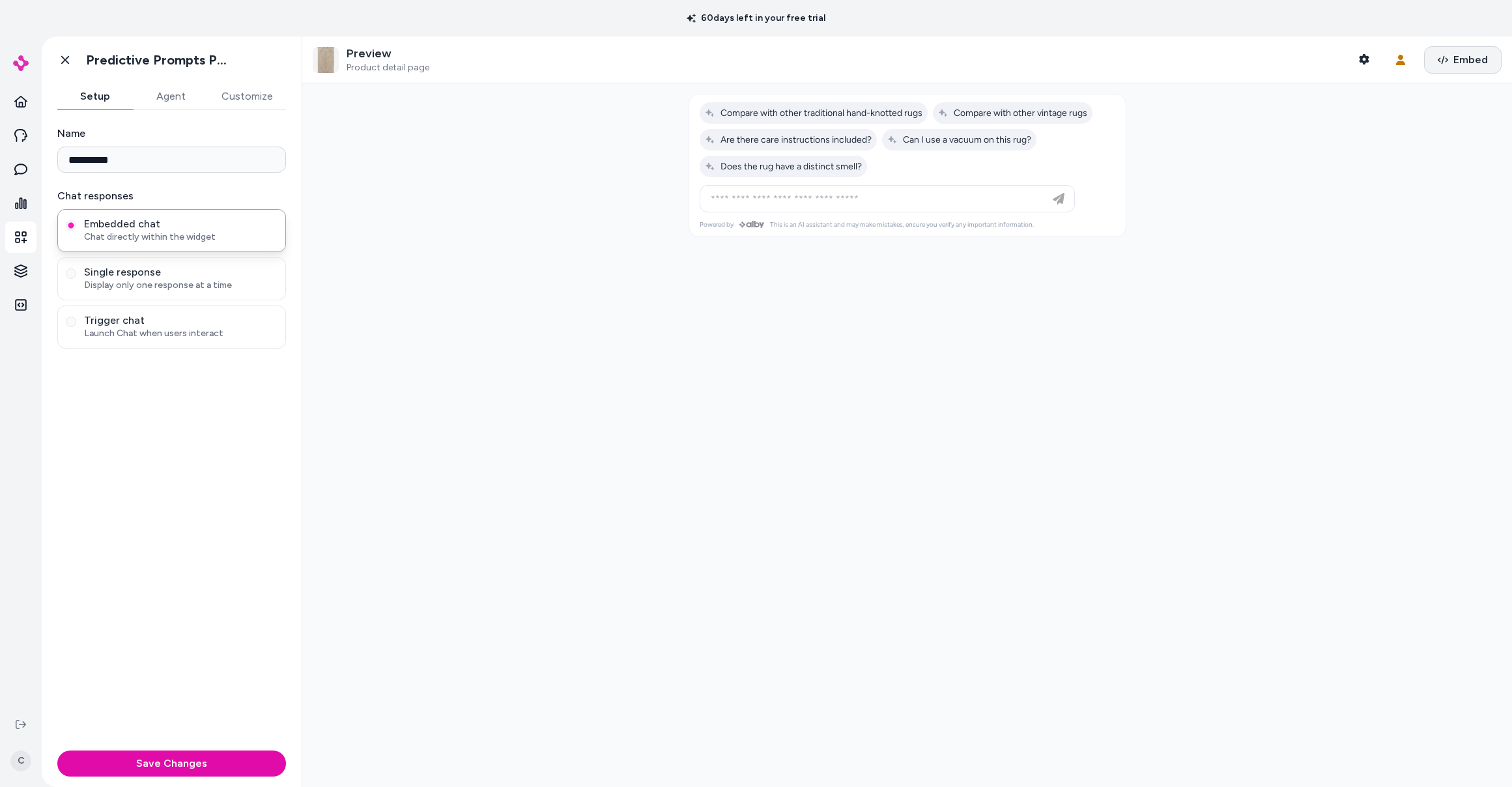
click at [601, 60] on span "Embed" at bounding box center [1470, 60] width 35 height 16
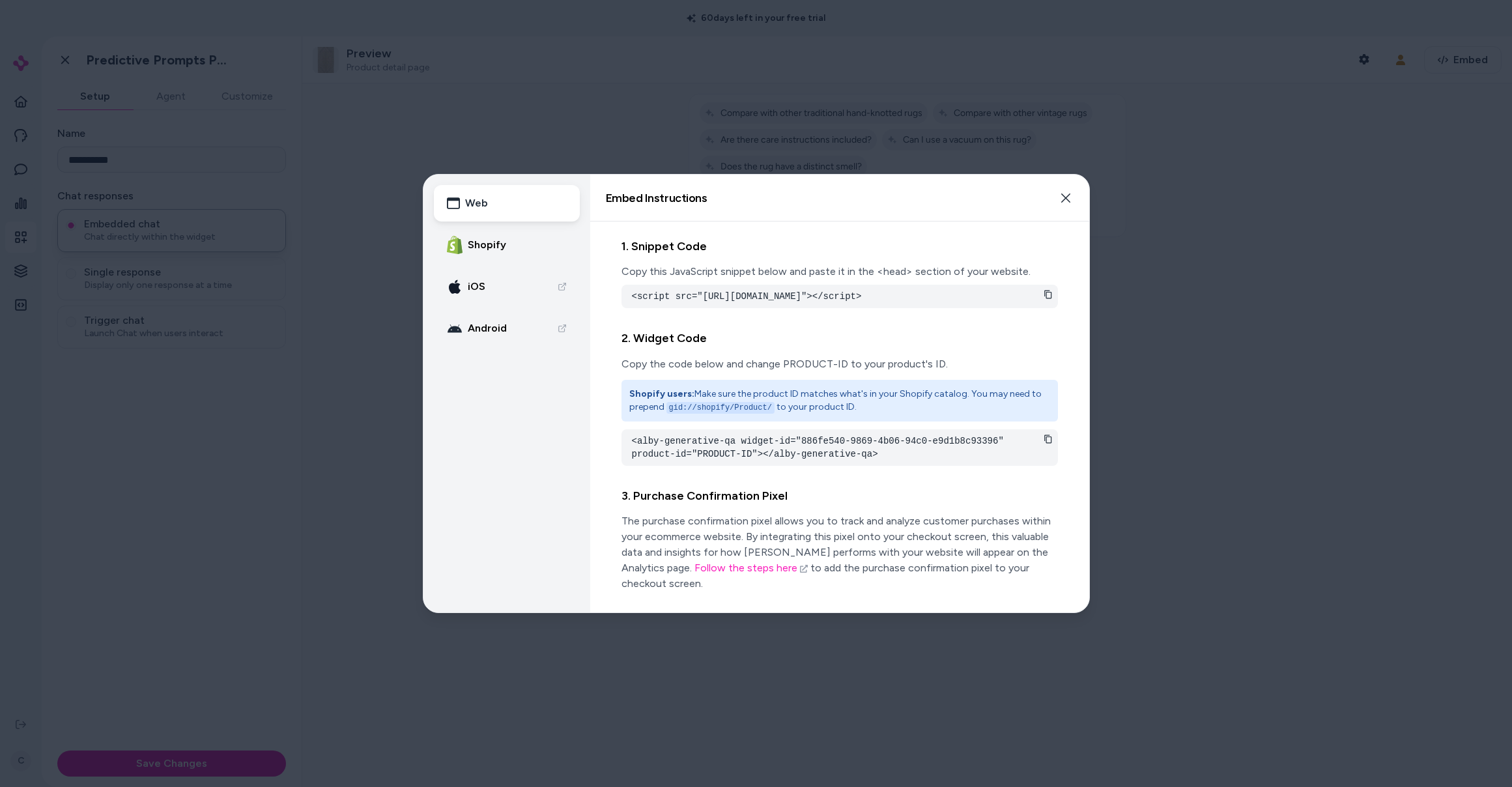
drag, startPoint x: 989, startPoint y: 297, endPoint x: 780, endPoint y: 312, distance: 209.5
click at [601, 303] on pre "<script src="[URL][DOMAIN_NAME]"></script>" at bounding box center [839, 296] width 415 height 13
copy pre "af68b2a2-c08f-496a-bfbf-09dcfcbb839b"
drag, startPoint x: 168, startPoint y: 562, endPoint x: 167, endPoint y: 570, distance: 8.1
click at [168, 562] on div at bounding box center [756, 394] width 1512 height 787
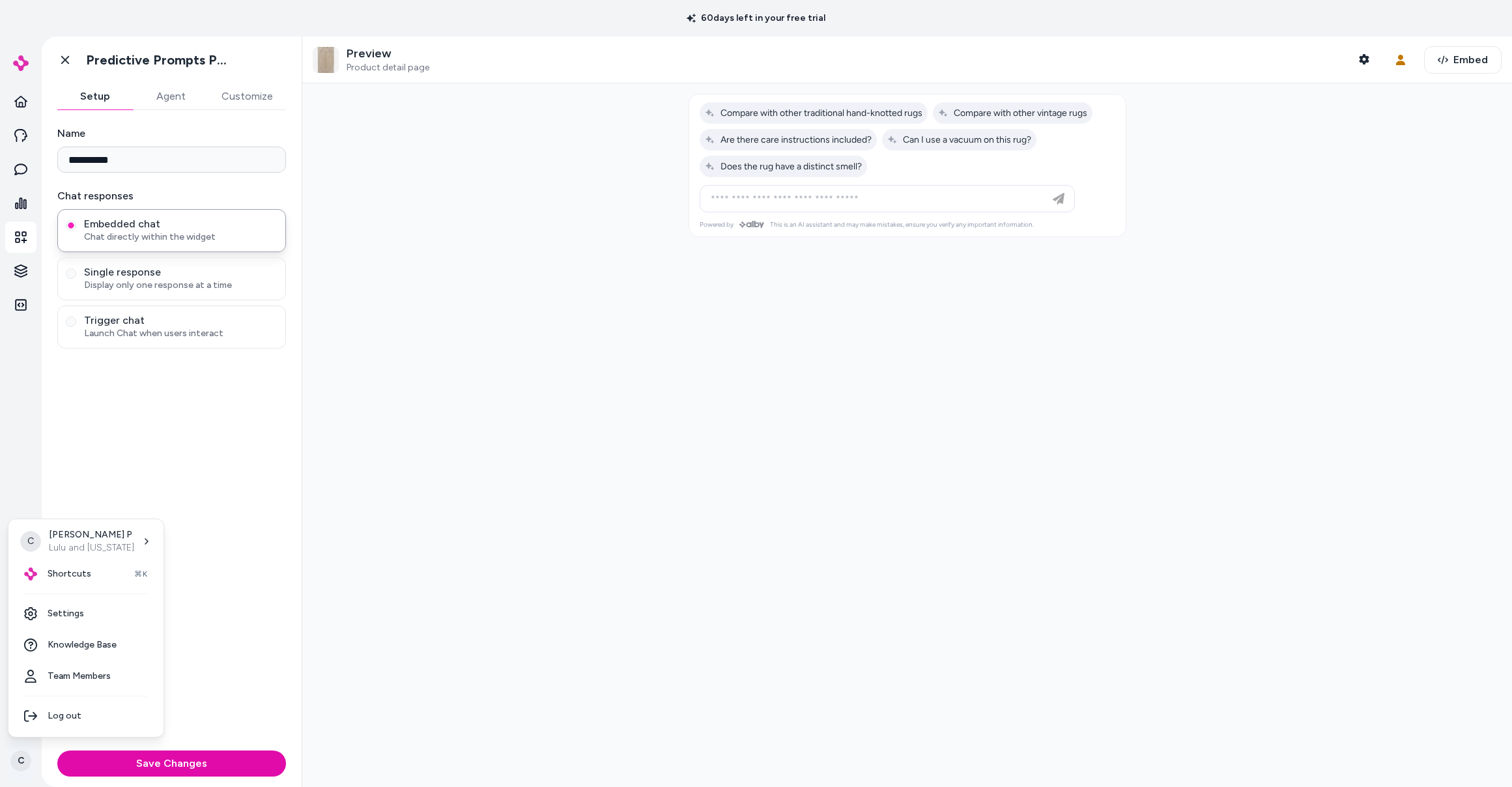
click at [21, 757] on html "**********" at bounding box center [756, 394] width 1512 height 787
click at [90, 583] on div "Shortcuts ⌘K" at bounding box center [85, 573] width 144 height 31
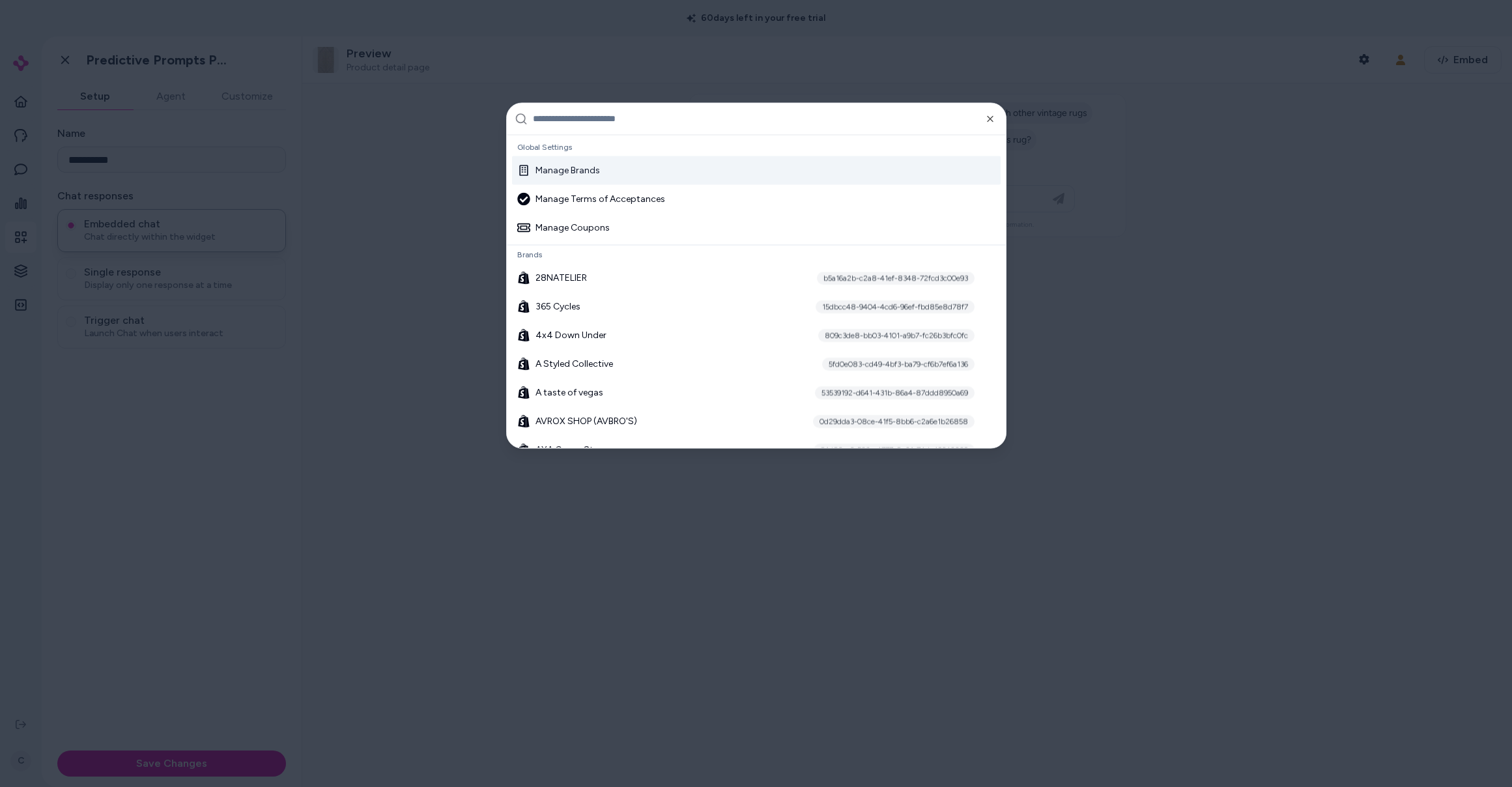
click at [588, 166] on div "Manage Brands" at bounding box center [559, 170] width 83 height 13
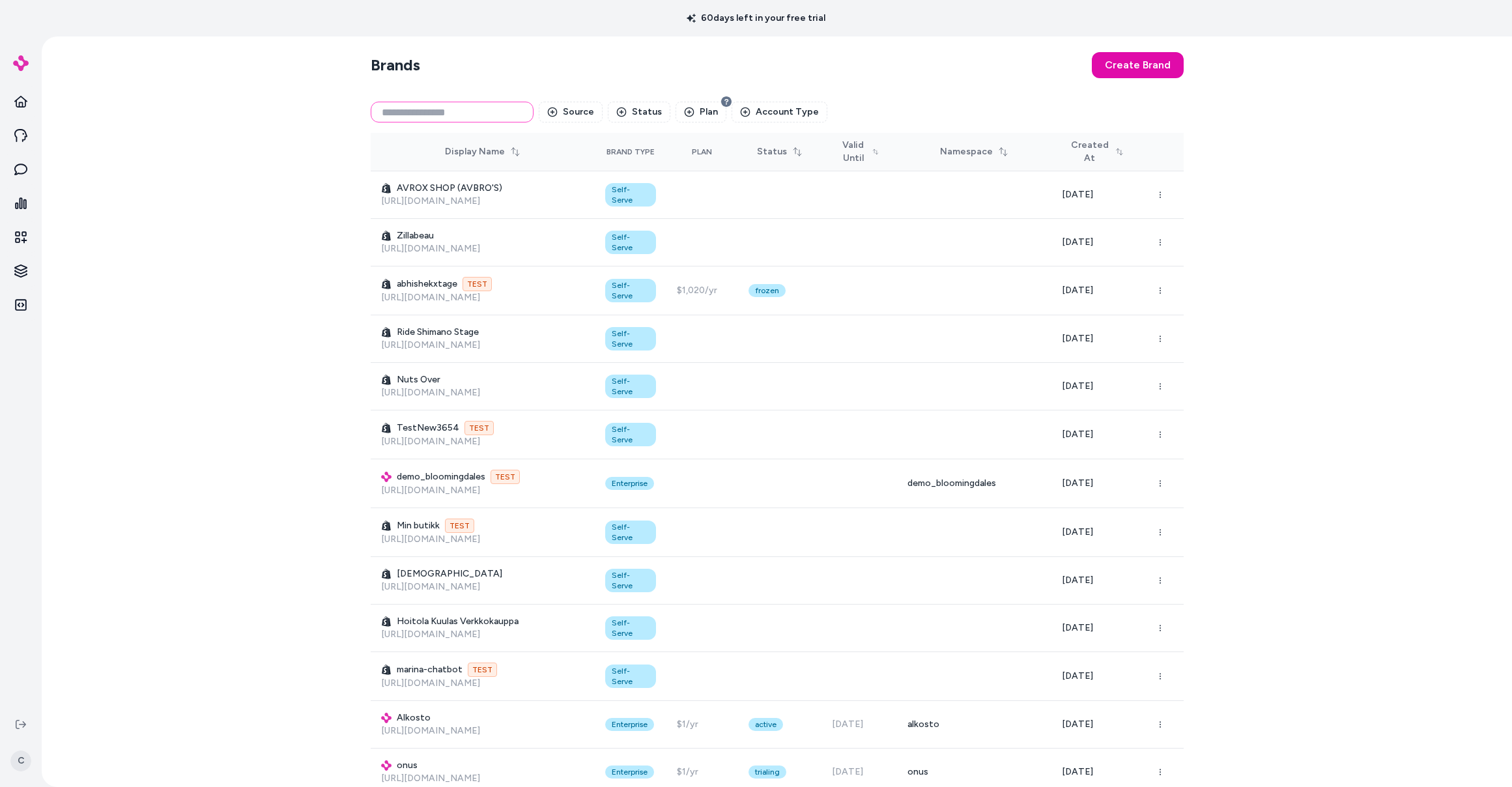
click at [429, 110] on input at bounding box center [452, 111] width 163 height 21
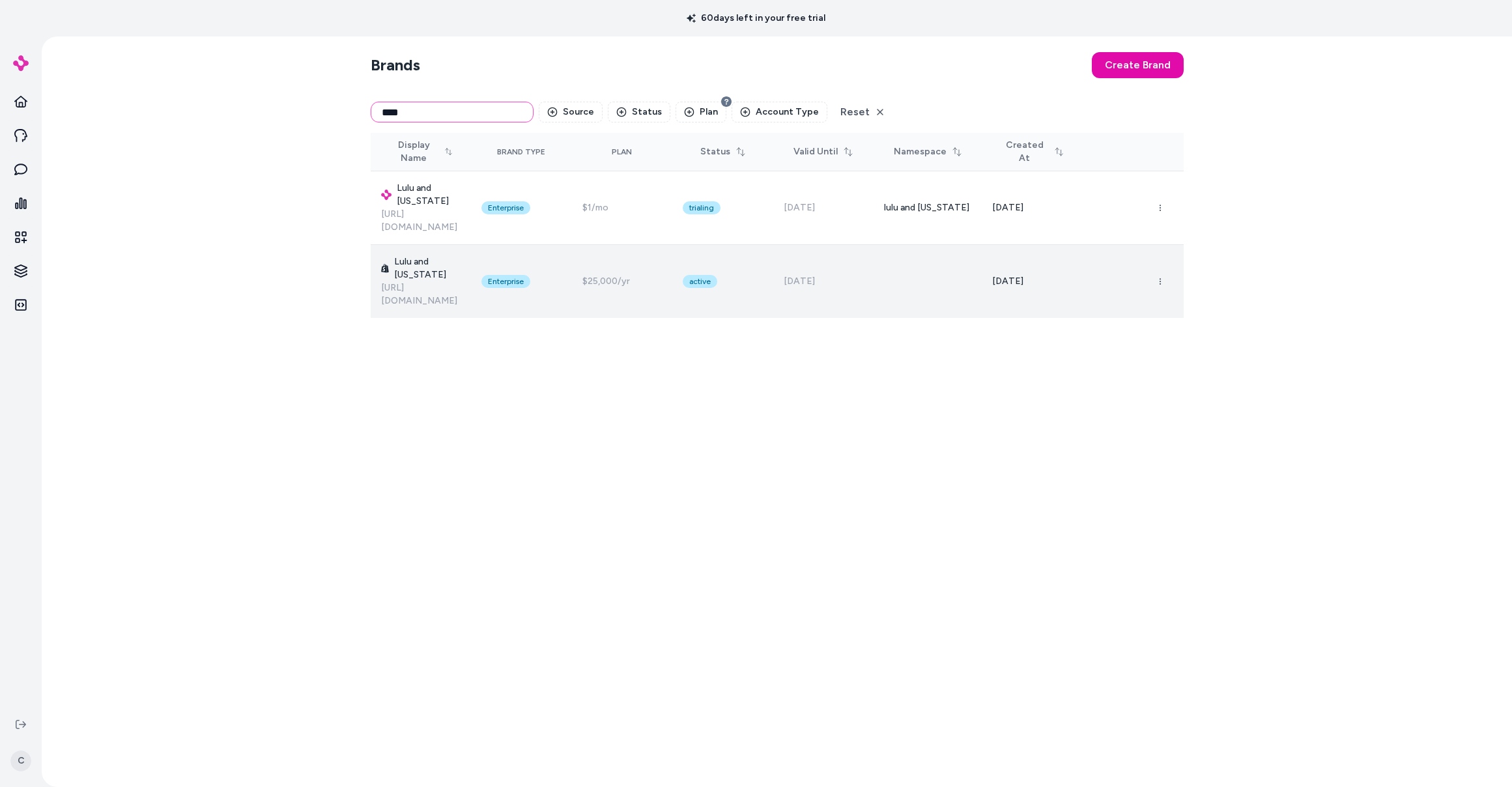
type input "****"
drag, startPoint x: 897, startPoint y: 245, endPoint x: 806, endPoint y: 241, distance: 91.1
click at [601, 245] on tr "Lulu and Georgia https://www.luluandgeorgia.com Enterprise $25,000/yr active No…" at bounding box center [777, 281] width 813 height 73
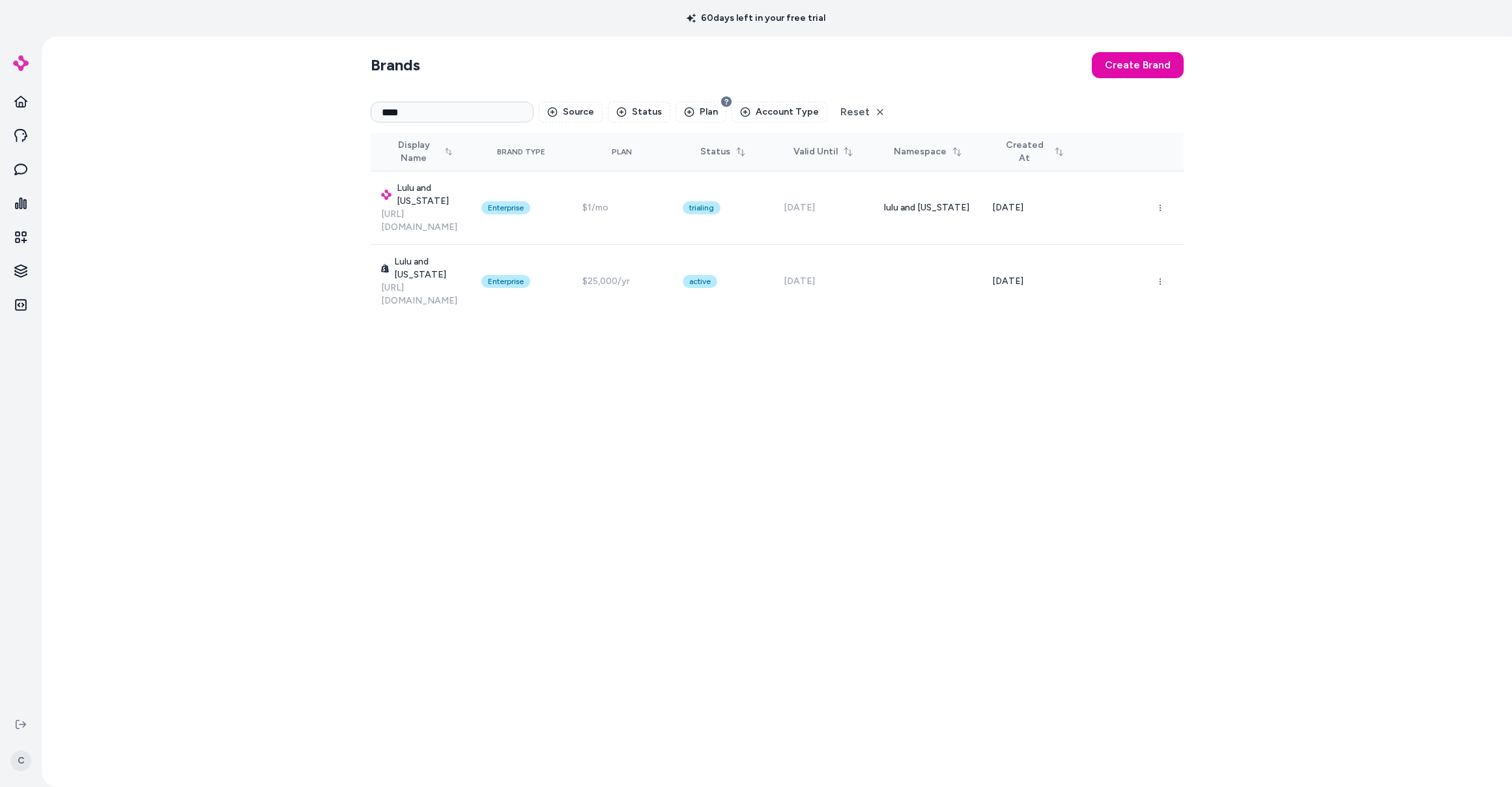
click at [601, 323] on div "Brands Create Brand **** Source Status Plan Account Type Reset Display Name Bra…" at bounding box center [777, 411] width 833 height 751
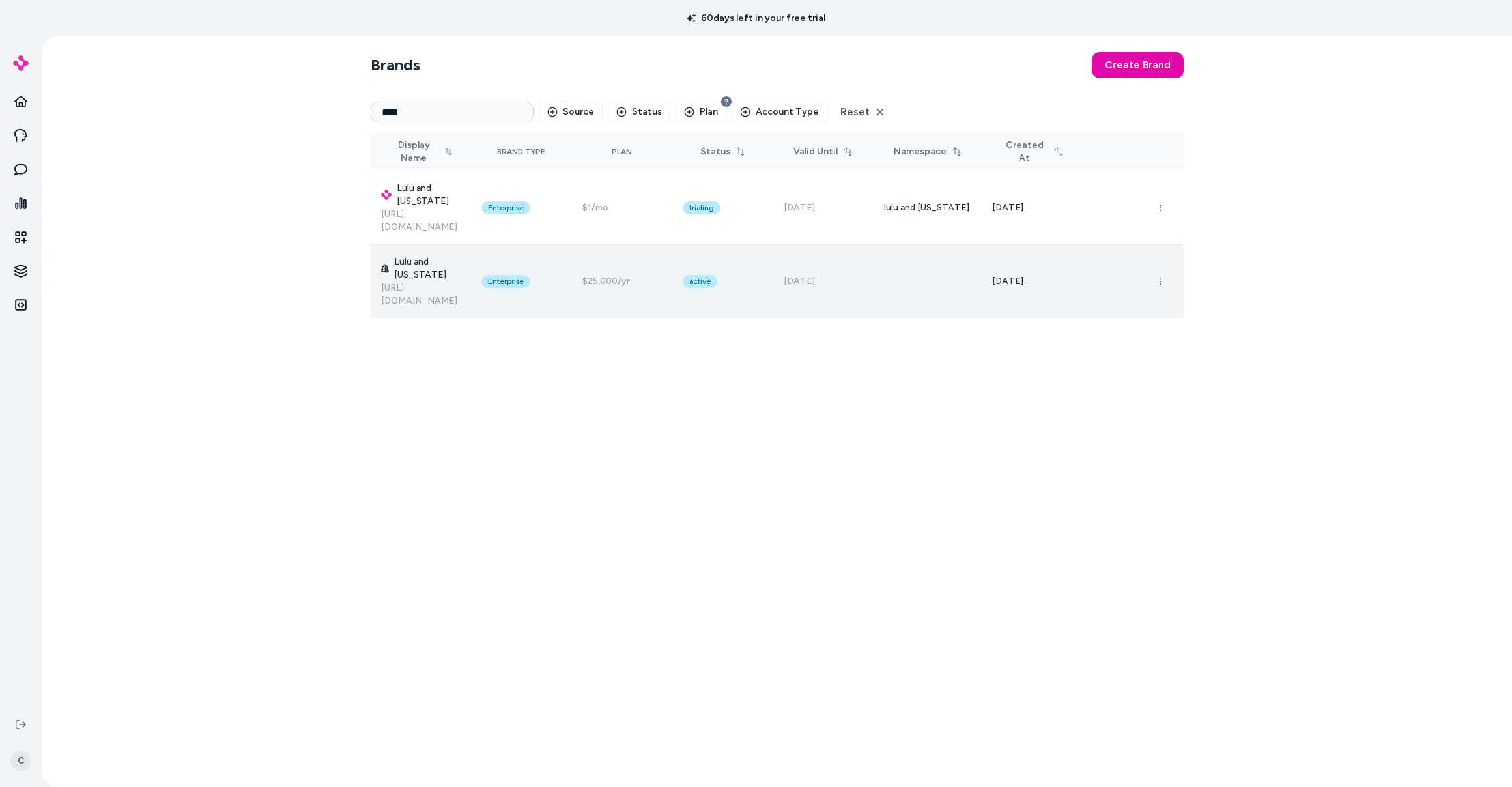
drag, startPoint x: 805, startPoint y: 242, endPoint x: 799, endPoint y: 254, distance: 13.4
click at [601, 246] on tr "Lulu and Georgia https://www.luluandgeorgia.com Enterprise $25,000/yr active No…" at bounding box center [777, 281] width 813 height 73
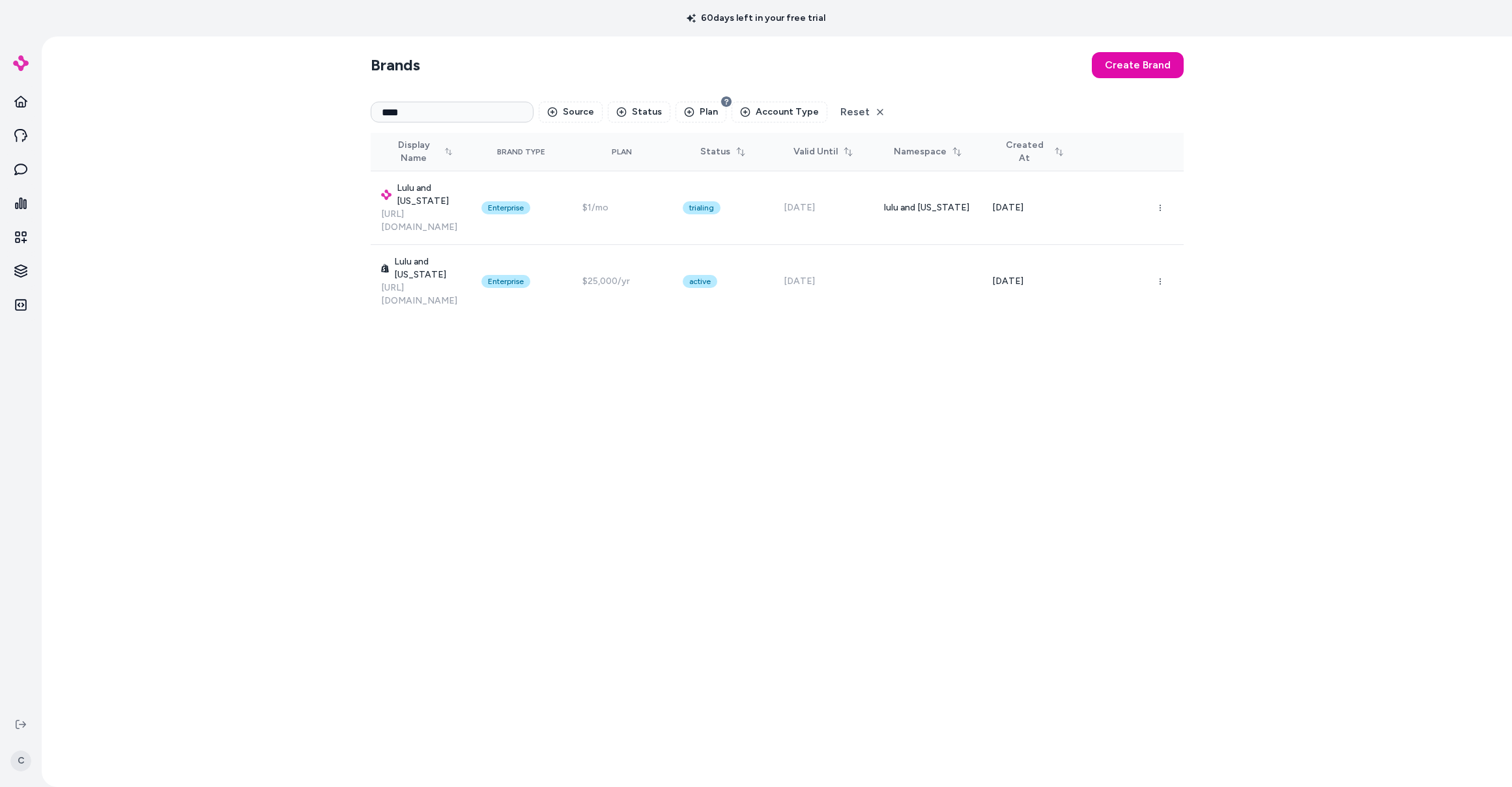
click at [601, 377] on div "Brands Create Brand **** Source Status Plan Account Type Reset Display Name Bra…" at bounding box center [777, 411] width 833 height 751
drag, startPoint x: 623, startPoint y: 344, endPoint x: 662, endPoint y: 335, distance: 40.0
click at [601, 344] on div "Brands Create Brand **** Source Status Plan Account Type Reset Display Name Bra…" at bounding box center [777, 411] width 833 height 751
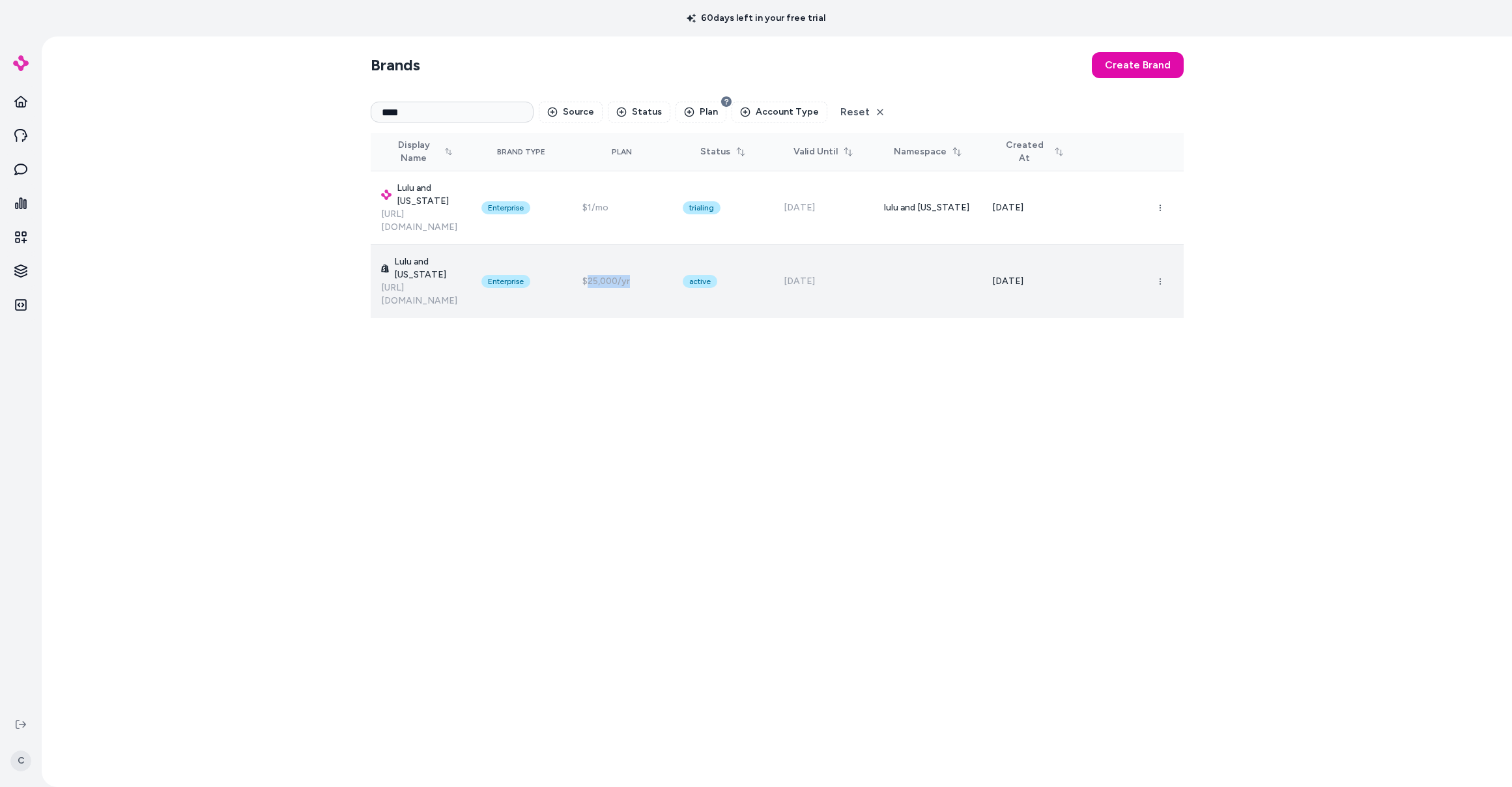
drag, startPoint x: 665, startPoint y: 241, endPoint x: 639, endPoint y: 241, distance: 26.0
click at [601, 275] on div "$25,000/yr" at bounding box center [622, 281] width 80 height 13
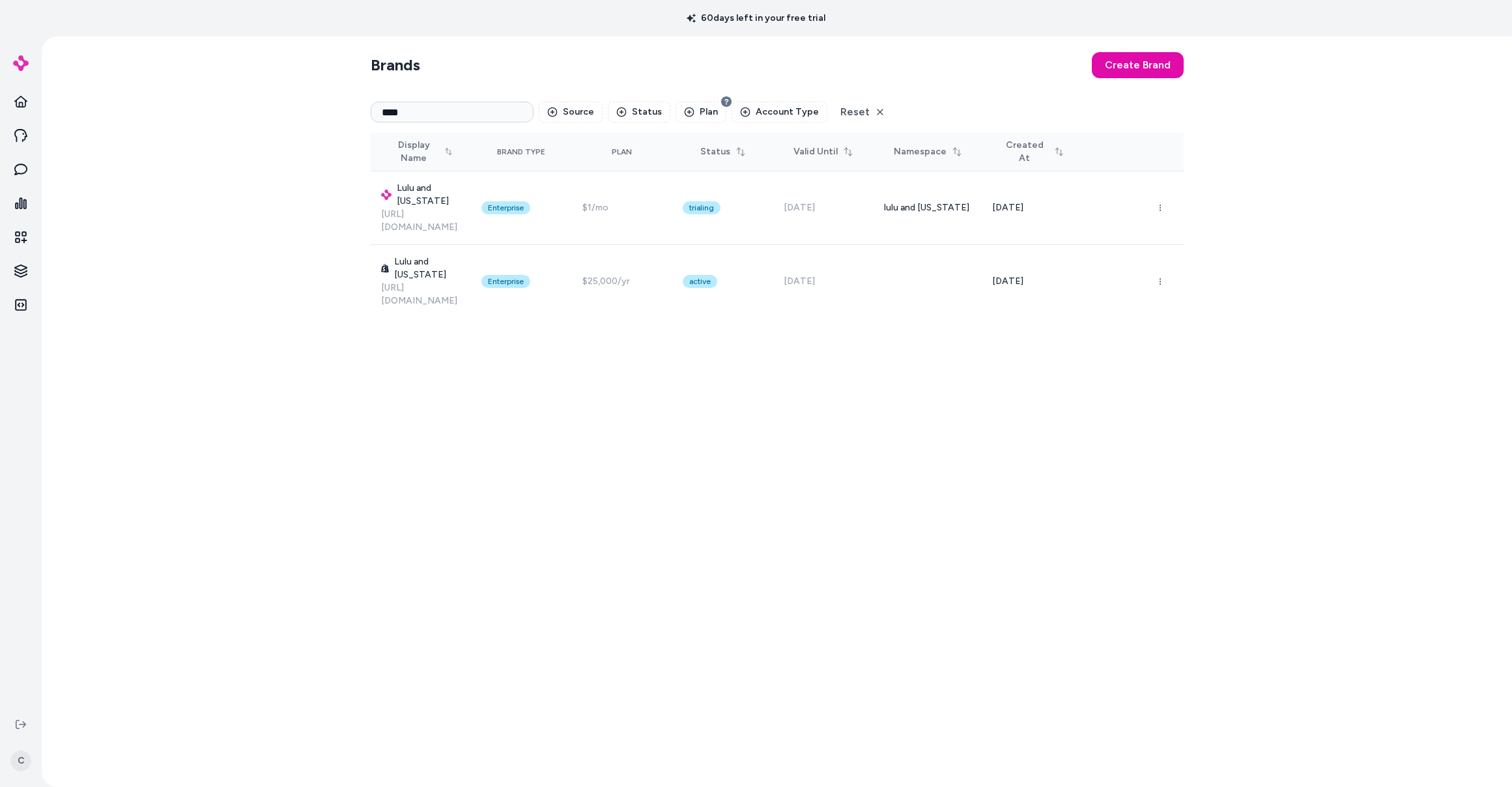
click at [601, 343] on div "Brands Create Brand **** Source Status Plan Account Type Reset Display Name Bra…" at bounding box center [777, 411] width 833 height 751
click at [601, 176] on div "Brands Create Brand **** Source Status Plan Account Type Reset Display Name Bra…" at bounding box center [776, 411] width 1470 height 751
click at [20, 171] on icon at bounding box center [20, 169] width 13 height 13
click at [21, 138] on icon at bounding box center [20, 135] width 13 height 13
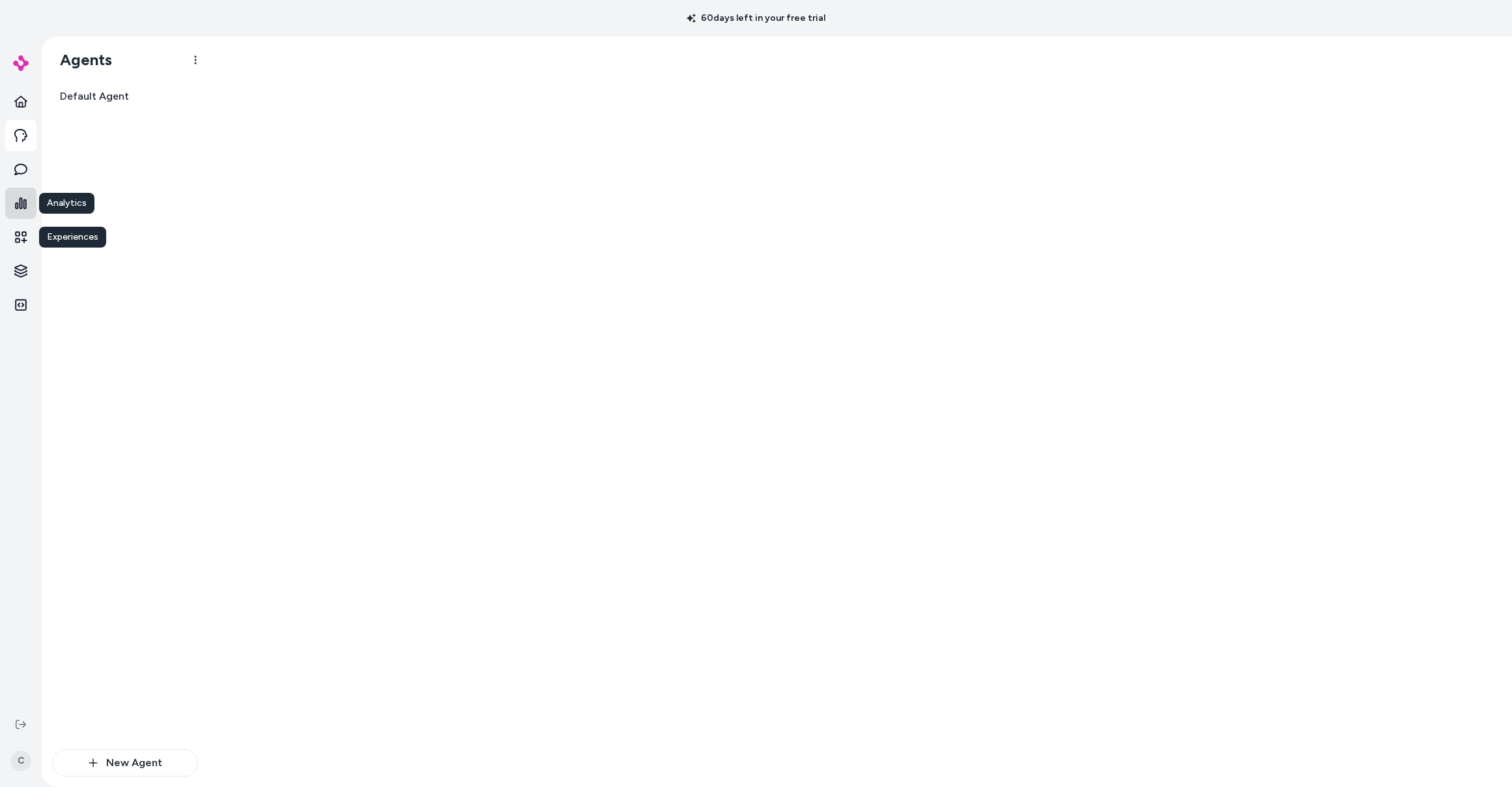
click at [21, 204] on icon at bounding box center [21, 204] width 12 height 12
click at [23, 232] on icon at bounding box center [21, 237] width 12 height 12
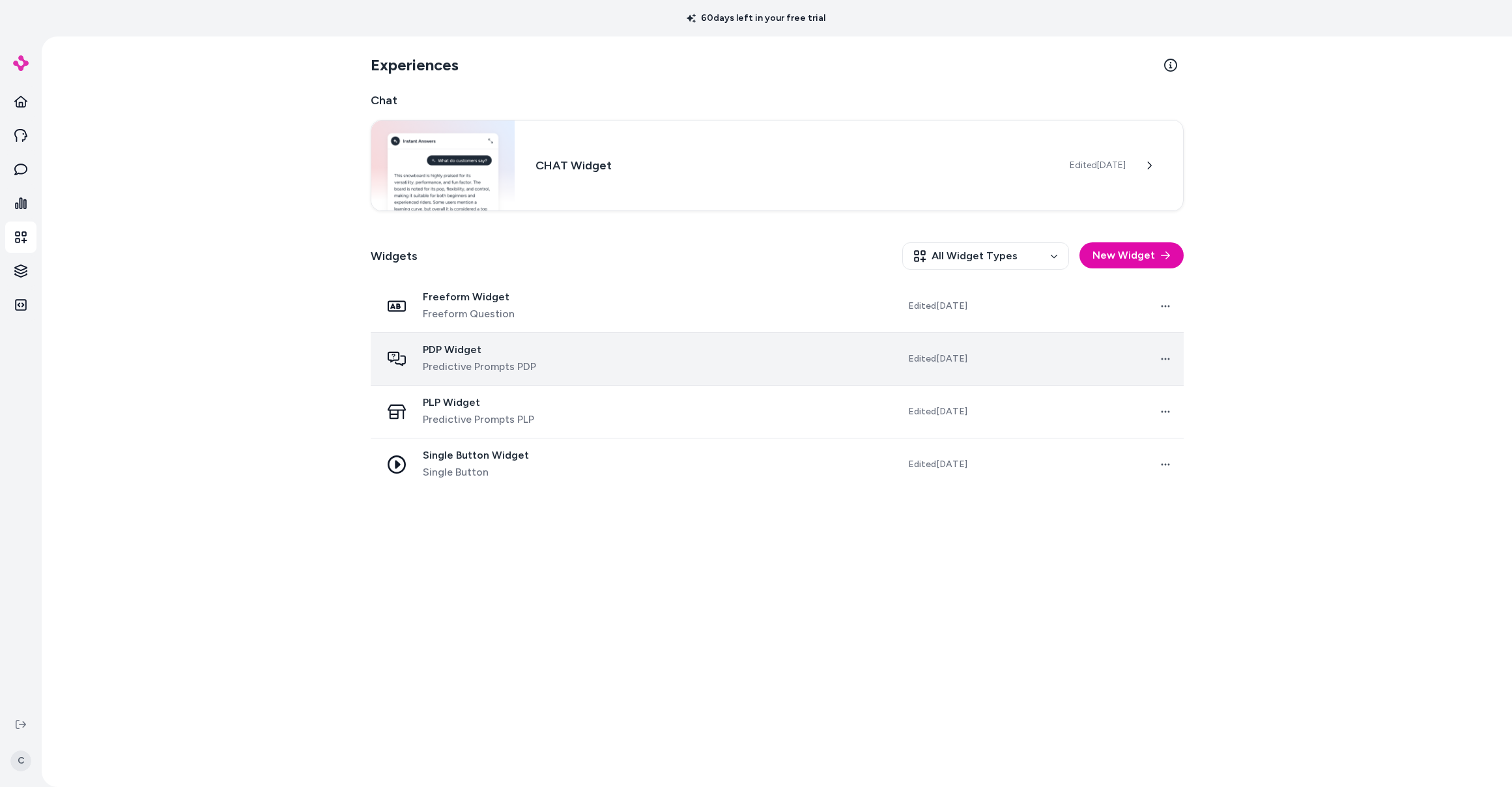
click at [469, 361] on span "Predictive Prompts PDP" at bounding box center [480, 366] width 113 height 16
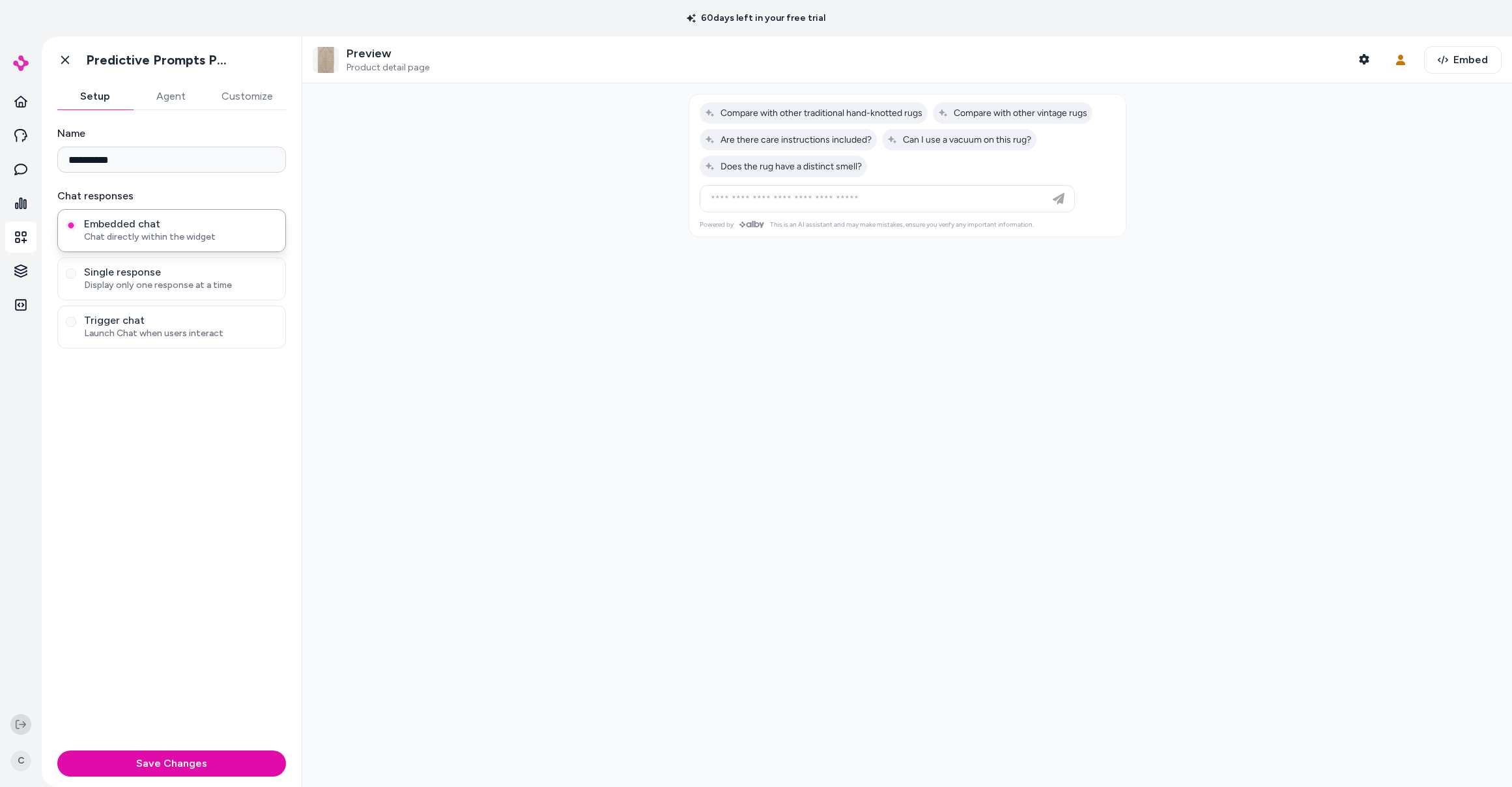
click at [14, 719] on button at bounding box center [20, 725] width 21 height 21
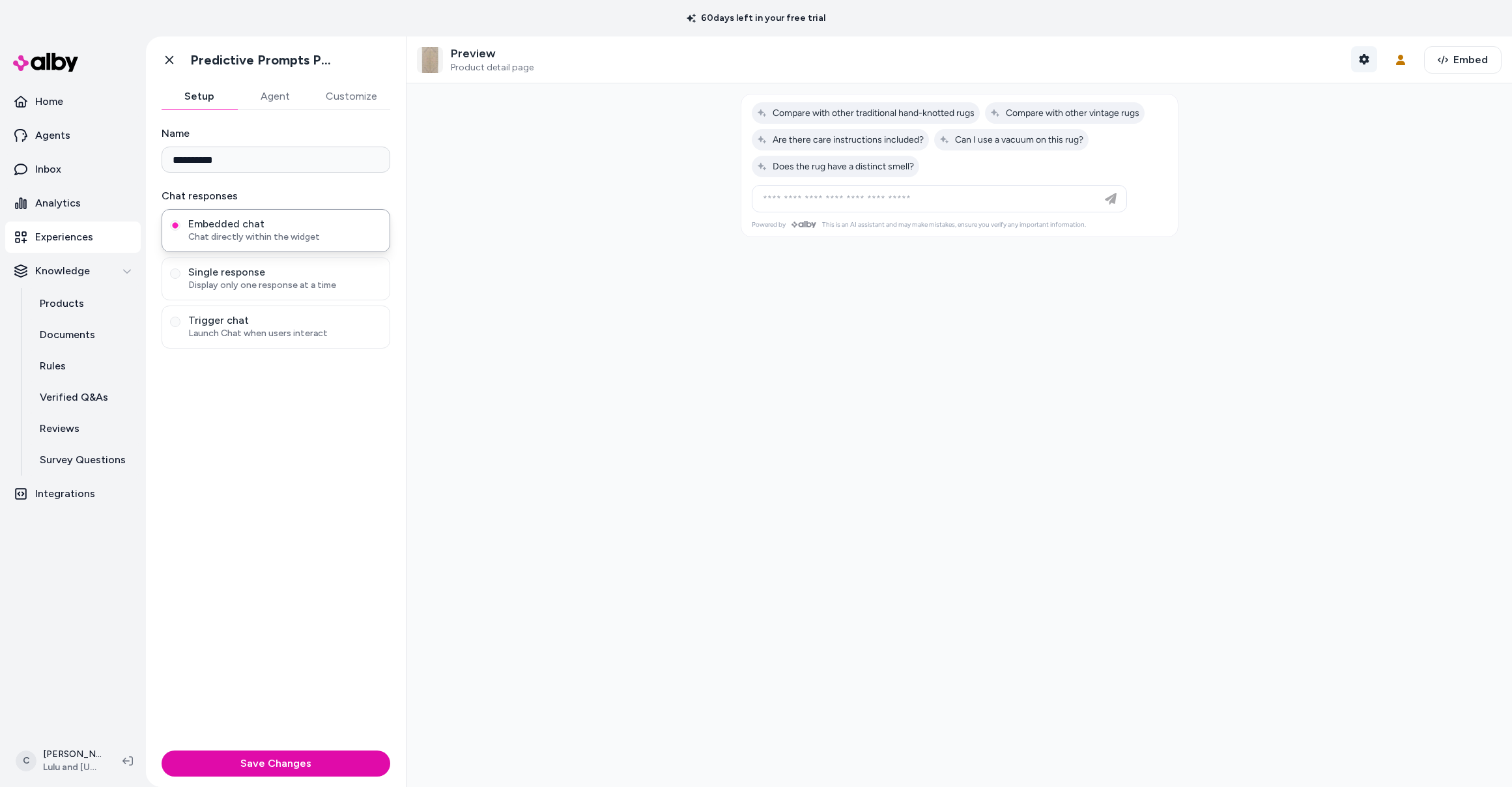
click at [601, 62] on icon "button" at bounding box center [1363, 59] width 10 height 10
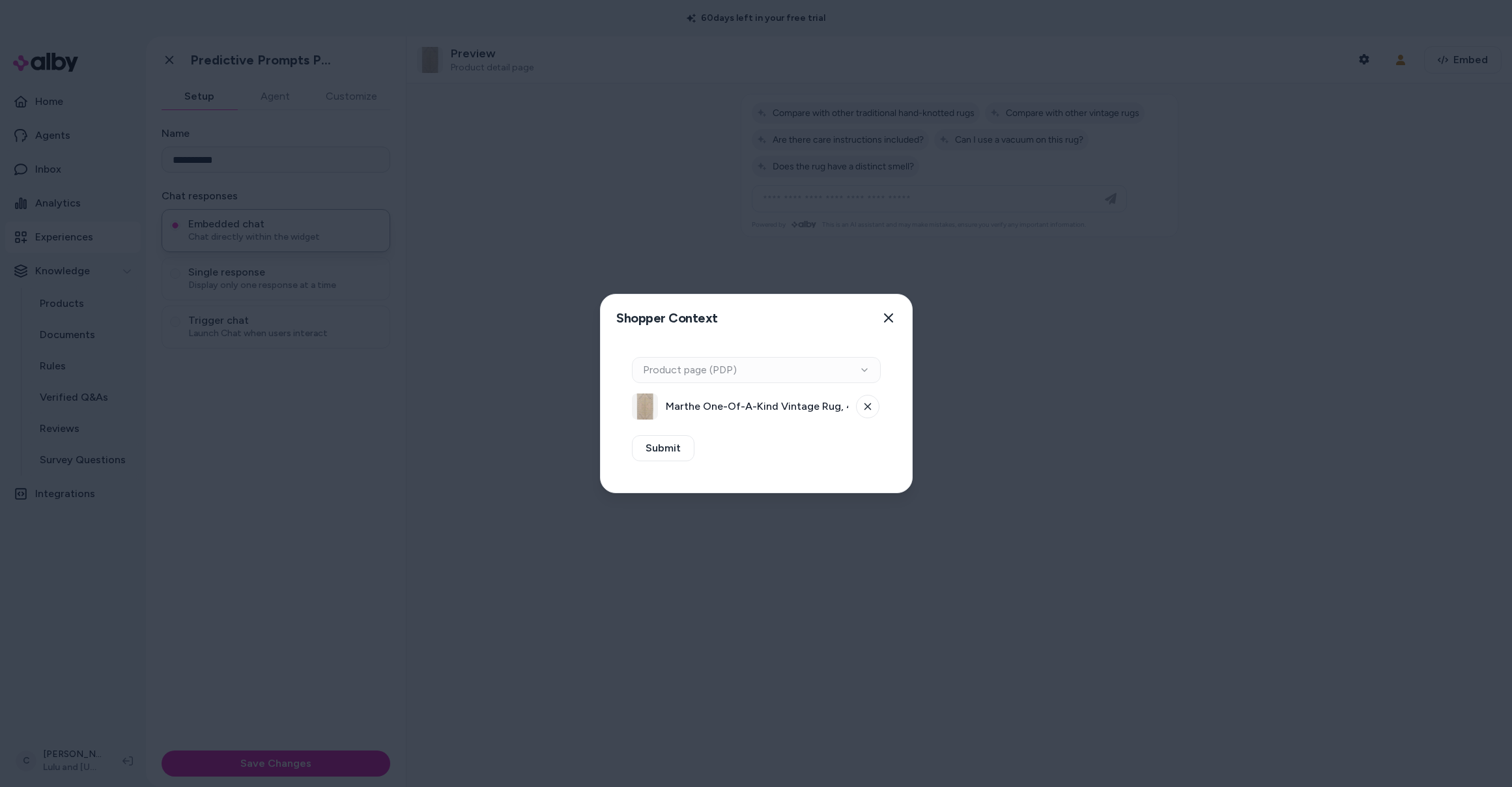
drag, startPoint x: 892, startPoint y: 327, endPoint x: 966, endPoint y: 318, distance: 74.5
click at [601, 326] on button "Close" at bounding box center [888, 318] width 26 height 26
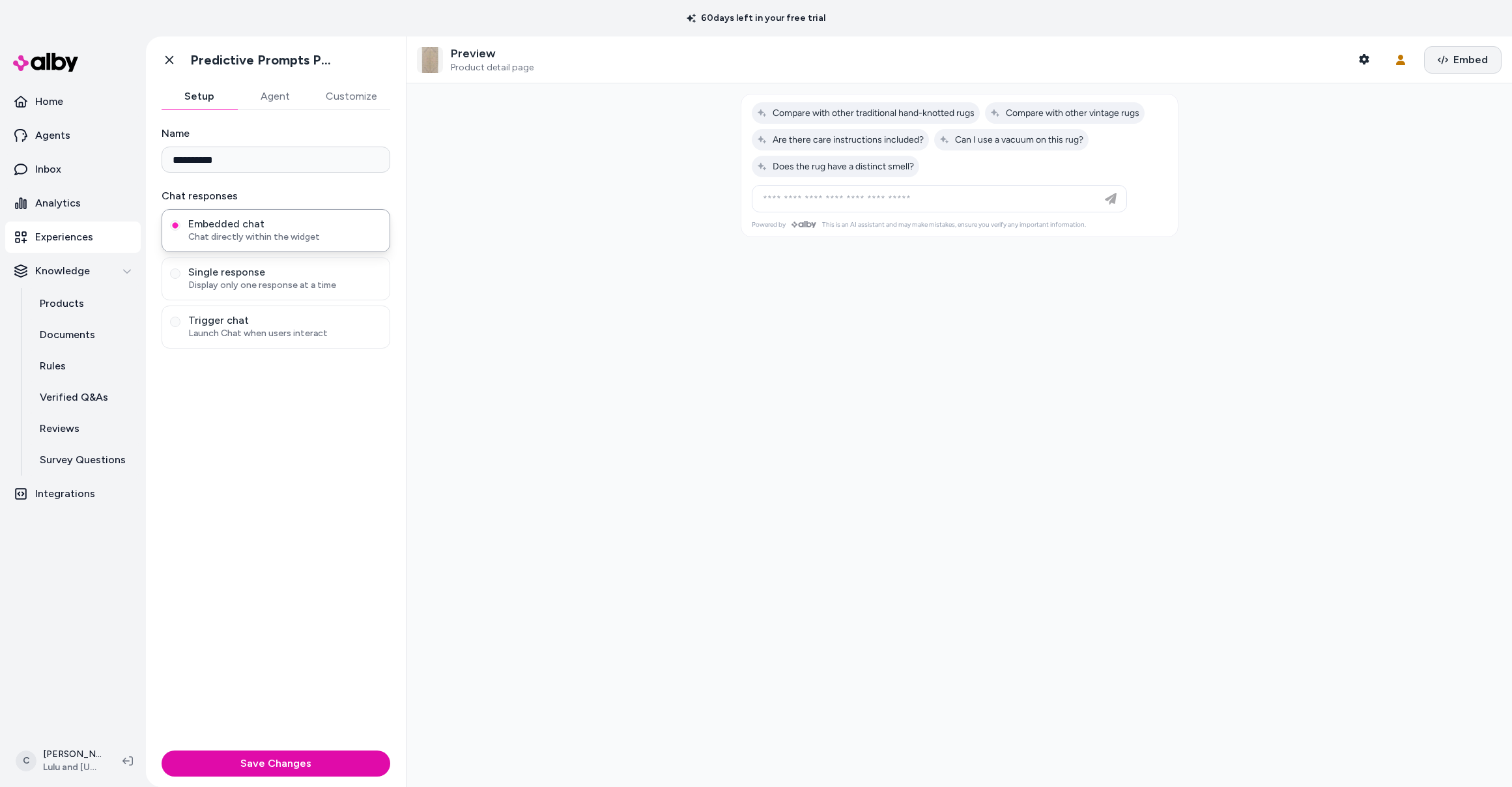
click at [601, 62] on span "Embed" at bounding box center [1470, 60] width 35 height 16
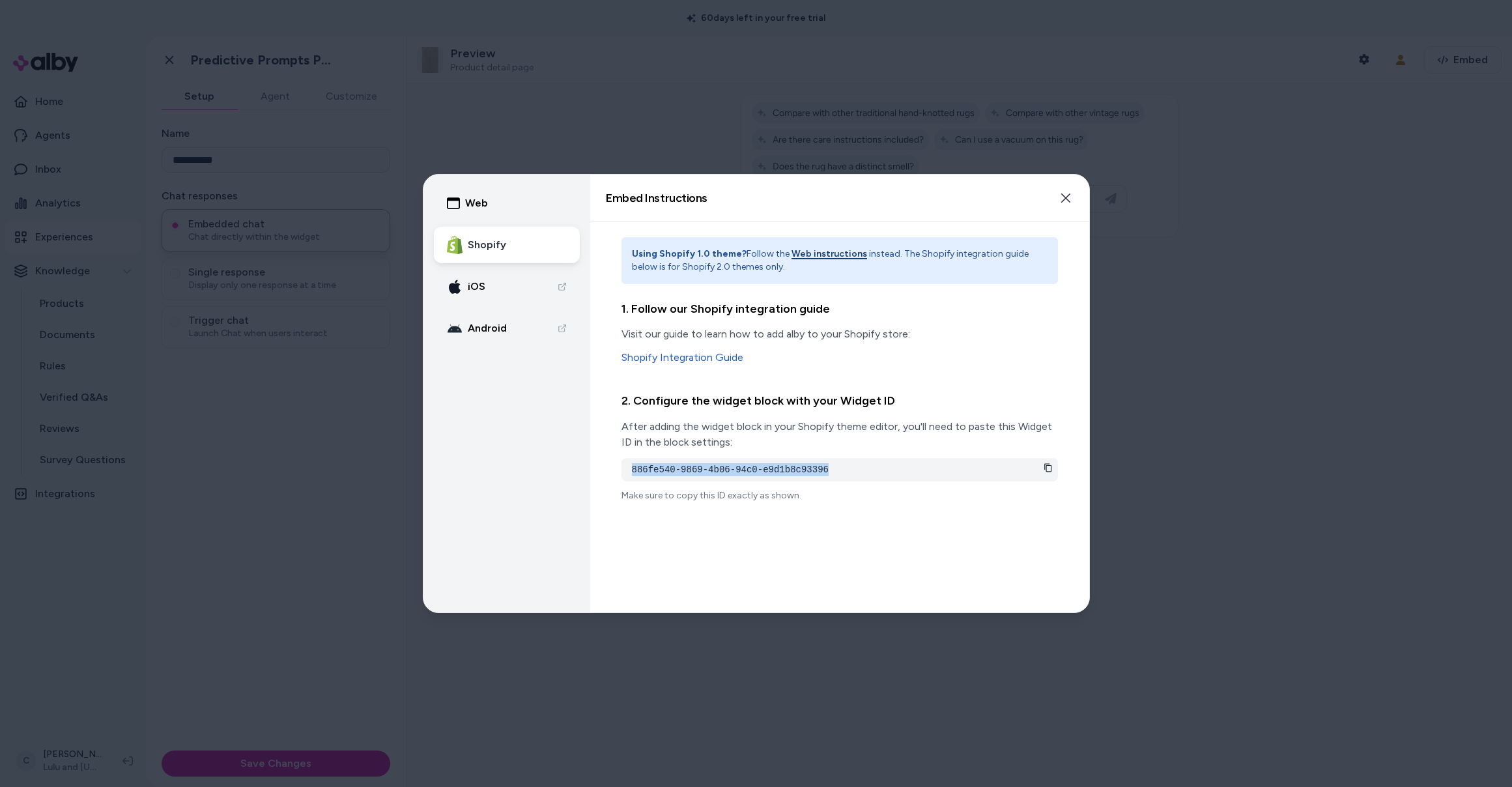
drag, startPoint x: 854, startPoint y: 473, endPoint x: 669, endPoint y: 454, distance: 186.0
click at [601, 459] on div "886fe540-9869-4b06-94c0-e9d1b8c93396" at bounding box center [839, 469] width 436 height 24
click at [601, 255] on button "Web instructions" at bounding box center [828, 253] width 75 height 13
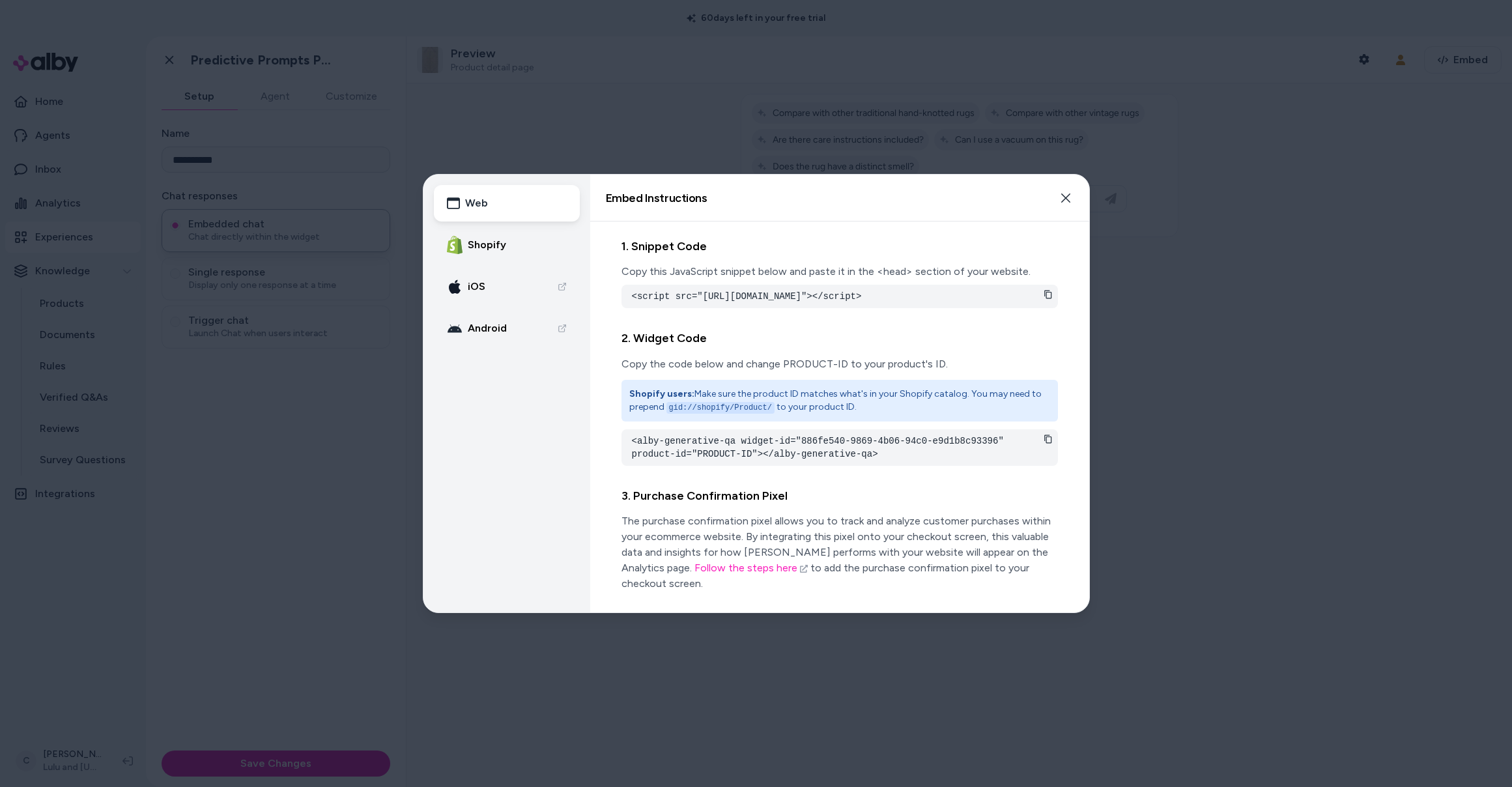
click at [601, 308] on div "<script src="https://cdn.alby.net/apps/launcher/embed.js?brandId=af68b2a2-c08f-…" at bounding box center [839, 296] width 436 height 24
drag, startPoint x: 827, startPoint y: 307, endPoint x: 625, endPoint y: 297, distance: 202.2
click at [601, 297] on div "<script src="https://cdn.alby.net/apps/launcher/embed.js?brandId=af68b2a2-c08f-…" at bounding box center [839, 296] width 436 height 24
click at [601, 295] on pre "<script src="https://cdn.alby.net/apps/launcher/embed.js?brandId=af68b2a2-c08f-…" at bounding box center [839, 296] width 415 height 13
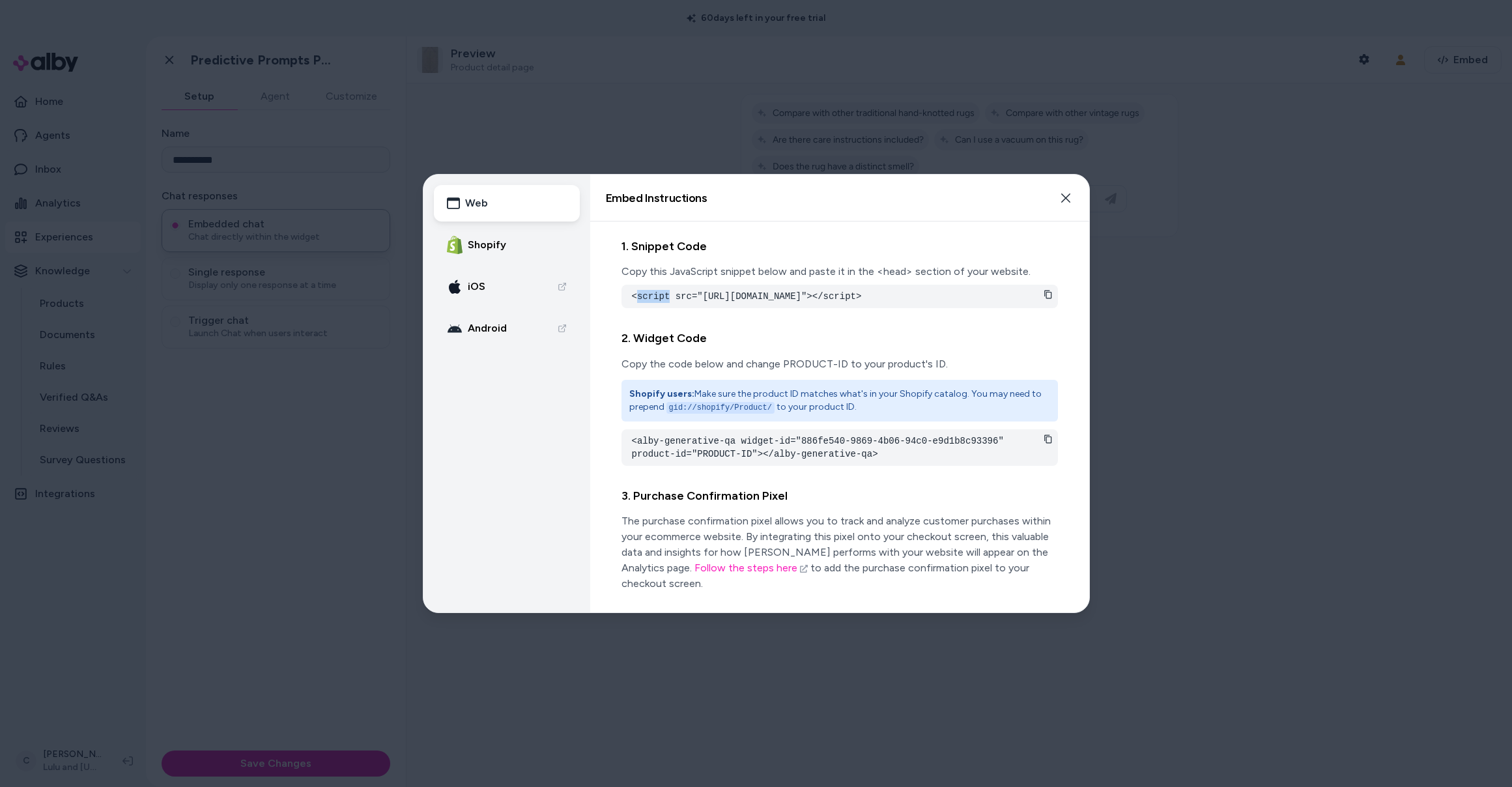
copy pre "script"
click at [601, 448] on div at bounding box center [756, 394] width 1512 height 787
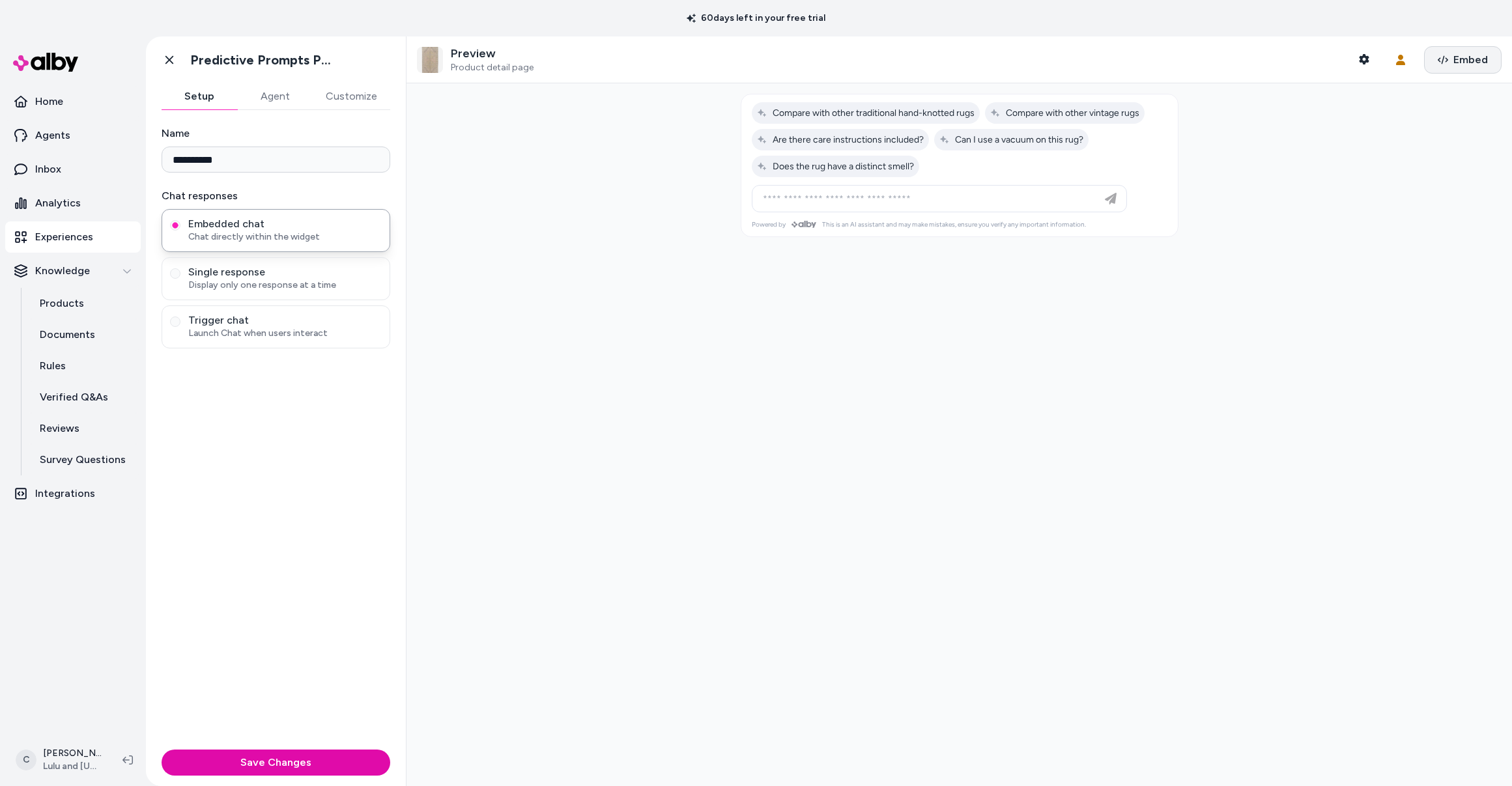
click at [601, 58] on span "Embed" at bounding box center [1470, 60] width 35 height 16
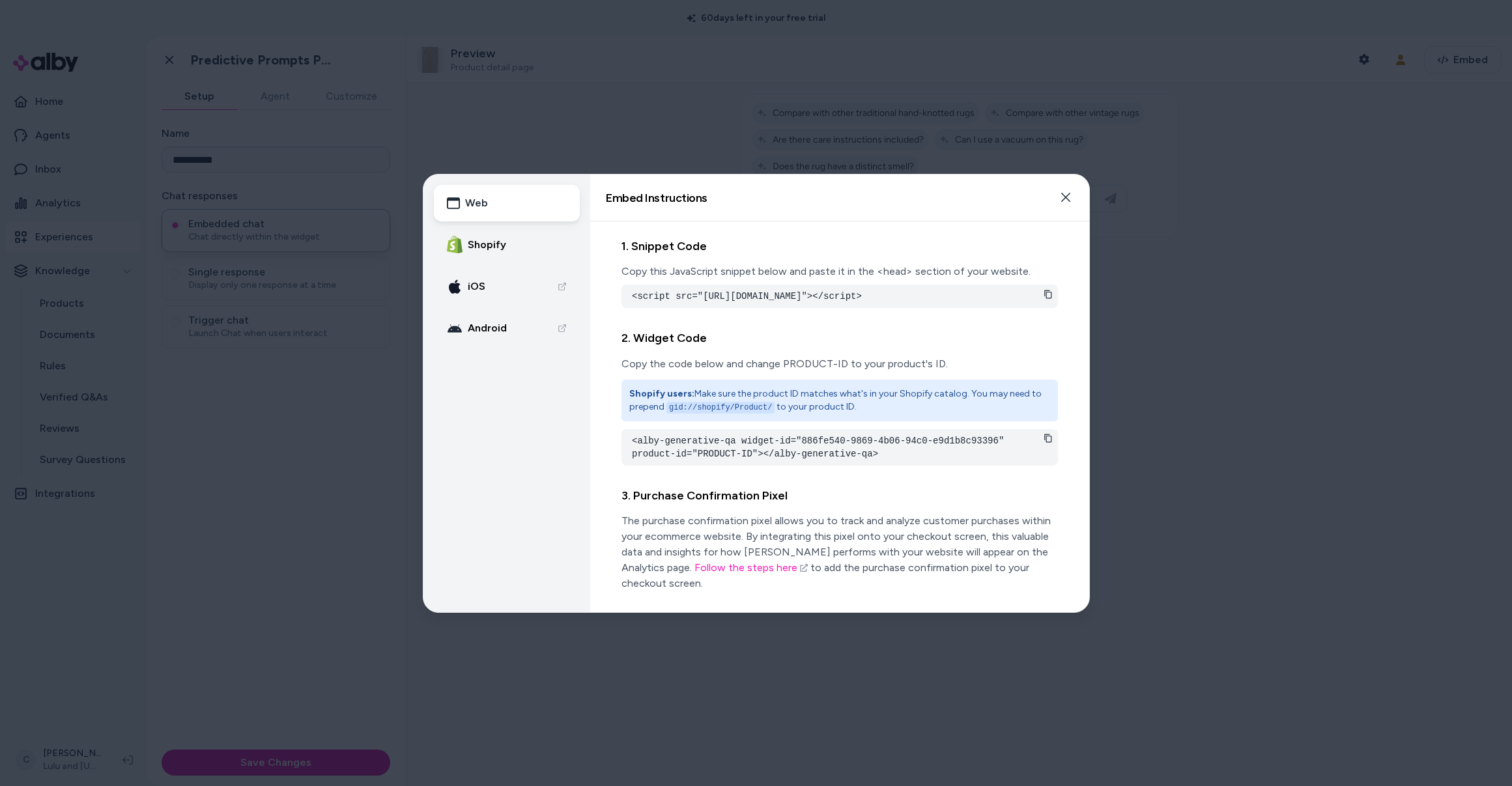
drag, startPoint x: 813, startPoint y: 297, endPoint x: 639, endPoint y: 285, distance: 174.4
click at [601, 285] on div "<script src="https://cdn.alby.net/apps/launcher/embed.js?brandId=af68b2a2-c08f-…" at bounding box center [839, 296] width 436 height 24
copy pre "<script src="https://cdn.alby.net/apps/launcher/embed.js?brandId=af68b2a2-c08f-…"
click at [601, 269] on p "Copy this JavaScript snippet below and paste it in the <head> section of your w…" at bounding box center [839, 271] width 436 height 16
drag, startPoint x: 646, startPoint y: 269, endPoint x: 796, endPoint y: 322, distance: 159.1
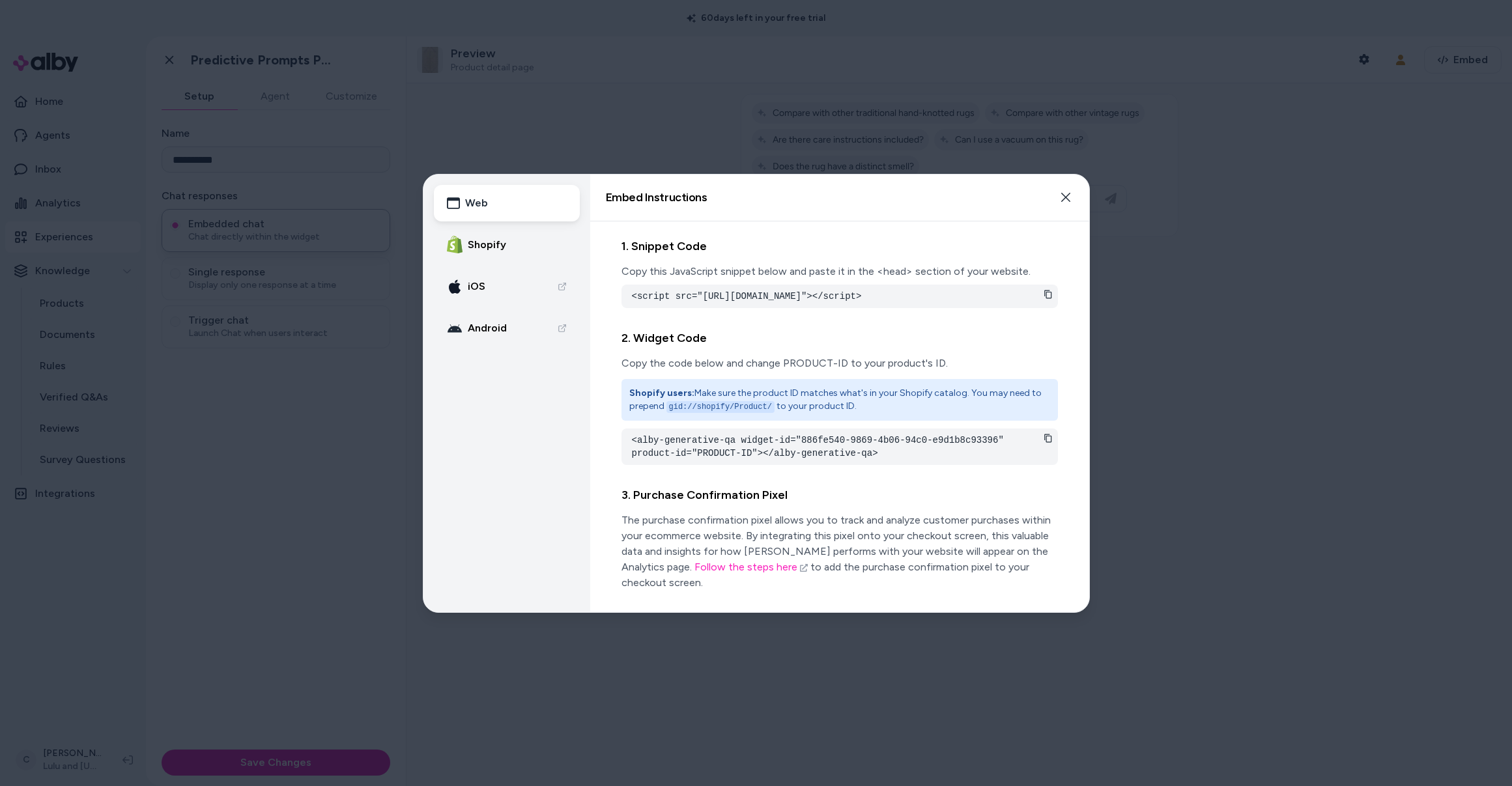
click at [601, 318] on div "1. Snippet Code Copy this JavaScript snippet below and paste it in the <head> s…" at bounding box center [839, 278] width 436 height 81
drag, startPoint x: 707, startPoint y: 543, endPoint x: 834, endPoint y: 574, distance: 130.7
click at [601, 572] on p "The purchase confirmation pixel allows you to track and analyze customer purcha…" at bounding box center [839, 551] width 436 height 79
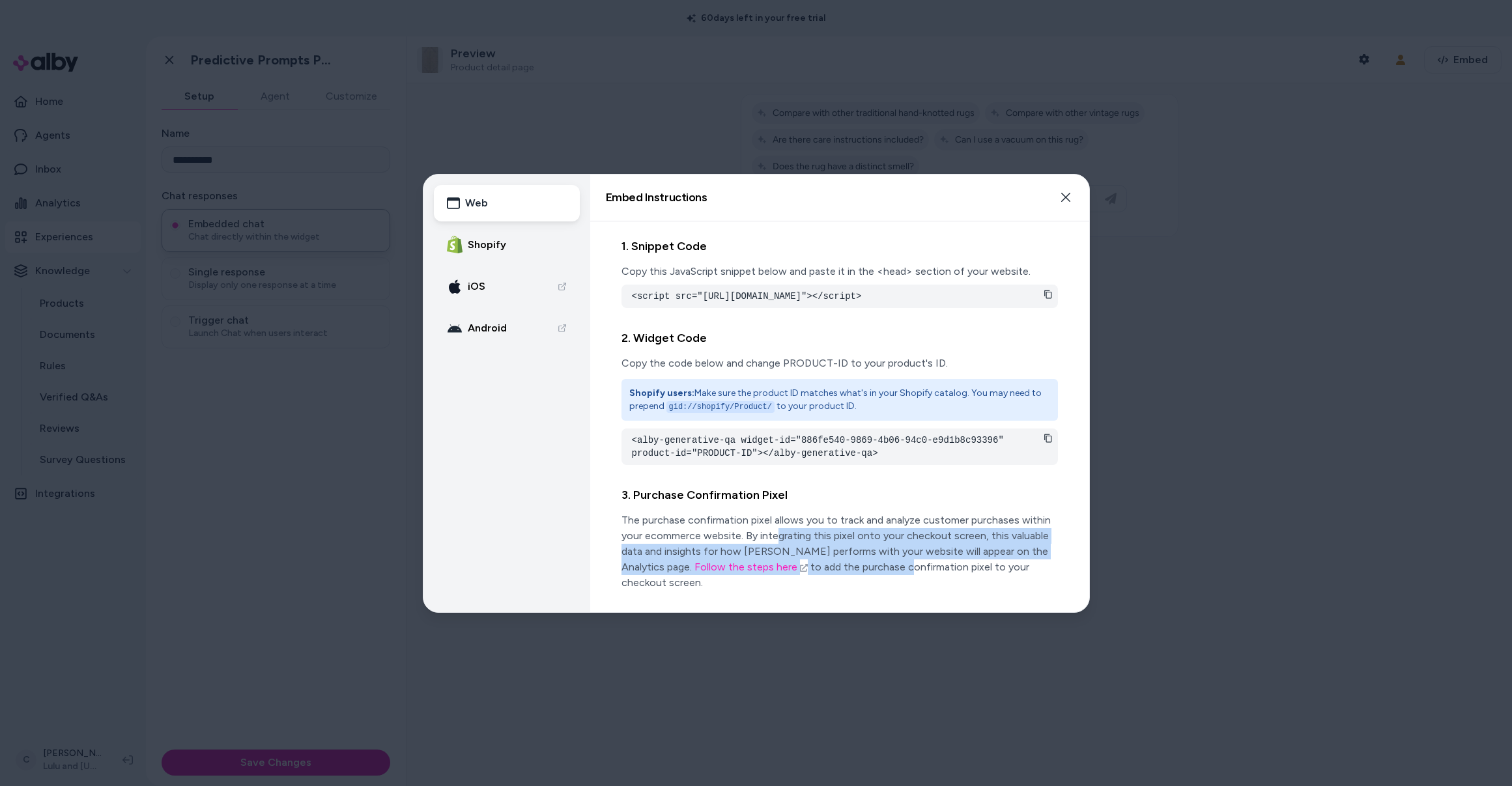
drag, startPoint x: 834, startPoint y: 574, endPoint x: 779, endPoint y: 545, distance: 62.2
click at [601, 545] on p "The purchase confirmation pixel allows you to track and analyze customer purcha…" at bounding box center [839, 551] width 436 height 79
drag, startPoint x: 783, startPoint y: 545, endPoint x: 466, endPoint y: 379, distance: 357.8
click at [601, 545] on p "The purchase confirmation pixel allows you to track and analyze customer purcha…" at bounding box center [839, 551] width 436 height 79
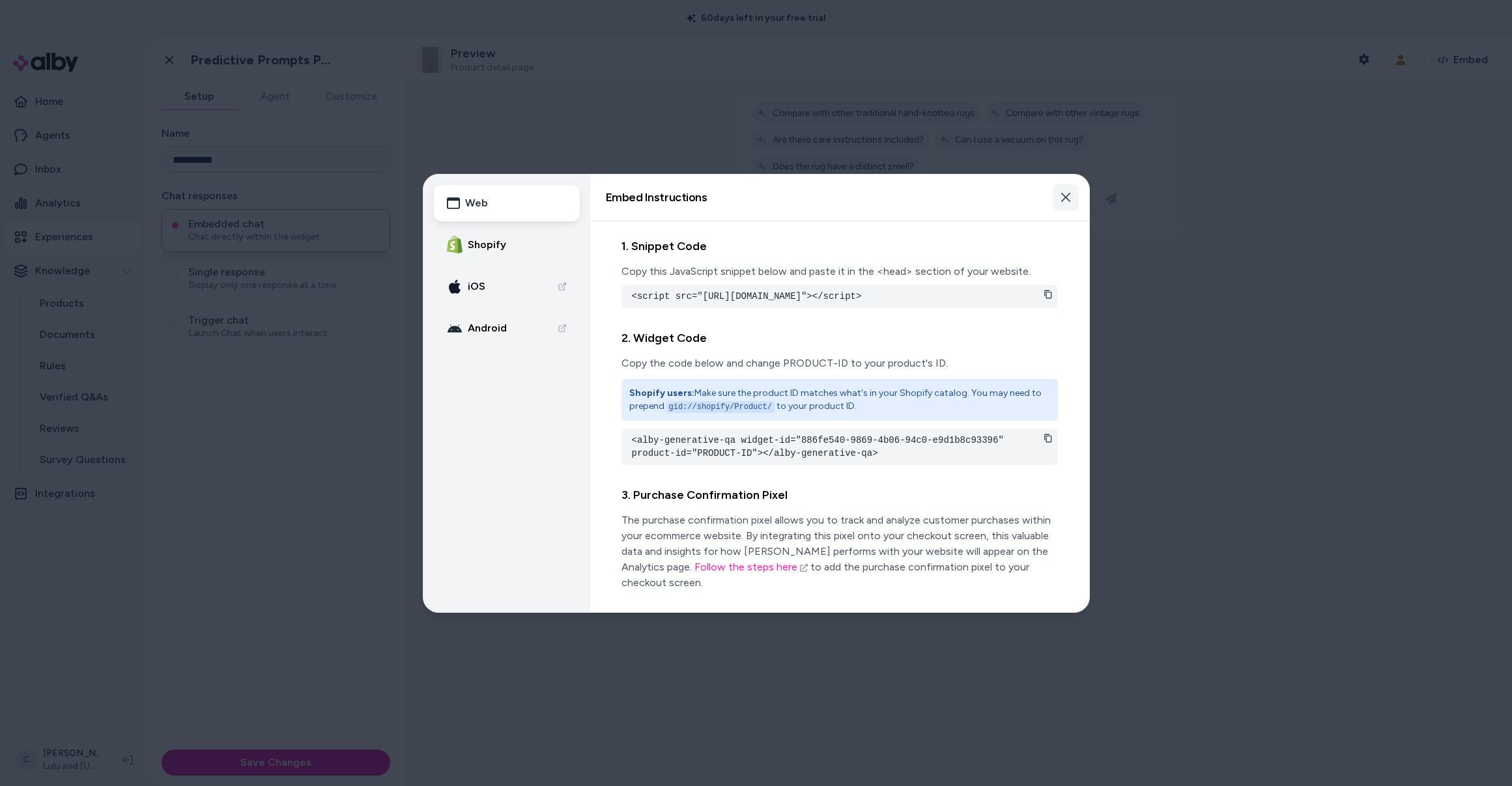
click at [601, 198] on icon "button" at bounding box center [1065, 198] width 10 height 10
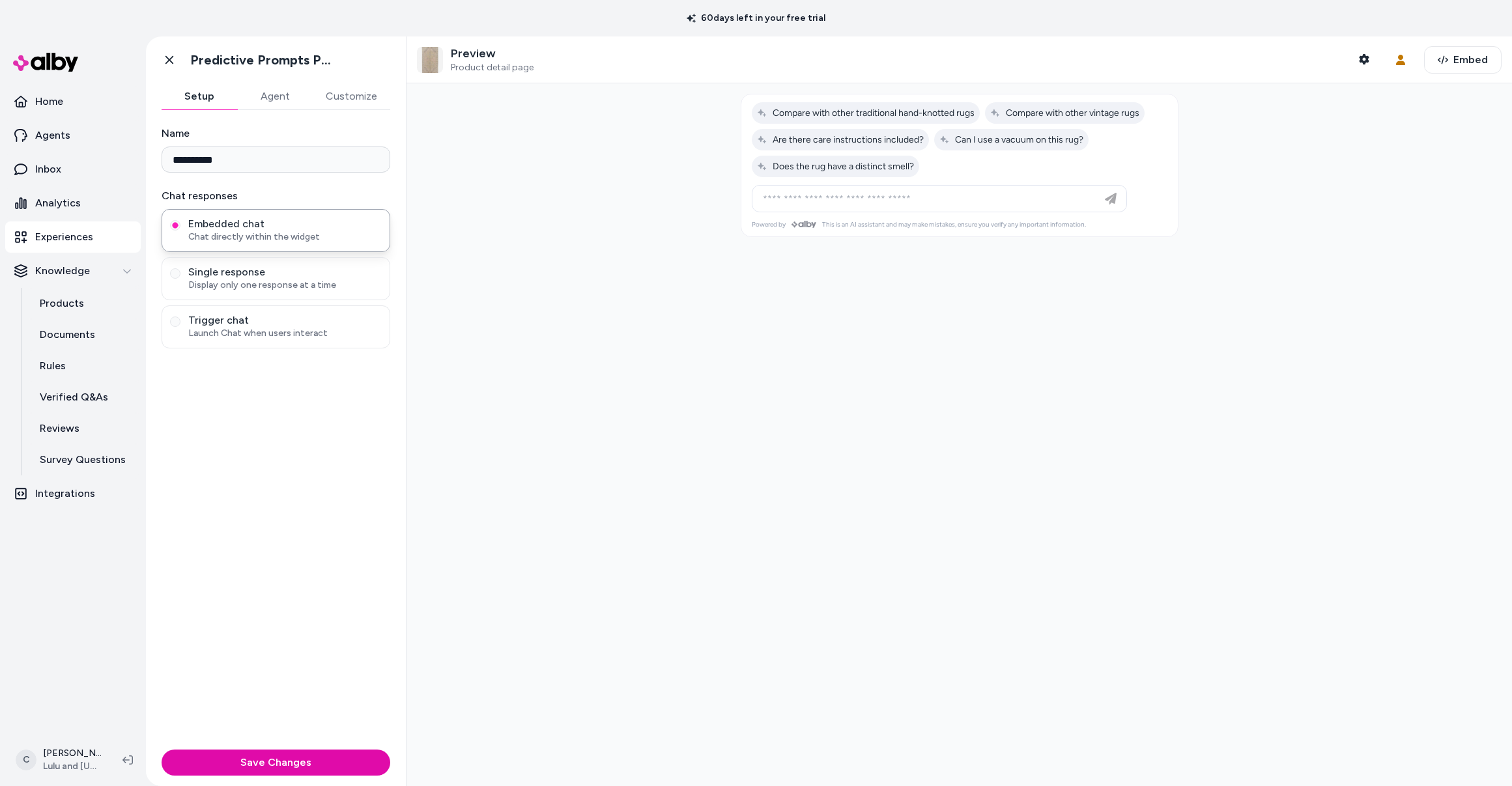
click at [601, 412] on div at bounding box center [958, 435] width 1105 height 702
click at [85, 304] on link "Products" at bounding box center [84, 303] width 114 height 31
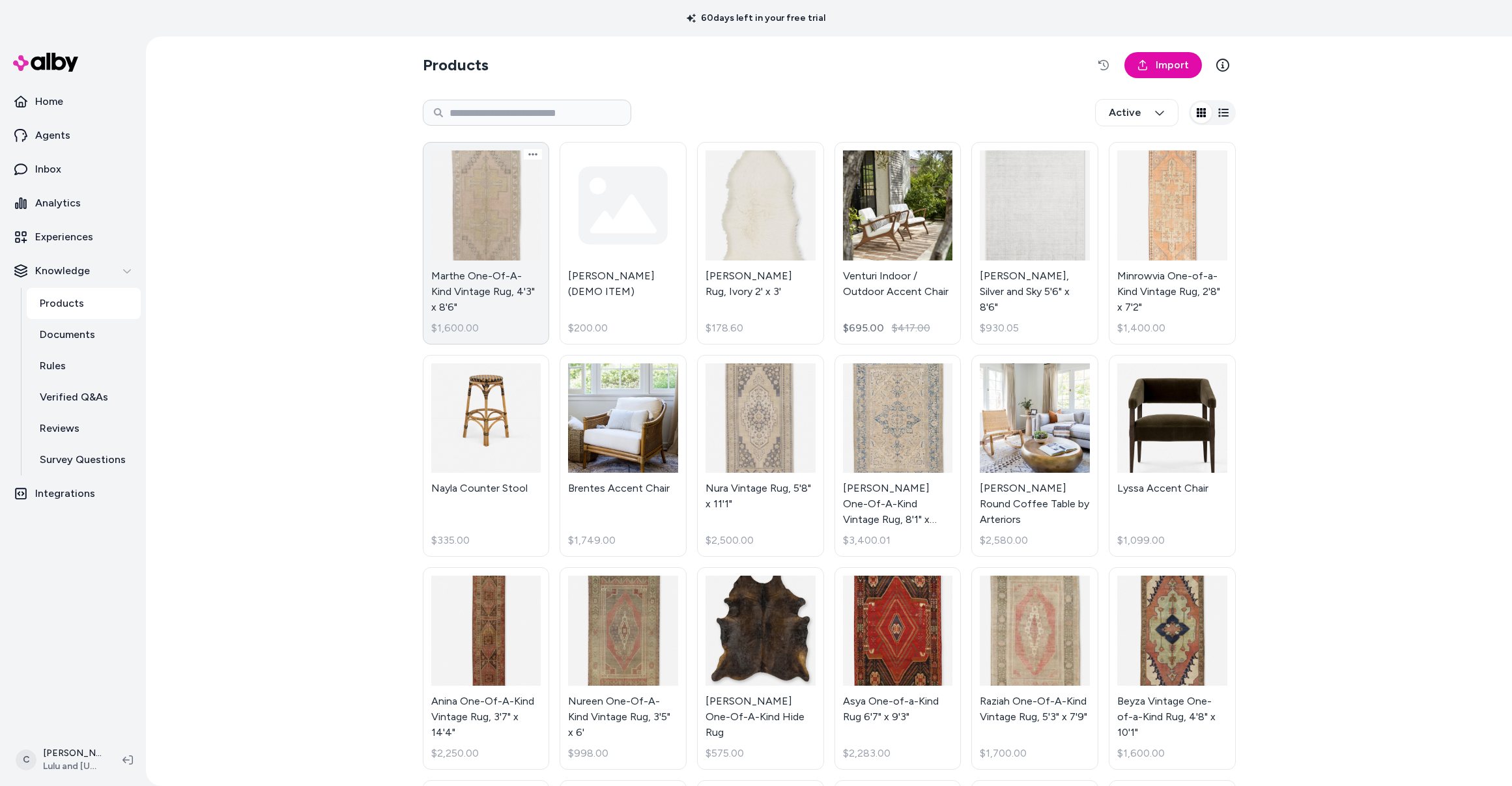
click at [479, 295] on link "Marthe One-Of-A-Kind Vintage Rug, 4'3" x 8'6" $1,600.00" at bounding box center [486, 243] width 127 height 203
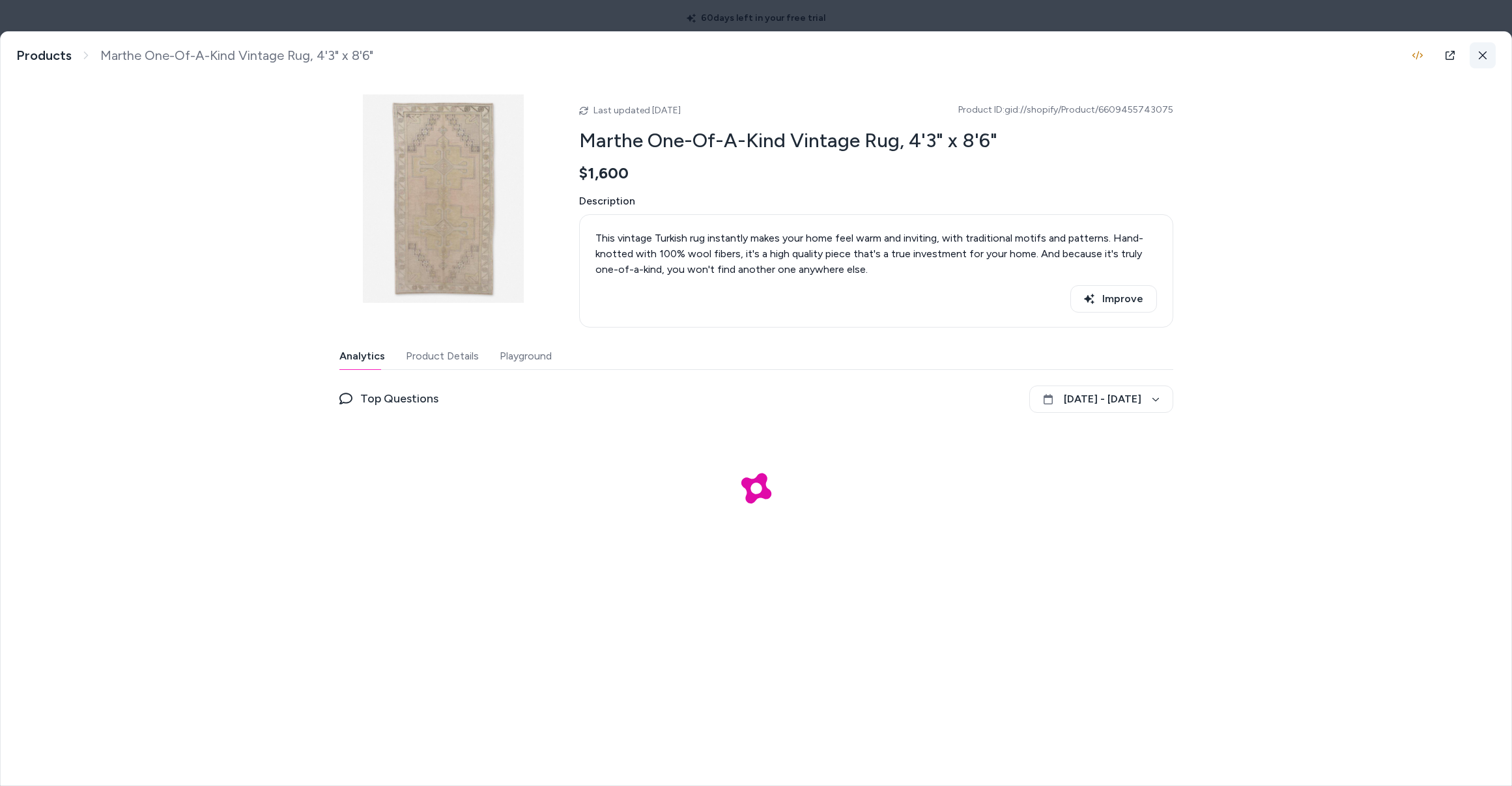
click at [601, 56] on button at bounding box center [1482, 55] width 26 height 26
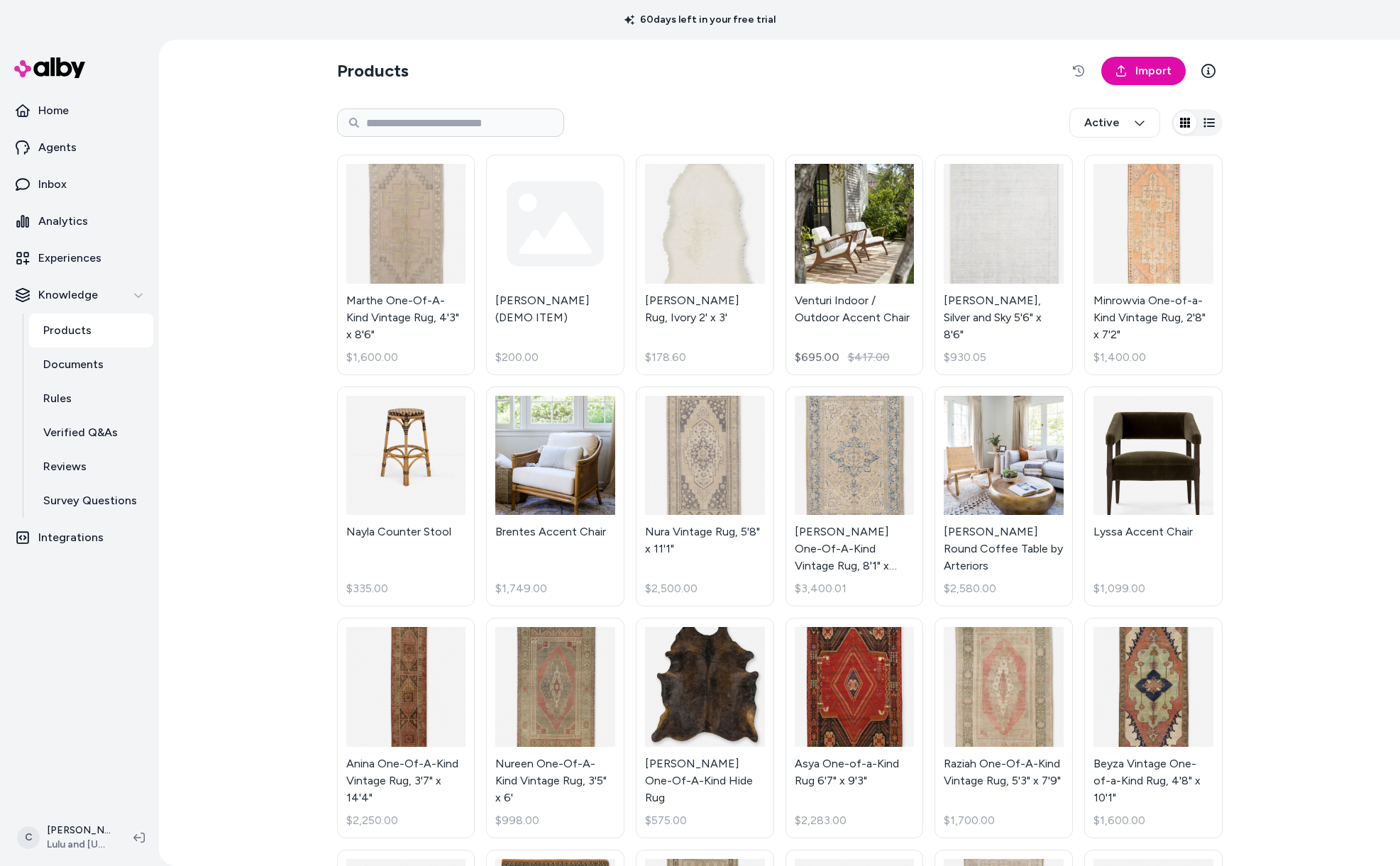
click at [78, 851] on html "60 days left in your free trial Home Agents Inbox Analytics Experiences Knowled…" at bounding box center [700, 433] width 1400 height 866
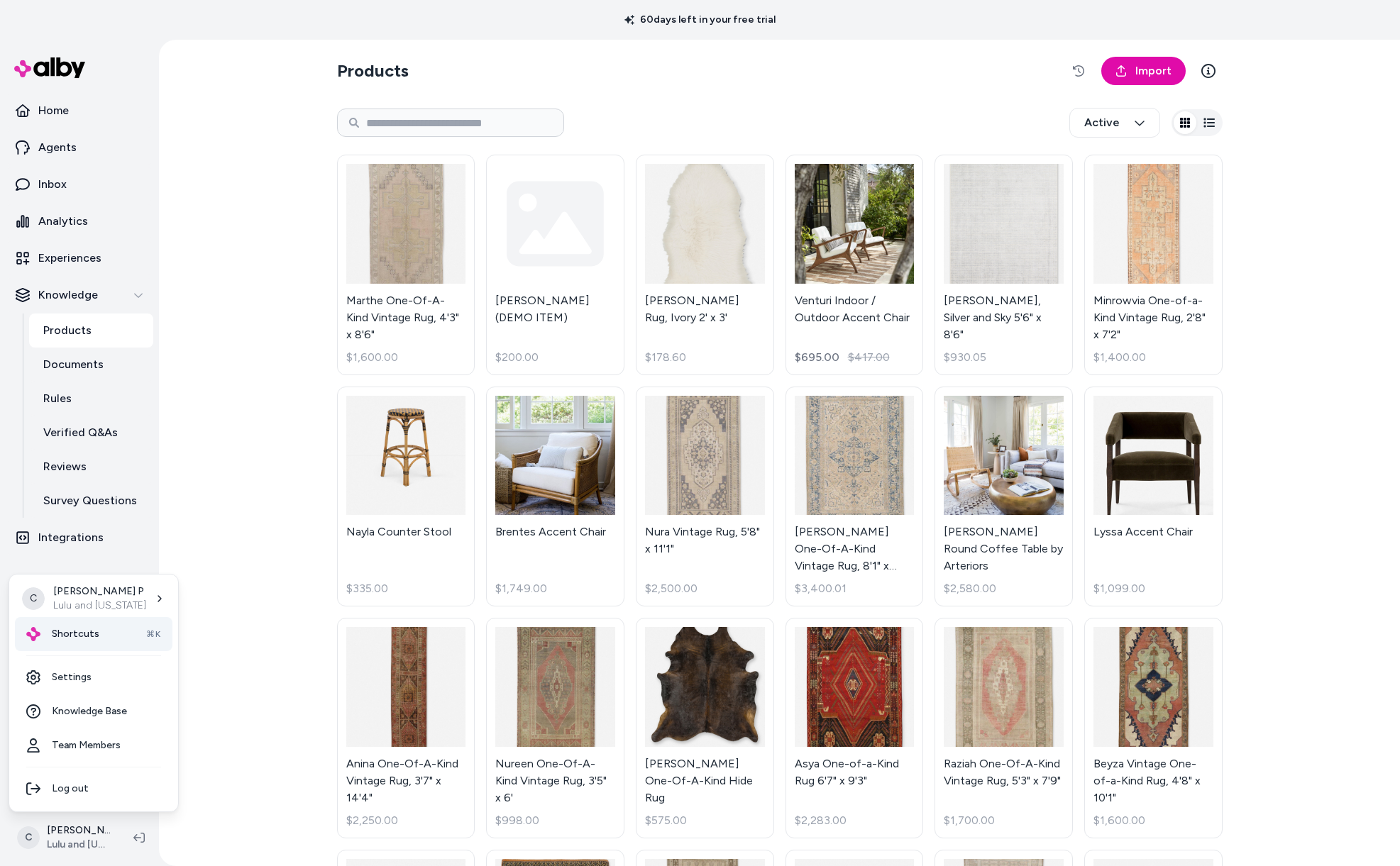
click at [90, 632] on span "Shortcuts" at bounding box center [75, 633] width 48 height 14
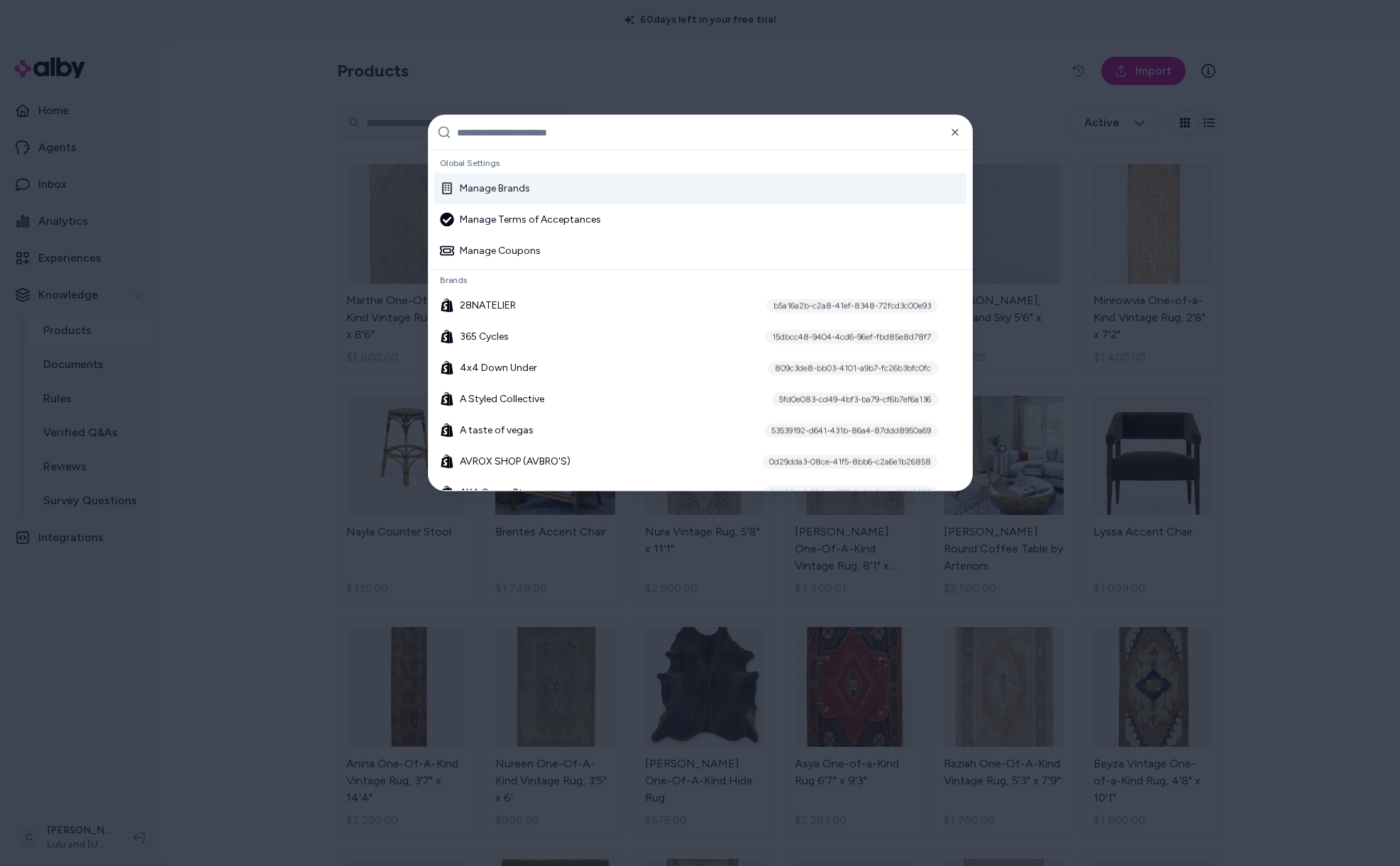
click at [516, 130] on input "text" at bounding box center [710, 132] width 507 height 34
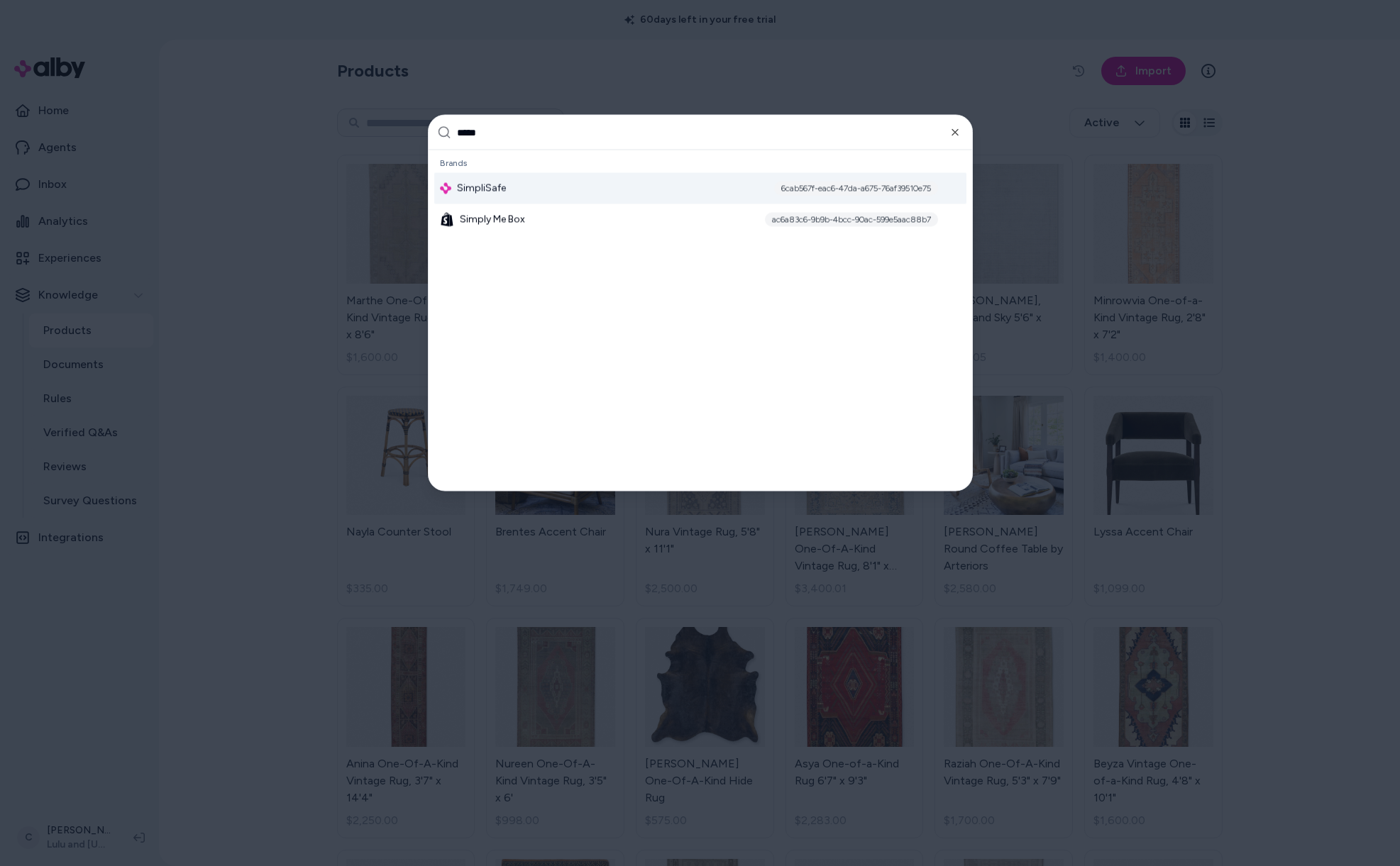
type input "*****"
click at [491, 193] on span "SimpliSafe" at bounding box center [481, 188] width 49 height 14
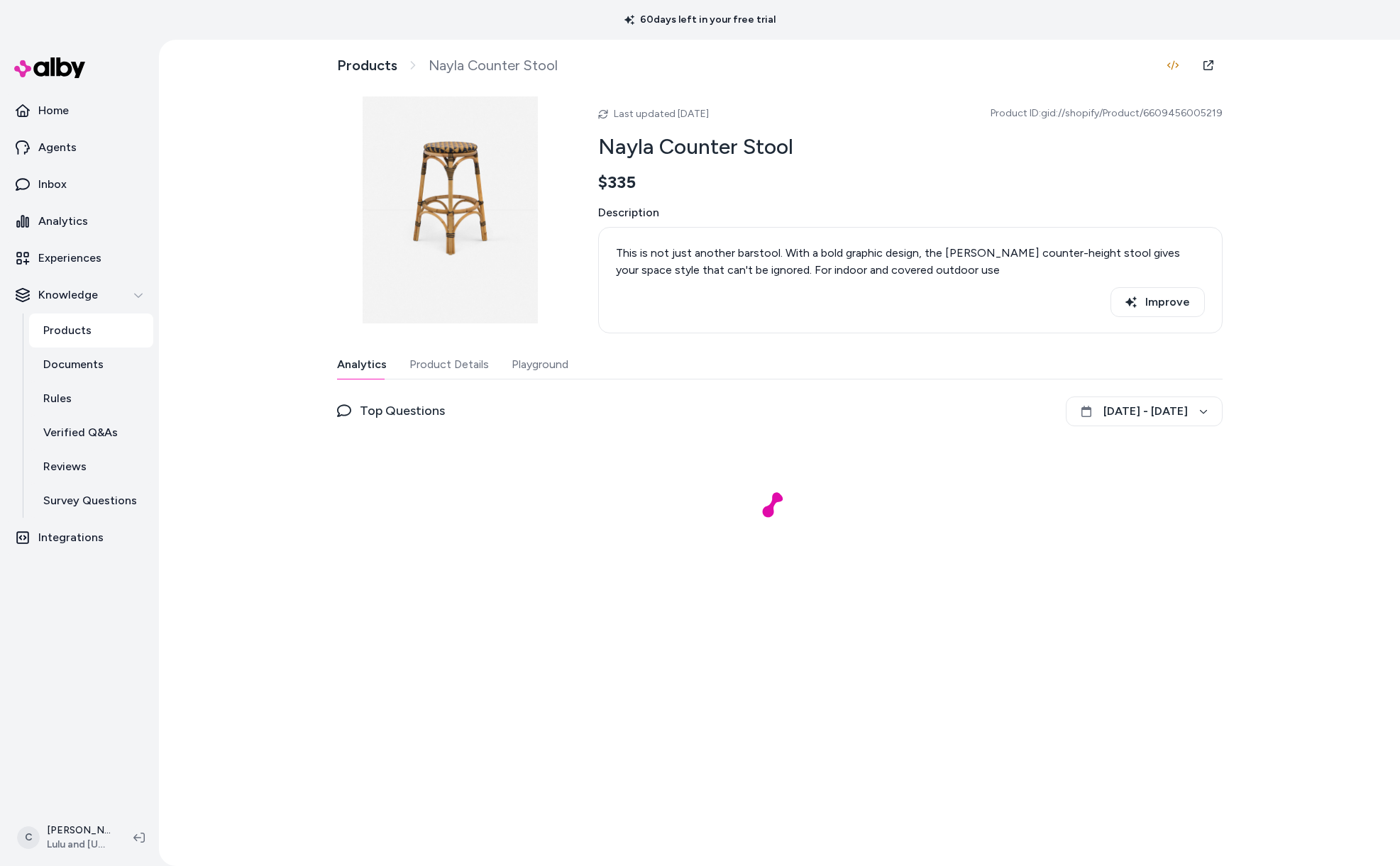
click at [545, 359] on button "Playground" at bounding box center [540, 364] width 57 height 28
click at [444, 359] on button "Product Details" at bounding box center [446, 364] width 79 height 28
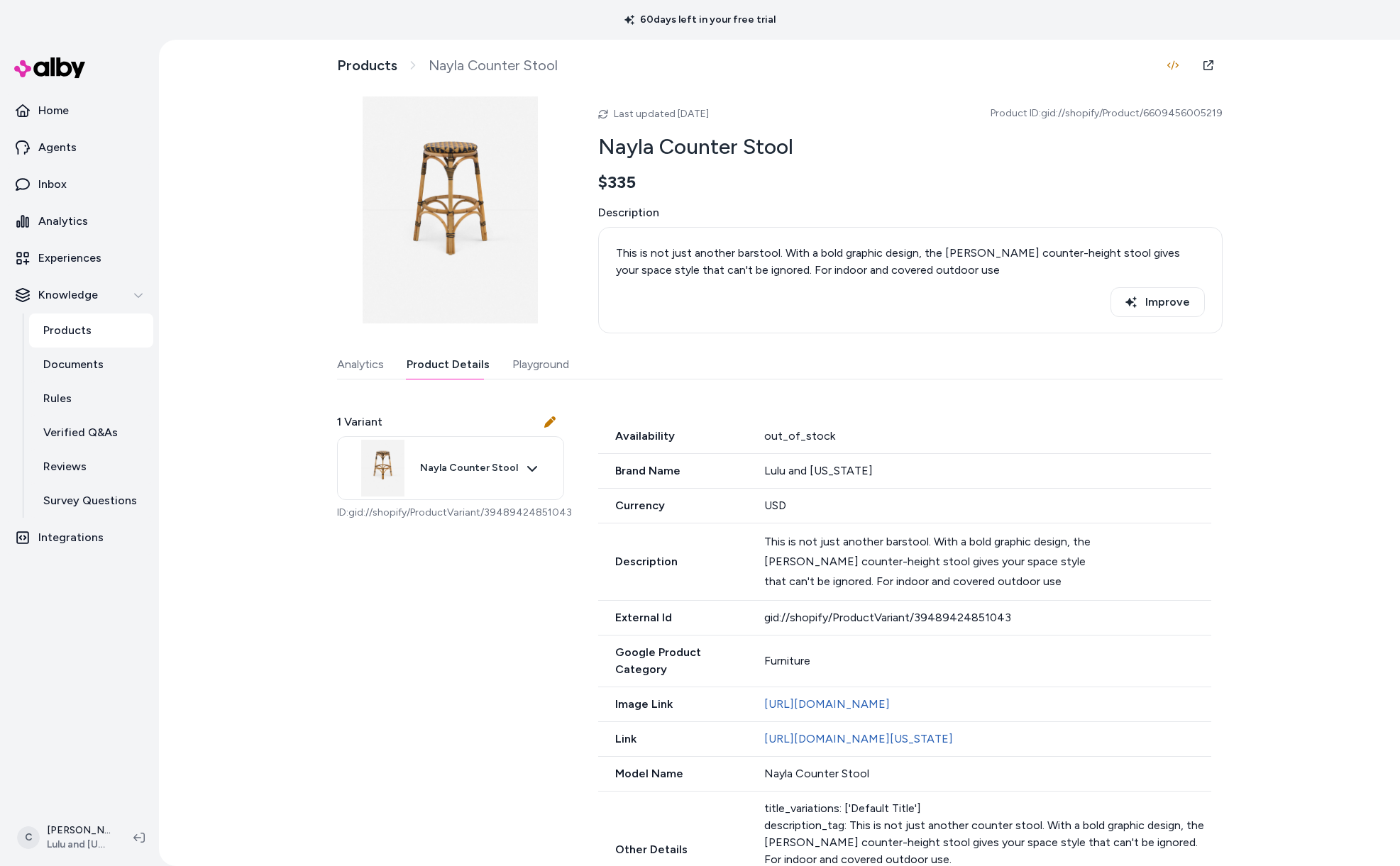
click at [548, 366] on button "Playground" at bounding box center [541, 364] width 57 height 28
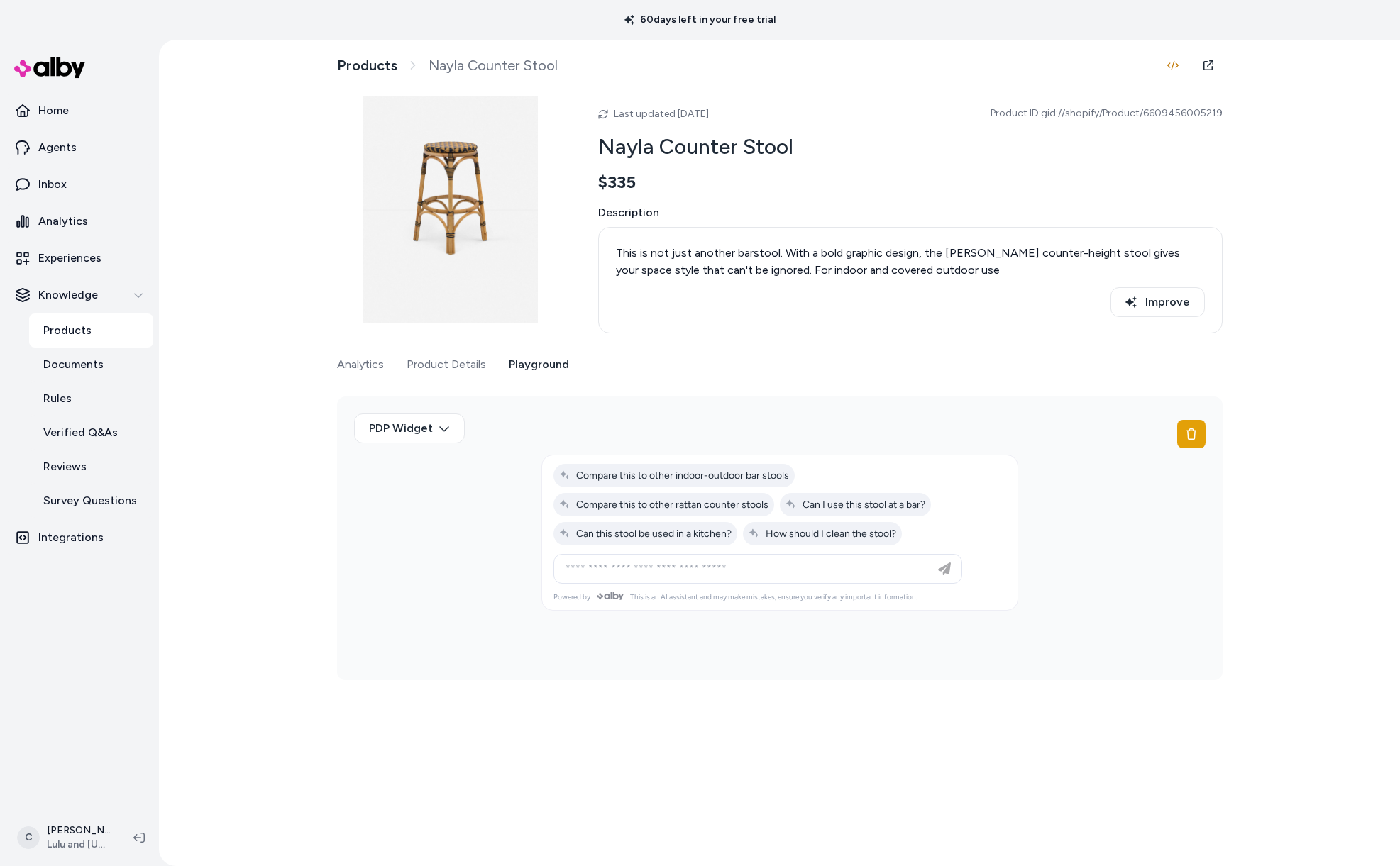
click at [455, 374] on button "Product Details" at bounding box center [446, 364] width 79 height 28
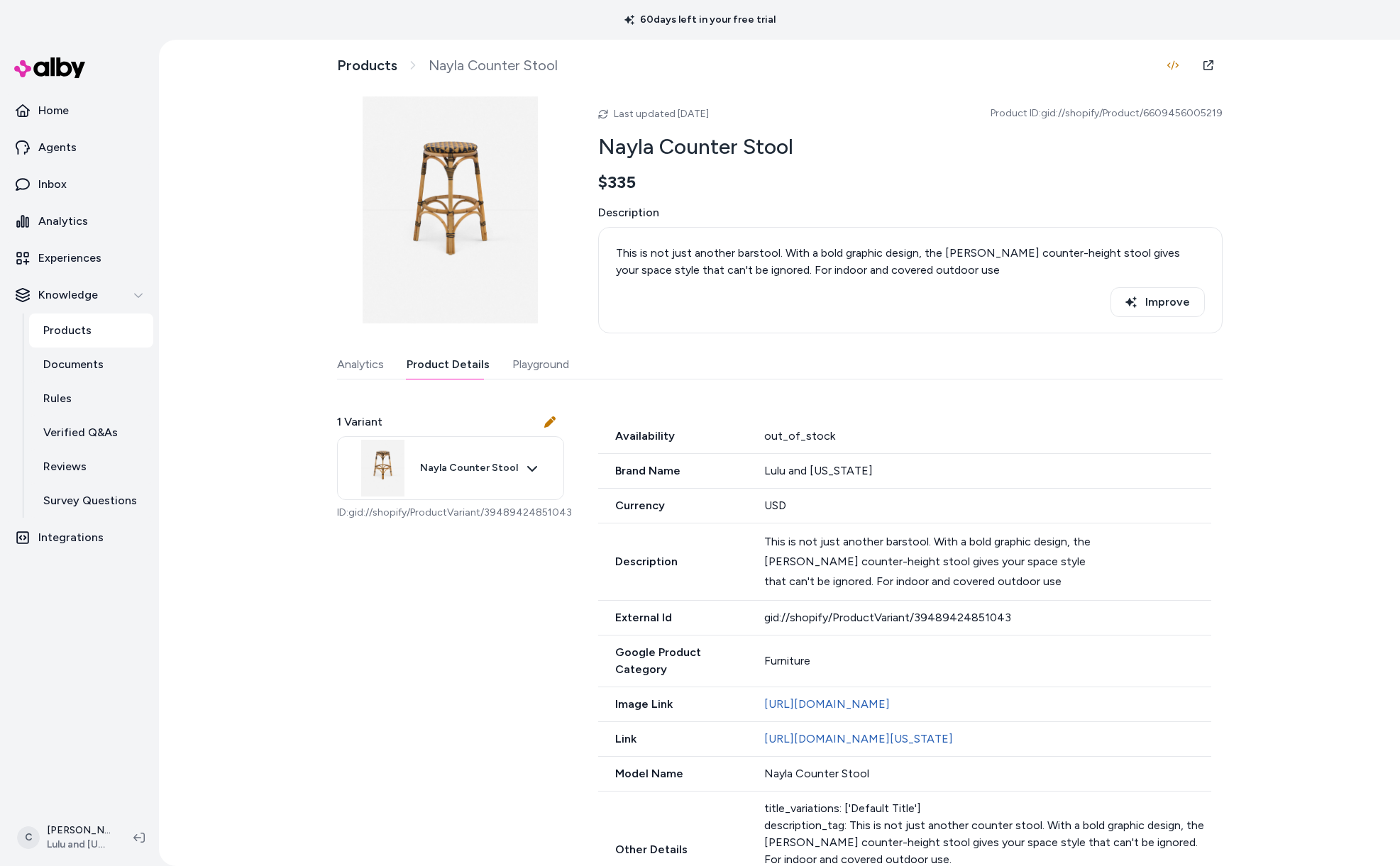
drag, startPoint x: 1212, startPoint y: 117, endPoint x: 1233, endPoint y: 117, distance: 21.0
click at [1216, 117] on span "Product ID: gid://shopify/Product/6609456005219" at bounding box center [1107, 113] width 232 height 14
drag, startPoint x: 1233, startPoint y: 117, endPoint x: 1046, endPoint y: 117, distance: 187.0
click at [1046, 117] on div "Products Nayla Counter Stool Last updated [DATE] Product ID: gid://shopify/Prod…" at bounding box center [779, 452] width 1241 height 826
copy span "gid://shopify/Product/6609456005219"
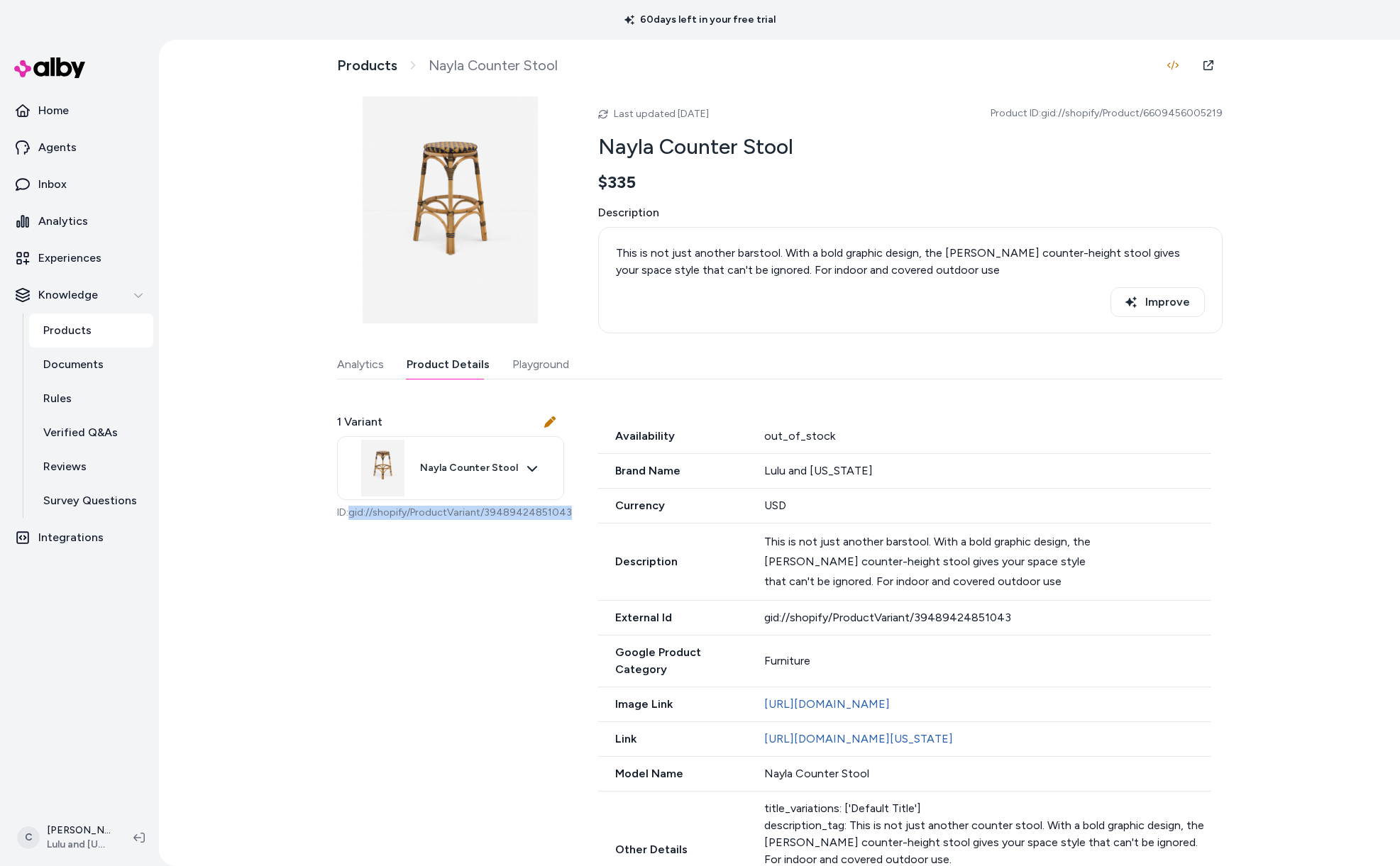
drag, startPoint x: 565, startPoint y: 514, endPoint x: 350, endPoint y: 517, distance: 215.0
copy p "gid://shopify/ProductVariant/39489424851043"
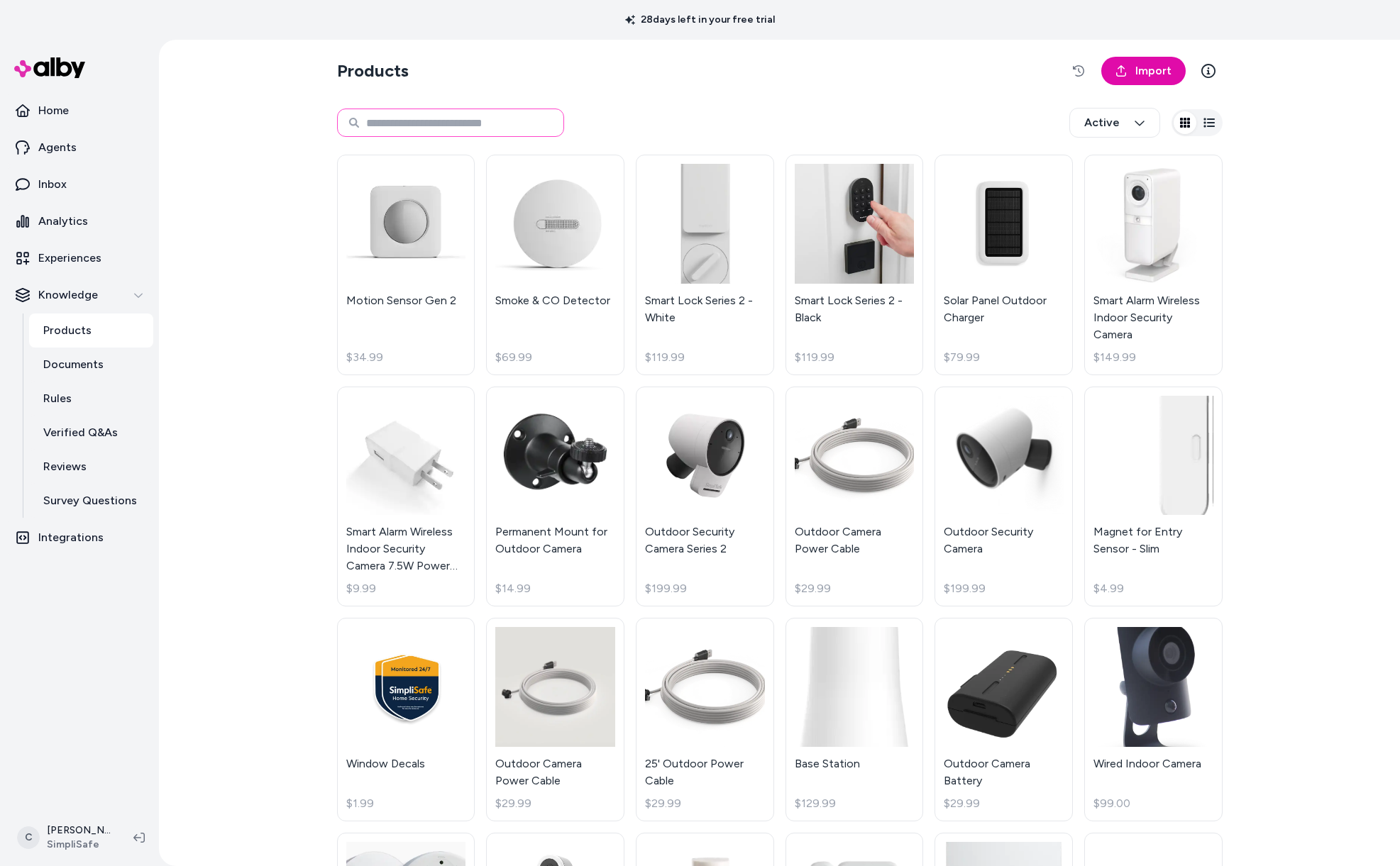
click at [386, 126] on input at bounding box center [450, 122] width 227 height 28
type input "******"
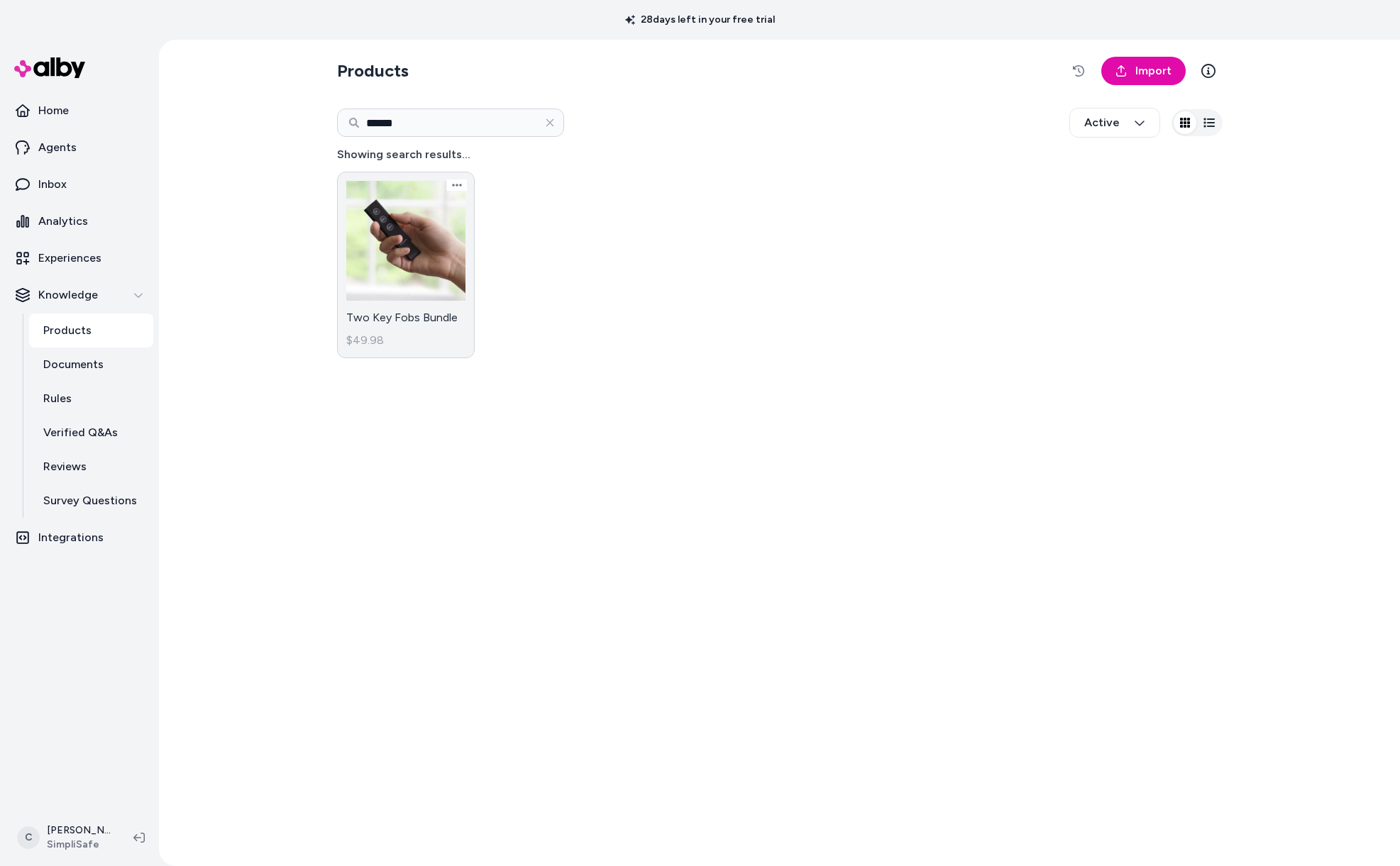
click at [350, 316] on link "Two Key Fobs Bundle $49.98" at bounding box center [406, 265] width 138 height 187
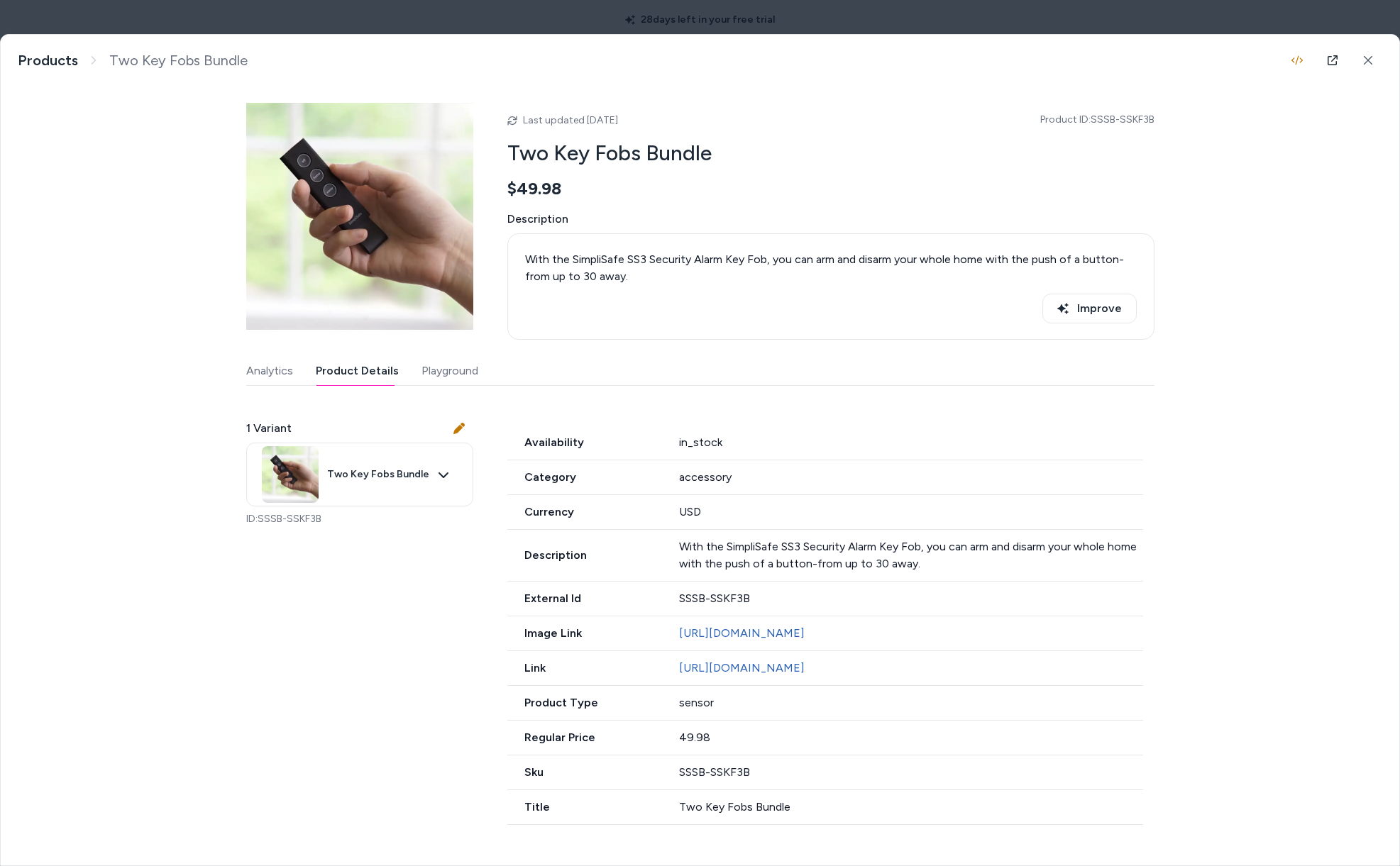
click at [371, 374] on button "Product Details" at bounding box center [357, 370] width 83 height 28
drag, startPoint x: 514, startPoint y: 641, endPoint x: 449, endPoint y: 637, distance: 65.1
click at [500, 639] on div "1 Variant Two Key Fobs Bundle ID: SSSB-SSKF3B Availability in_stock Category ac…" at bounding box center [700, 613] width 908 height 422
drag, startPoint x: 553, startPoint y: 600, endPoint x: 602, endPoint y: 586, distance: 51.0
click at [456, 601] on div "1 Variant Two Key Fobs Bundle ID: SSSB-SSKF3B Availability in_stock Category ac…" at bounding box center [700, 613] width 908 height 422
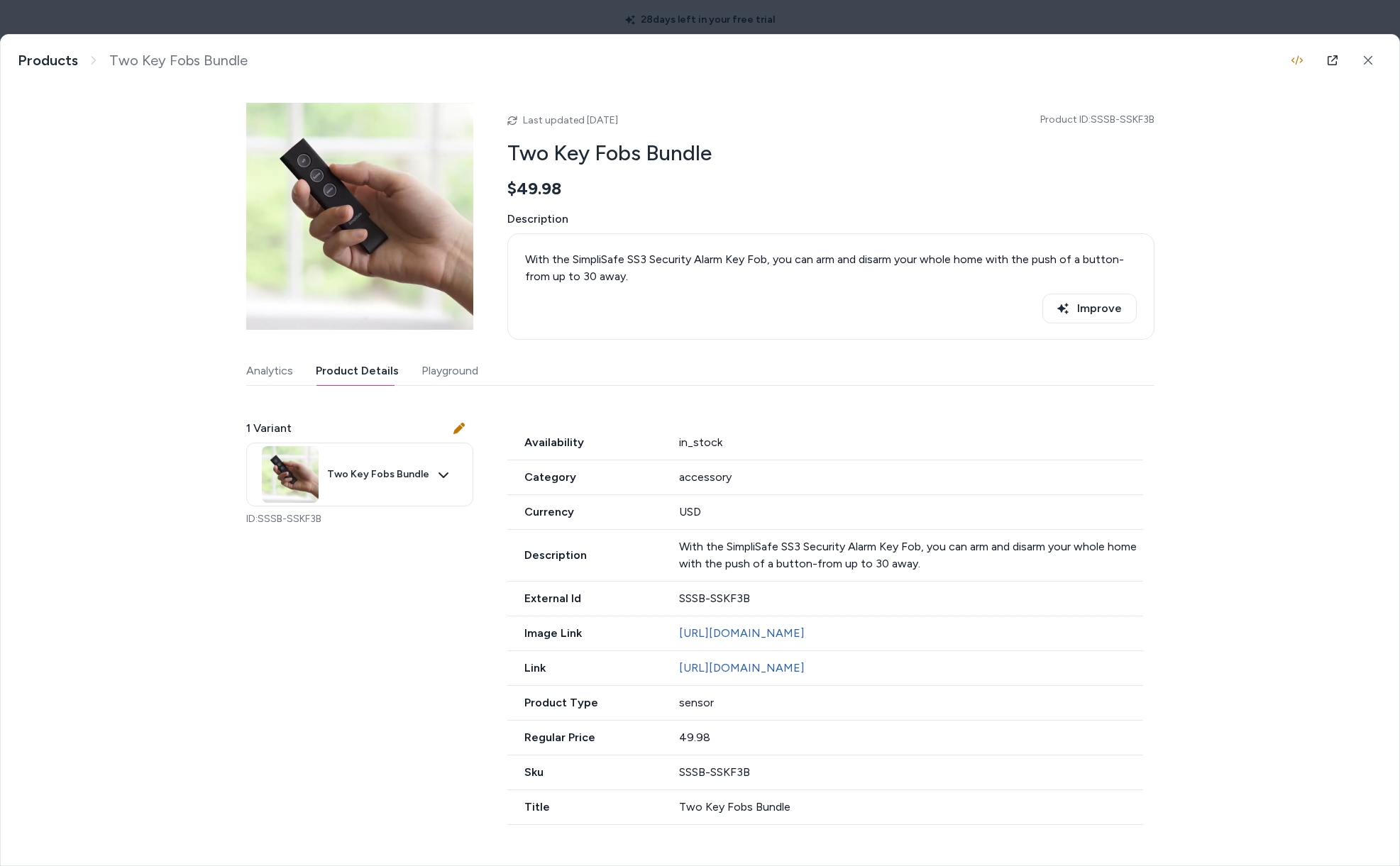
drag, startPoint x: 610, startPoint y: 579, endPoint x: 470, endPoint y: 575, distance: 140.1
click at [481, 572] on div "1 Variant Two Key Fobs Bundle ID: SSSB-SSKF3B Availability in_stock Category ac…" at bounding box center [700, 613] width 908 height 422
drag, startPoint x: 594, startPoint y: 554, endPoint x: 656, endPoint y: 542, distance: 63.2
click at [657, 542] on div "Description With the SimpliSafe SS3 Security Alarm Key Fob, you can arm and dis…" at bounding box center [825, 555] width 636 height 51
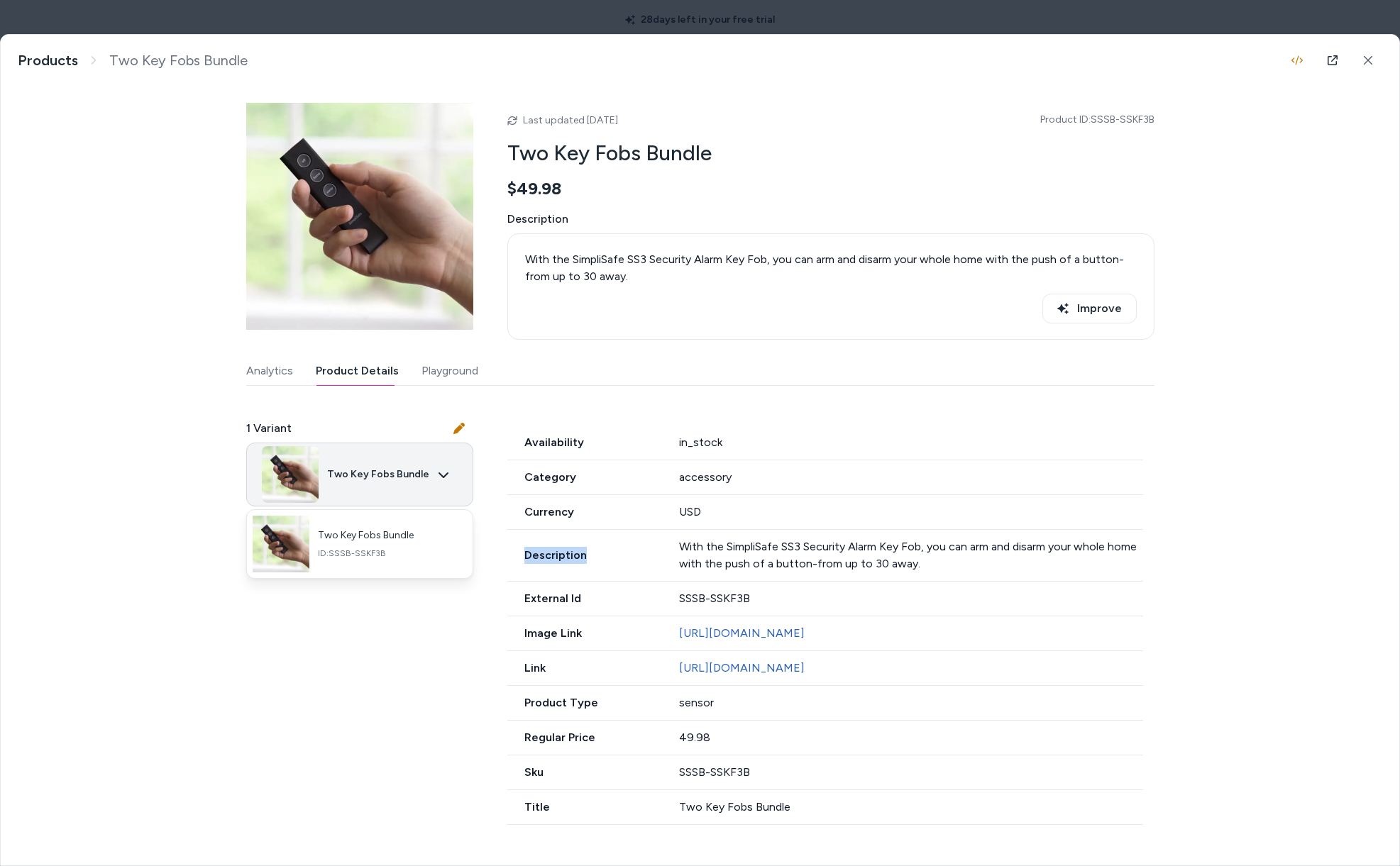
click at [385, 473] on body "28 days left in your free trial Home Agents Inbox Analytics Experiences Knowled…" at bounding box center [700, 433] width 1400 height 866
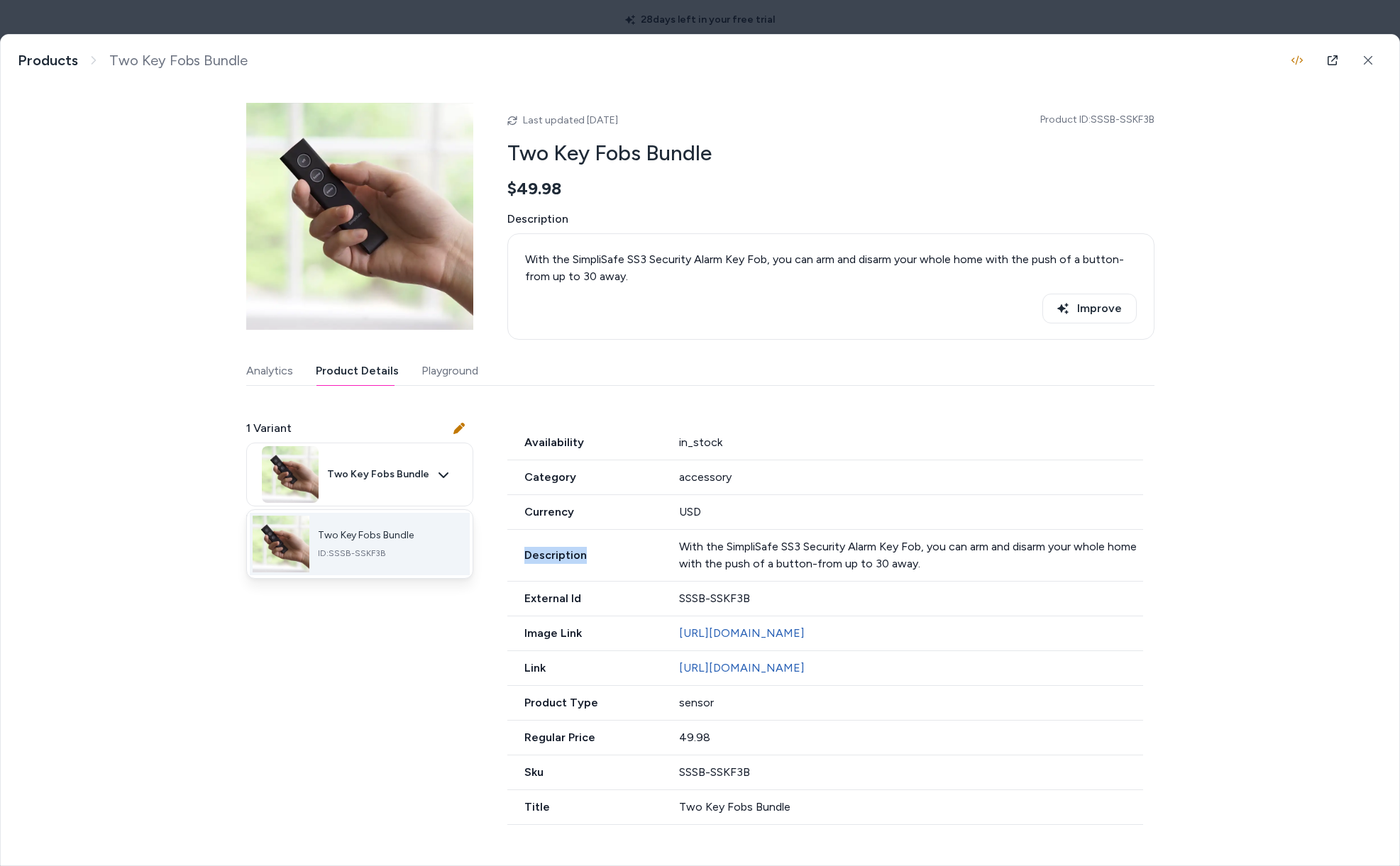
click at [390, 548] on span "ID: SSSB-SSKF3B" at bounding box center [366, 553] width 96 height 11
click at [398, 691] on div "1 Variant Two Key Fobs Bundle ID: SSSB-SSKF3B Availability in_stock Category ac…" at bounding box center [700, 613] width 908 height 422
drag, startPoint x: 669, startPoint y: 630, endPoint x: 700, endPoint y: 638, distance: 32.0
click at [666, 629] on div "Image Link https://images.ctfassets.net/v6awd0kabi65/6rL0h8cJa6KfmfrOGG2mYB/fb2…" at bounding box center [825, 633] width 636 height 35
click at [1371, 55] on icon at bounding box center [1368, 60] width 10 height 10
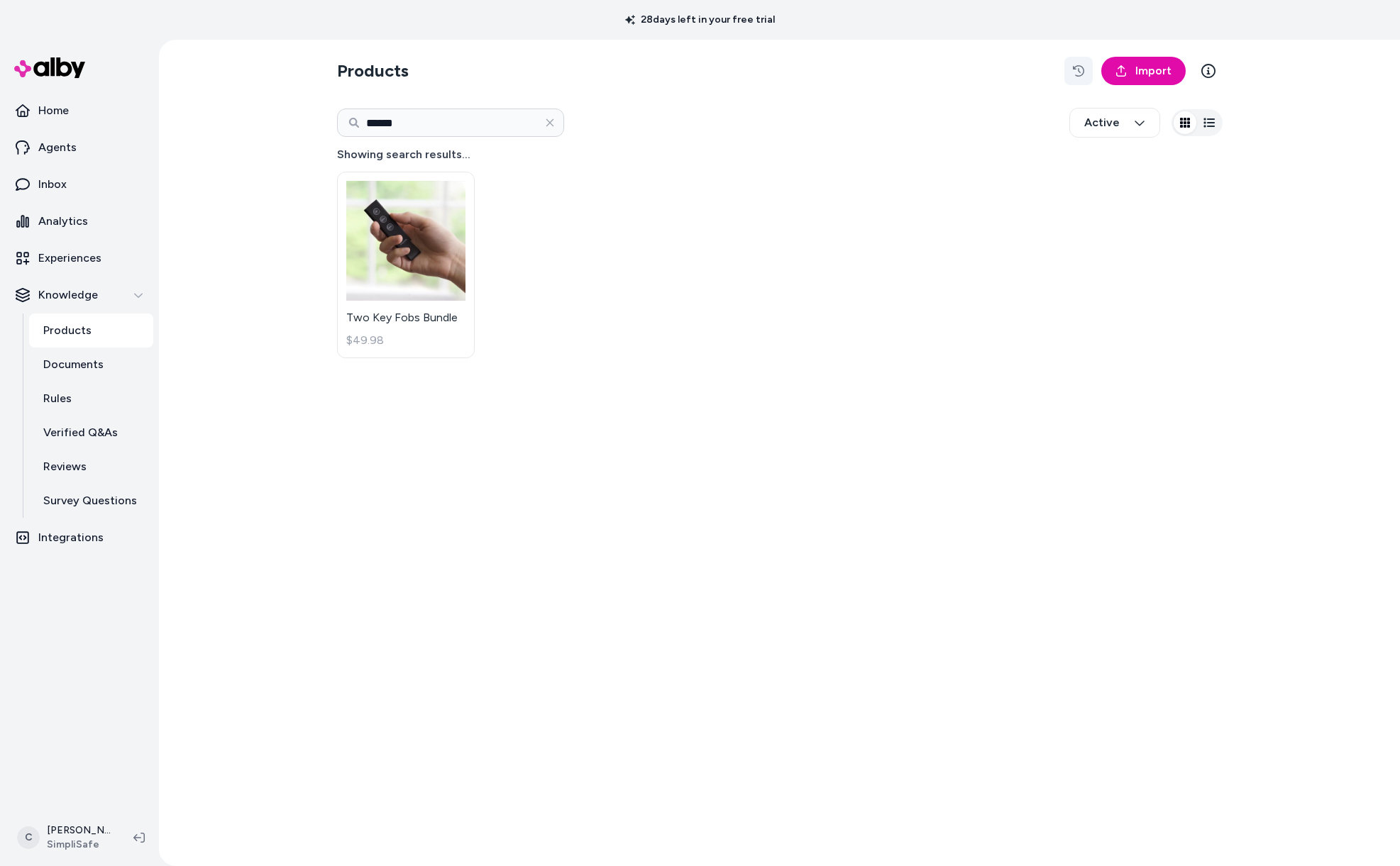
click at [1088, 67] on button "button" at bounding box center [1078, 71] width 29 height 28
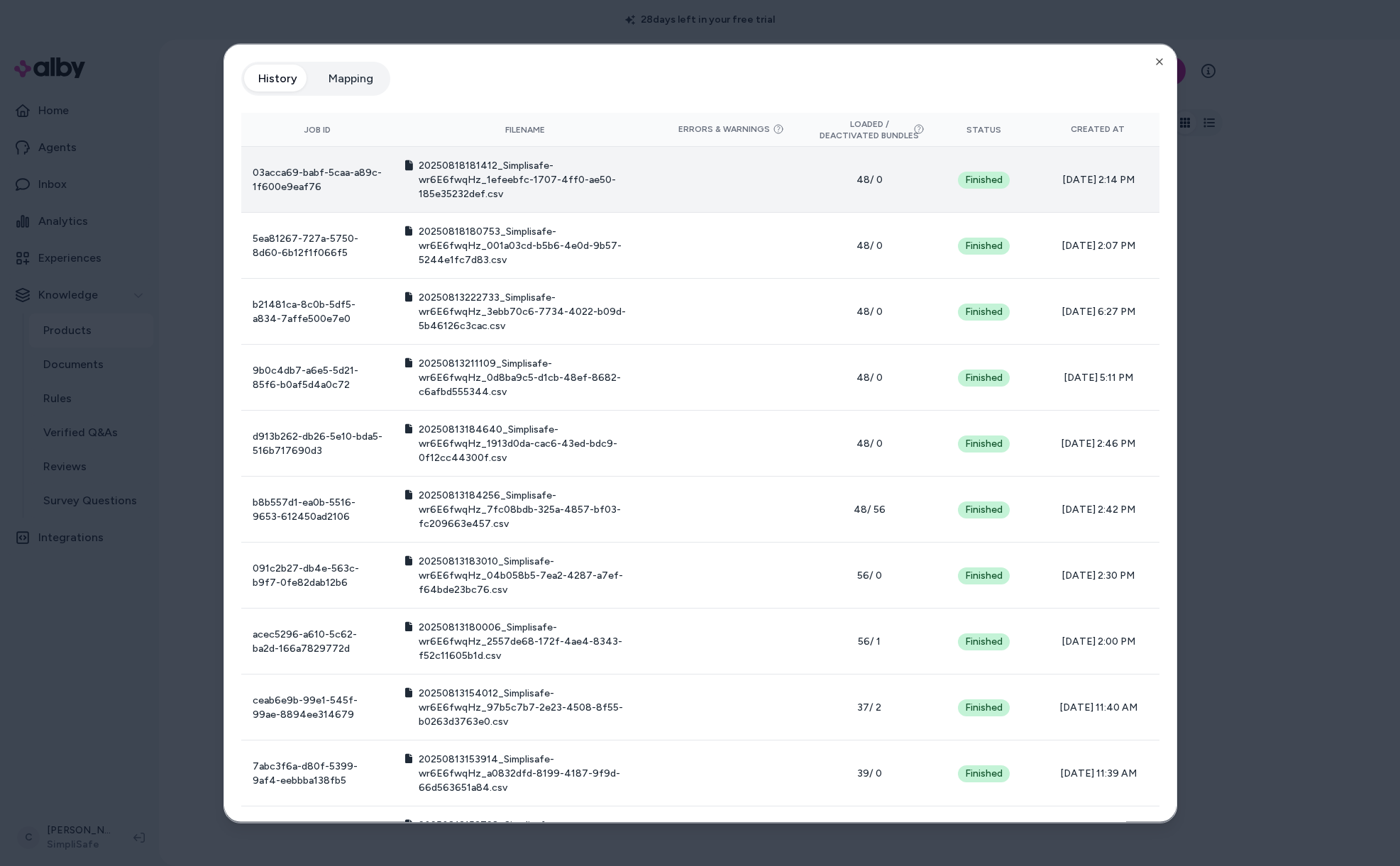
drag, startPoint x: 314, startPoint y: 172, endPoint x: 448, endPoint y: 179, distance: 134.2
click at [322, 175] on td "03acca69-babf-5caa-a89c-1f600e9eaf76" at bounding box center [317, 179] width 153 height 66
click at [448, 179] on span "20250818181412_Simplisafe-wr6E6fwqHz_1efeebfc-1707-4ff0-ae50-185e35232def.csv" at bounding box center [531, 179] width 225 height 42
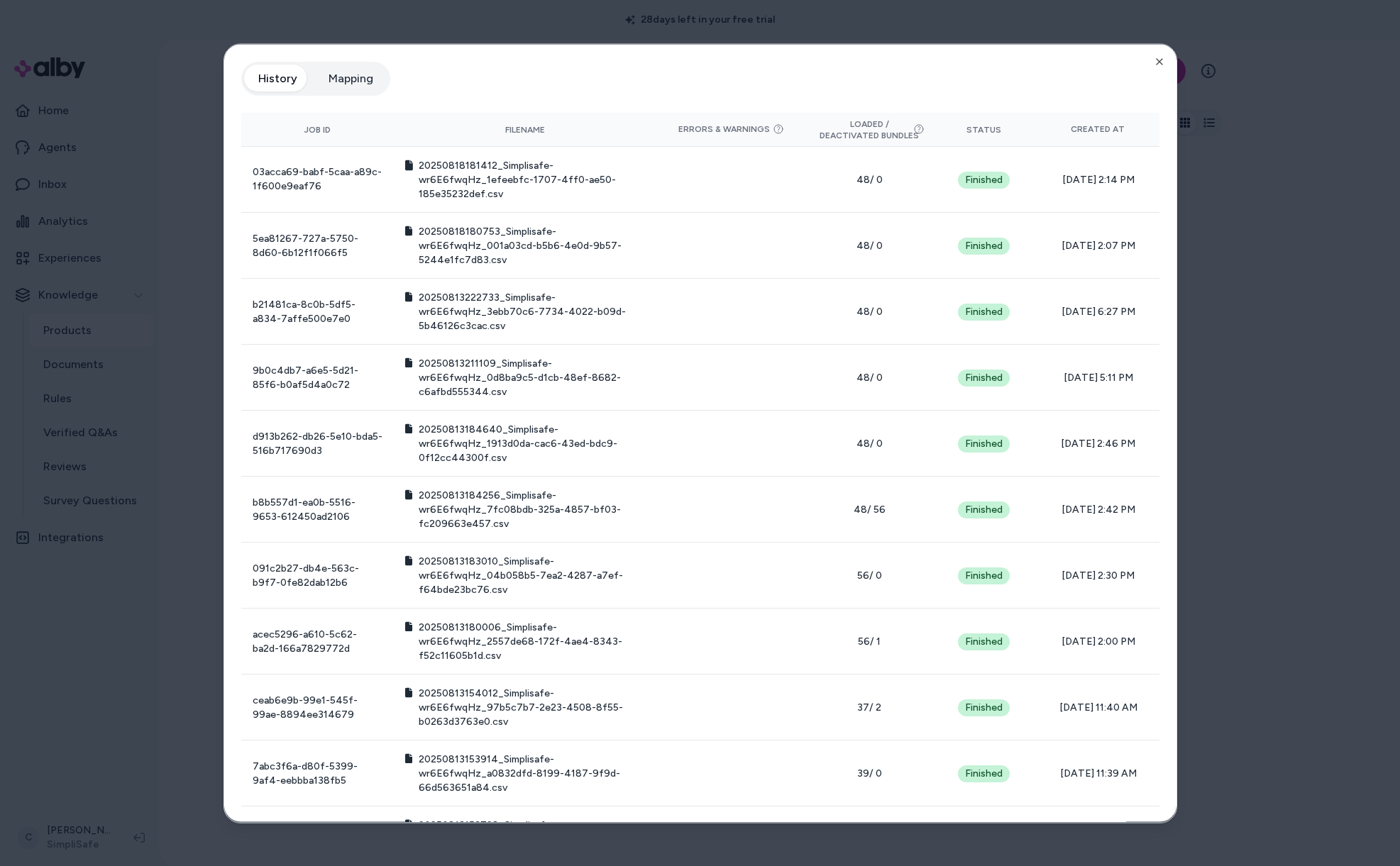
click at [1144, 61] on div "Product Feed View the history of product feeds for this brand. You can also vie…" at bounding box center [700, 433] width 954 height 780
click at [1144, 63] on div "History Mapping" at bounding box center [700, 83] width 918 height 45
drag, startPoint x: 1151, startPoint y: 61, endPoint x: 771, endPoint y: 97, distance: 381.7
click at [1156, 61] on icon "button" at bounding box center [1159, 61] width 6 height 6
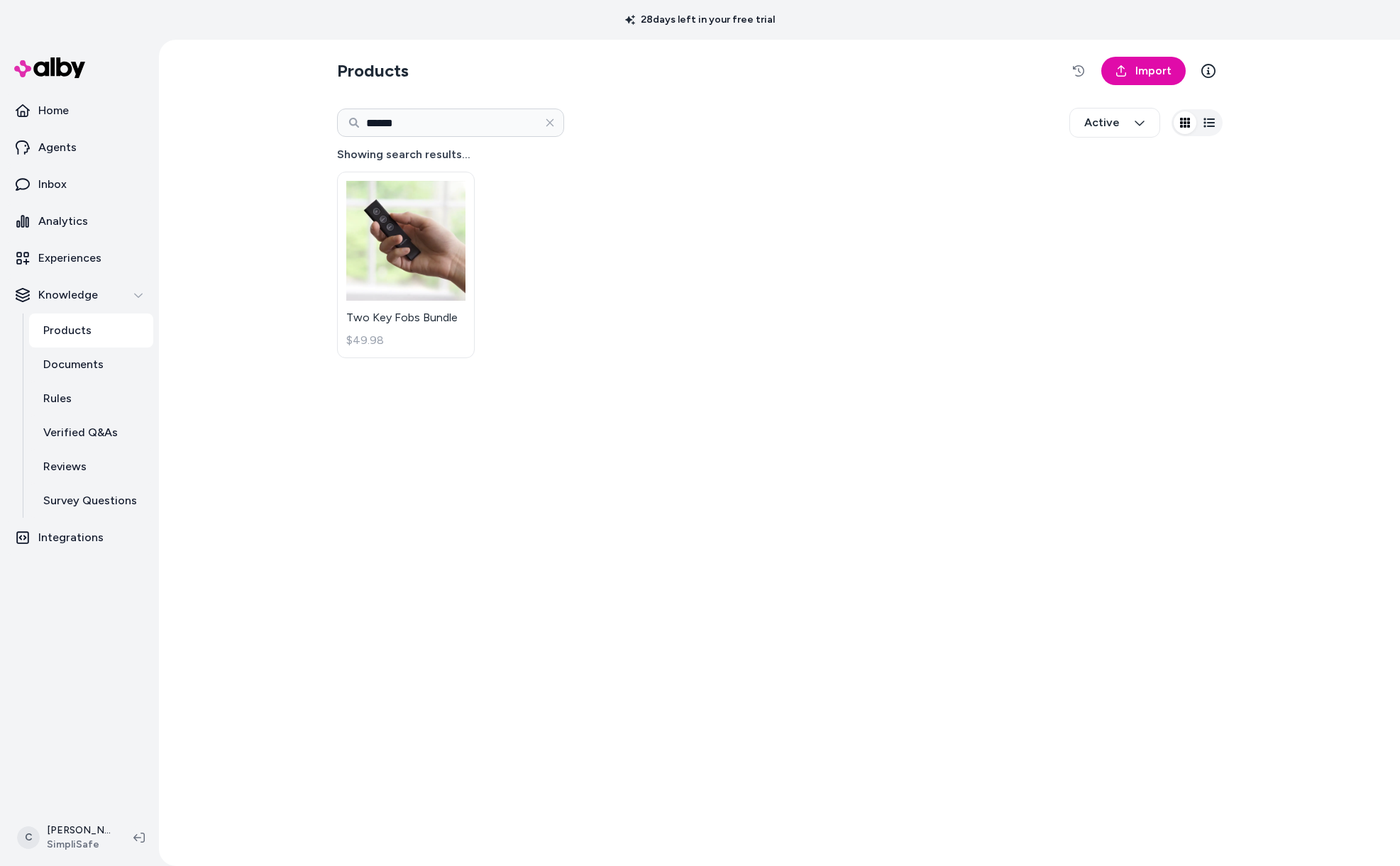
click at [82, 322] on p "Products" at bounding box center [67, 330] width 48 height 17
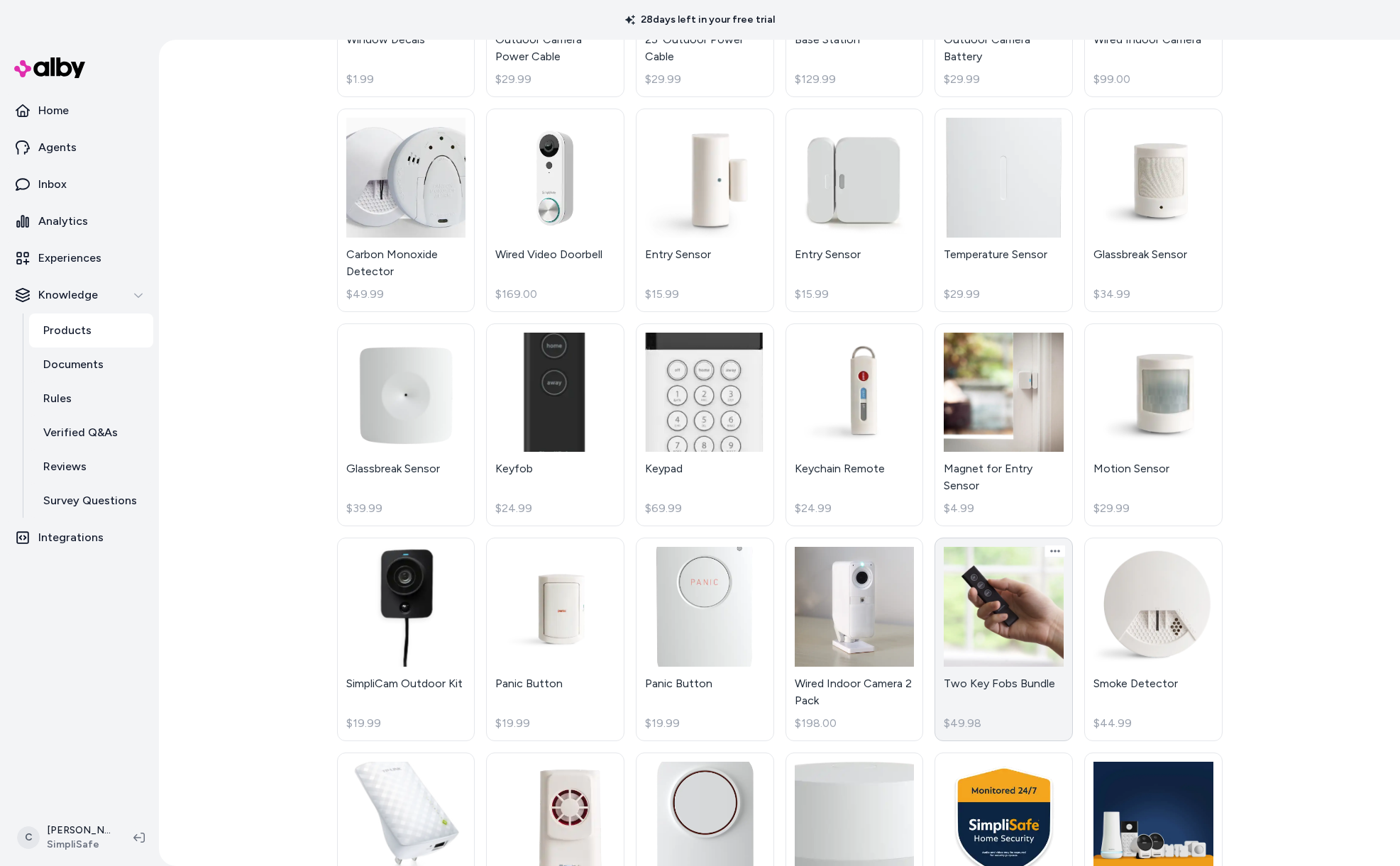
scroll to position [1031, 0]
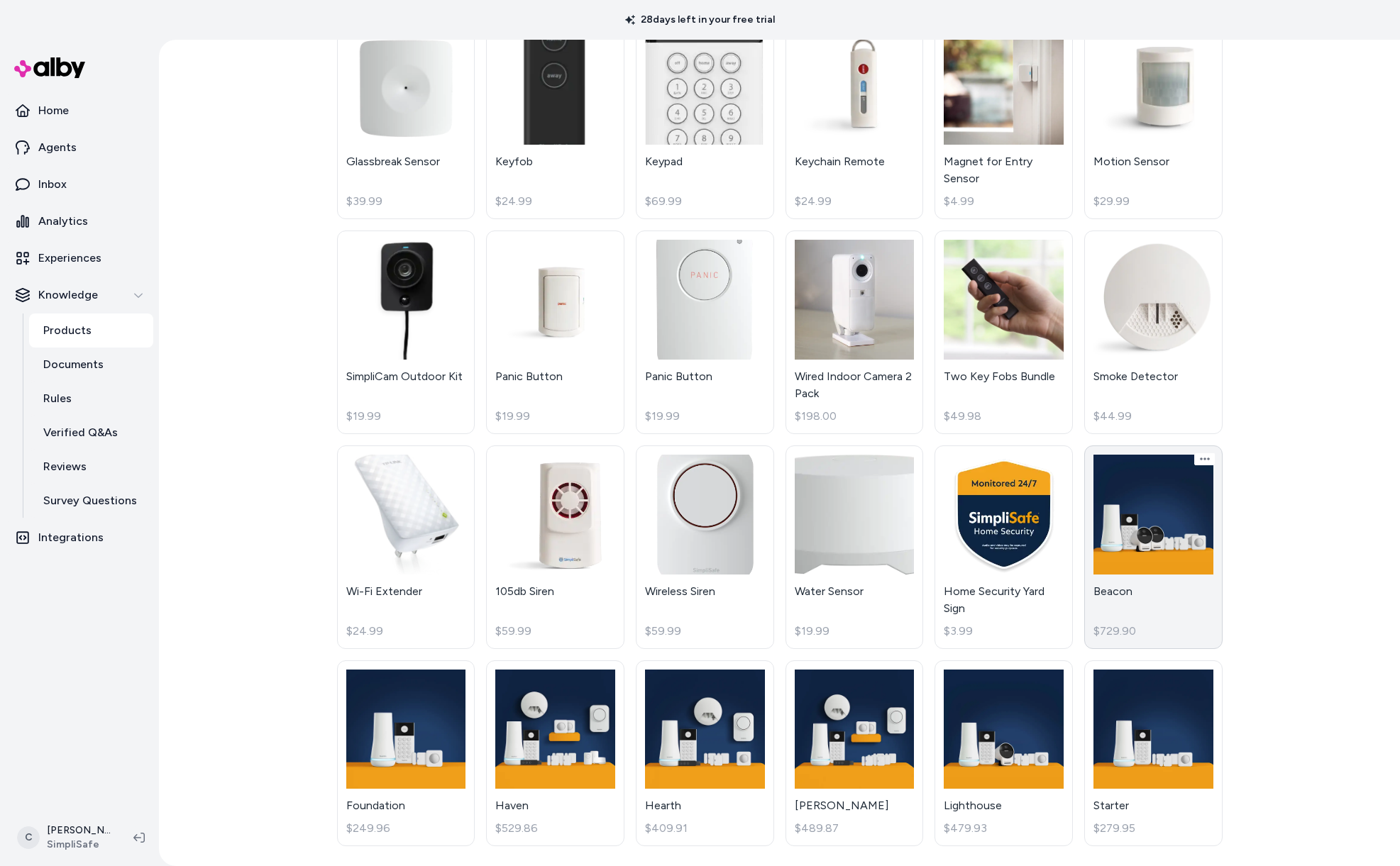
click at [1098, 588] on link "Beacon $729.90" at bounding box center [1153, 546] width 138 height 203
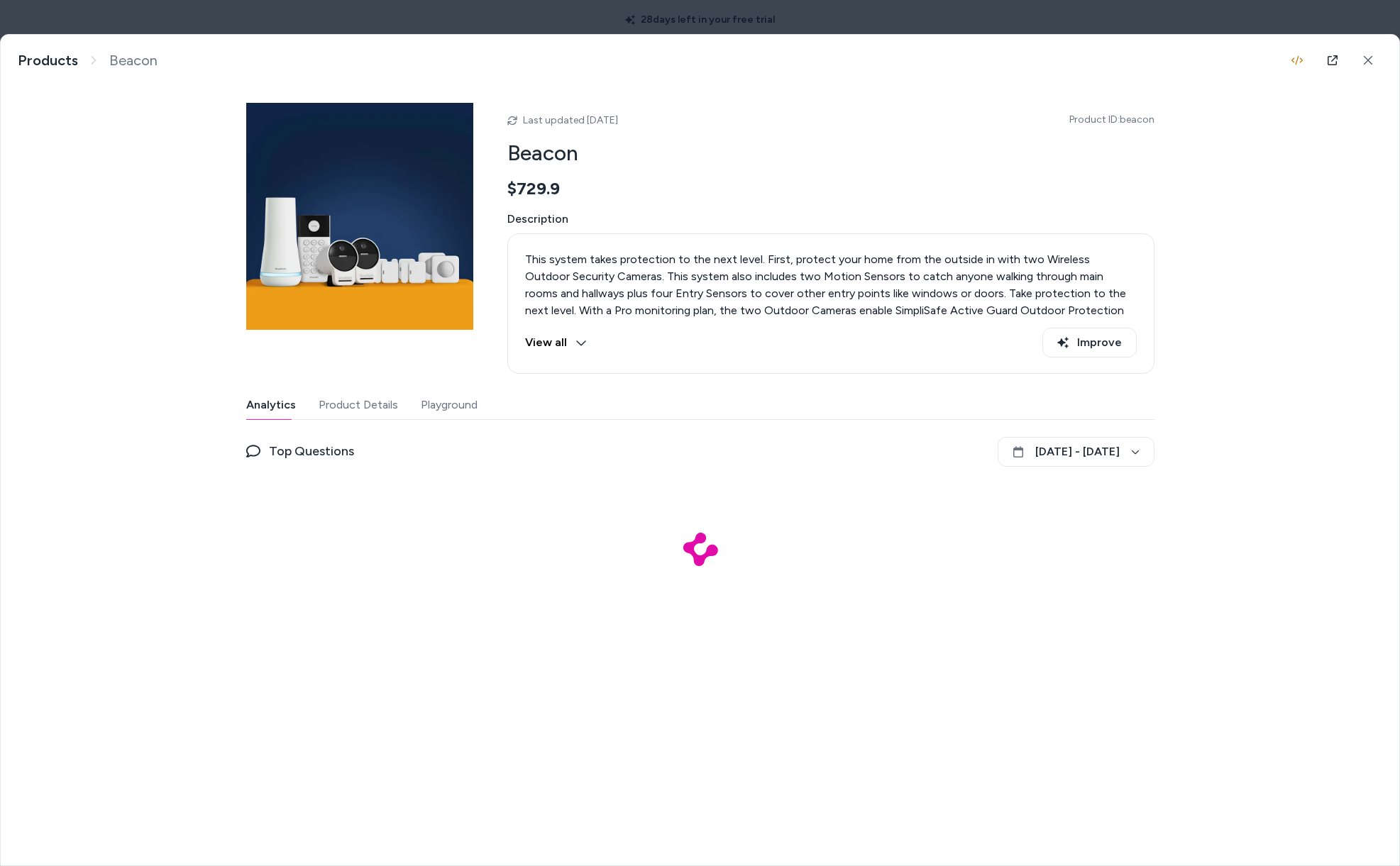
click at [379, 412] on button "Product Details" at bounding box center [358, 405] width 79 height 28
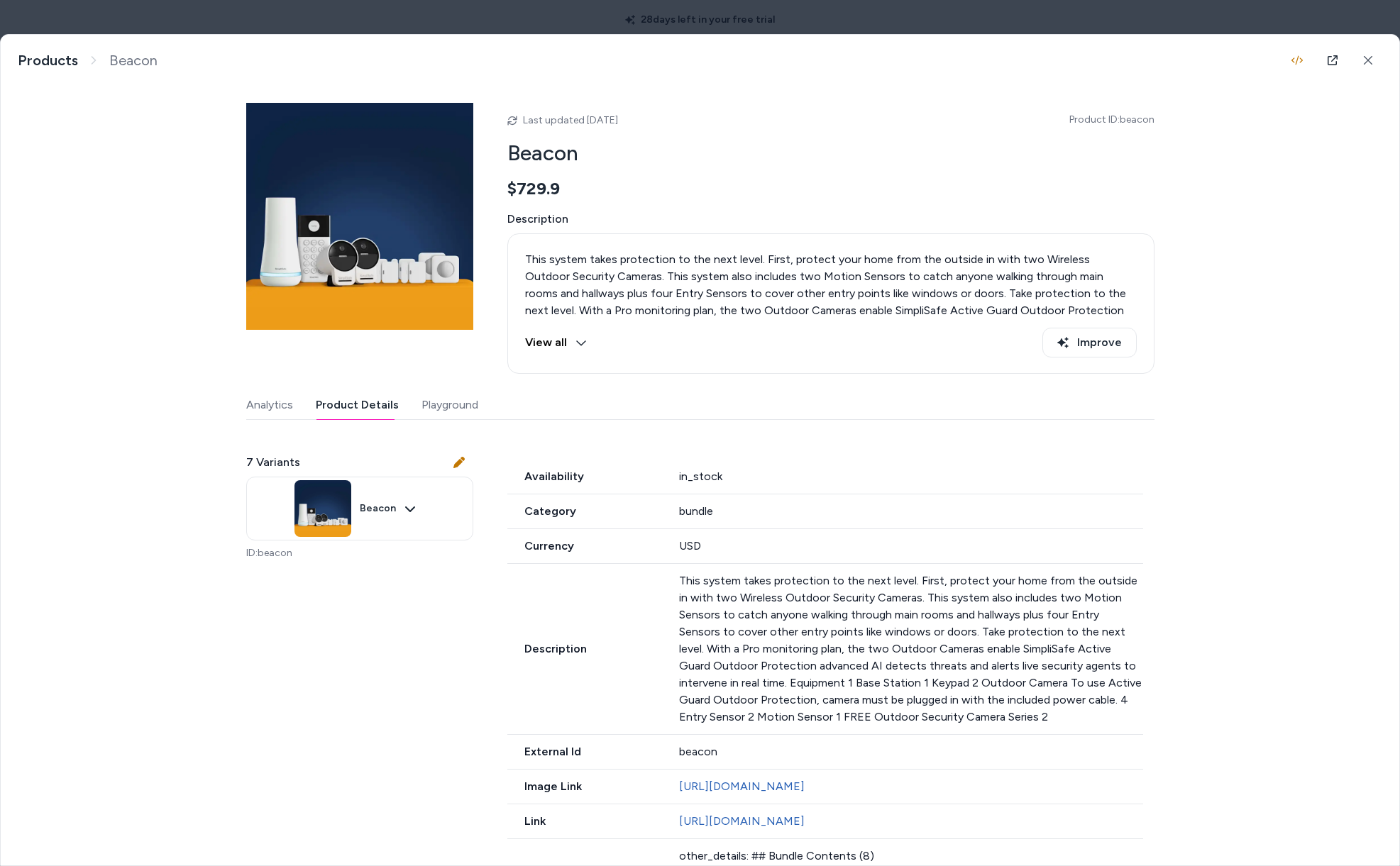
scroll to position [355, 0]
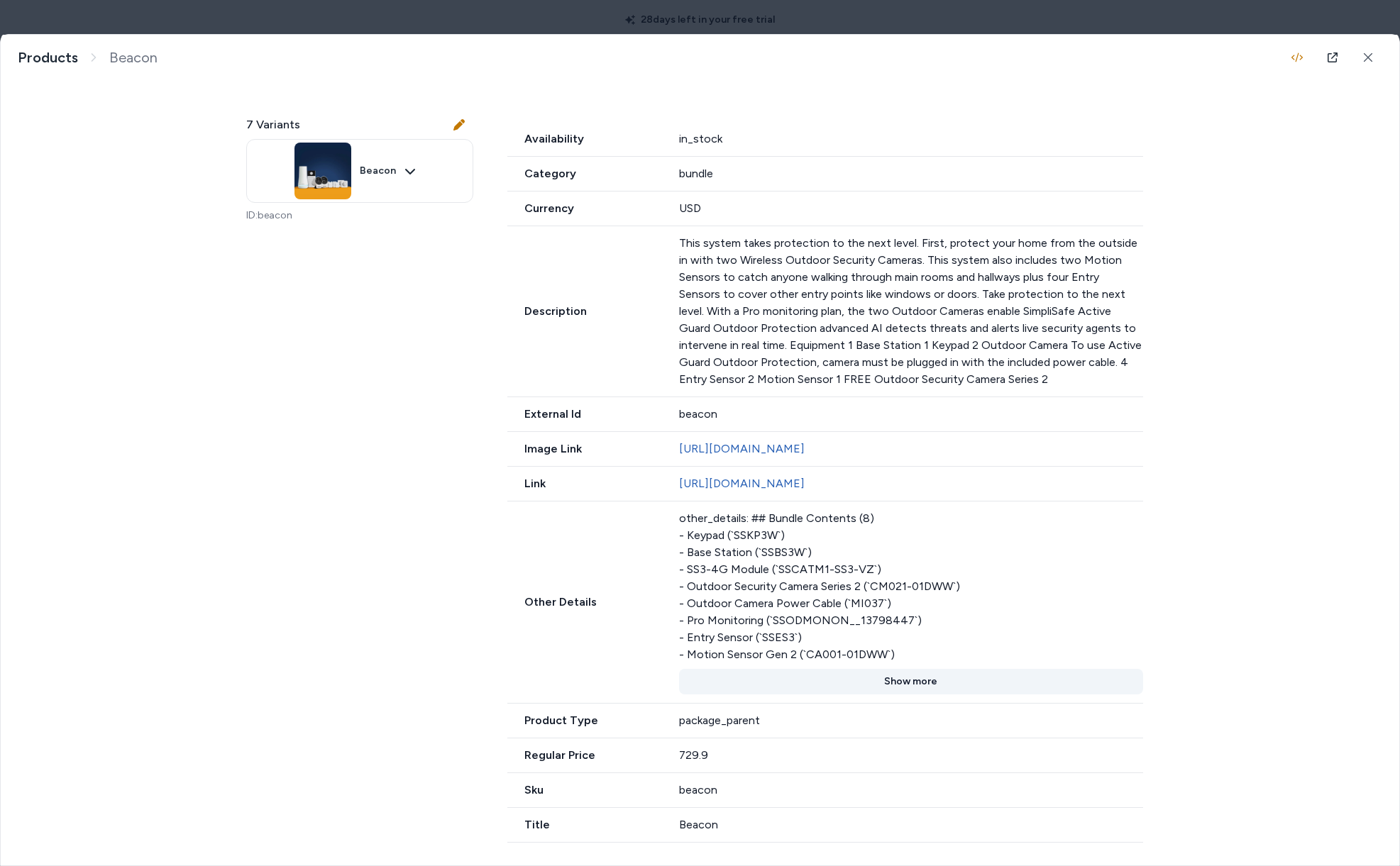
click at [893, 675] on button "Show more" at bounding box center [911, 681] width 465 height 26
click at [904, 678] on button "Show less" at bounding box center [911, 681] width 465 height 26
click at [913, 681] on button "Show more" at bounding box center [911, 681] width 465 height 26
click at [913, 681] on button "Show less" at bounding box center [911, 681] width 465 height 26
click at [913, 681] on button "Show more" at bounding box center [911, 681] width 465 height 26
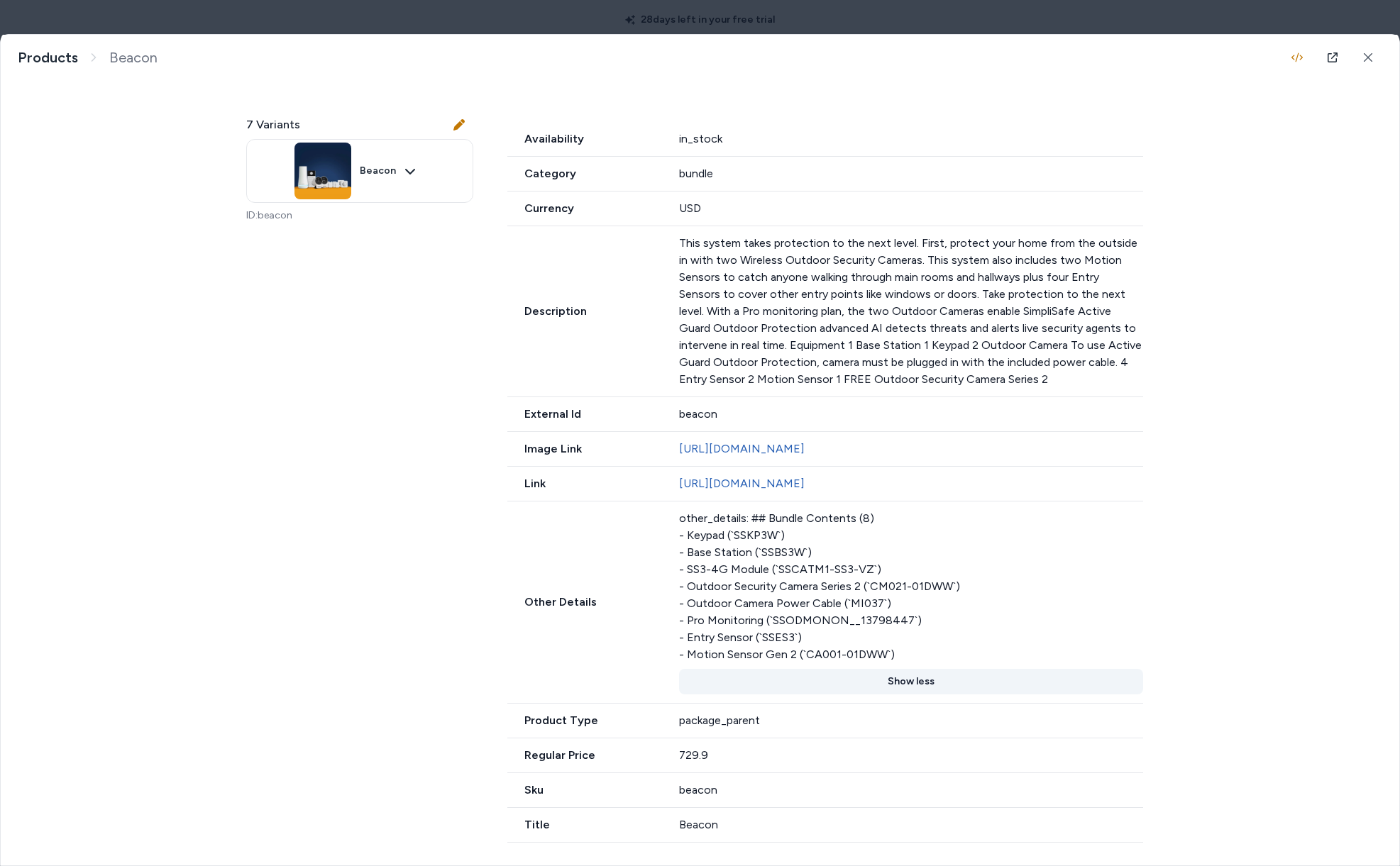
click at [913, 681] on button "Show less" at bounding box center [911, 681] width 465 height 26
click at [913, 681] on button "Show more" at bounding box center [911, 681] width 465 height 26
drag, startPoint x: 747, startPoint y: 555, endPoint x: 684, endPoint y: 552, distance: 63.1
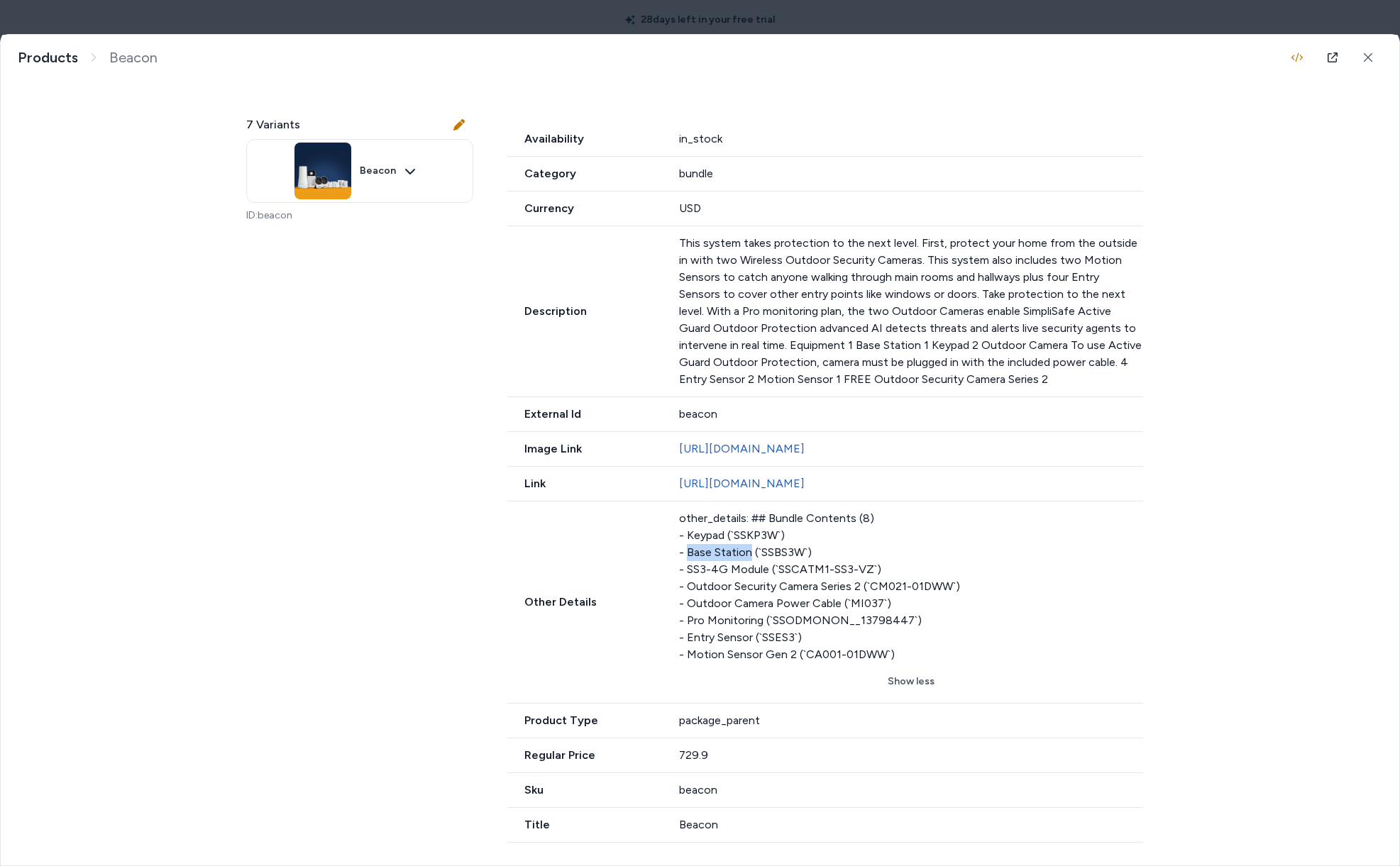
click at [684, 552] on div "other_details: ## Bundle Contents (8) - Keypad (`SSKP3W`) - Base Station (`SSBS…" at bounding box center [911, 587] width 465 height 154
copy div "Base Station"
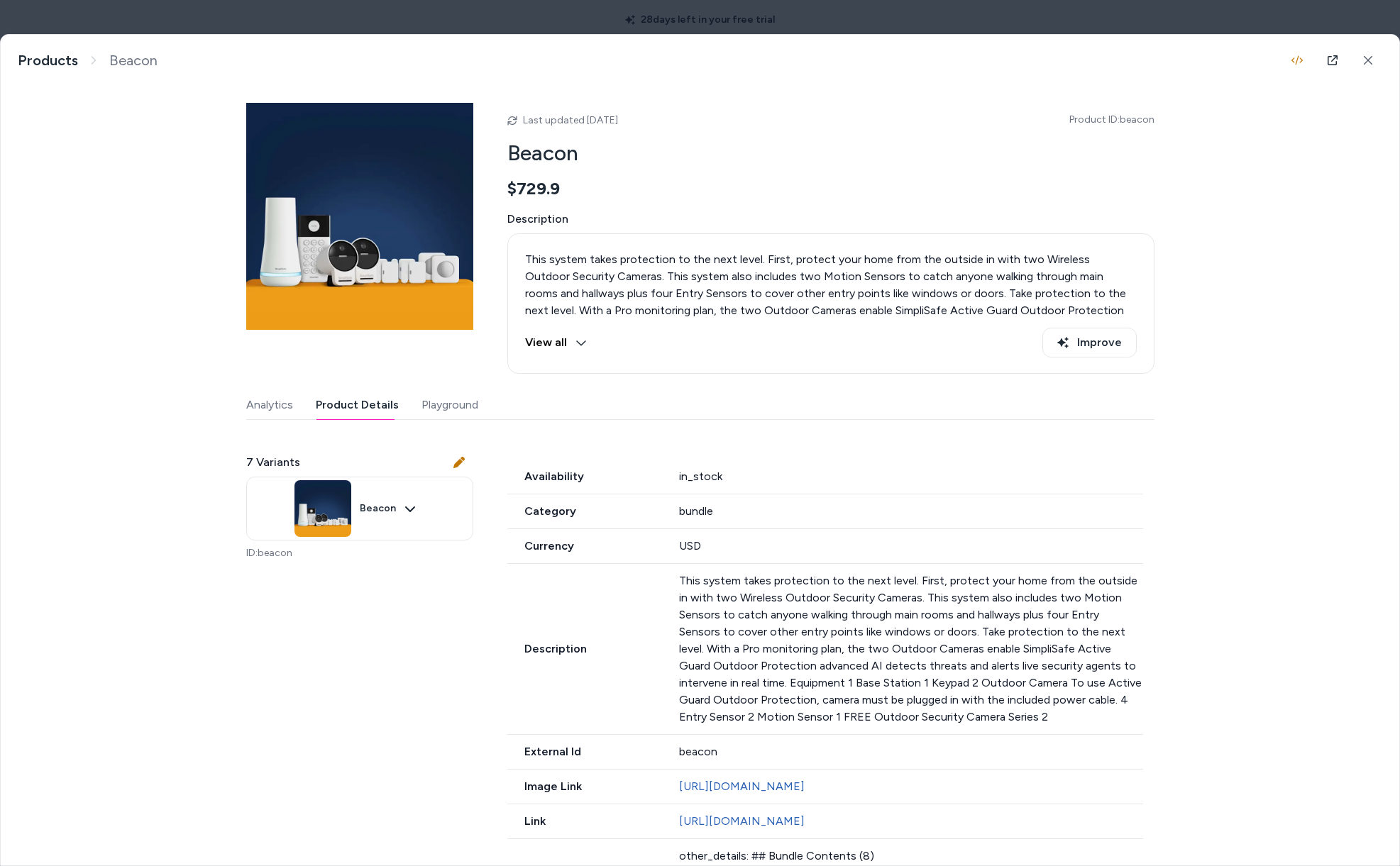
click at [1363, 57] on icon at bounding box center [1368, 60] width 10 height 10
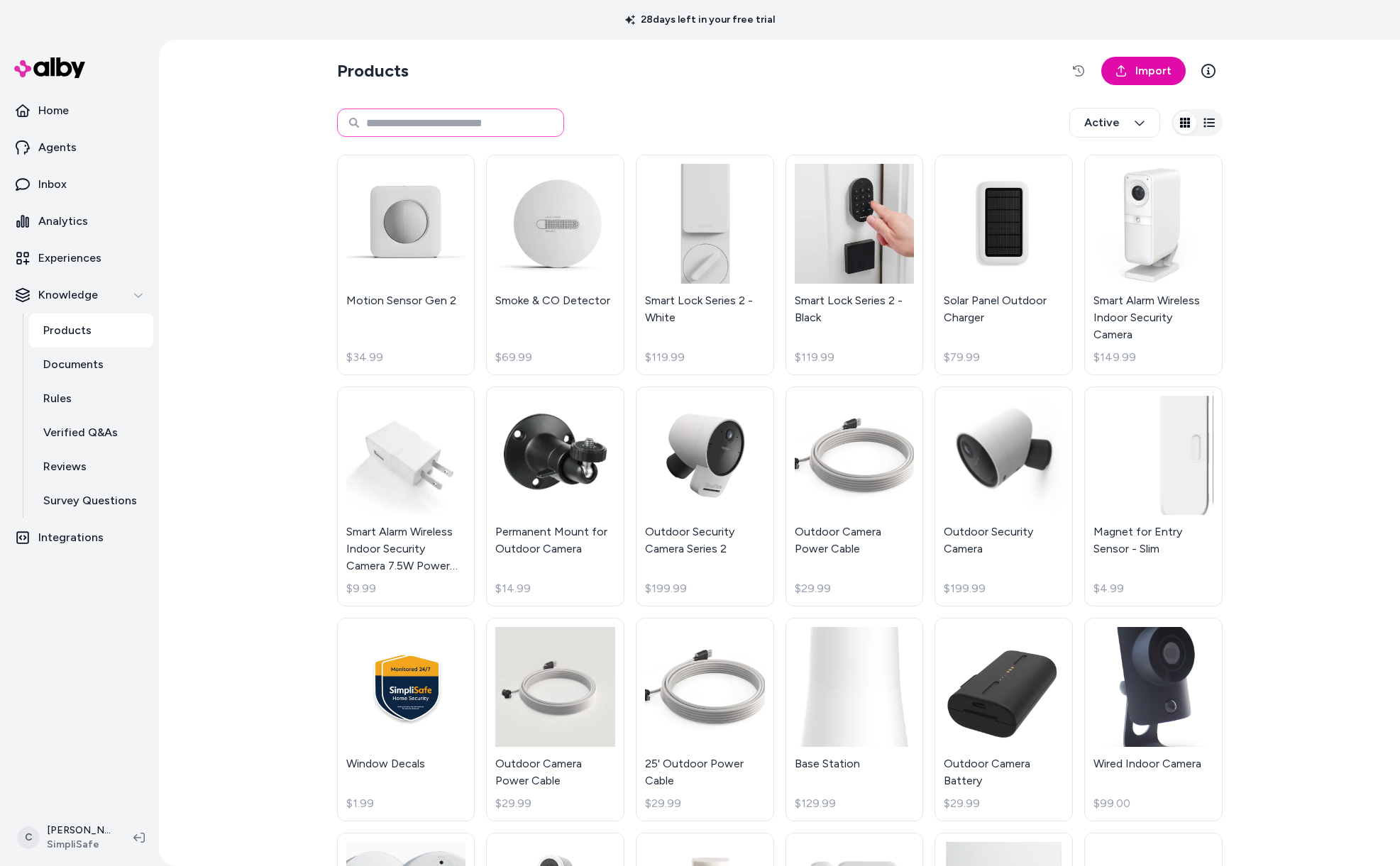
click at [475, 117] on input at bounding box center [450, 122] width 227 height 28
paste input "**********"
type input "**********"
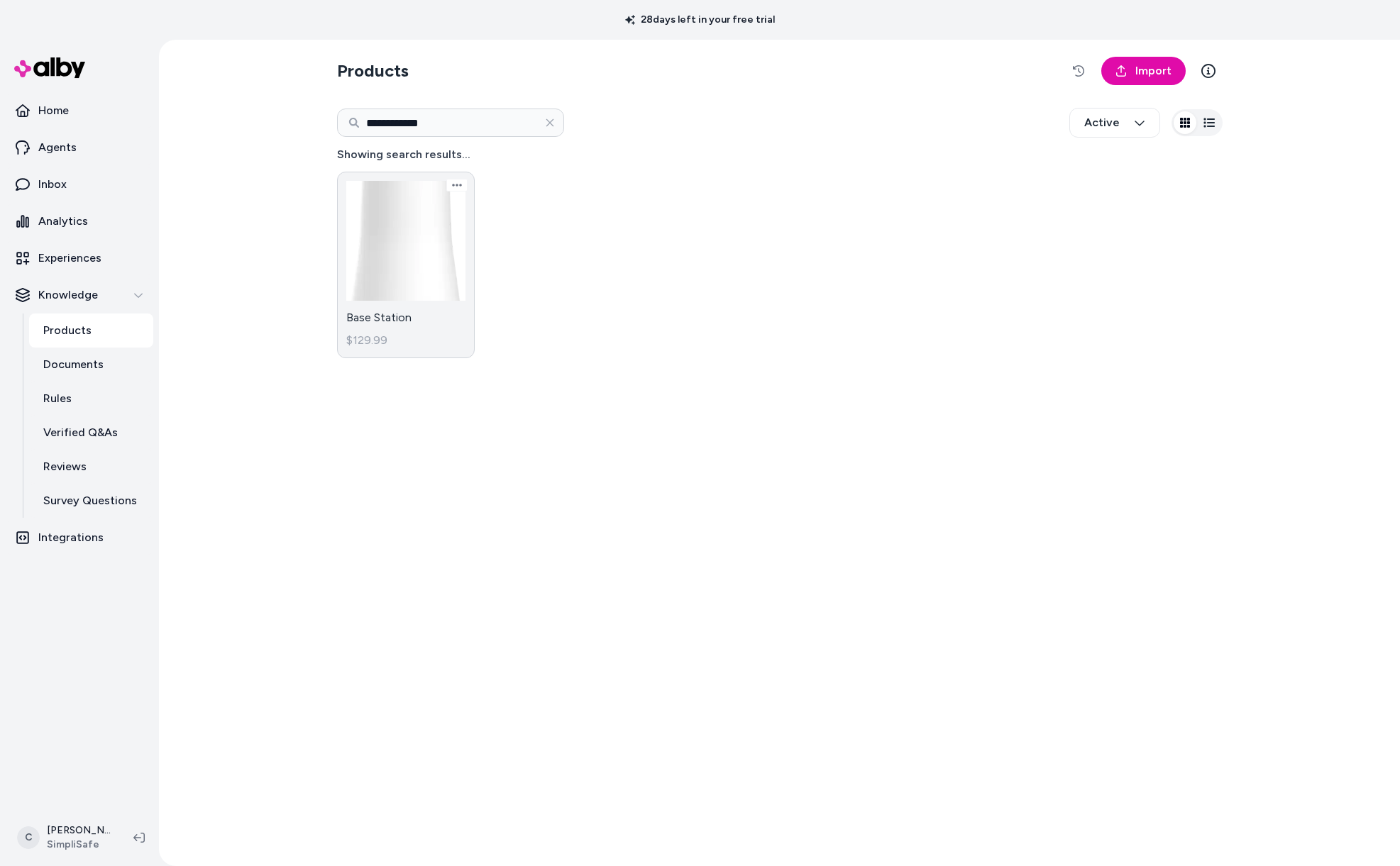
click at [453, 283] on link "Base Station $129.99" at bounding box center [406, 265] width 138 height 187
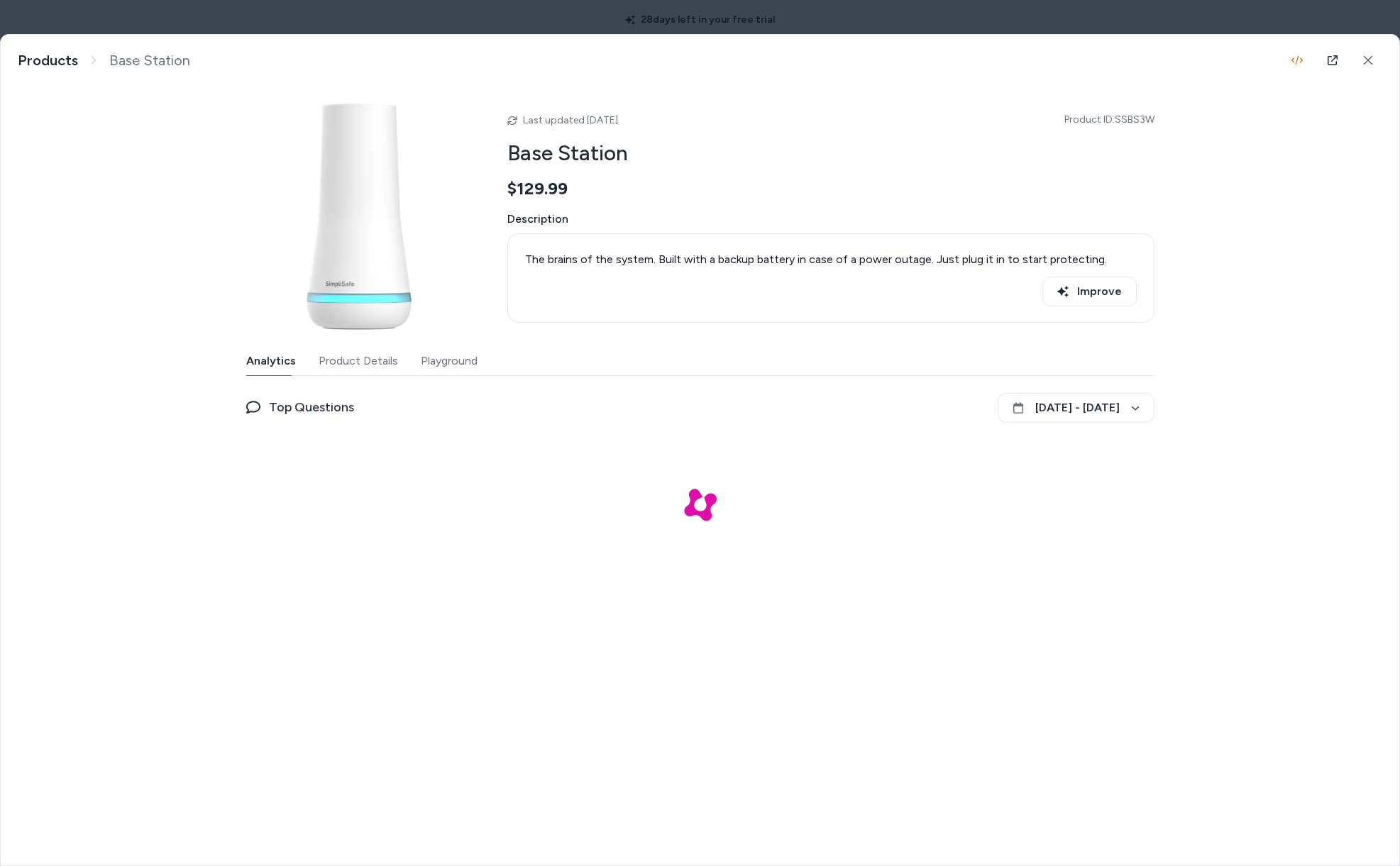
click at [381, 356] on button "Product Details" at bounding box center [358, 360] width 79 height 28
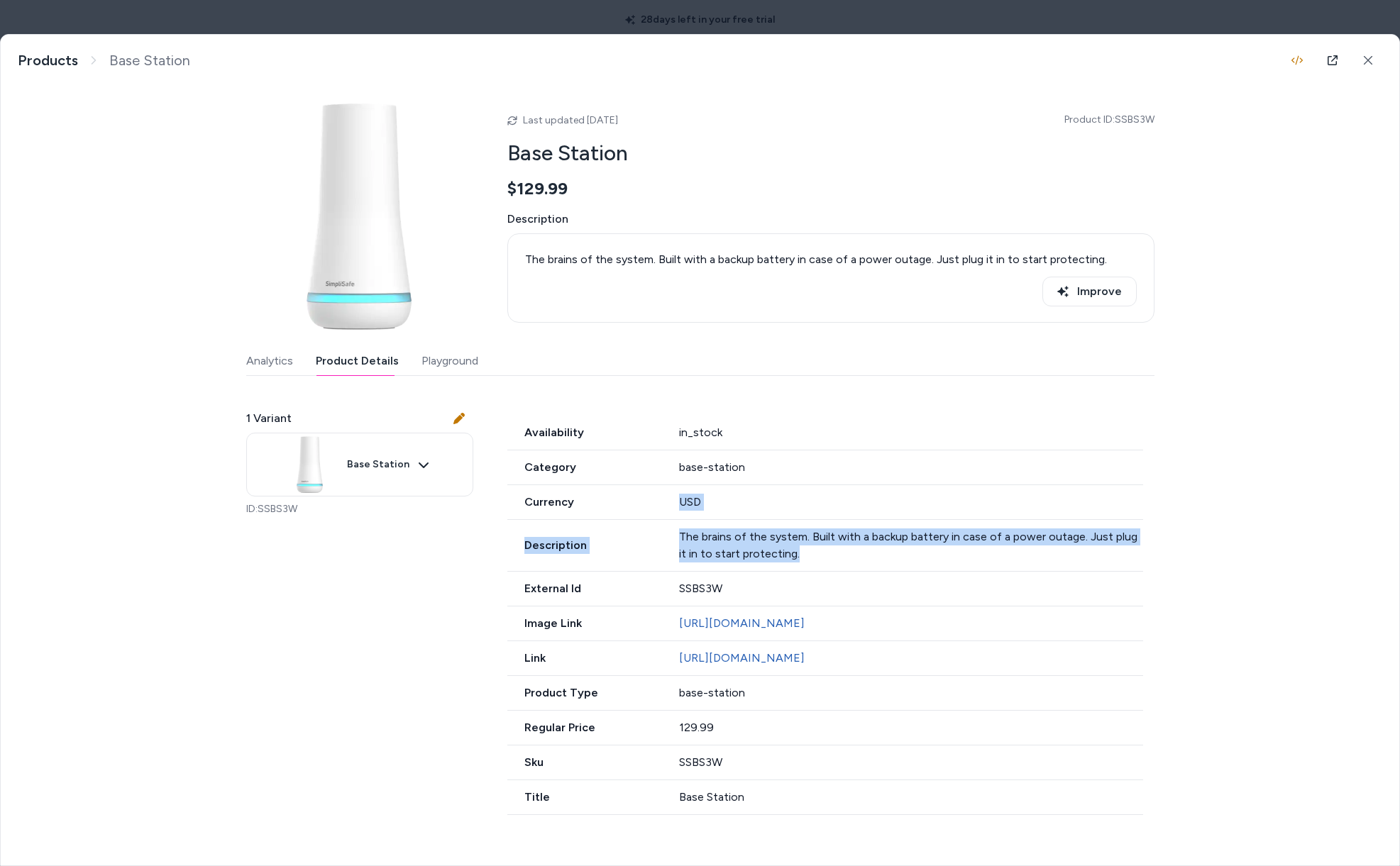
drag, startPoint x: 803, startPoint y: 554, endPoint x: 682, endPoint y: 517, distance: 126.5
click at [654, 513] on div "Availability in_stock Category base-station Currency USD Description The brains…" at bounding box center [832, 615] width 648 height 399
click at [1365, 59] on icon at bounding box center [1368, 60] width 10 height 10
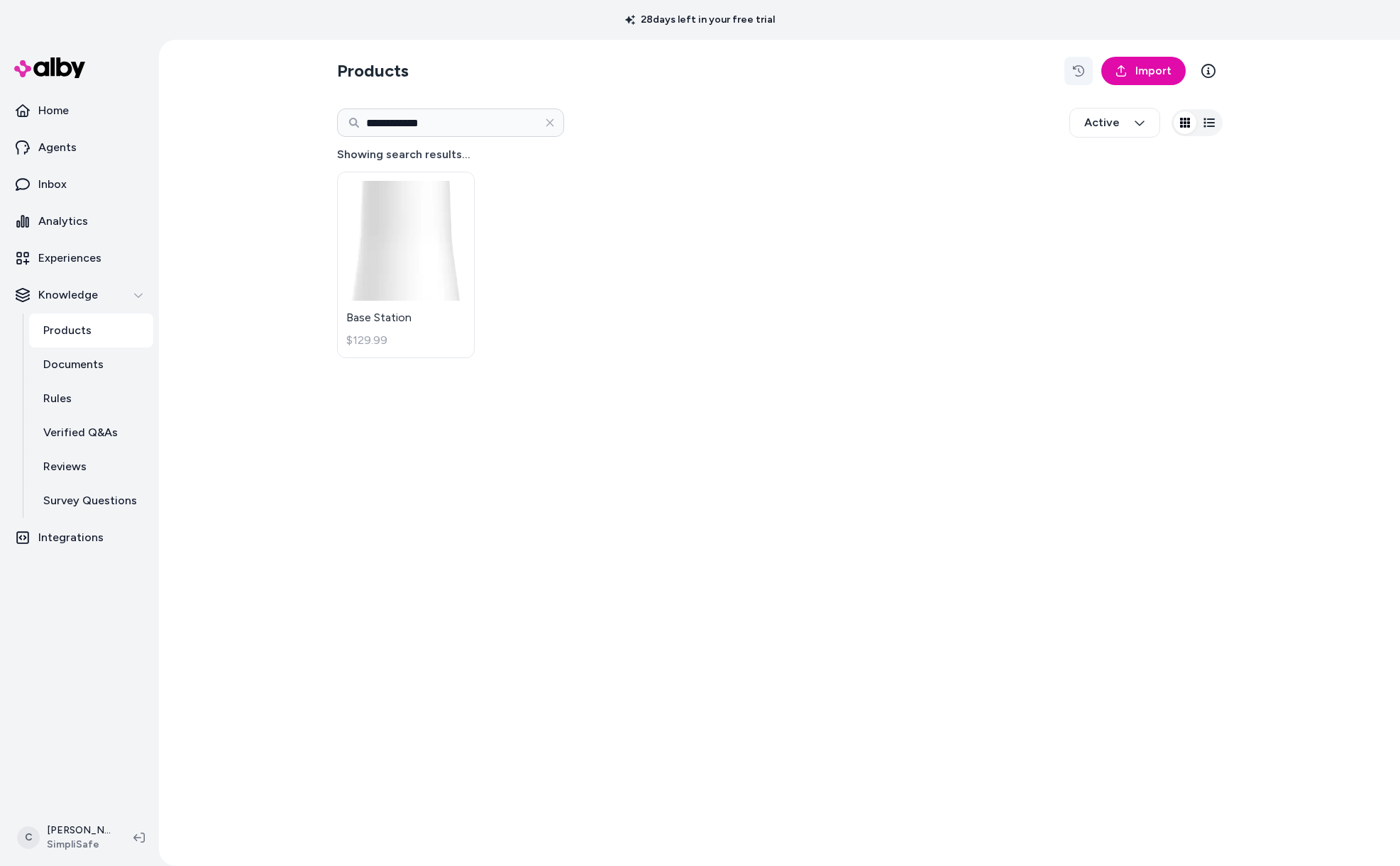
click at [1074, 78] on button "button" at bounding box center [1078, 71] width 29 height 28
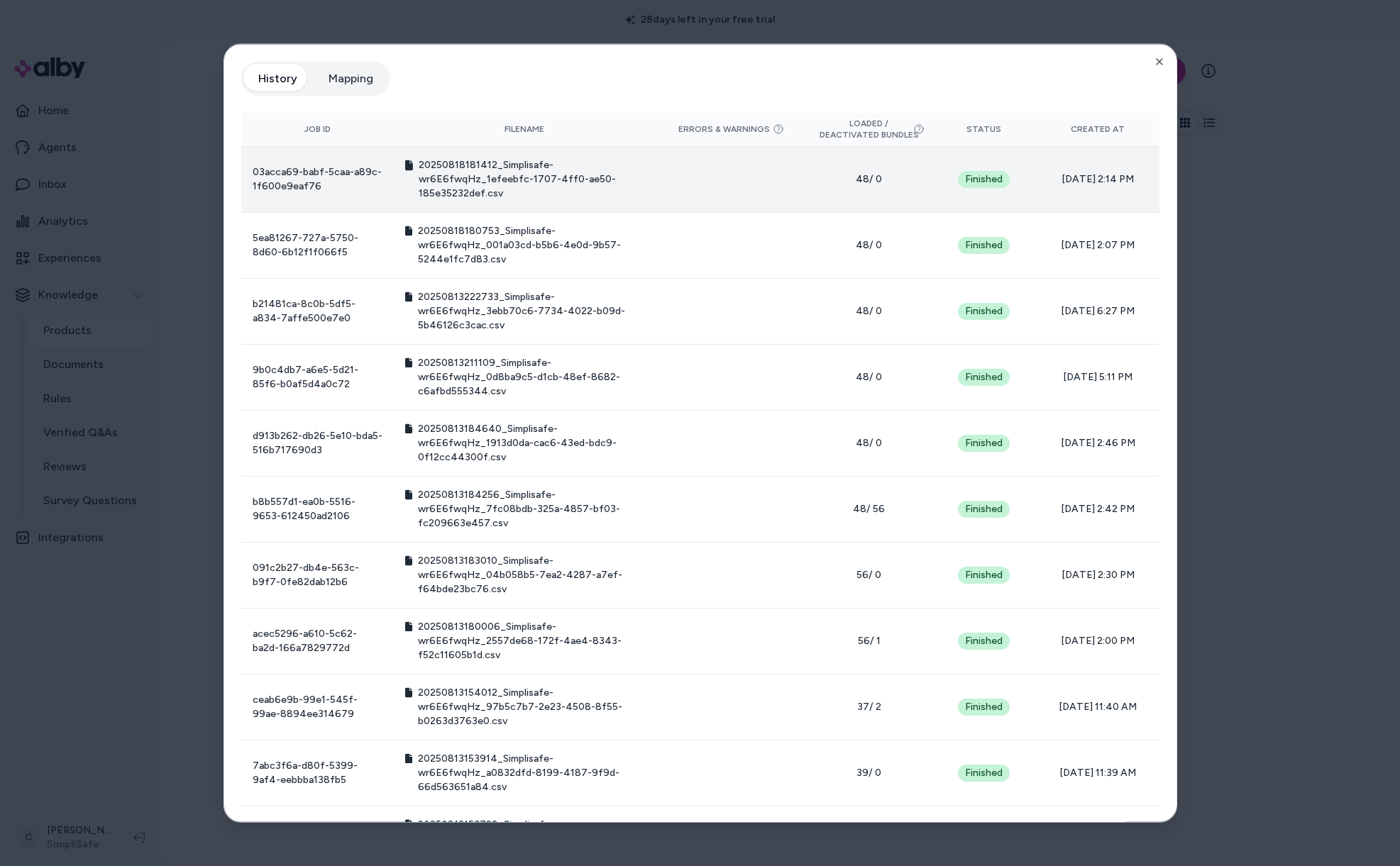
drag, startPoint x: 1126, startPoint y: 177, endPoint x: 1018, endPoint y: 181, distance: 108.1
click at [1018, 181] on tr "03acca69-babf-5caa-a89c-1f600e9eaf76 20250818181412_Simplisafe-wr6E6fwqHz_1efee…" at bounding box center [700, 179] width 918 height 66
click at [1077, 179] on span "08/18/25 - 2:14 PM" at bounding box center [1097, 178] width 99 height 14
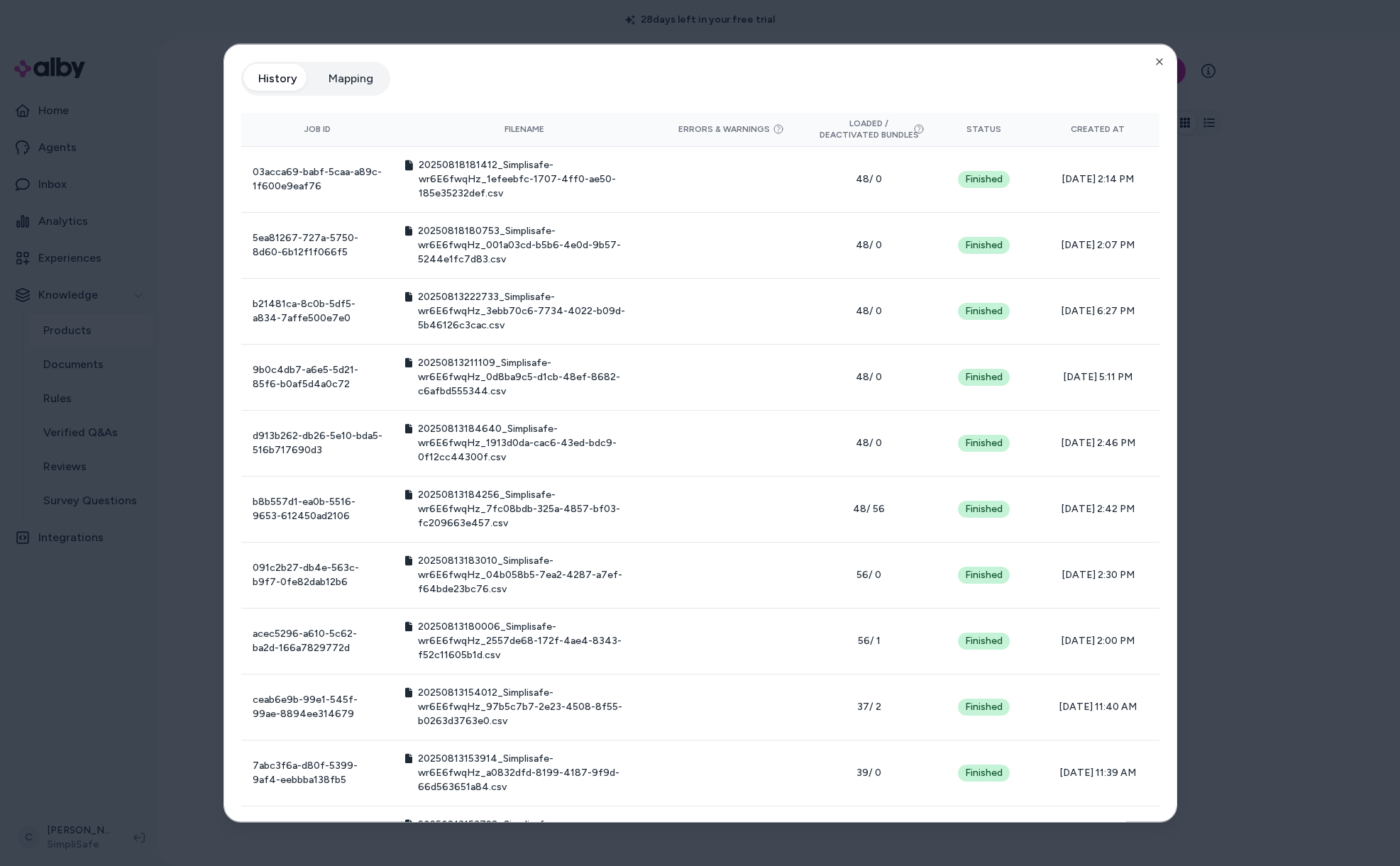
click at [1287, 251] on div at bounding box center [700, 433] width 1400 height 866
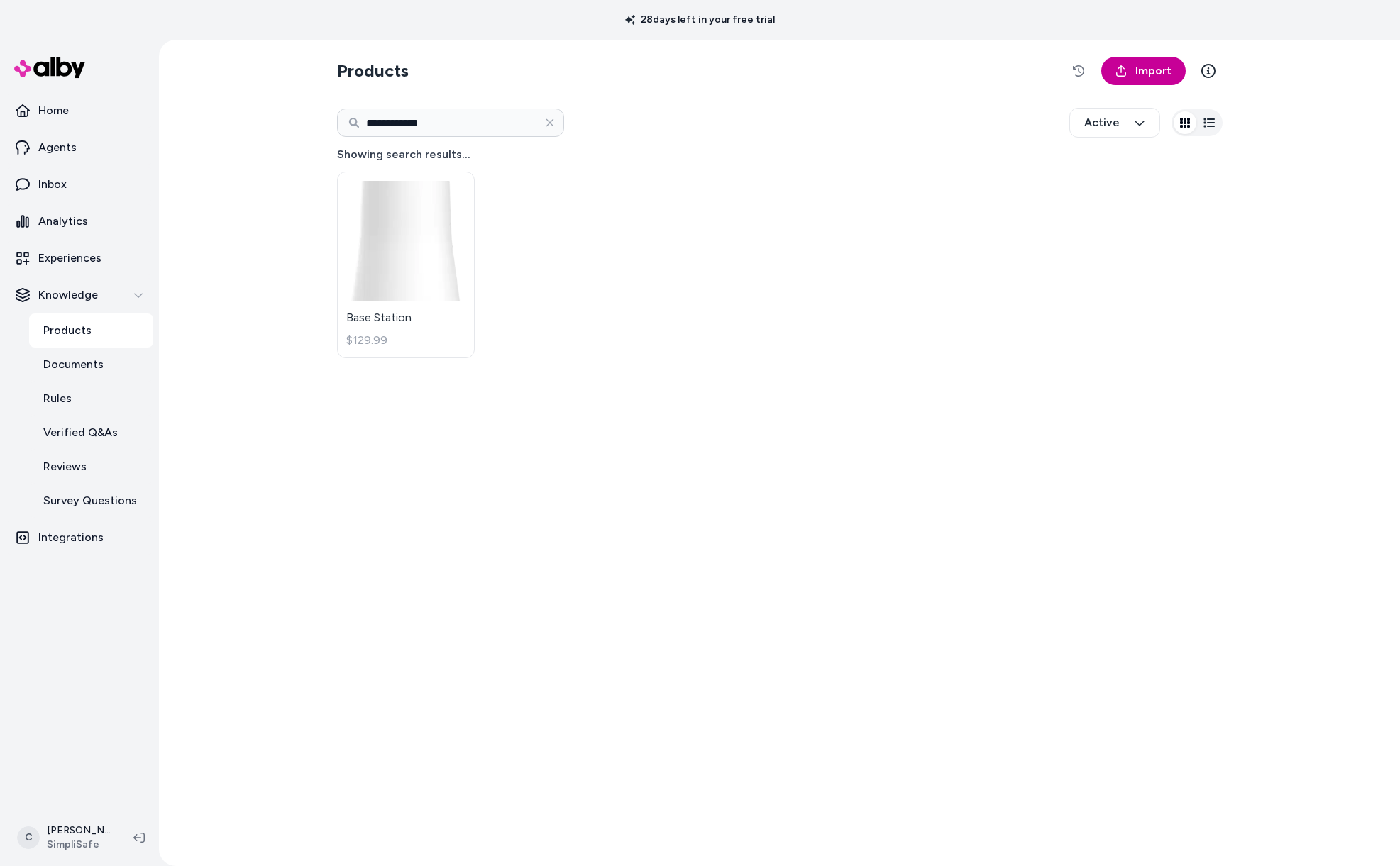
click at [1142, 74] on span "Import" at bounding box center [1153, 71] width 36 height 17
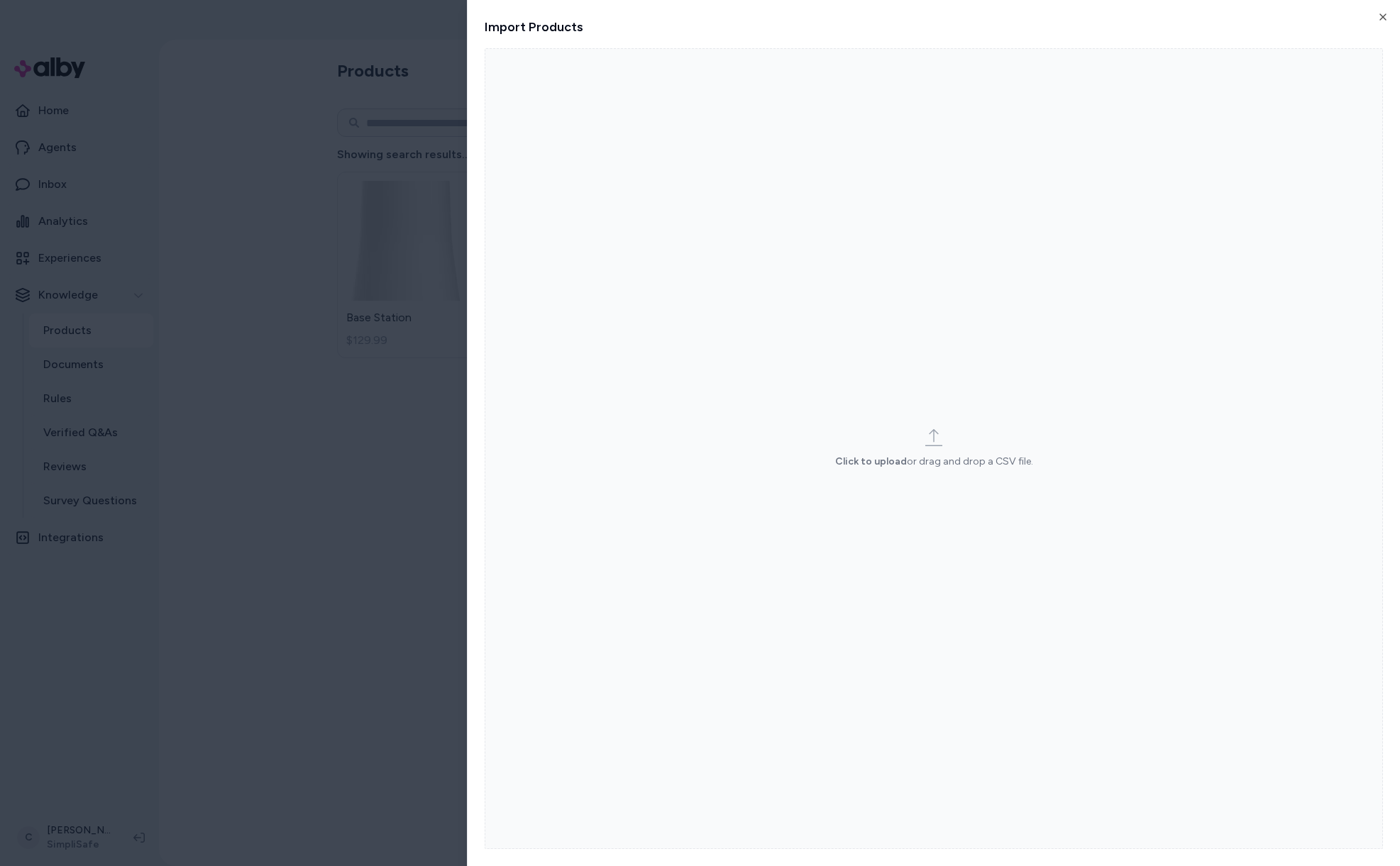
click at [1057, 460] on label "Click to upload or drag and drop a CSV file." at bounding box center [934, 448] width 899 height 801
click at [0, 0] on input "Click to upload or drag and drop a CSV file." at bounding box center [0, 0] width 0 height 0
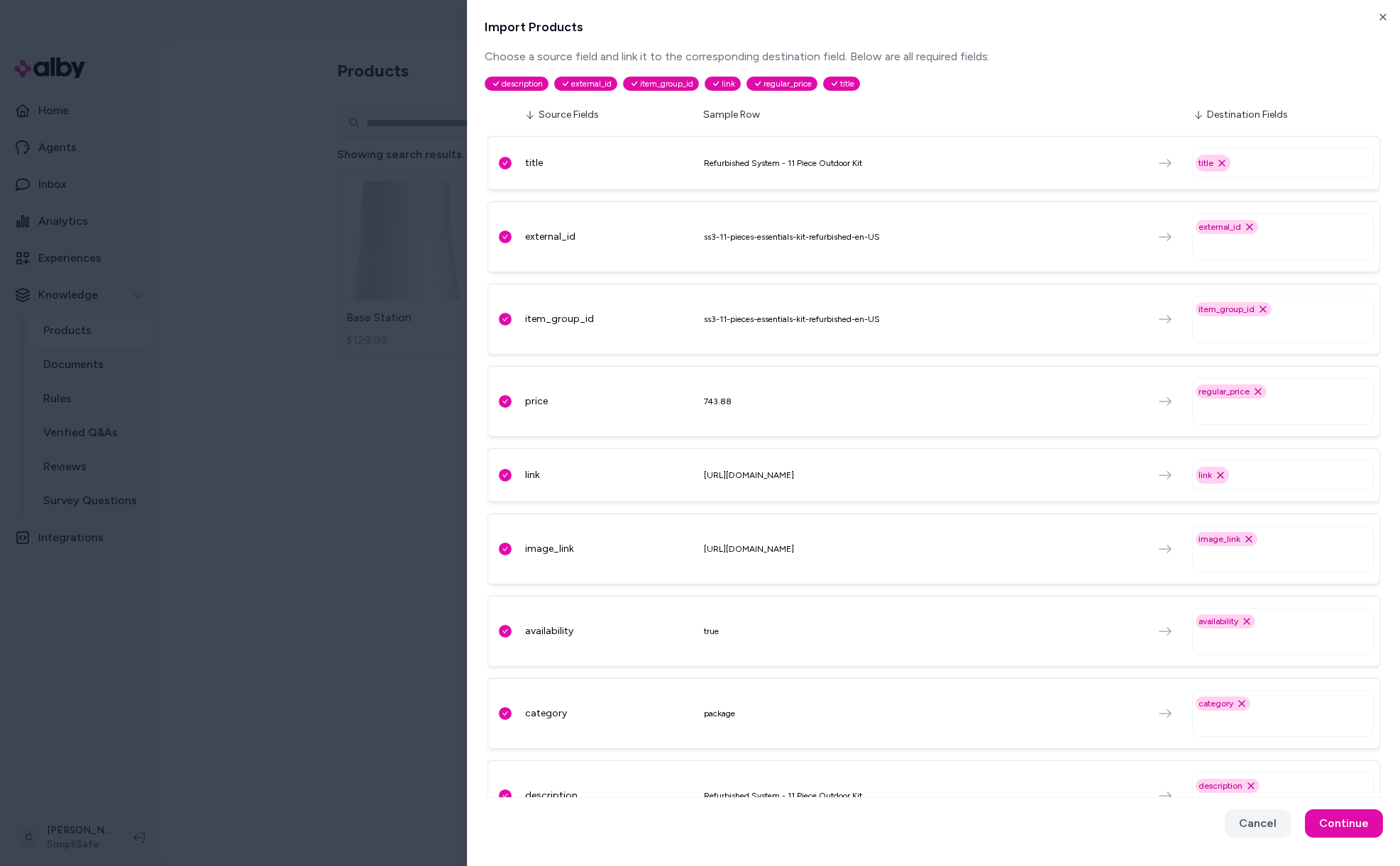
scroll to position [206, 0]
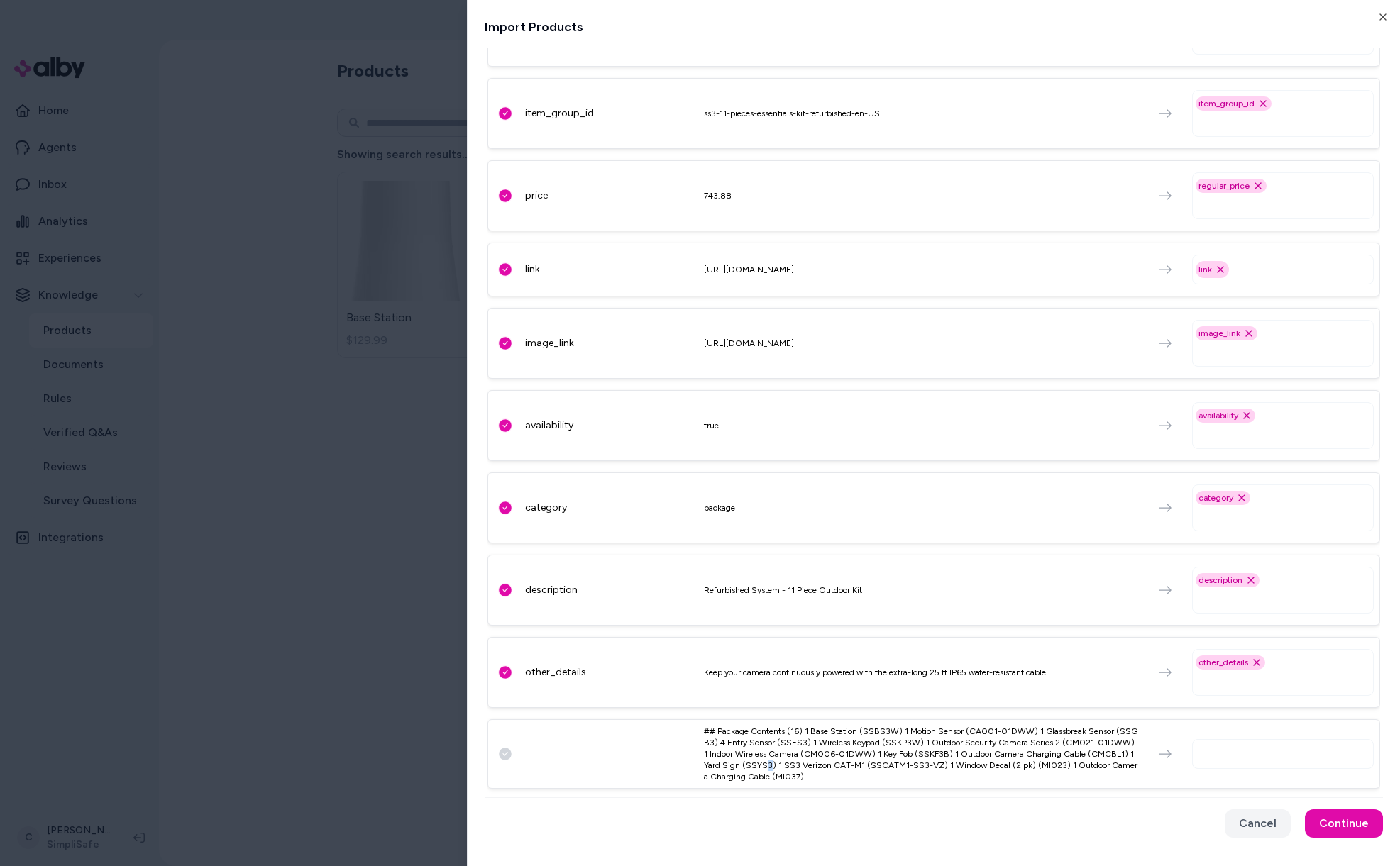
drag, startPoint x: 785, startPoint y: 764, endPoint x: 881, endPoint y: 775, distance: 96.6
click at [782, 765] on div "## Package Contents (16) 1 Base Station (SSBS3W) 1 Motion Sensor (CA001-01DWW) …" at bounding box center [921, 754] width 434 height 57
drag, startPoint x: 811, startPoint y: 751, endPoint x: 886, endPoint y: 747, distance: 75.1
click at [796, 749] on div "## Package Contents (16) 1 Base Station (SSBS3W) 1 Motion Sensor (CA001-01DWW) …" at bounding box center [921, 754] width 434 height 57
drag, startPoint x: 897, startPoint y: 747, endPoint x: 980, endPoint y: 750, distance: 83.1
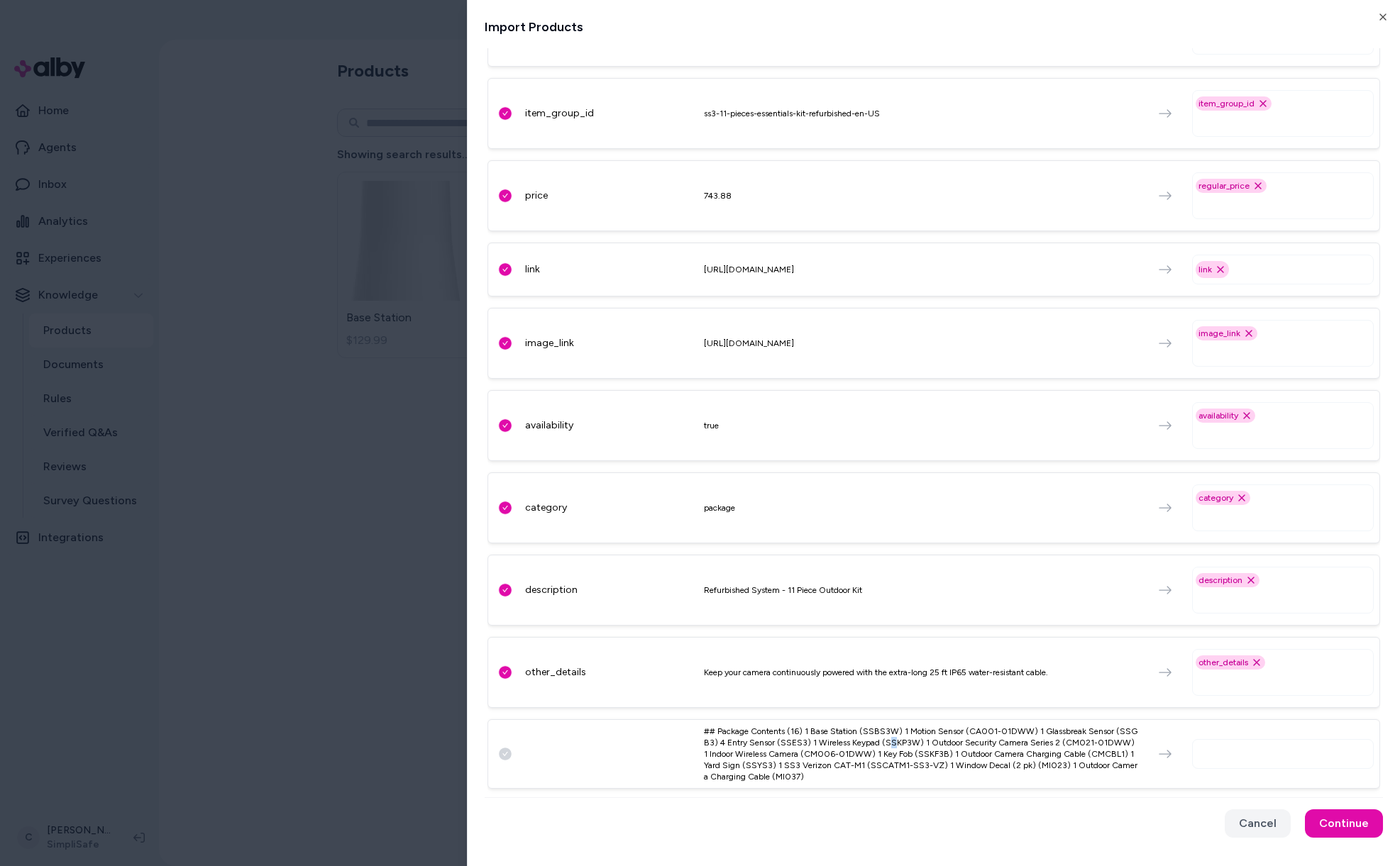
click at [906, 749] on div "## Package Contents (16) 1 Base Station (SSBS3W) 1 Motion Sensor (CA001-01DWW) …" at bounding box center [921, 754] width 434 height 57
drag, startPoint x: 930, startPoint y: 746, endPoint x: 947, endPoint y: 740, distance: 18.0
click at [947, 740] on div "## Package Contents (16) 1 Base Station (SSBS3W) 1 Motion Sensor (CA001-01DWW) …" at bounding box center [921, 754] width 434 height 57
drag, startPoint x: 928, startPoint y: 758, endPoint x: 944, endPoint y: 758, distance: 16.0
click at [934, 767] on div "## Package Contents (16) 1 Base Station (SSBS3W) 1 Motion Sensor (CA001-01DWW) …" at bounding box center [921, 754] width 434 height 57
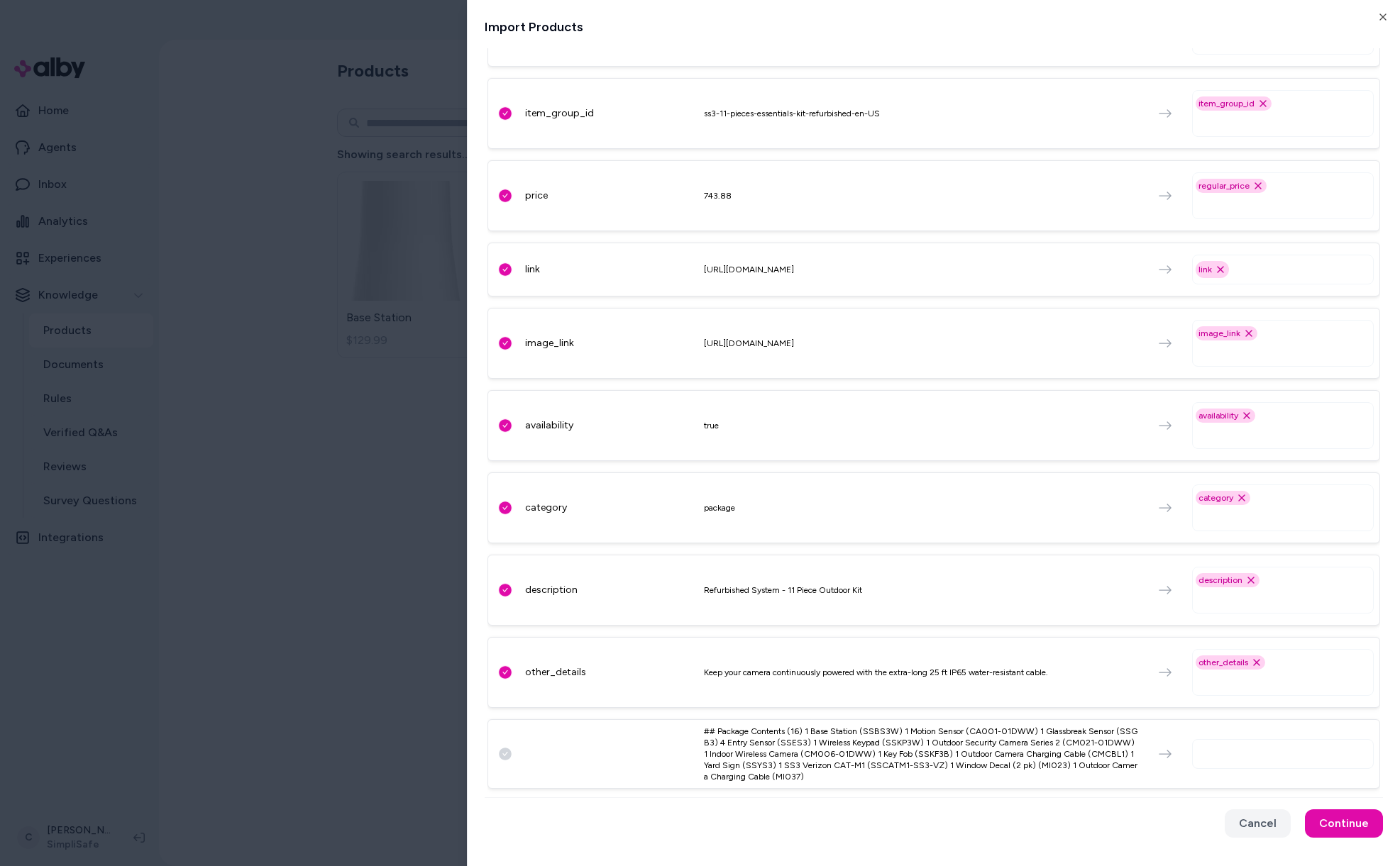
click at [934, 749] on div "## Package Contents (16) 1 Base Station (SSBS3W) 1 Motion Sensor (CA001-01DWW) …" at bounding box center [921, 754] width 434 height 57
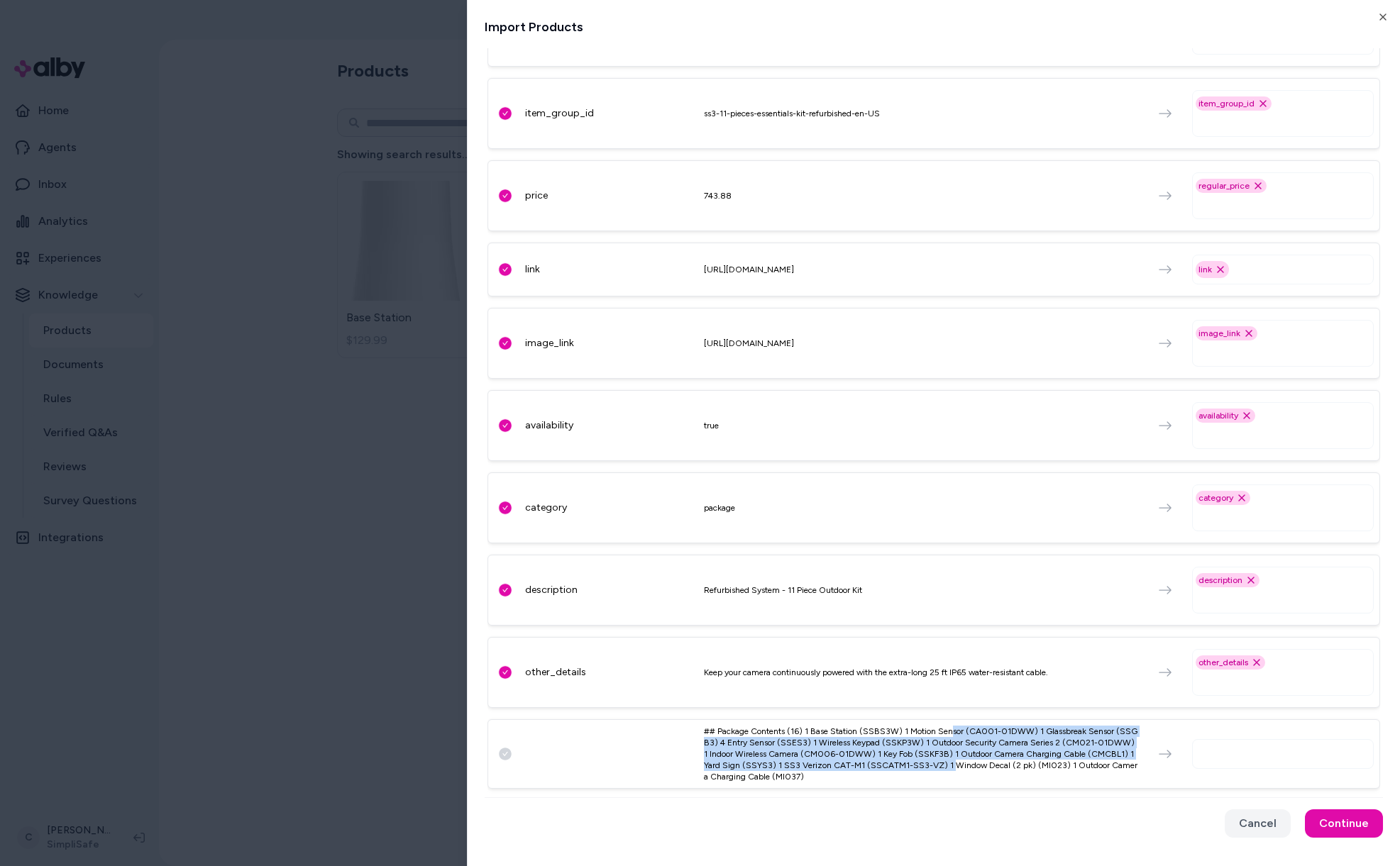
drag, startPoint x: 951, startPoint y: 730, endPoint x: 967, endPoint y: 753, distance: 28.0
click at [964, 764] on div "## Package Contents (16) 1 Base Station (SSBS3W) 1 Motion Sensor (CA001-01DWW) …" at bounding box center [921, 754] width 434 height 57
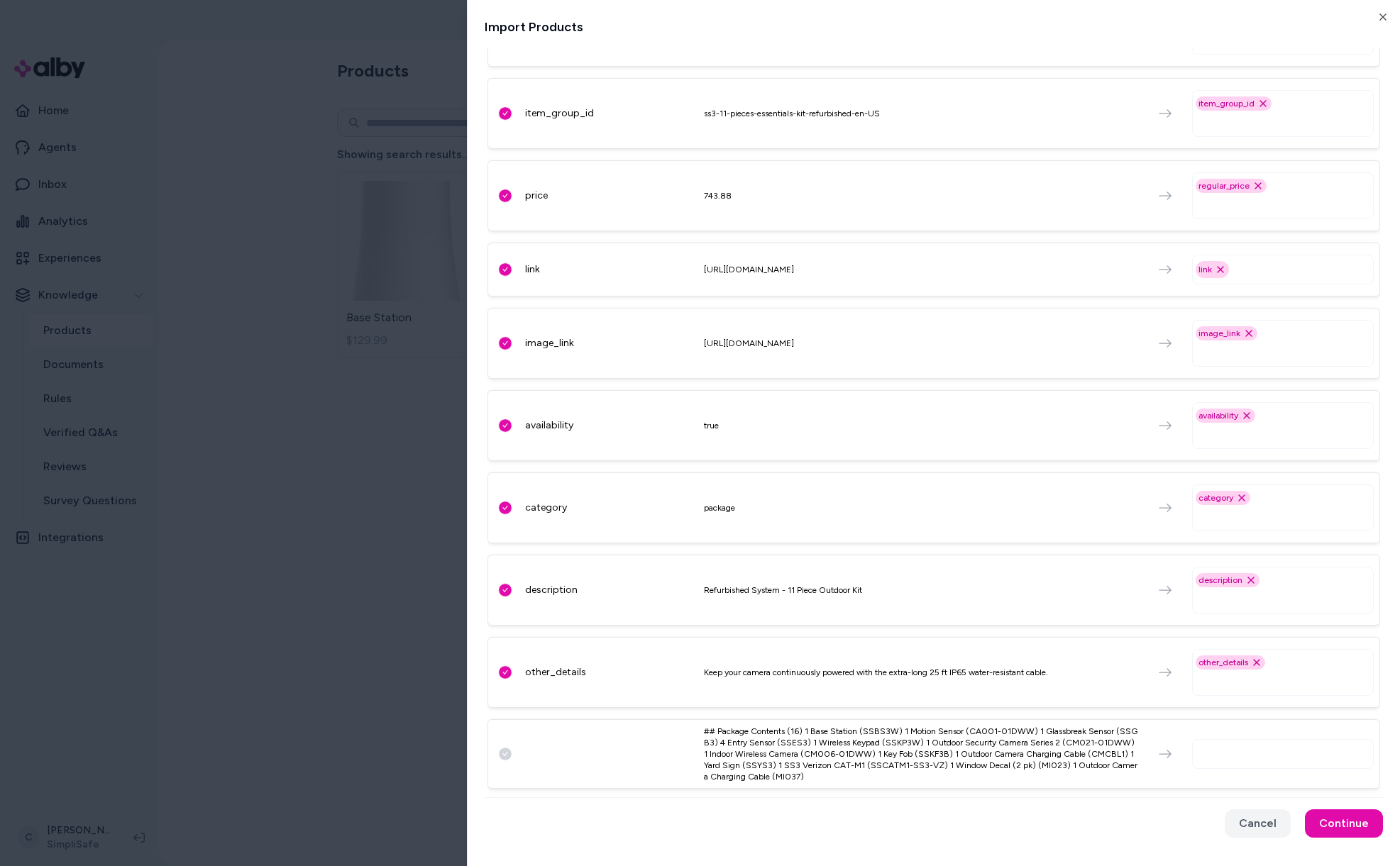
drag, startPoint x: 973, startPoint y: 759, endPoint x: 1030, endPoint y: 739, distance: 60.4
click at [977, 760] on div "## Package Contents (16) 1 Base Station (SSBS3W) 1 Motion Sensor (CA001-01DWW) …" at bounding box center [921, 754] width 434 height 57
click at [1228, 757] on input "text" at bounding box center [1286, 754] width 169 height 17
click at [992, 766] on div "## Package Contents (16) 1 Base Station (SSBS3W) 1 Motion Sensor (CA001-01DWW) …" at bounding box center [921, 754] width 434 height 57
drag, startPoint x: 1228, startPoint y: 765, endPoint x: 1237, endPoint y: 748, distance: 19.2
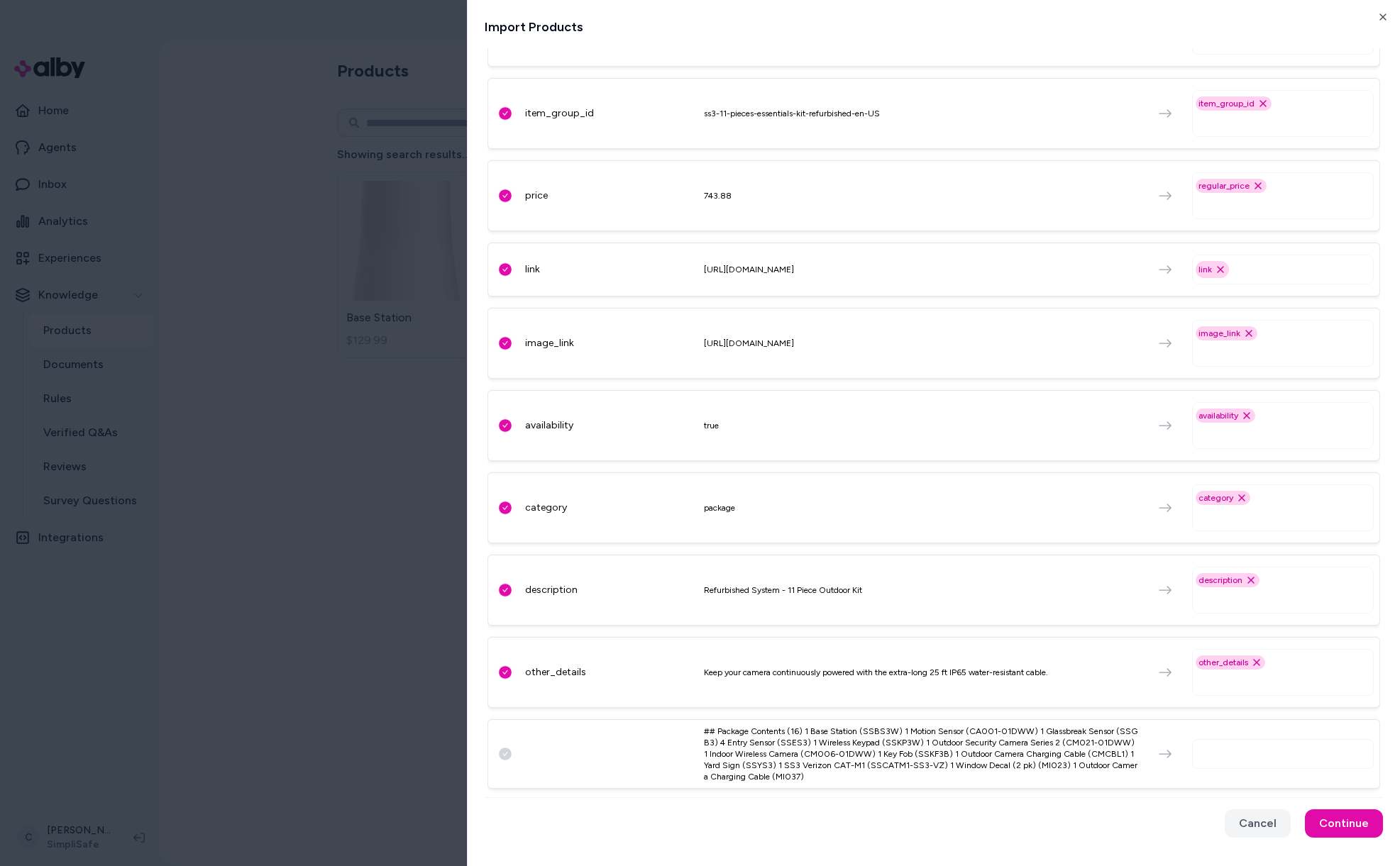
click at [1228, 753] on div at bounding box center [1282, 754] width 181 height 29
click at [1242, 753] on input "text" at bounding box center [1286, 754] width 169 height 17
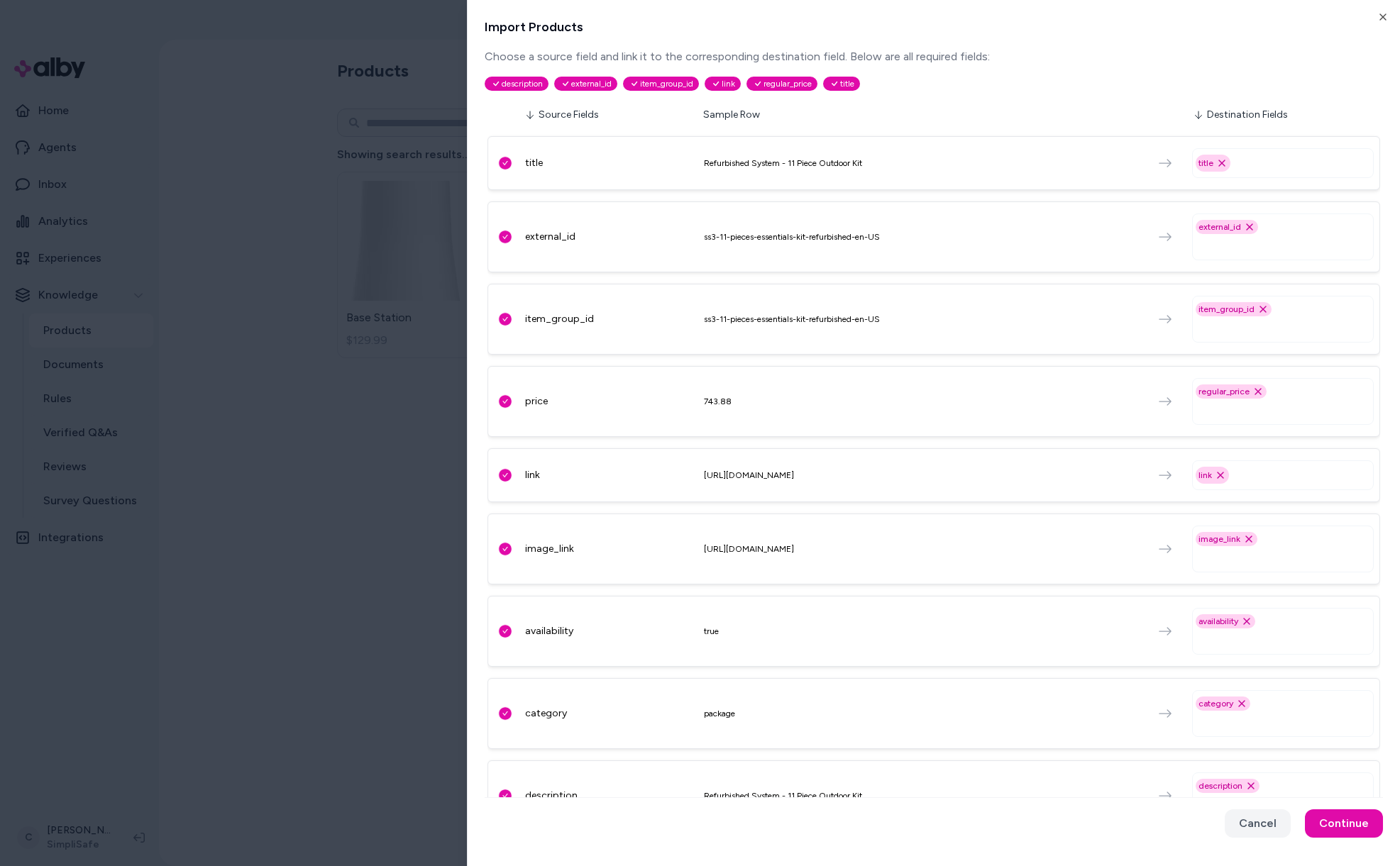
type input "*****"
click at [1252, 309] on div "item_group_id Remove item_group_id option" at bounding box center [1234, 309] width 76 height 14
click at [1257, 307] on icon "Remove item_group_id option" at bounding box center [1263, 309] width 11 height 11
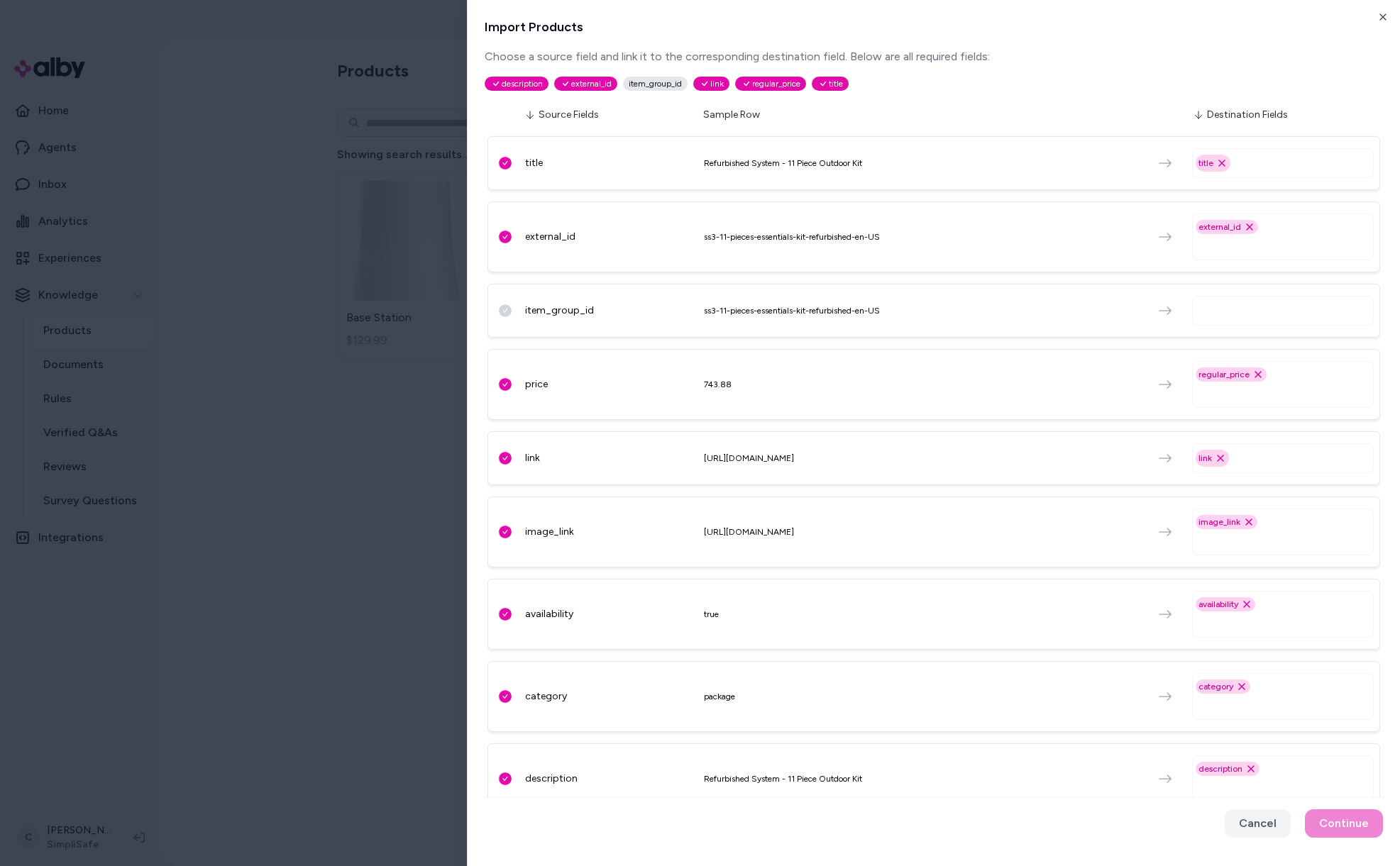
click at [1234, 252] on input "text" at bounding box center [1286, 245] width 169 height 17
type input "****"
click at [1222, 290] on div "item_group_id" at bounding box center [1283, 282] width 169 height 20
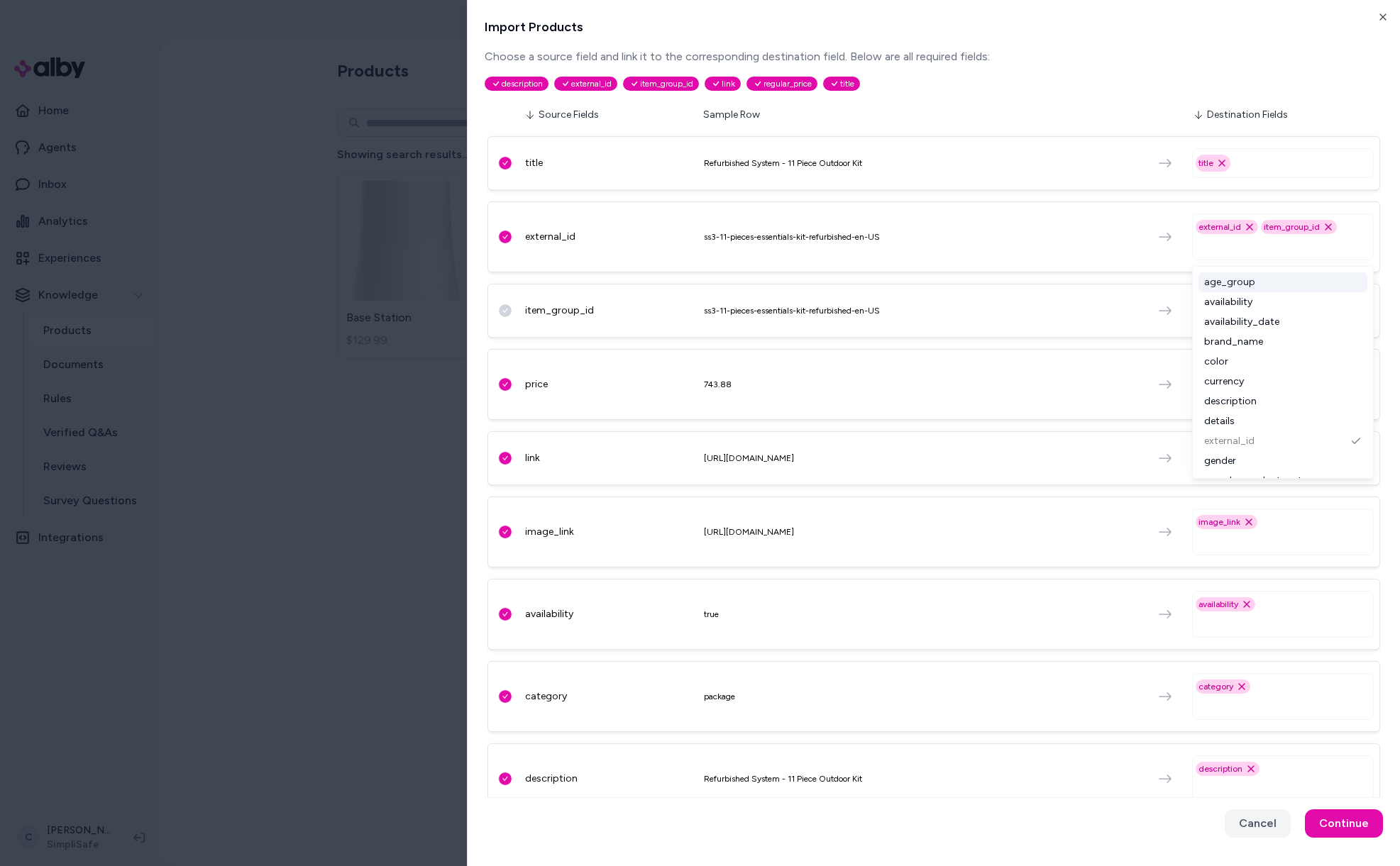
scroll to position [73, 0]
click at [958, 298] on div "item_group_id ss3-11-pieces-essentials-kit-refurbished-en-US" at bounding box center [934, 311] width 892 height 54
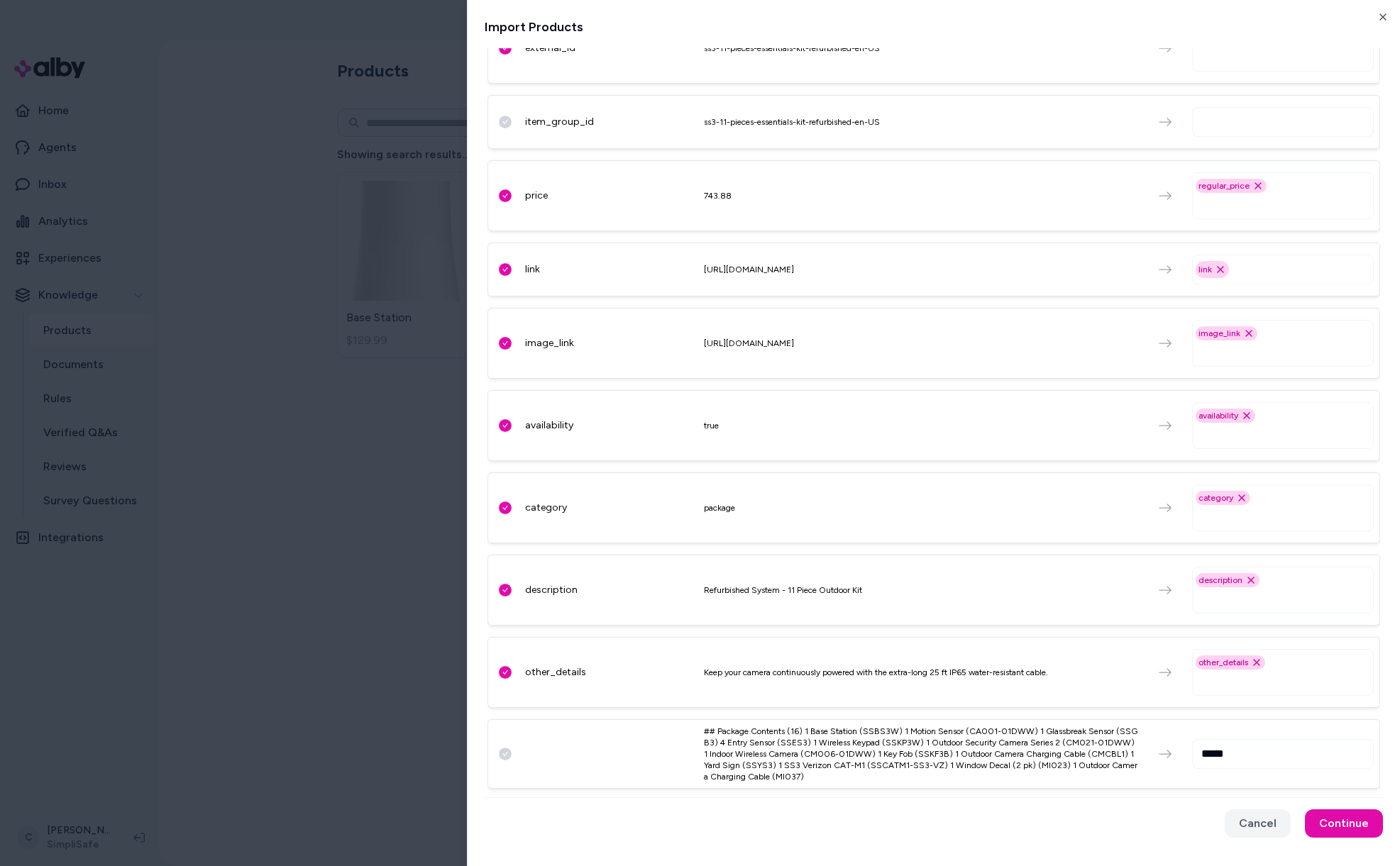
scroll to position [0, 0]
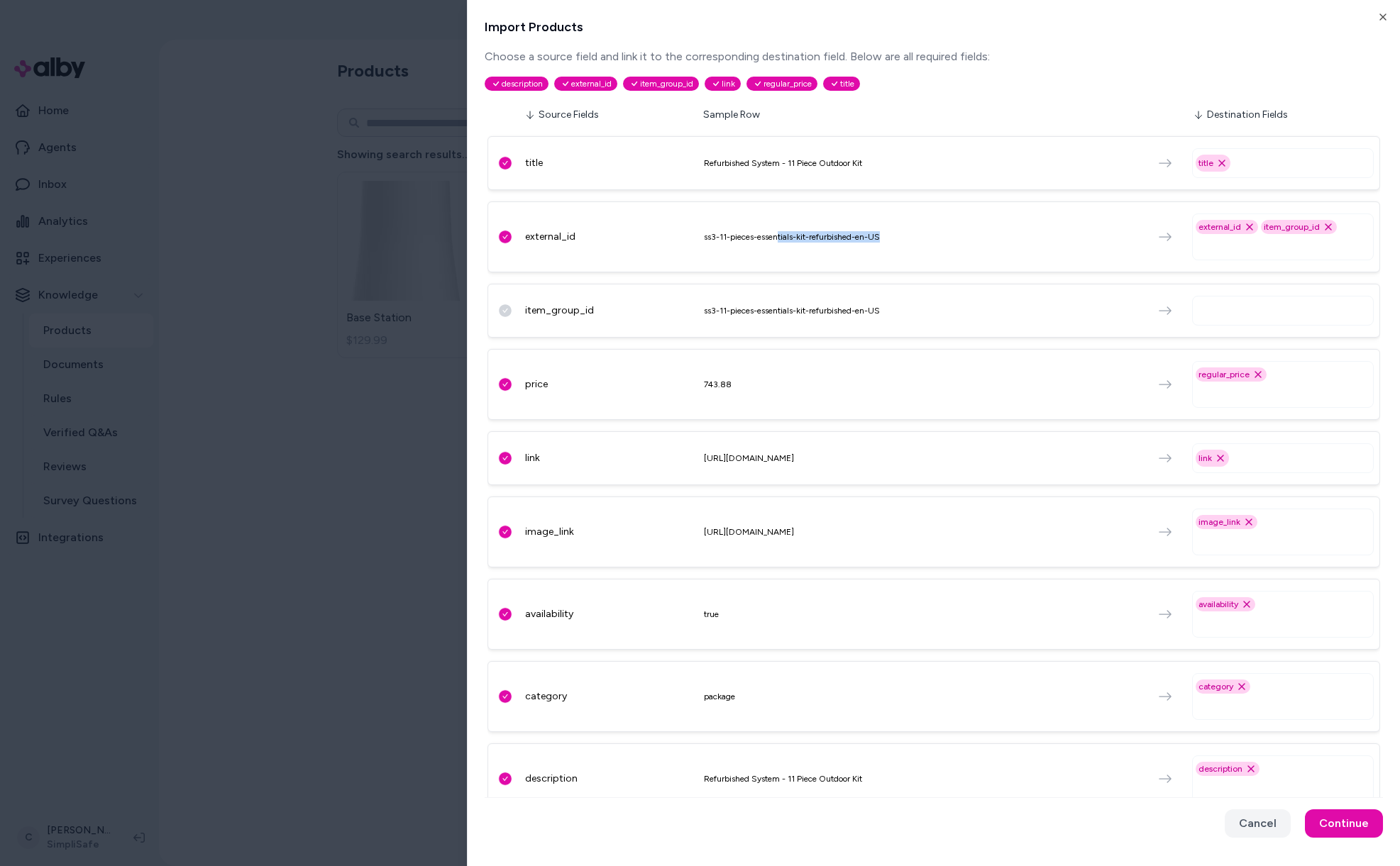
drag, startPoint x: 860, startPoint y: 239, endPoint x: 779, endPoint y: 240, distance: 81.0
click at [779, 240] on div "external_id ss3-11-pieces-essentials-kit-refurbished-en-US external_id Remove e…" at bounding box center [934, 236] width 892 height 71
click at [780, 240] on div "ss3-11-pieces-essentials-kit-refurbished-en-US" at bounding box center [921, 236] width 434 height 11
click at [1236, 819] on button "Cancel" at bounding box center [1258, 823] width 66 height 28
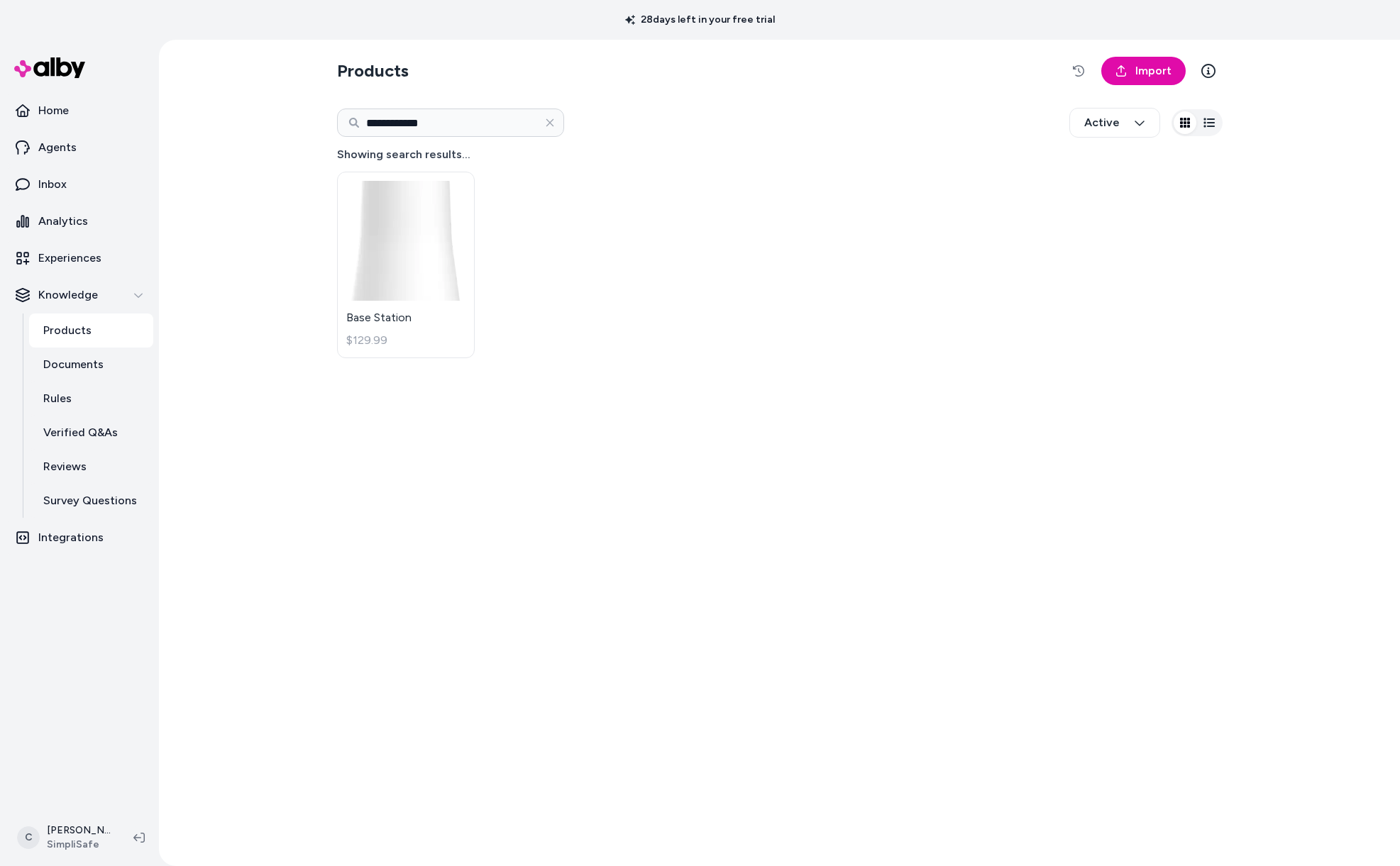
click at [1182, 50] on div "**********" at bounding box center [779, 452] width 908 height 826
click at [1144, 74] on span "Import" at bounding box center [1153, 71] width 36 height 17
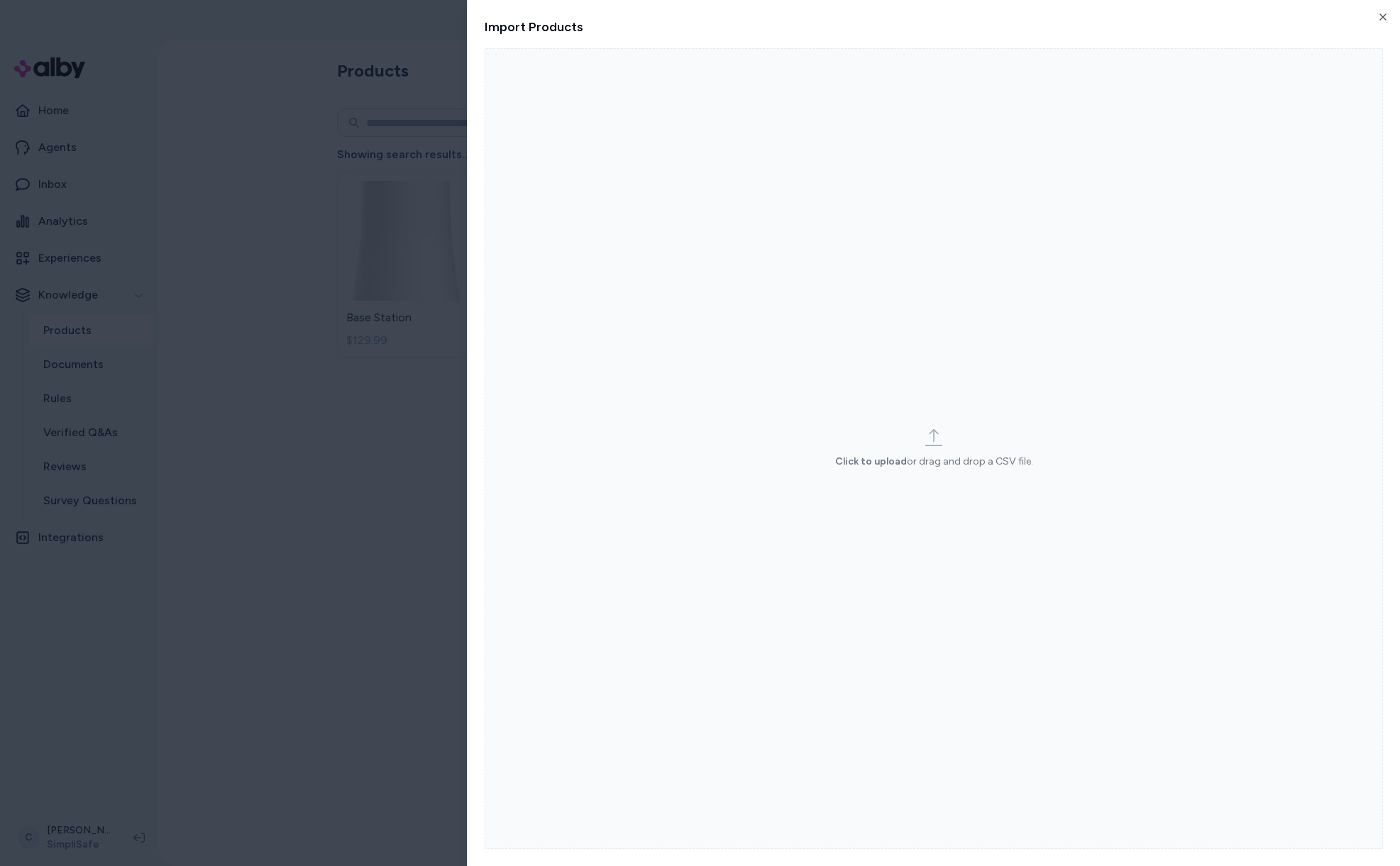
click at [1016, 346] on label "Click to upload or drag and drop a CSV file." at bounding box center [934, 448] width 899 height 801
click at [0, 0] on input "Click to upload or drag and drop a CSV file." at bounding box center [0, 0] width 0 height 0
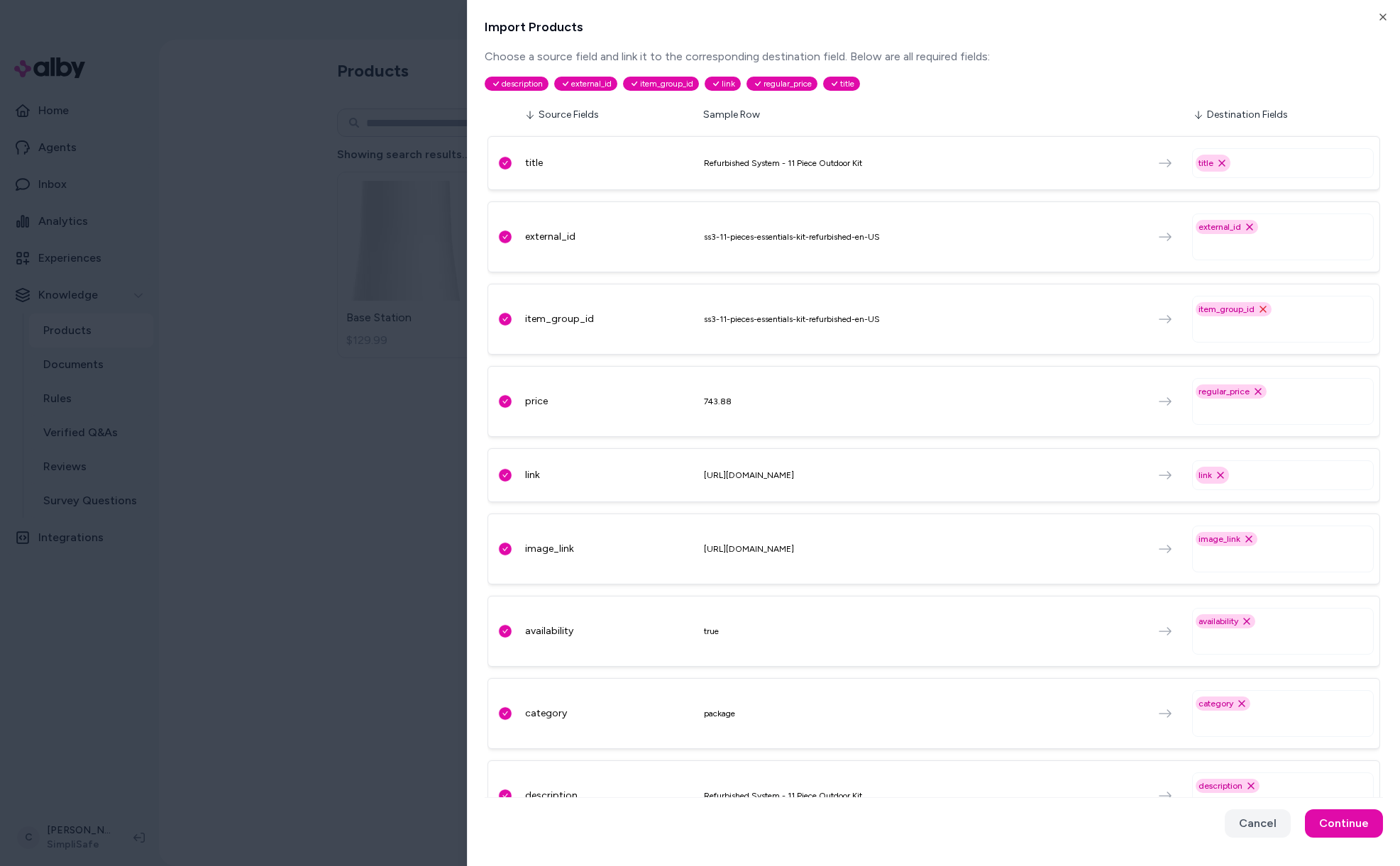
click at [1260, 308] on icon "Remove item_group_id option" at bounding box center [1263, 309] width 6 height 6
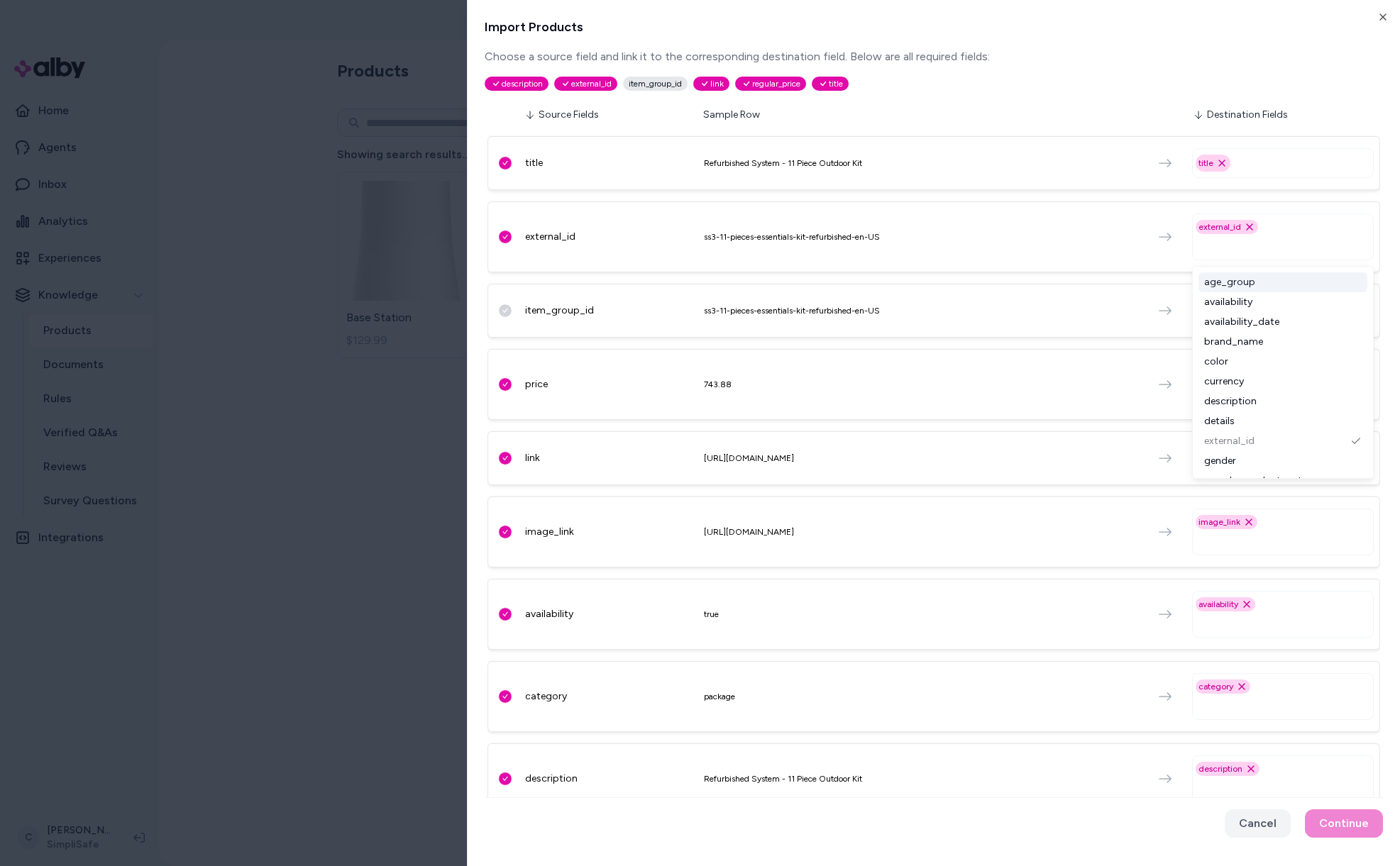
click at [1234, 246] on input "text" at bounding box center [1286, 245] width 169 height 17
type input "****"
click at [1254, 280] on div "item_group_id" at bounding box center [1283, 282] width 169 height 20
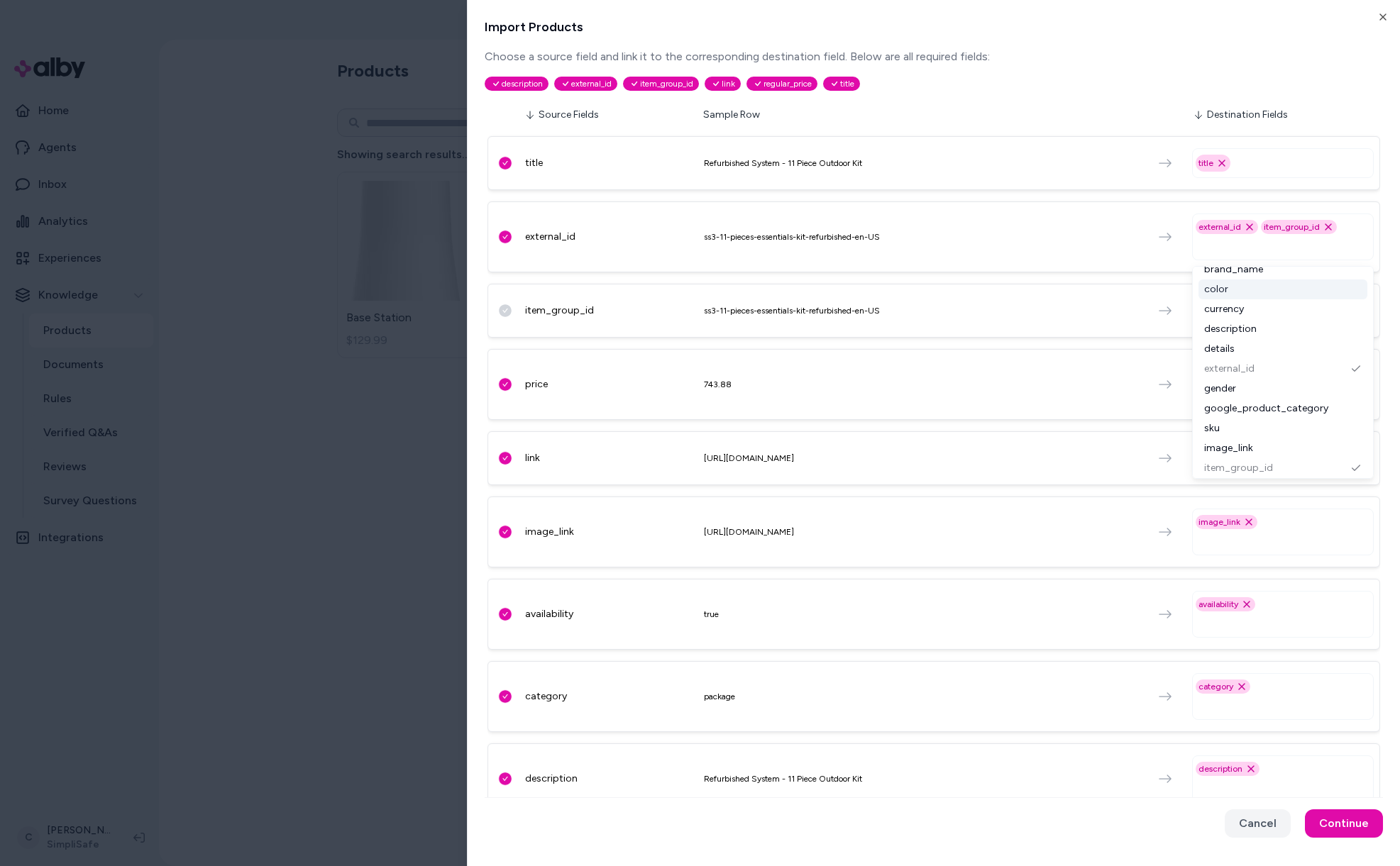
scroll to position [188, 0]
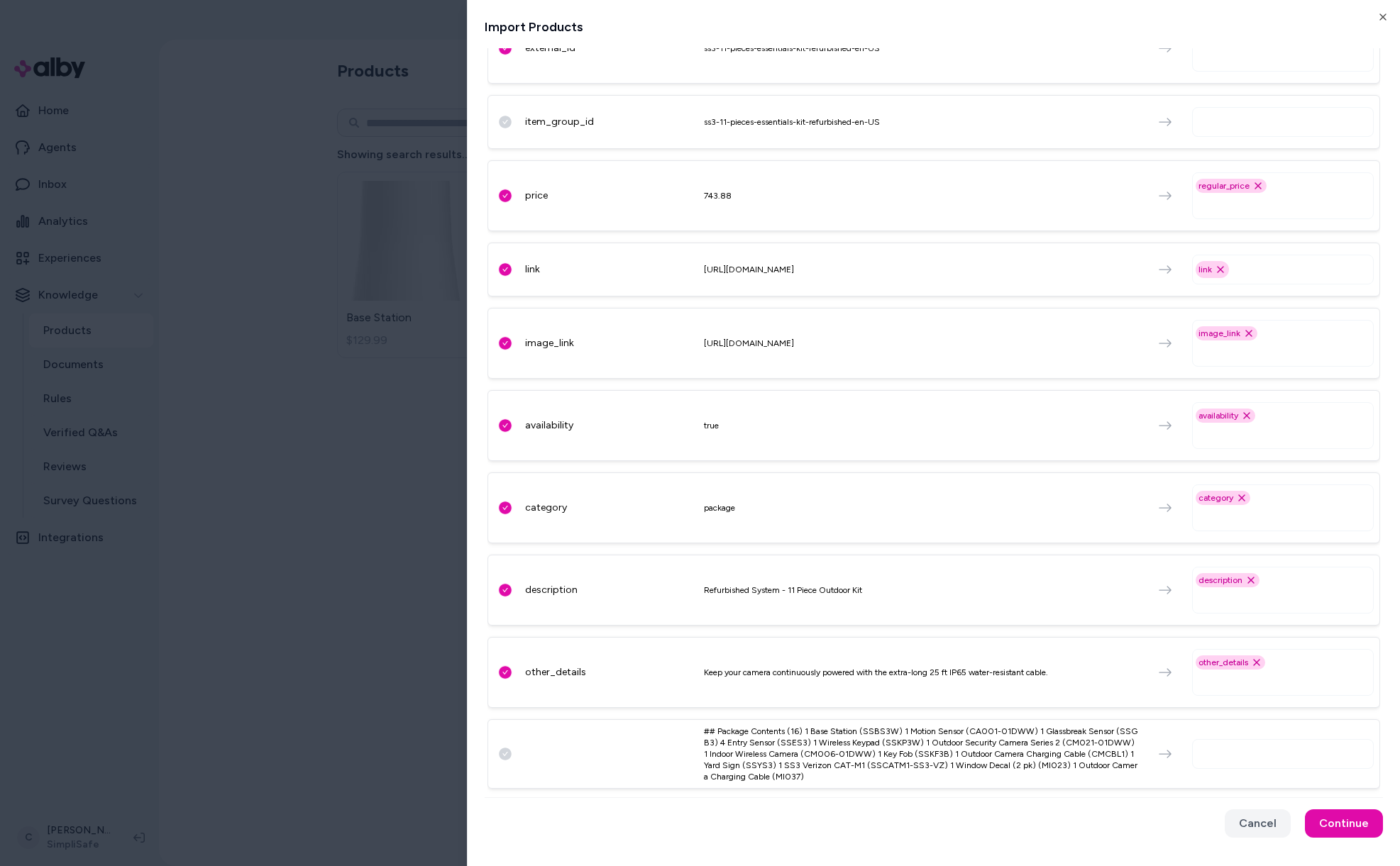
drag, startPoint x: 657, startPoint y: 669, endPoint x: 761, endPoint y: 672, distance: 104.0
click at [658, 669] on div "other_details" at bounding box center [610, 672] width 170 height 14
drag, startPoint x: 761, startPoint y: 672, endPoint x: 924, endPoint y: 671, distance: 163.0
click at [920, 668] on div "Keep your camera continuously powered with the extra-long 25 ft IP65 water-resi…" at bounding box center [921, 672] width 434 height 11
drag, startPoint x: 855, startPoint y: 684, endPoint x: 797, endPoint y: 685, distance: 58.0
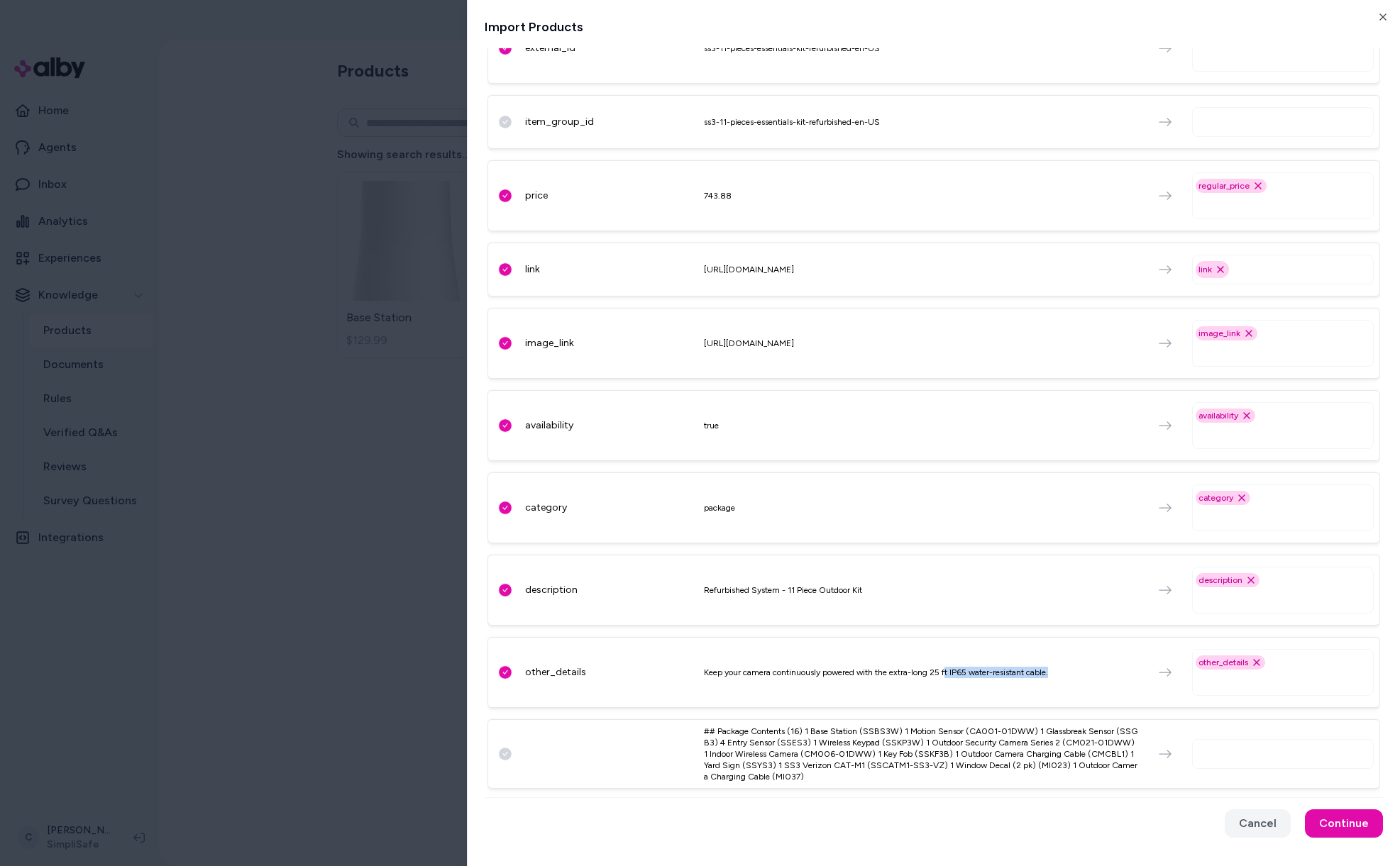
click at [827, 685] on div "other_details Keep your camera continuously powered with the extra-long 25 ft I…" at bounding box center [934, 672] width 892 height 71
drag, startPoint x: 787, startPoint y: 682, endPoint x: 786, endPoint y: 709, distance: 27.0
click at [786, 682] on div "other_details Keep your camera continuously powered with the extra-long 25 ft I…" at bounding box center [934, 672] width 892 height 71
click at [765, 739] on div "## Package Contents (16) 1 Base Station (SSBS3W) 1 Motion Sensor (CA001-01DWW) …" at bounding box center [921, 754] width 434 height 57
drag, startPoint x: 682, startPoint y: 771, endPoint x: 724, endPoint y: 762, distance: 43.0
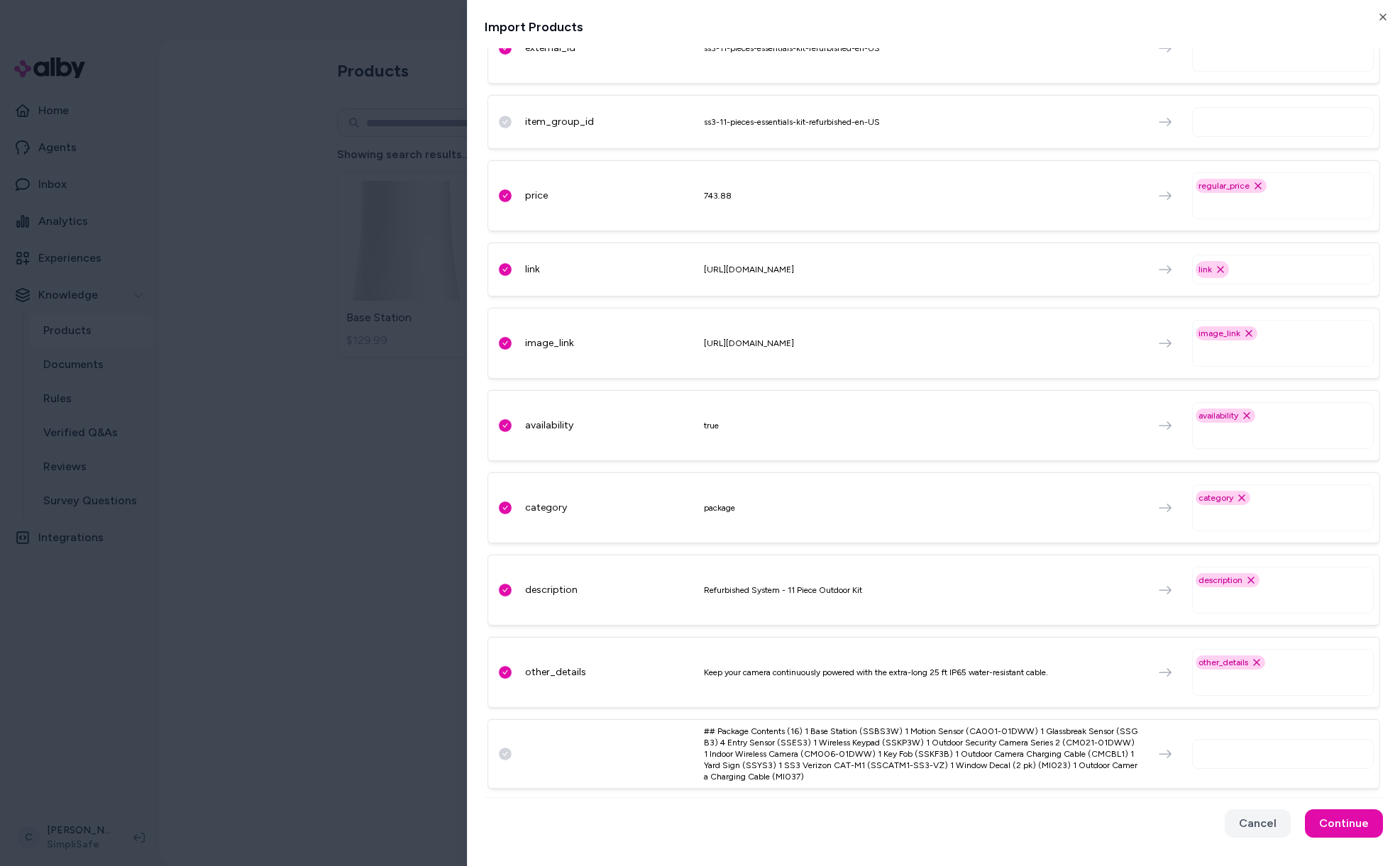
click at [683, 770] on div "## Package Contents (16) 1 Base Station (SSBS3W) 1 Motion Sensor (CA001-01DWW) …" at bounding box center [934, 754] width 892 height 70
drag, startPoint x: 790, startPoint y: 747, endPoint x: 698, endPoint y: 738, distance: 92.4
click at [719, 738] on div "## Package Contents (16) 1 Base Station (SSBS3W) 1 Motion Sensor (CA001-01DWW) …" at bounding box center [921, 754] width 434 height 57
click at [788, 768] on div "## Package Contents (16) 1 Base Station (SSBS3W) 1 Motion Sensor (CA001-01DWW) …" at bounding box center [921, 754] width 434 height 57
click at [941, 783] on div "## Package Contents (16) 1 Base Station (SSBS3W) 1 Motion Sensor (CA001-01DWW) …" at bounding box center [934, 754] width 892 height 70
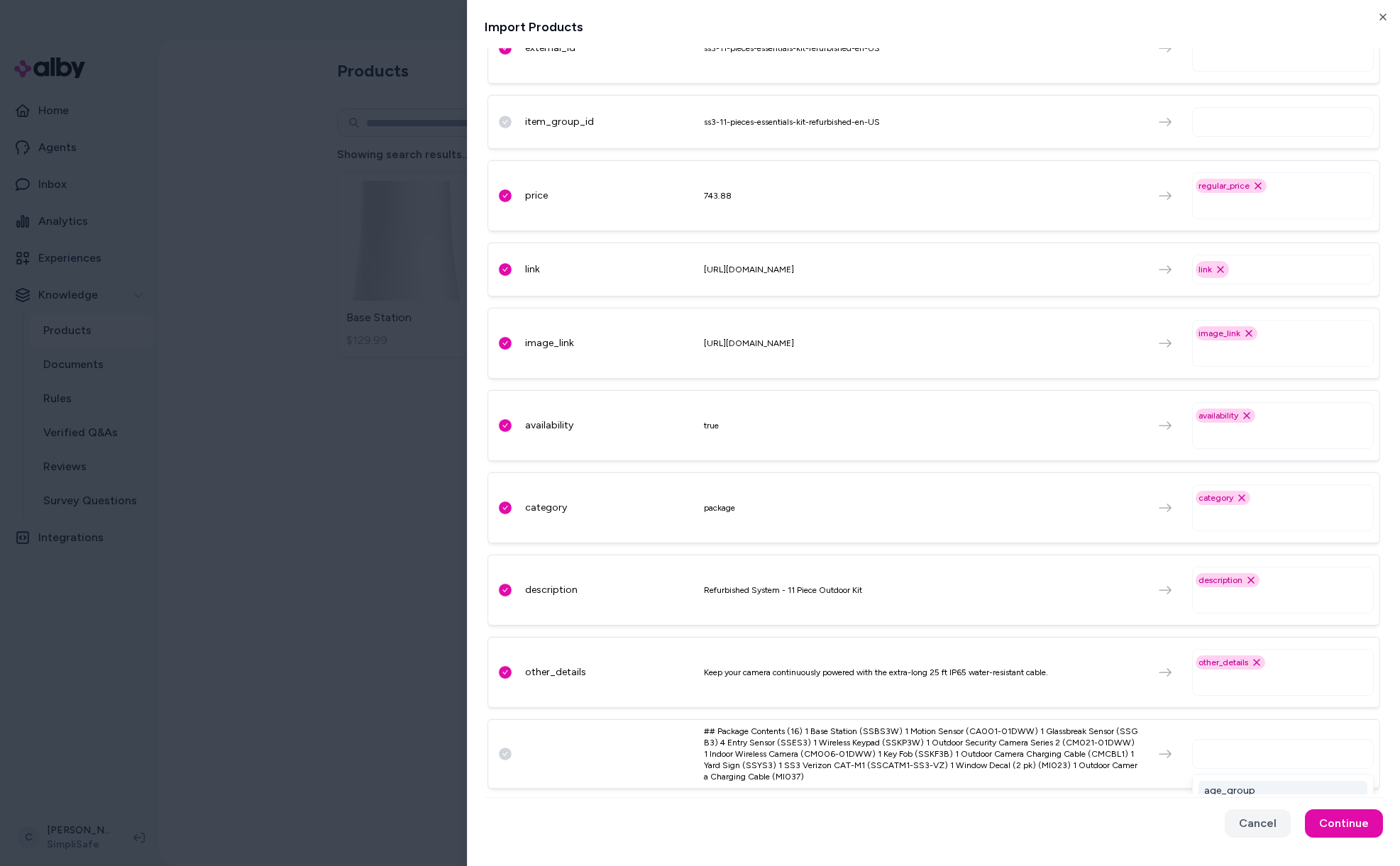
drag, startPoint x: 1296, startPoint y: 752, endPoint x: 1289, endPoint y: 753, distance: 7.1
click at [1291, 754] on input "text" at bounding box center [1286, 754] width 169 height 17
drag, startPoint x: 762, startPoint y: 663, endPoint x: 591, endPoint y: 655, distance: 171.2
click at [598, 655] on div "other_details Keep your camera continuously powered with the extra-long 25 ft I…" at bounding box center [934, 672] width 892 height 71
drag, startPoint x: 679, startPoint y: 665, endPoint x: 565, endPoint y: 668, distance: 114.0
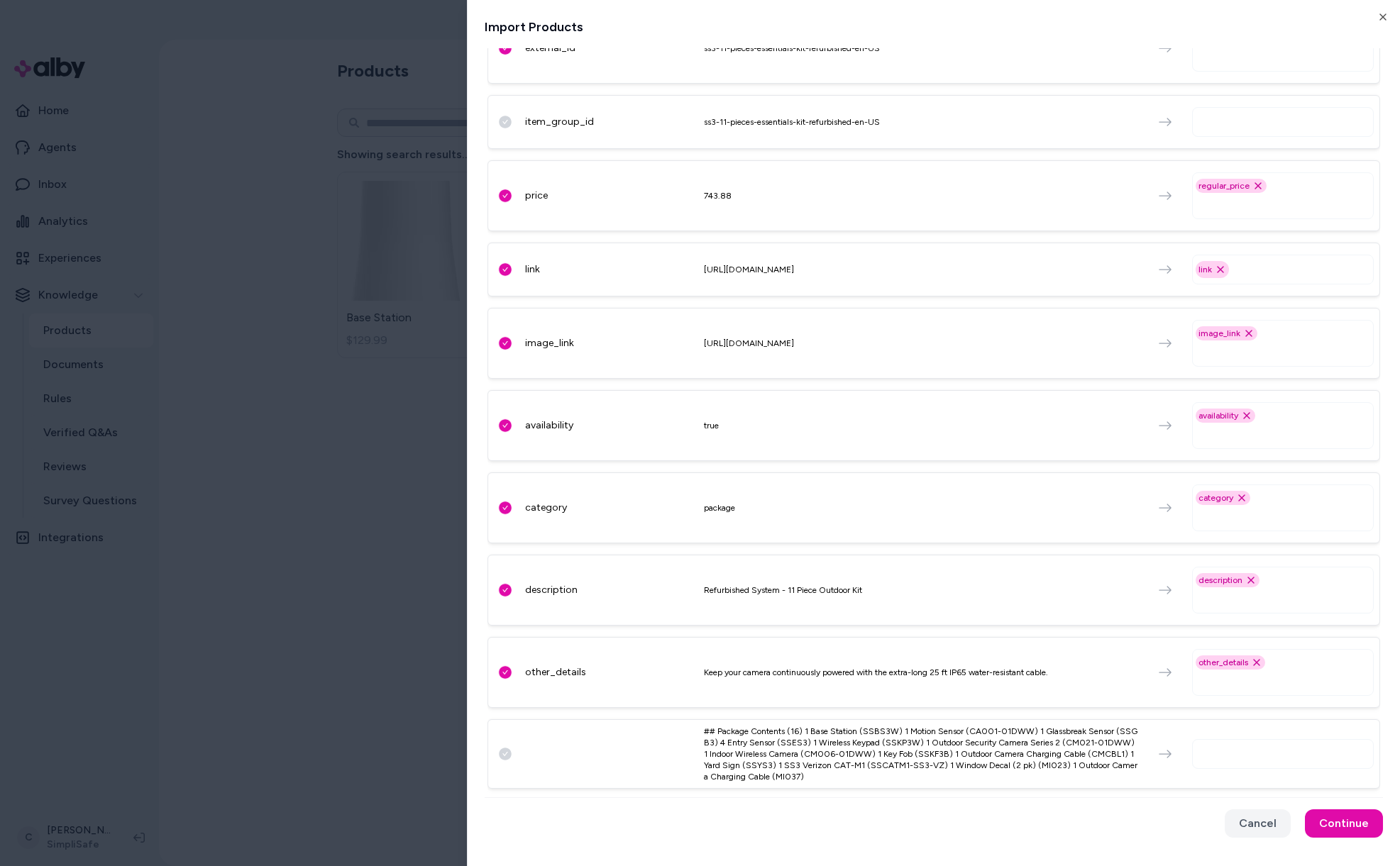
click at [666, 667] on div "other_details Keep your camera continuously powered with the extra-long 25 ft I…" at bounding box center [934, 672] width 892 height 71
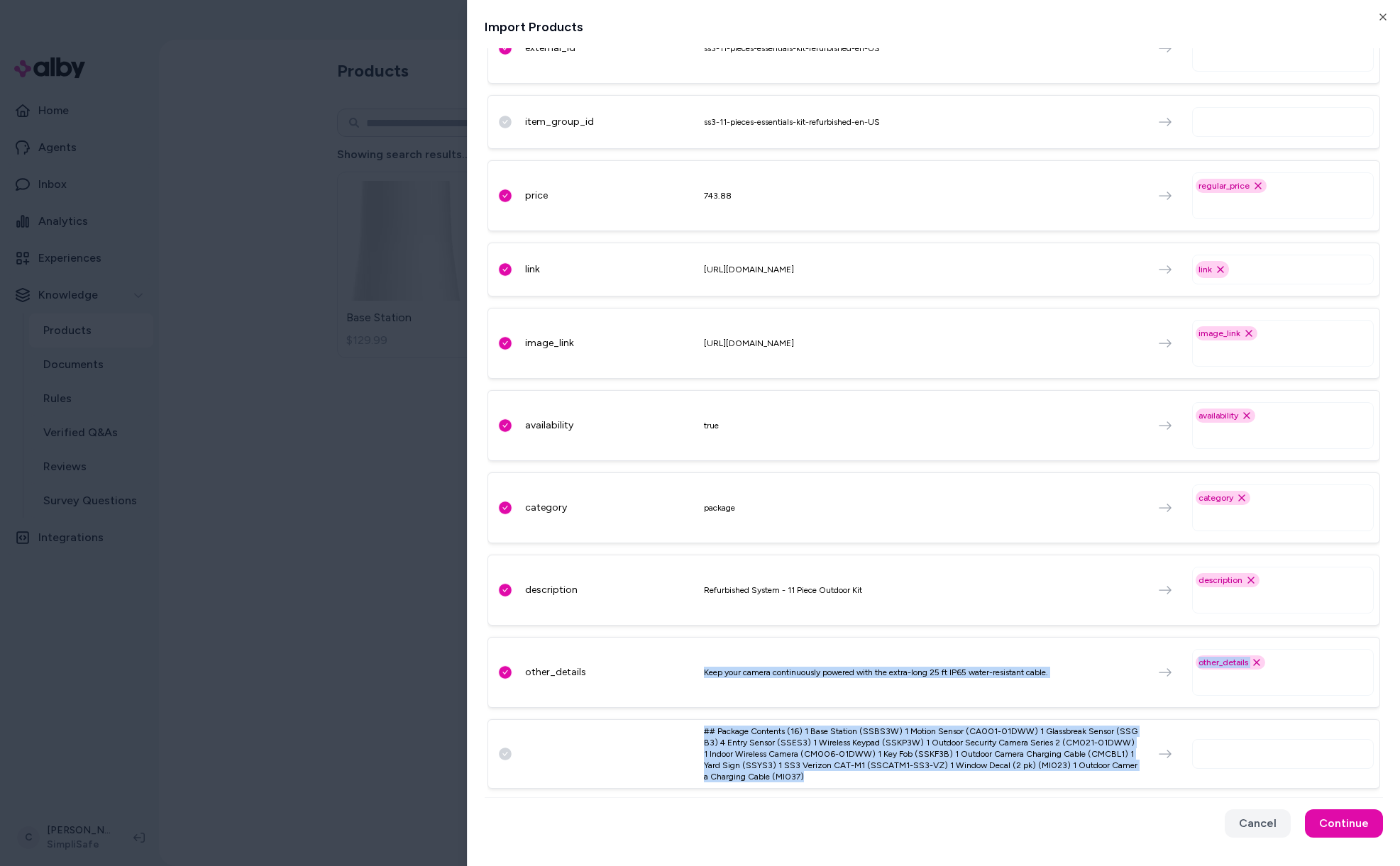
drag, startPoint x: 908, startPoint y: 777, endPoint x: 635, endPoint y: 704, distance: 282.6
click at [635, 704] on div "title Refurbished System - 11 Piece Outdoor Kit title Remove title option exter…" at bounding box center [934, 368] width 892 height 852
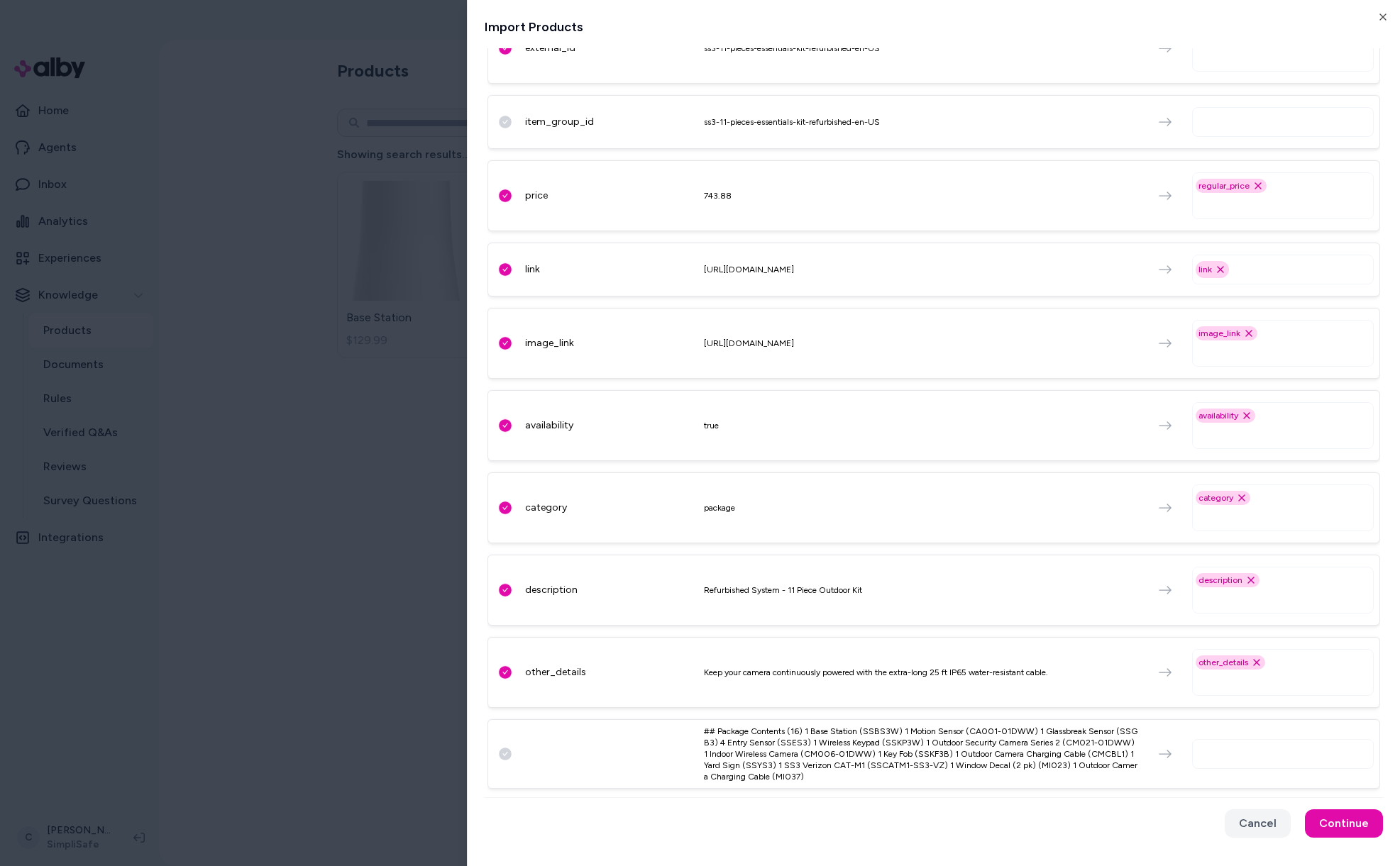
click at [522, 756] on div "## Package Contents (16) 1 Base Station (SSBS3W) 1 Motion Sensor (CA001-01DWW) …" at bounding box center [934, 754] width 892 height 70
click at [507, 749] on div at bounding box center [505, 753] width 23 height 14
drag, startPoint x: 1259, startPoint y: 826, endPoint x: 1245, endPoint y: 833, distance: 15.7
click at [1239, 831] on button "Cancel" at bounding box center [1258, 823] width 66 height 28
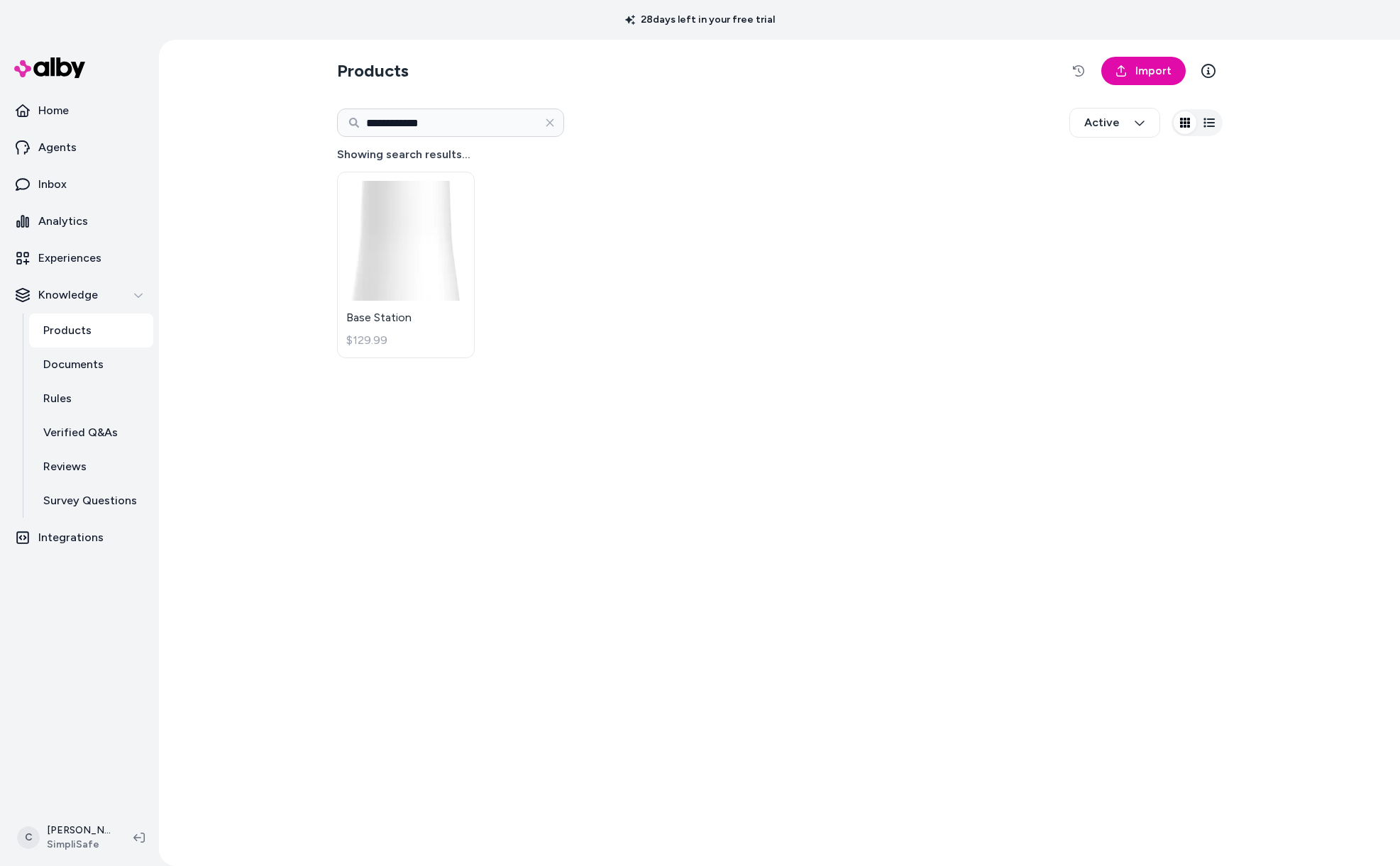
drag, startPoint x: 631, startPoint y: 640, endPoint x: 384, endPoint y: 561, distance: 259.3
click at [604, 662] on div "**********" at bounding box center [779, 452] width 908 height 826
click at [1148, 67] on span "Import" at bounding box center [1153, 71] width 36 height 17
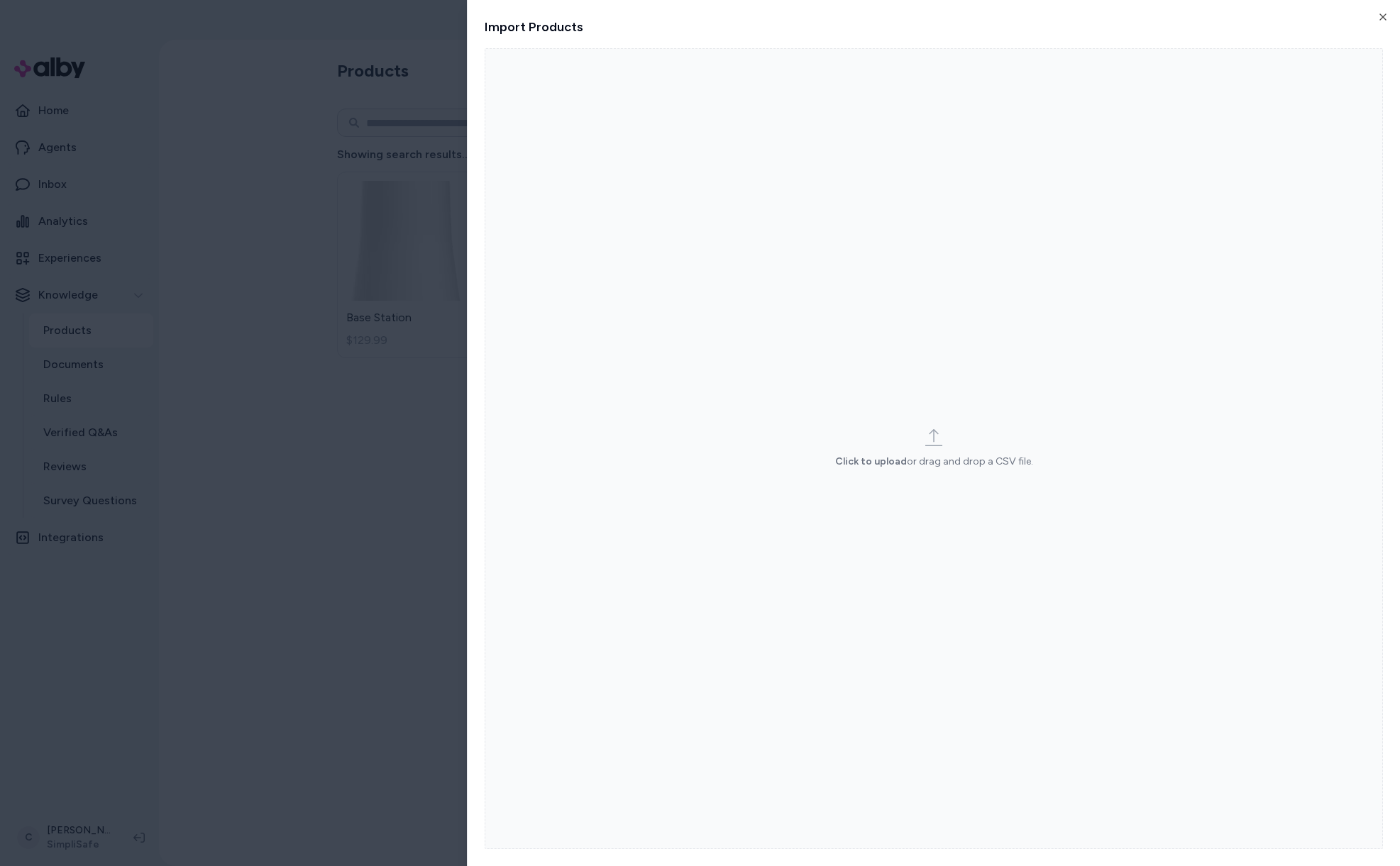
drag, startPoint x: 779, startPoint y: 545, endPoint x: 824, endPoint y: 752, distance: 211.8
click at [824, 752] on html "**********" at bounding box center [700, 433] width 1400 height 866
click at [935, 435] on html "28 days left in your free trial Home Agents Inbox Analytics Experiences Knowled…" at bounding box center [700, 433] width 1400 height 866
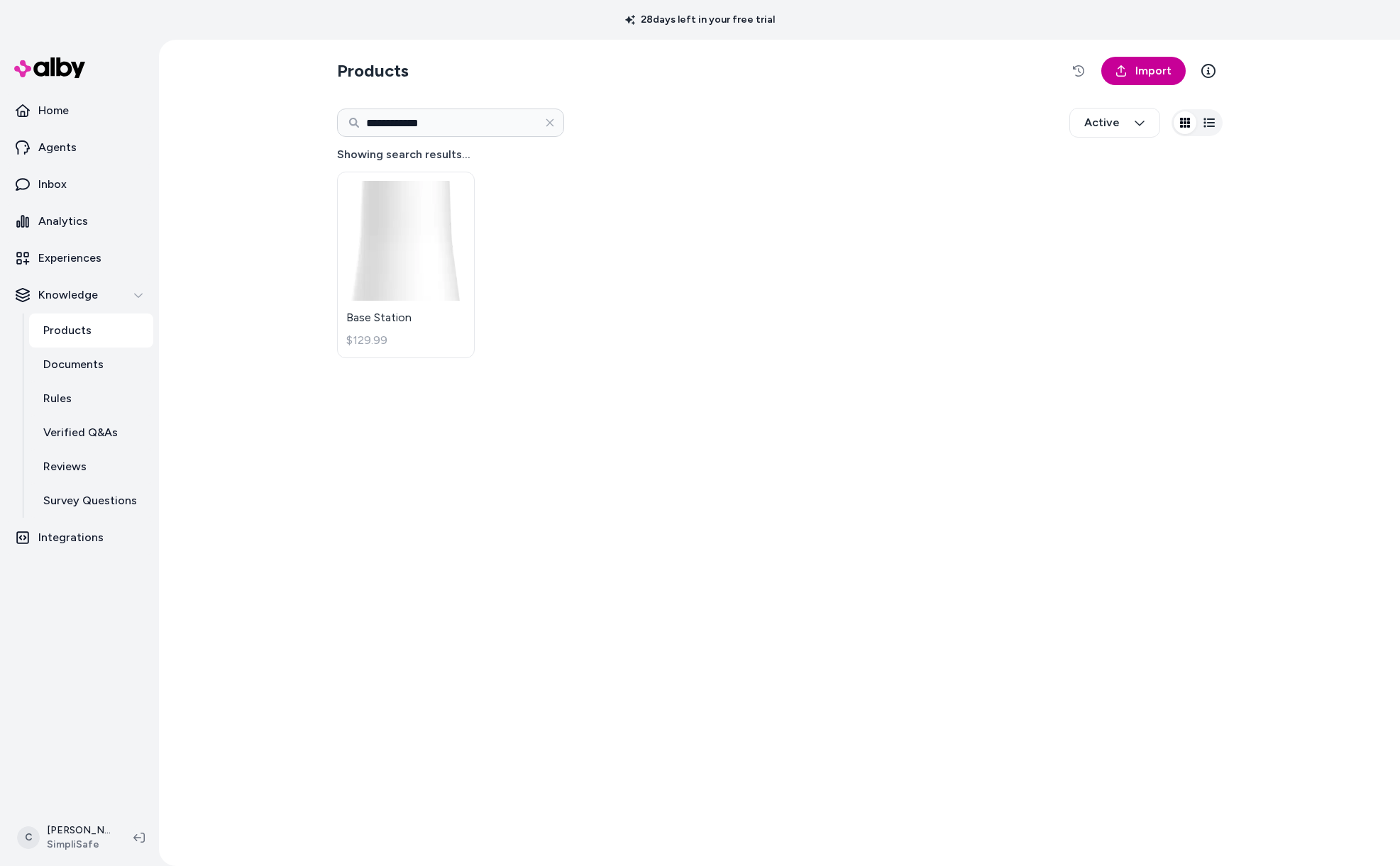
click at [1131, 79] on link "Import" at bounding box center [1143, 71] width 85 height 28
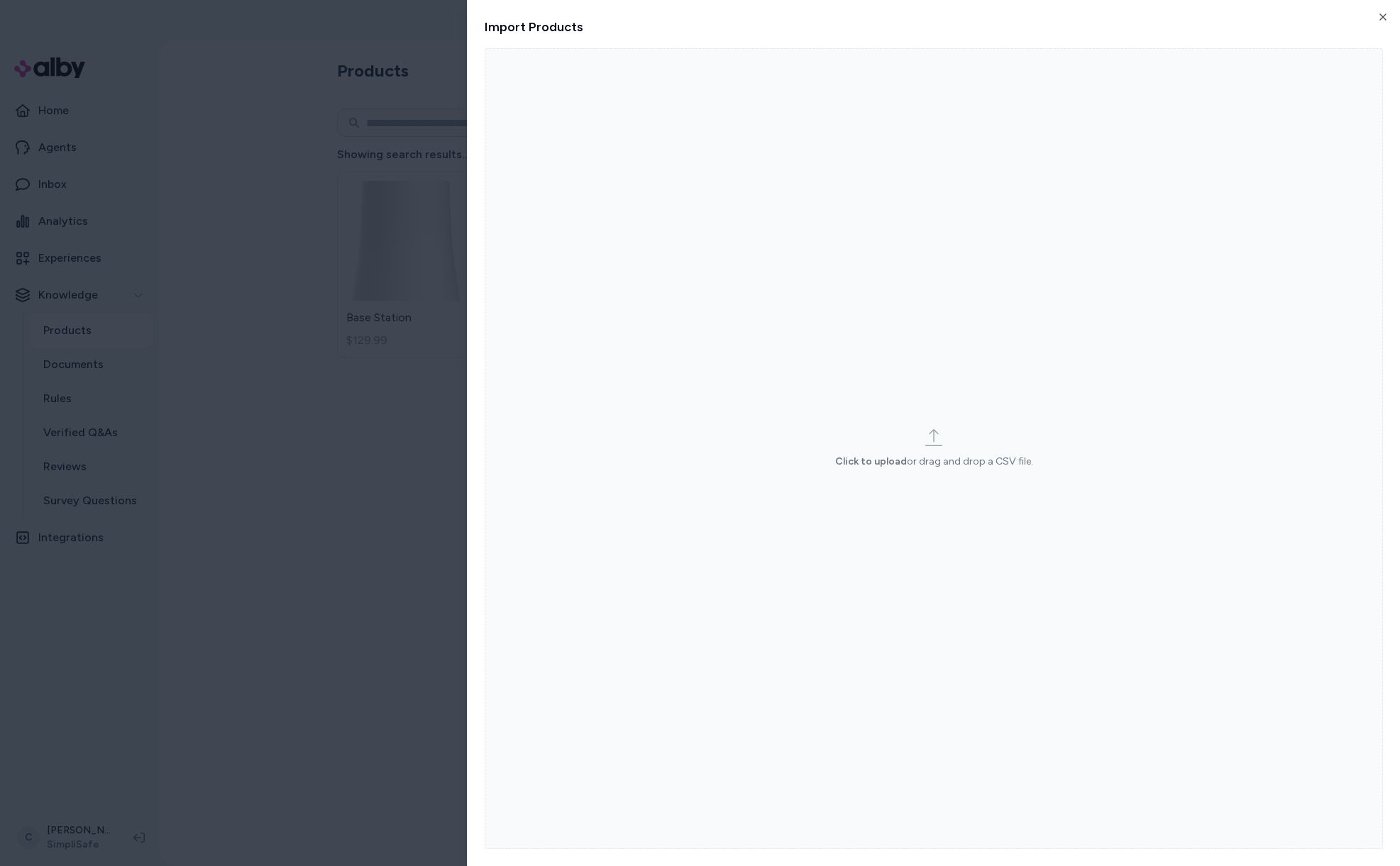
click at [1105, 390] on label "Click to upload or drag and drop a CSV file." at bounding box center [934, 448] width 899 height 801
click at [0, 0] on input "Click to upload or drag and drop a CSV file." at bounding box center [0, 0] width 0 height 0
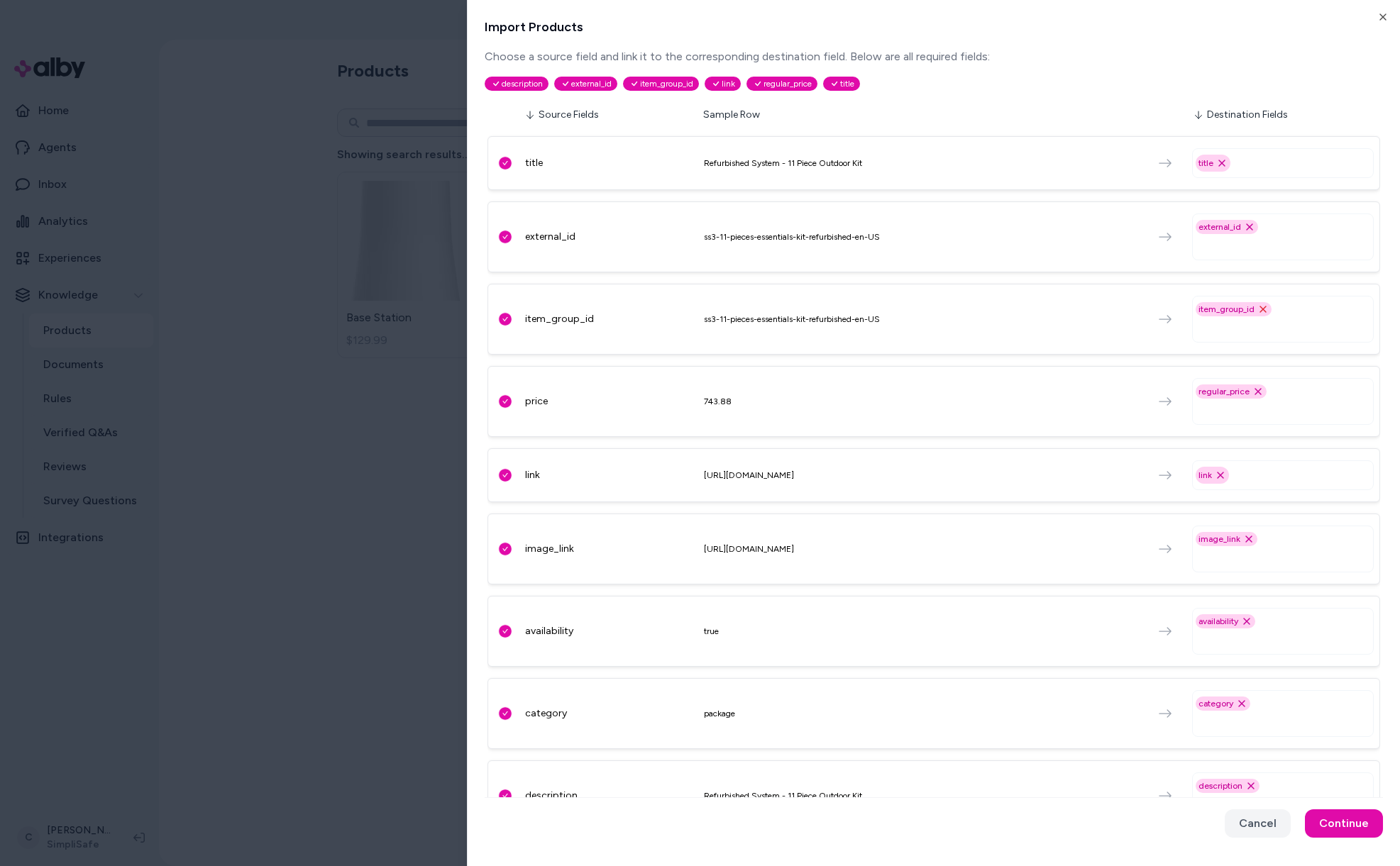
click at [1257, 308] on icon "Remove item_group_id option" at bounding box center [1263, 309] width 11 height 11
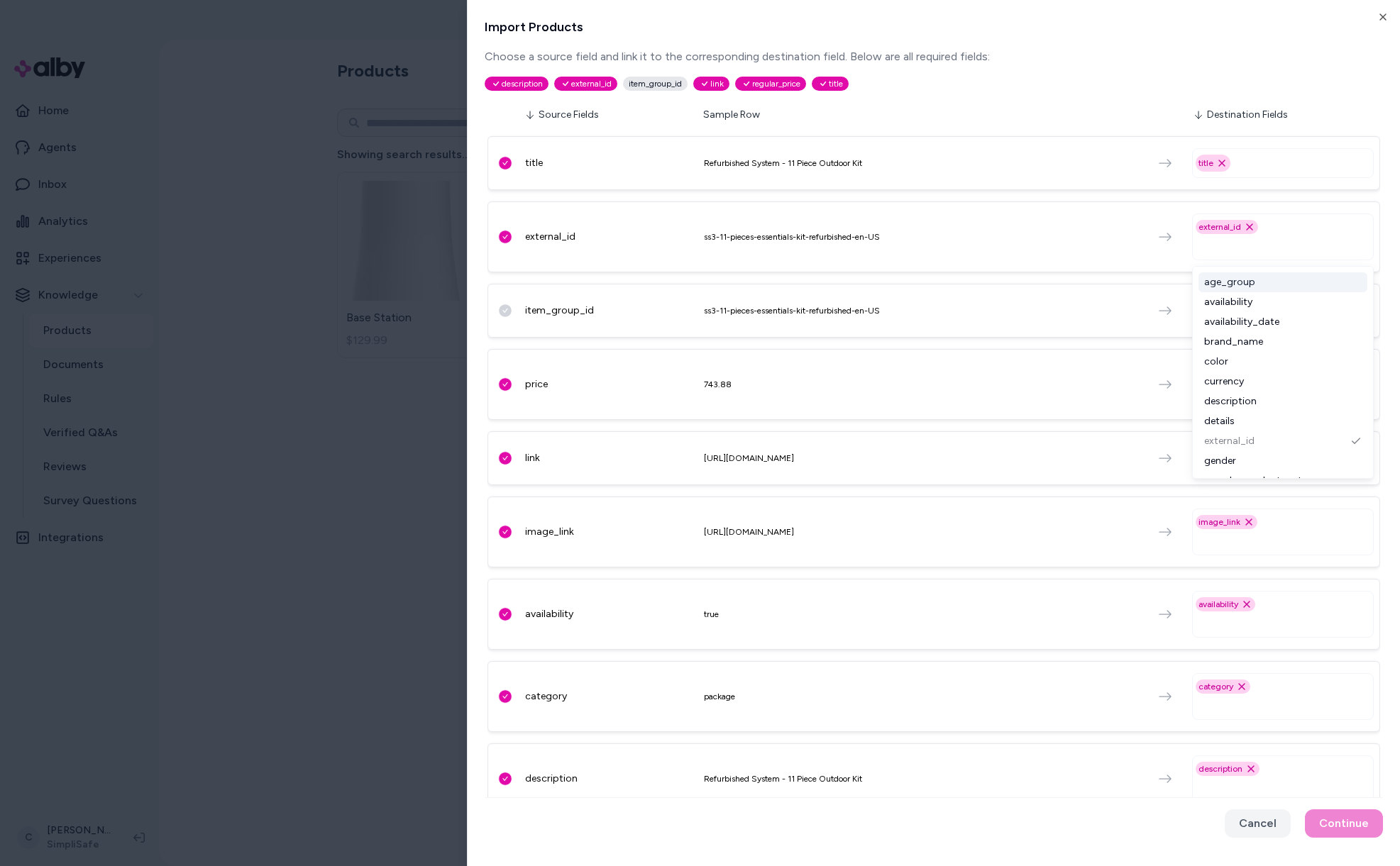
click at [1234, 242] on input "text" at bounding box center [1286, 245] width 169 height 17
type input "****"
click at [1208, 282] on div "item_group_id" at bounding box center [1283, 282] width 169 height 20
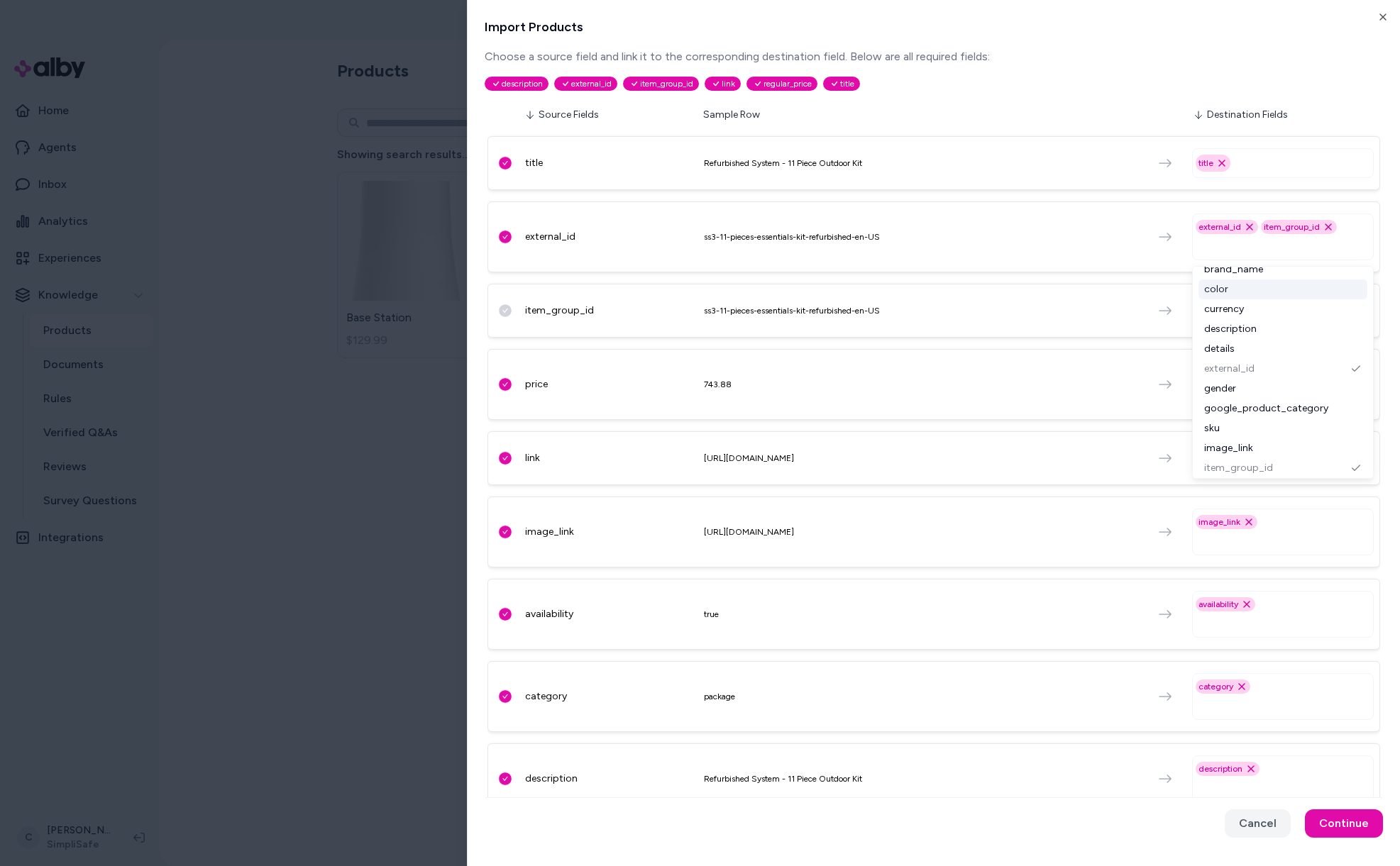
scroll to position [188, 0]
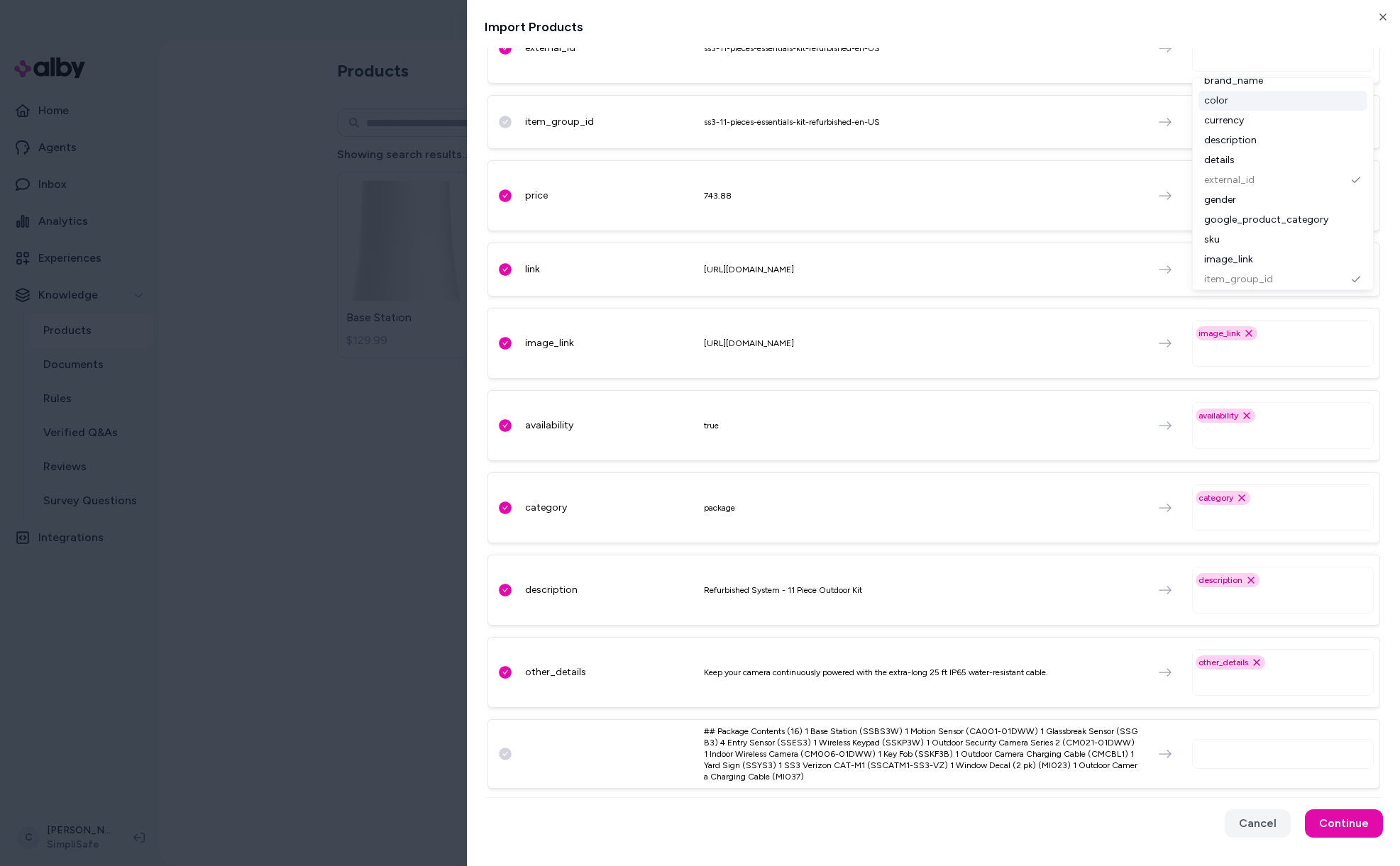
click at [664, 727] on div "## Package Contents (16) 1 Base Station (SSBS3W) 1 Motion Sensor (CA001-01DWW) …" at bounding box center [934, 754] width 892 height 70
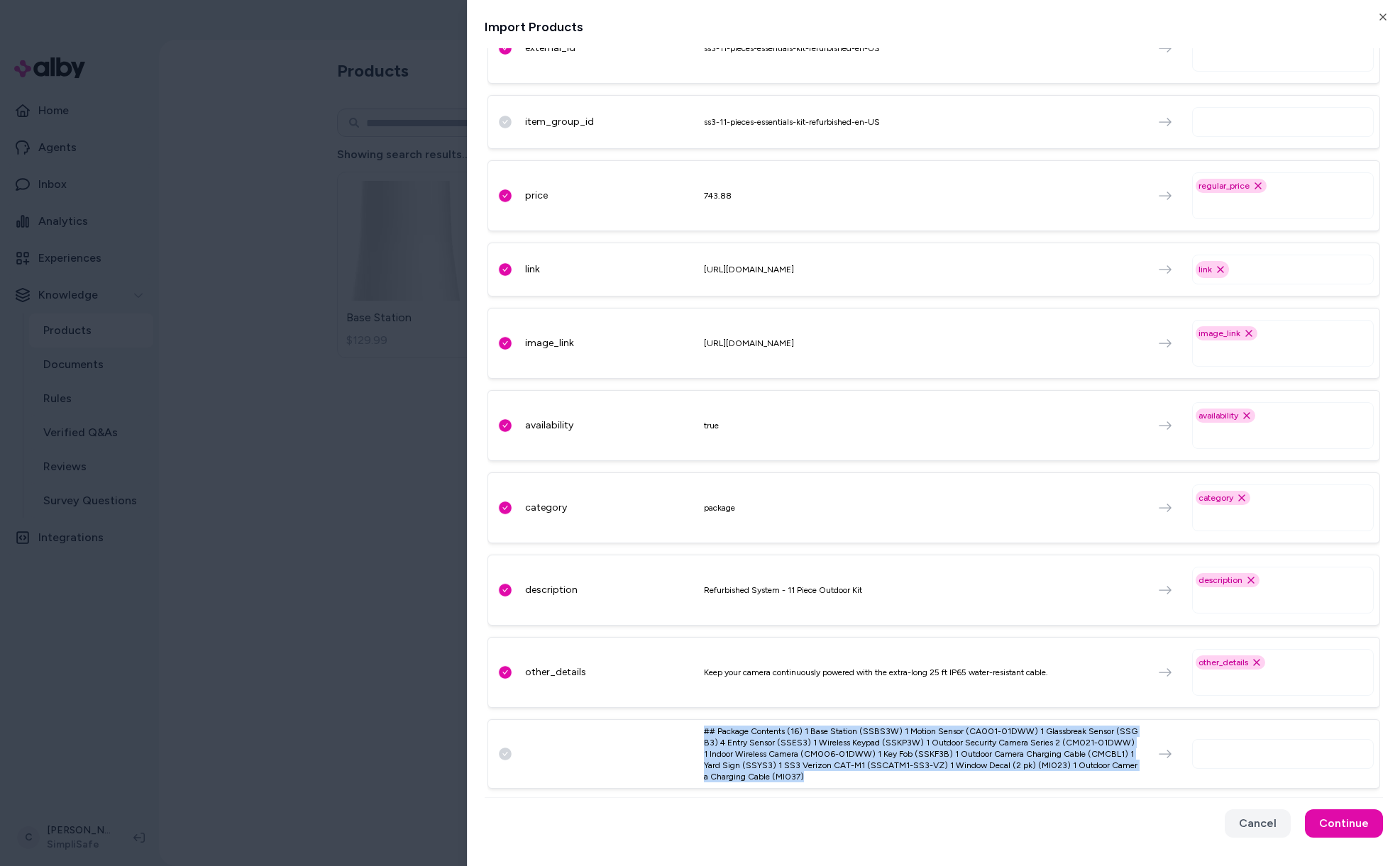
drag, startPoint x: 958, startPoint y: 785, endPoint x: 669, endPoint y: 730, distance: 294.2
click at [669, 730] on div "## Package Contents (16) 1 Base Station (SSBS3W) 1 Motion Sensor (CA001-01DWW) …" at bounding box center [934, 754] width 892 height 70
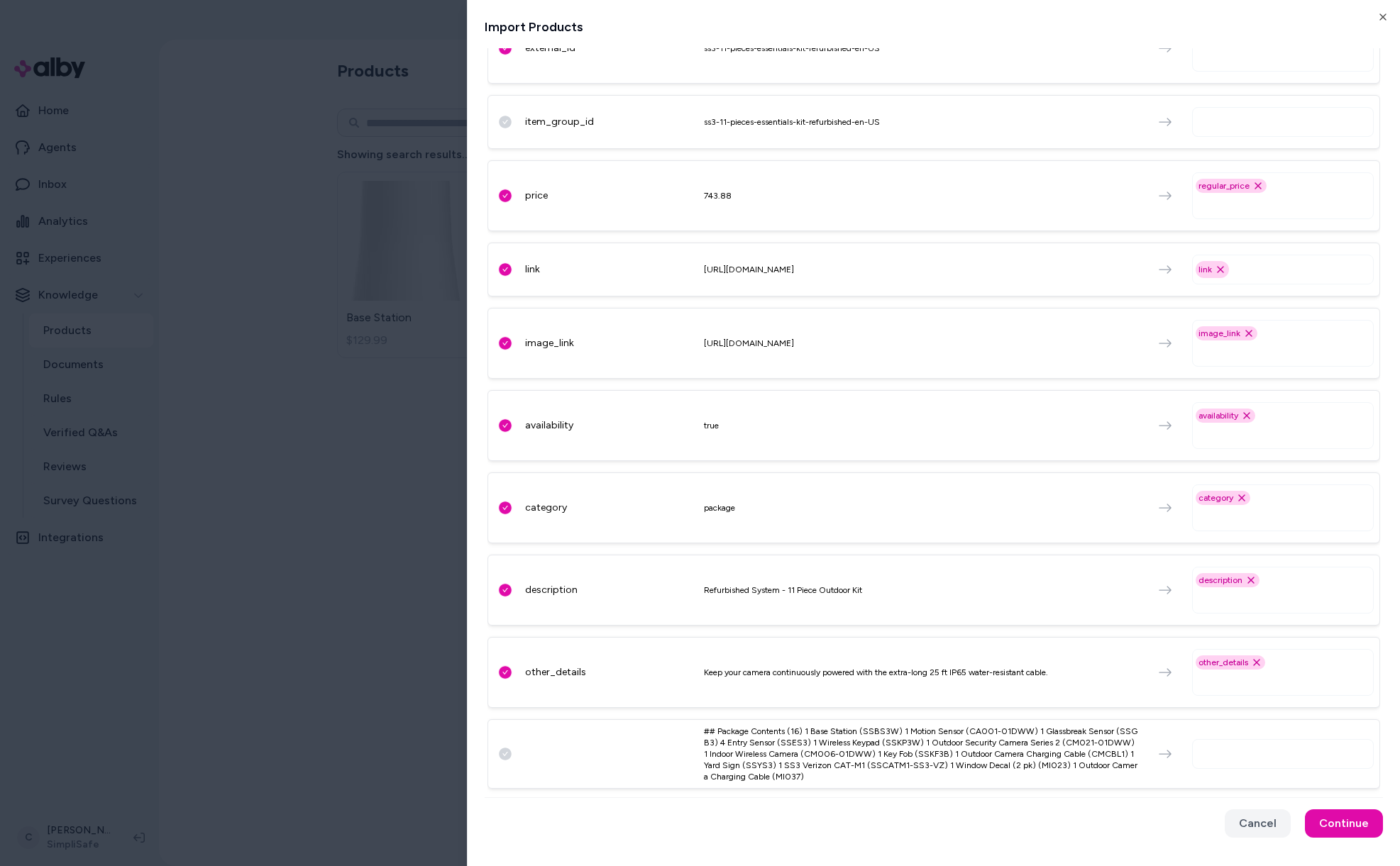
drag, startPoint x: 537, startPoint y: 748, endPoint x: 565, endPoint y: 758, distance: 29.7
click at [555, 761] on div "## Package Contents (16) 1 Base Station (SSBS3W) 1 Motion Sensor (CA001-01DWW) …" at bounding box center [934, 754] width 892 height 70
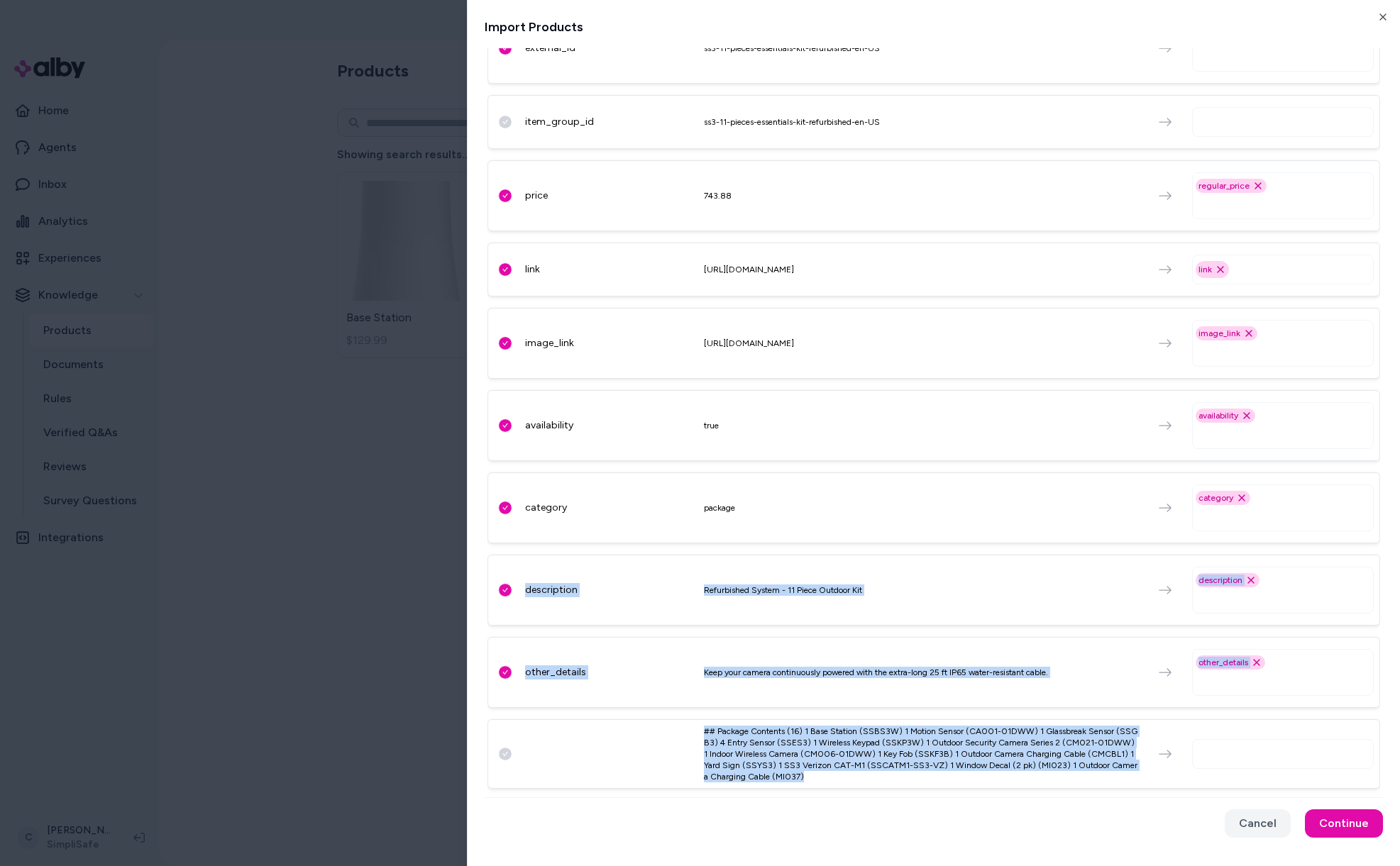
drag, startPoint x: 481, startPoint y: 594, endPoint x: 1315, endPoint y: 746, distance: 847.7
click at [1315, 746] on div "Import Products Choose a source field and link it to the corresponding destinat…" at bounding box center [934, 433] width 933 height 866
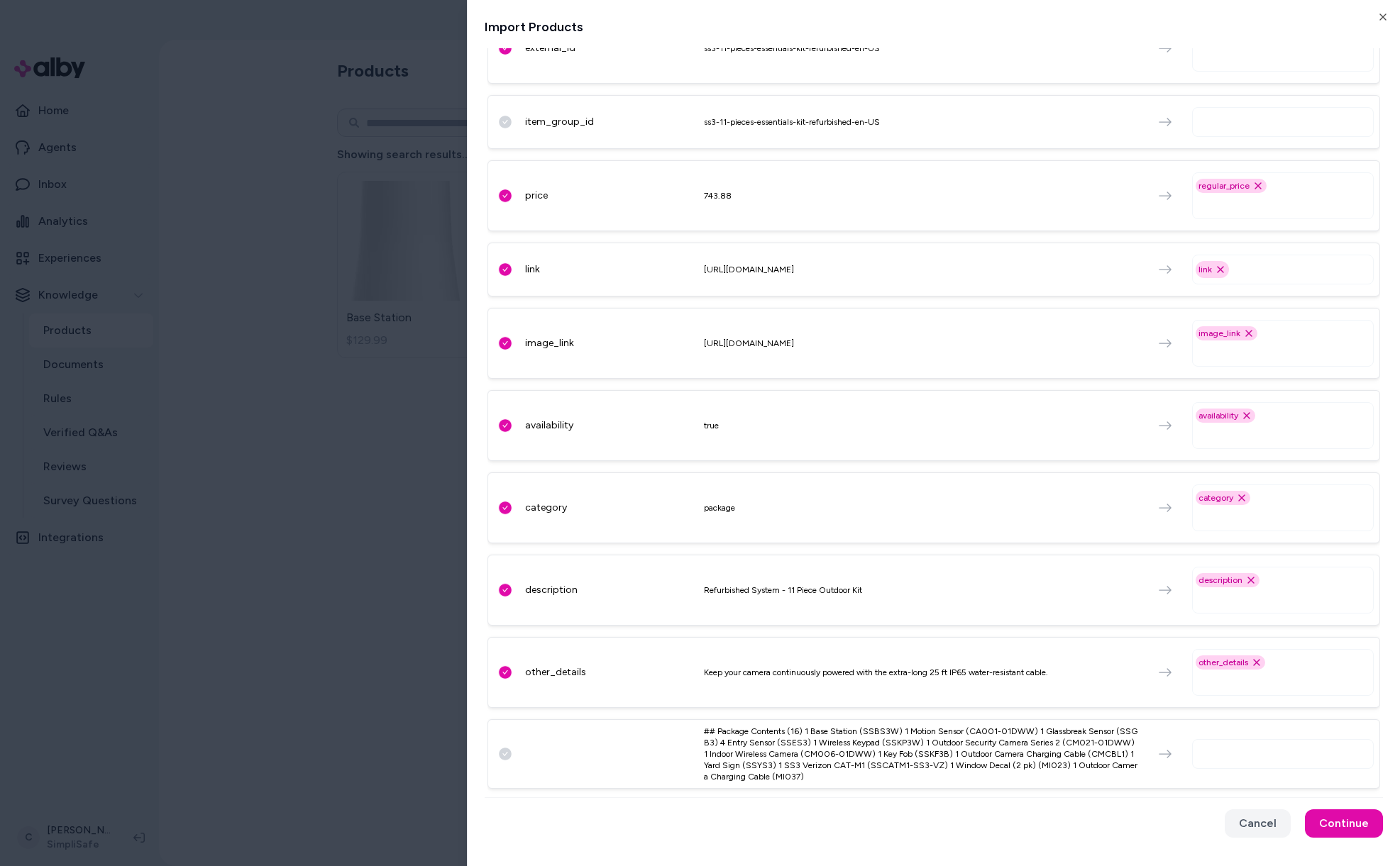
drag, startPoint x: 1312, startPoint y: 746, endPoint x: 1232, endPoint y: 743, distance: 80.1
click at [1282, 747] on input "text" at bounding box center [1286, 754] width 169 height 17
click at [45, 445] on html "**********" at bounding box center [700, 433] width 1400 height 866
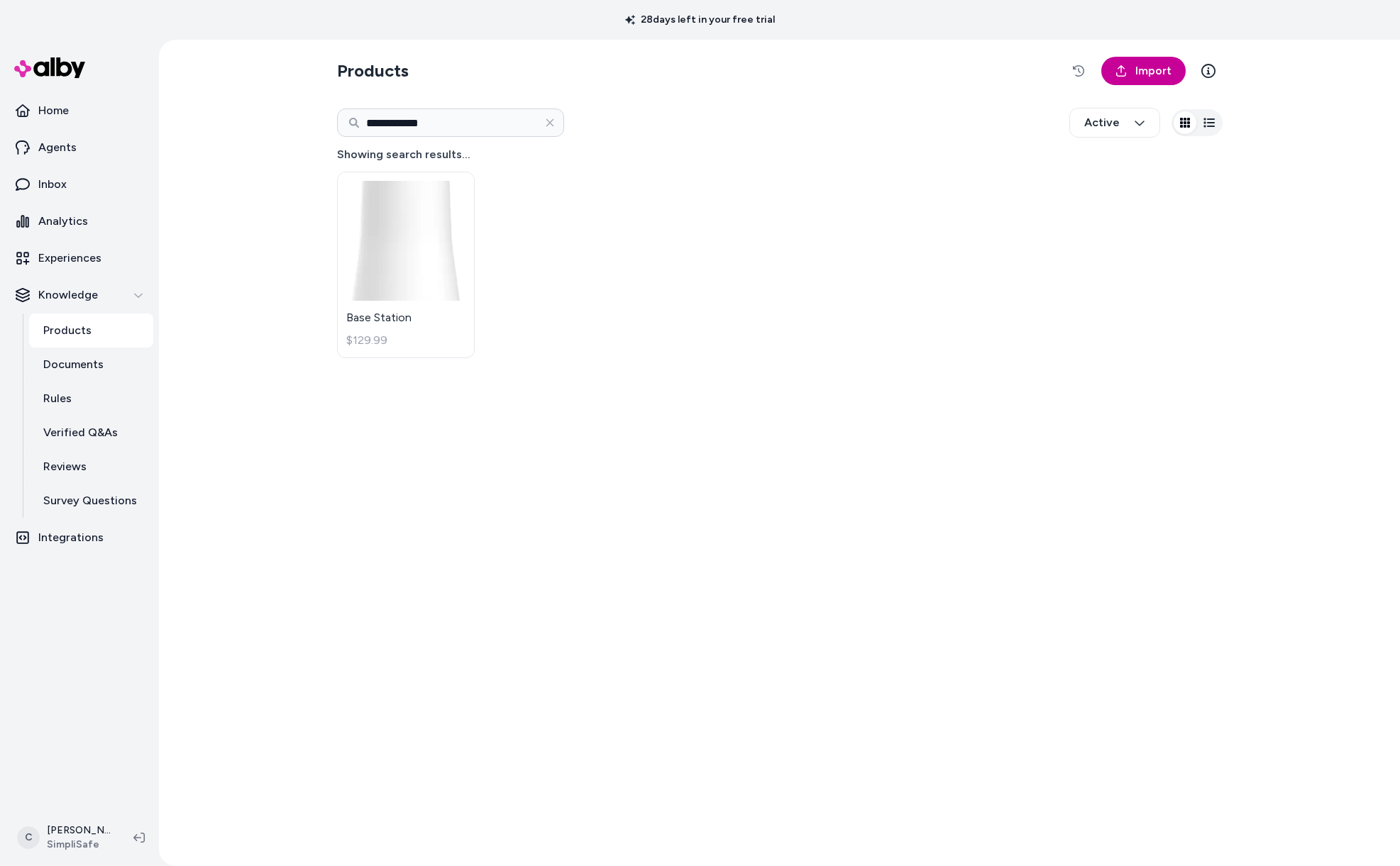
click at [1141, 63] on span "Import" at bounding box center [1153, 71] width 36 height 17
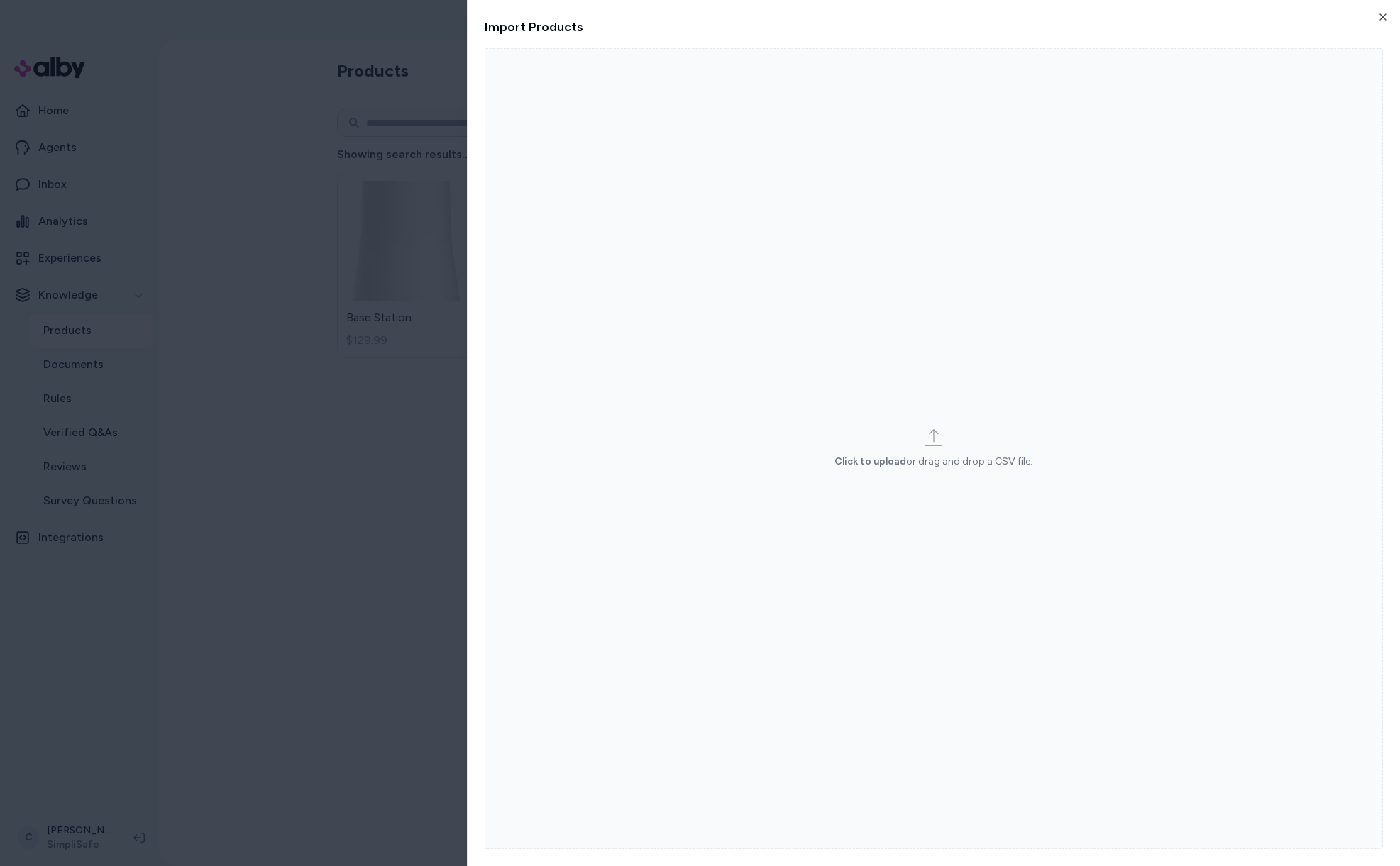
click at [831, 519] on label "Click to upload or drag and drop a CSV file." at bounding box center [934, 448] width 899 height 801
click at [0, 0] on input "Click to upload or drag and drop a CSV file." at bounding box center [0, 0] width 0 height 0
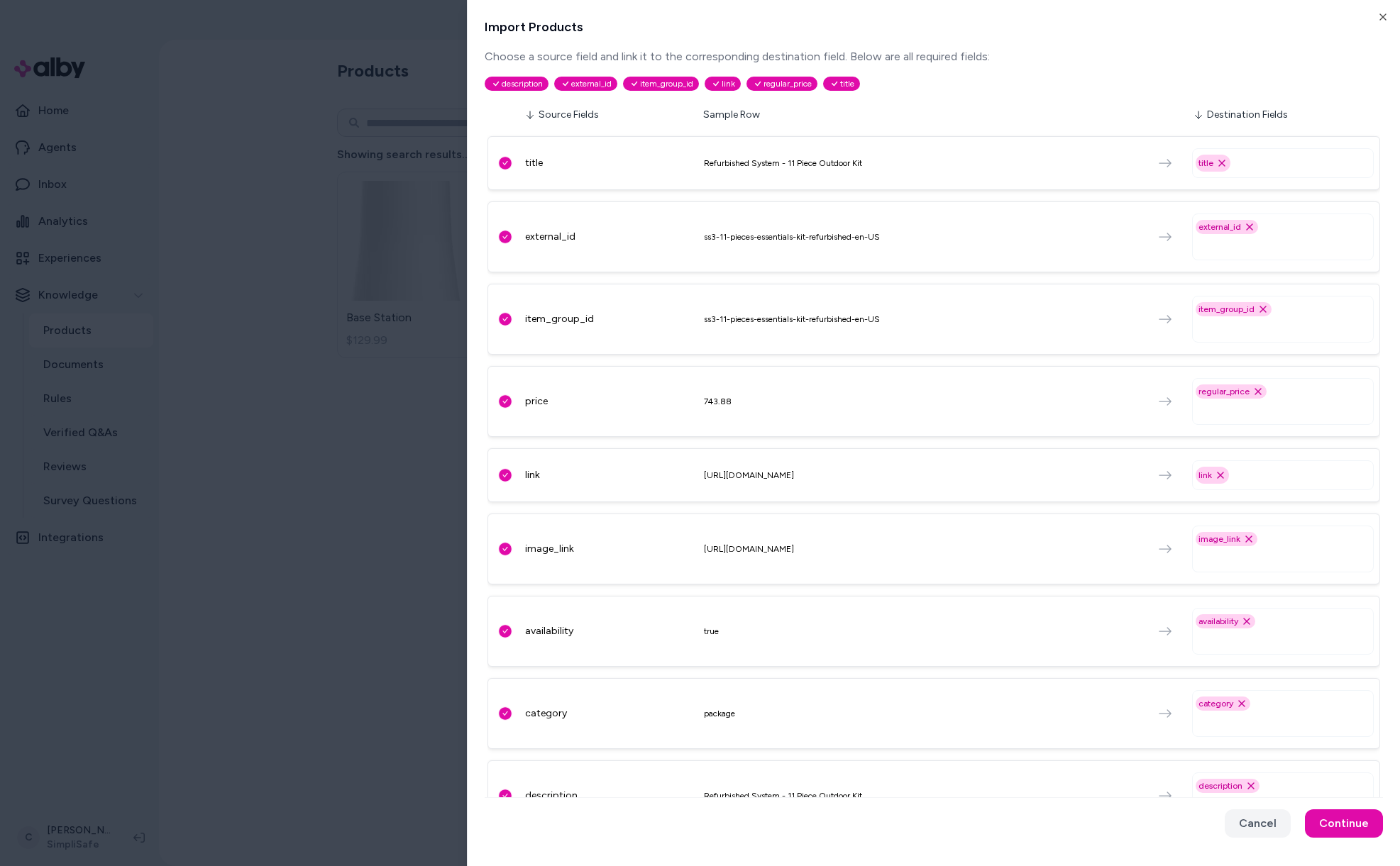
drag, startPoint x: 1253, startPoint y: 305, endPoint x: 1234, endPoint y: 257, distance: 51.6
click at [1257, 305] on icon "Remove item_group_id option" at bounding box center [1263, 309] width 11 height 11
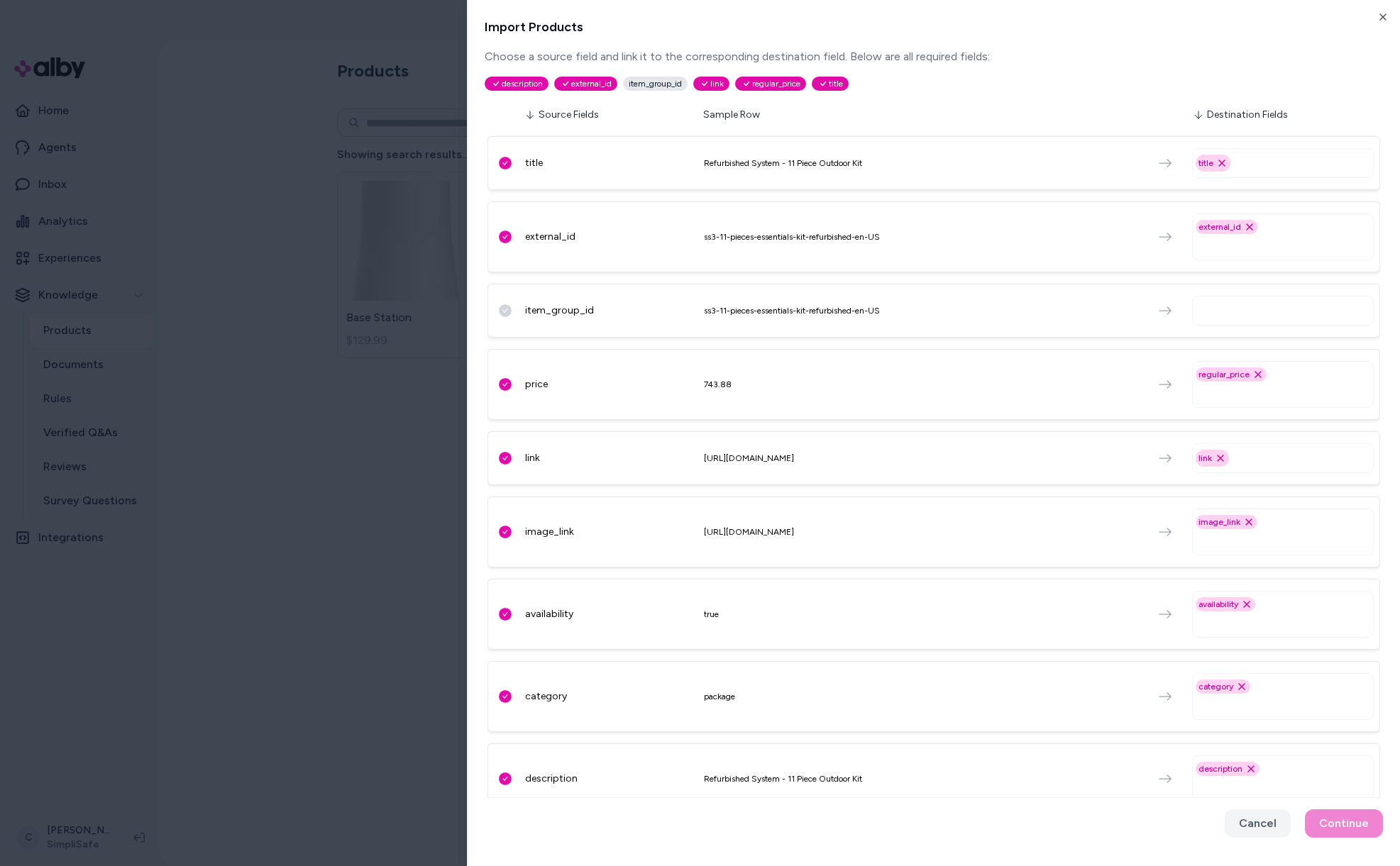
click at [1234, 241] on input "text" at bounding box center [1286, 245] width 169 height 17
type input "****"
click at [1234, 277] on div "item_group_id" at bounding box center [1283, 282] width 169 height 20
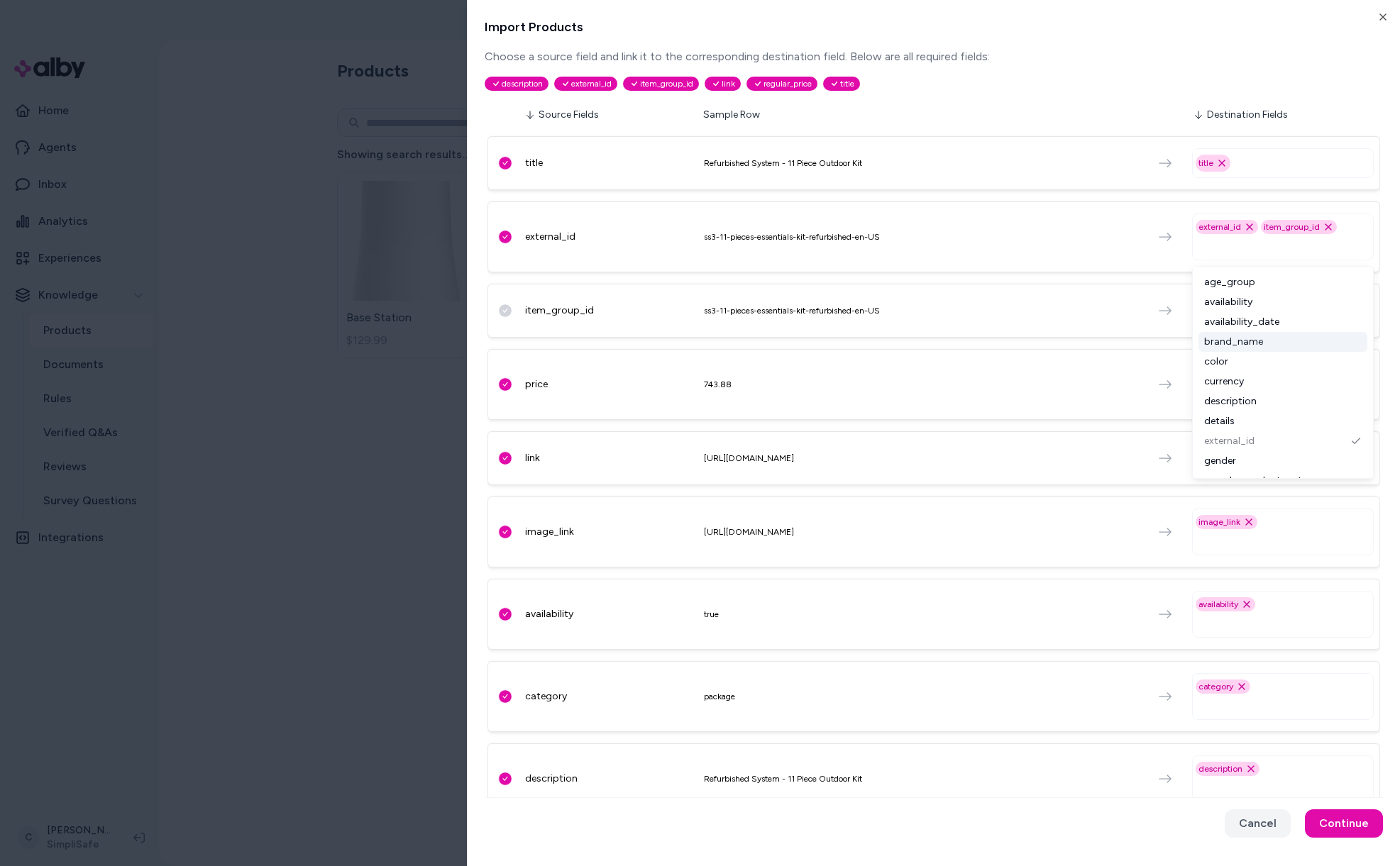
scroll to position [73, 0]
click at [1016, 326] on div "item_group_id ss3-11-pieces-essentials-kit-refurbished-en-US" at bounding box center [934, 311] width 892 height 54
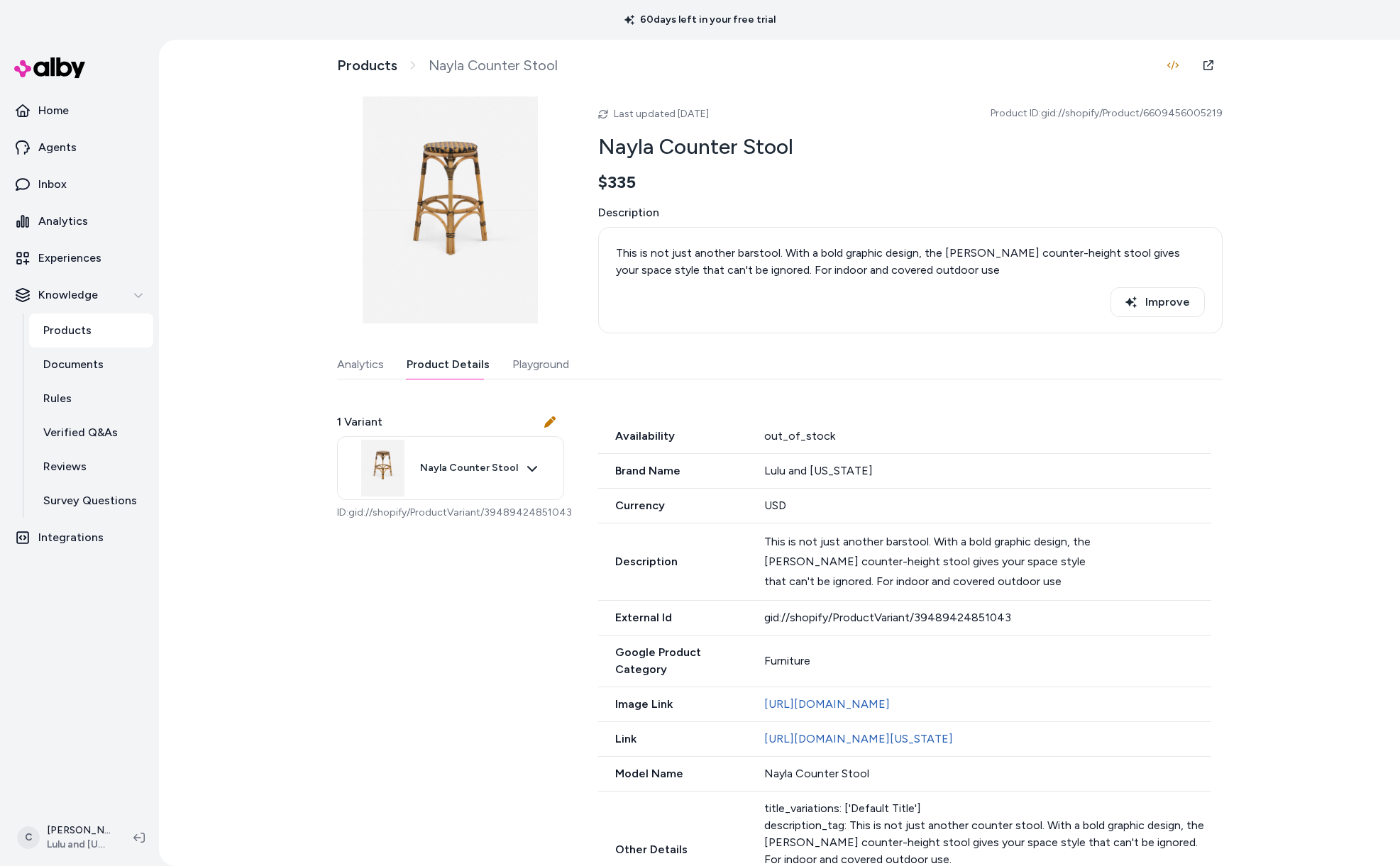
click at [200, 486] on div "Products Nayla Counter Stool Last updated [DATE] Product ID: gid://shopify/Prod…" at bounding box center [779, 452] width 1241 height 826
click at [101, 258] on link "Experiences" at bounding box center [79, 257] width 147 height 34
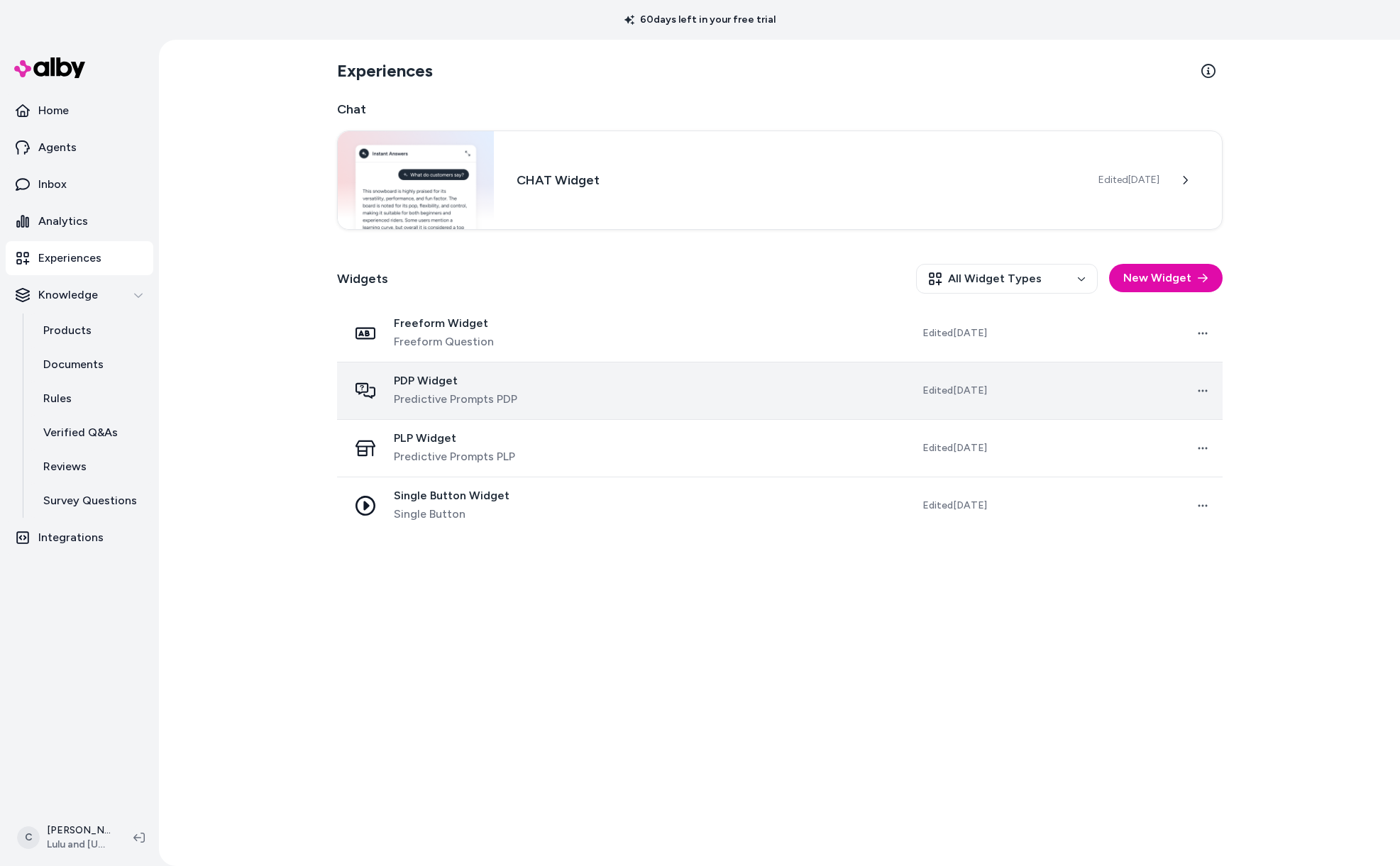
click at [474, 389] on div "PDP Widget Predictive Prompts PDP" at bounding box center [455, 391] width 123 height 34
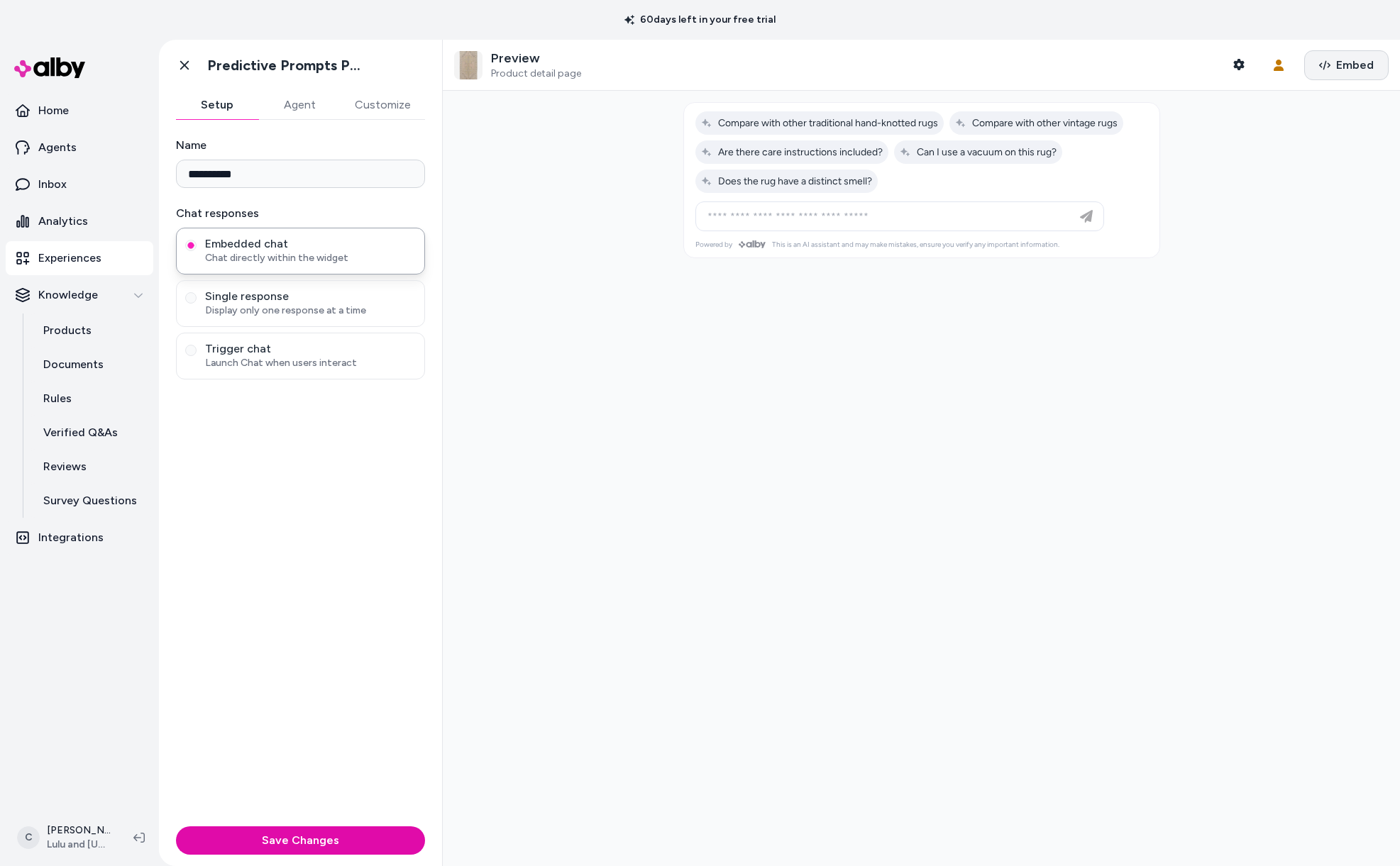
click at [1353, 57] on span "Embed" at bounding box center [1355, 65] width 38 height 17
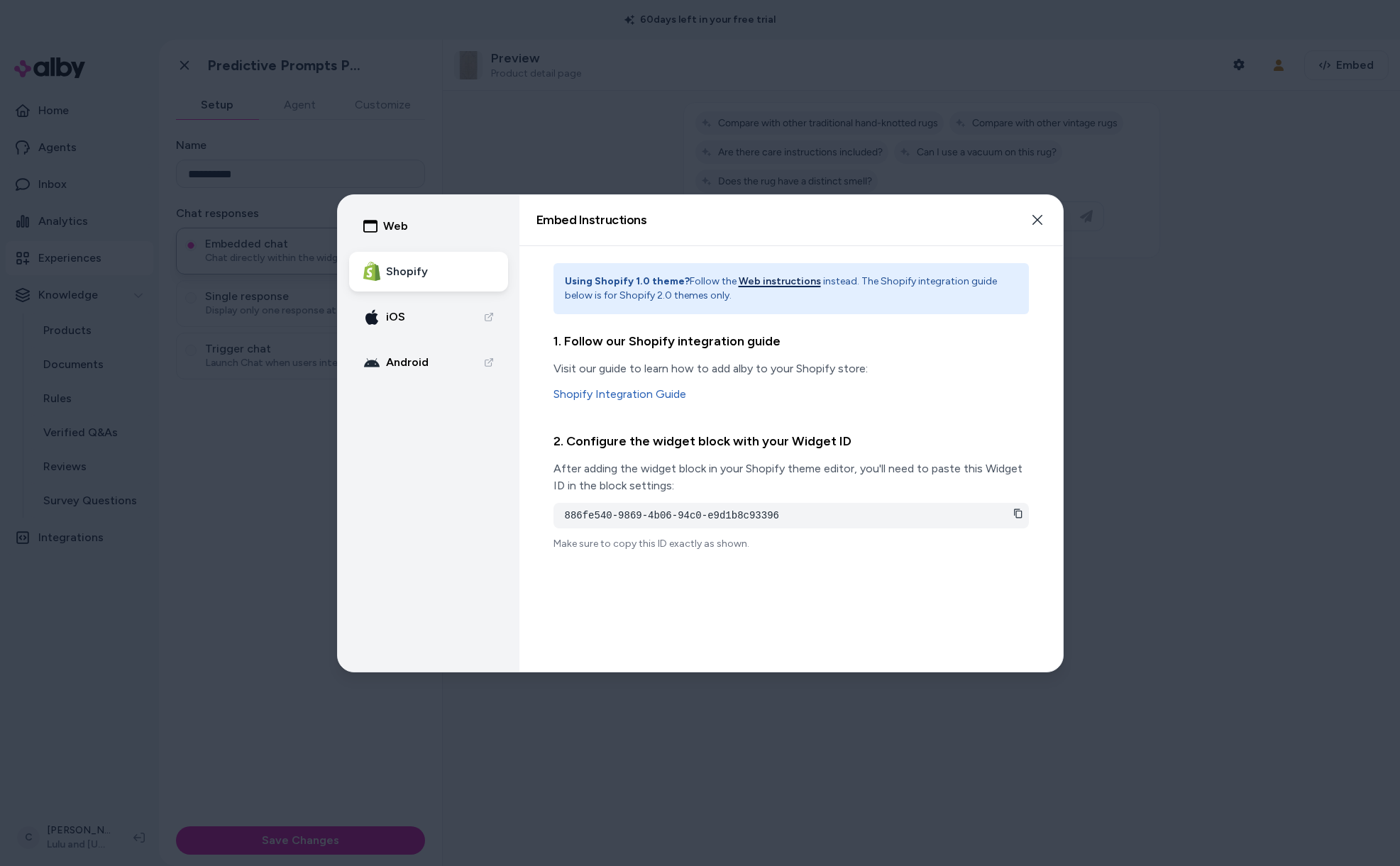
click at [786, 284] on button "Web instructions" at bounding box center [779, 281] width 82 height 14
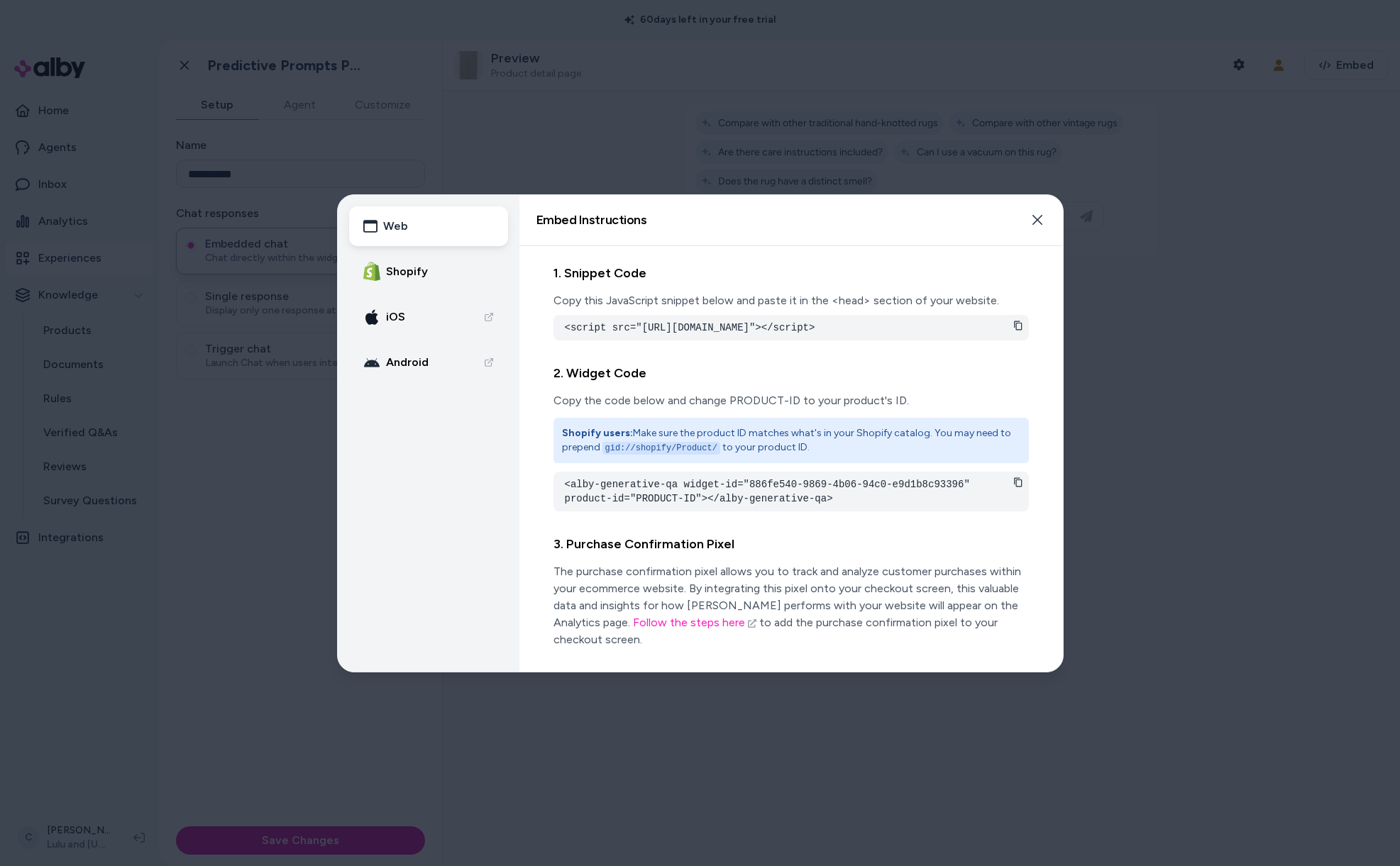
drag, startPoint x: 765, startPoint y: 336, endPoint x: 560, endPoint y: 333, distance: 205.0
click at [560, 333] on div "<script src="[URL][DOMAIN_NAME]"></script>" at bounding box center [791, 328] width 476 height 26
copy pre "<script src="[URL][DOMAIN_NAME]"></script>"
